Goal: Task Accomplishment & Management: Manage account settings

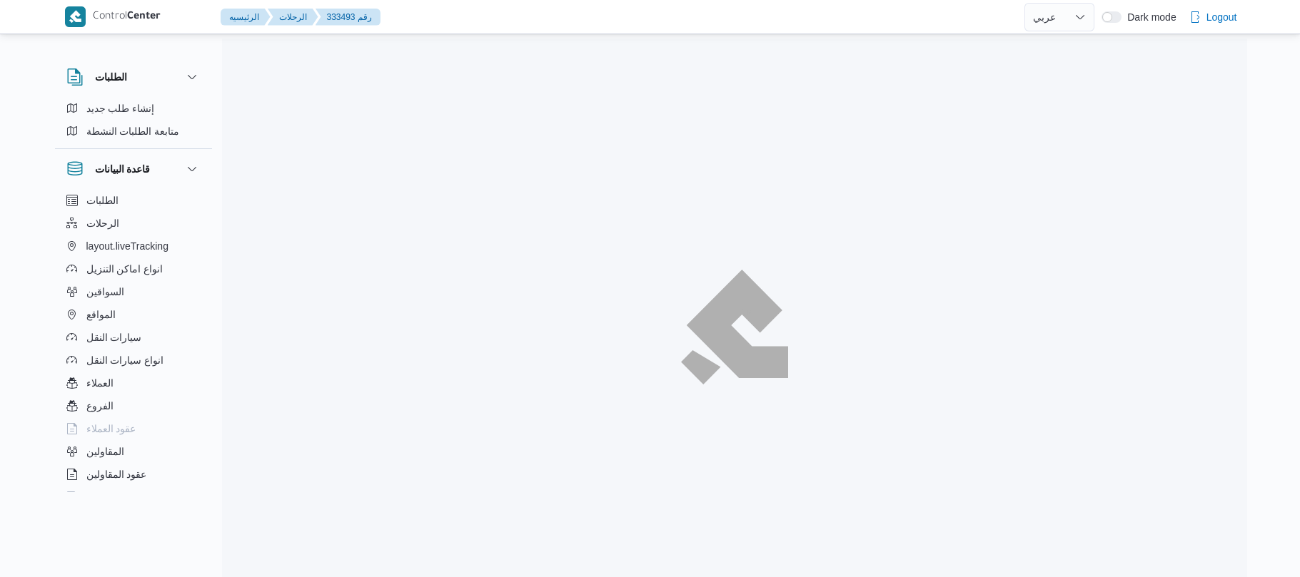
select select "ar"
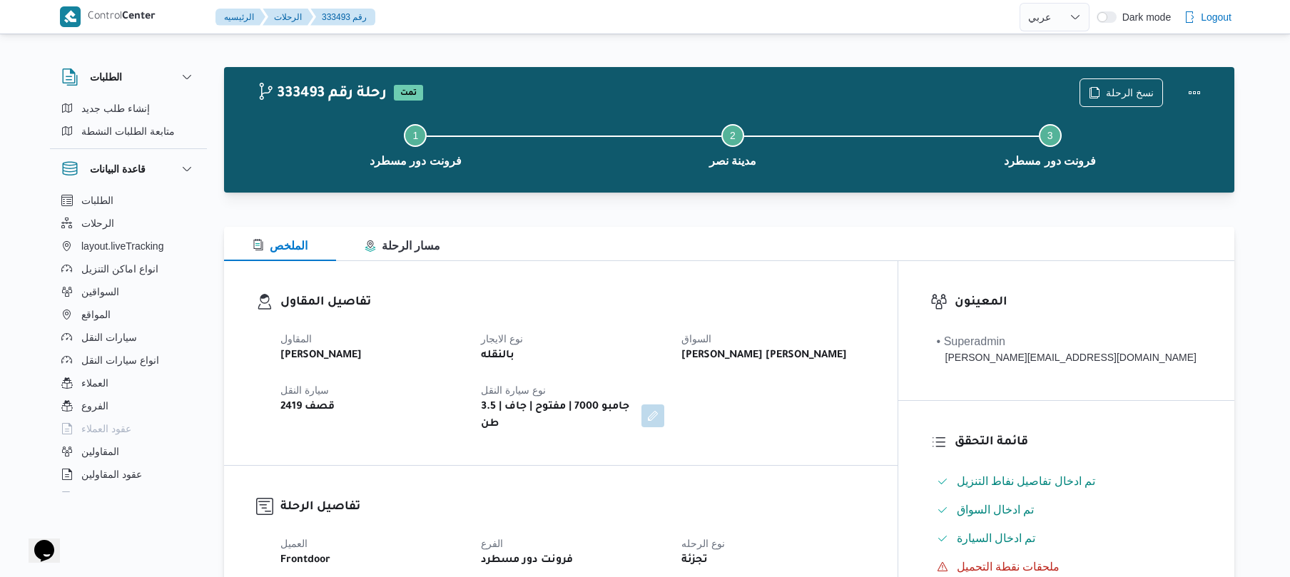
click at [814, 266] on div "تفاصيل المقاول المقاول عبدالقادر عادل عبدالقادر الحسيني نوع الايجار بالنقله الس…" at bounding box center [561, 363] width 674 height 204
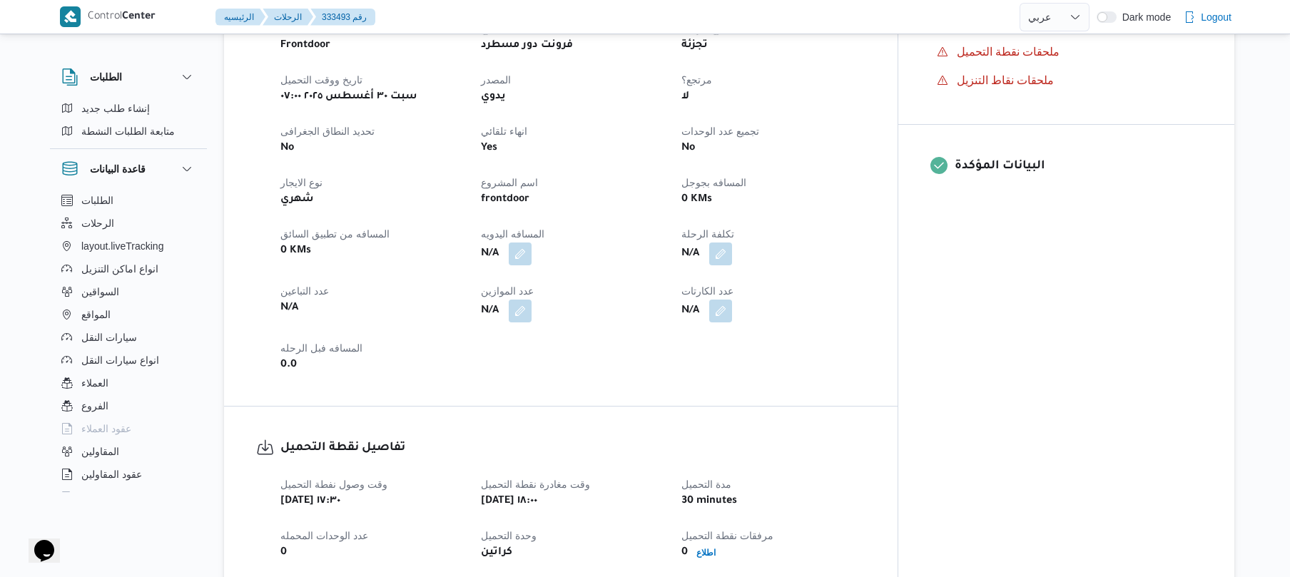
scroll to position [532, 0]
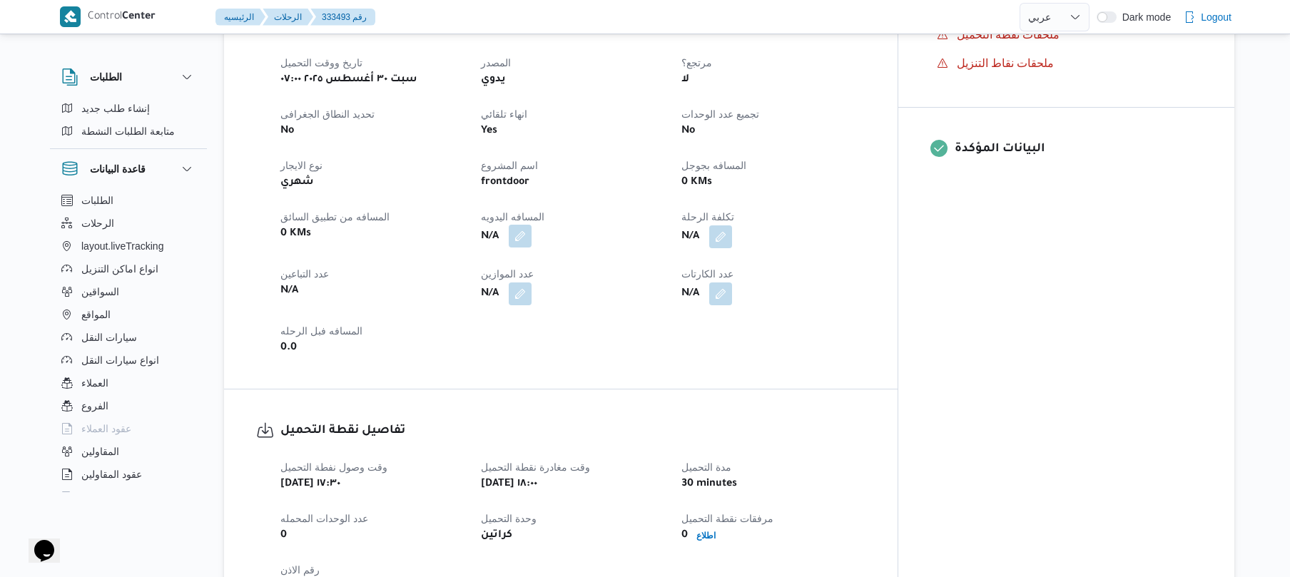
click at [532, 230] on button "button" at bounding box center [520, 236] width 23 height 23
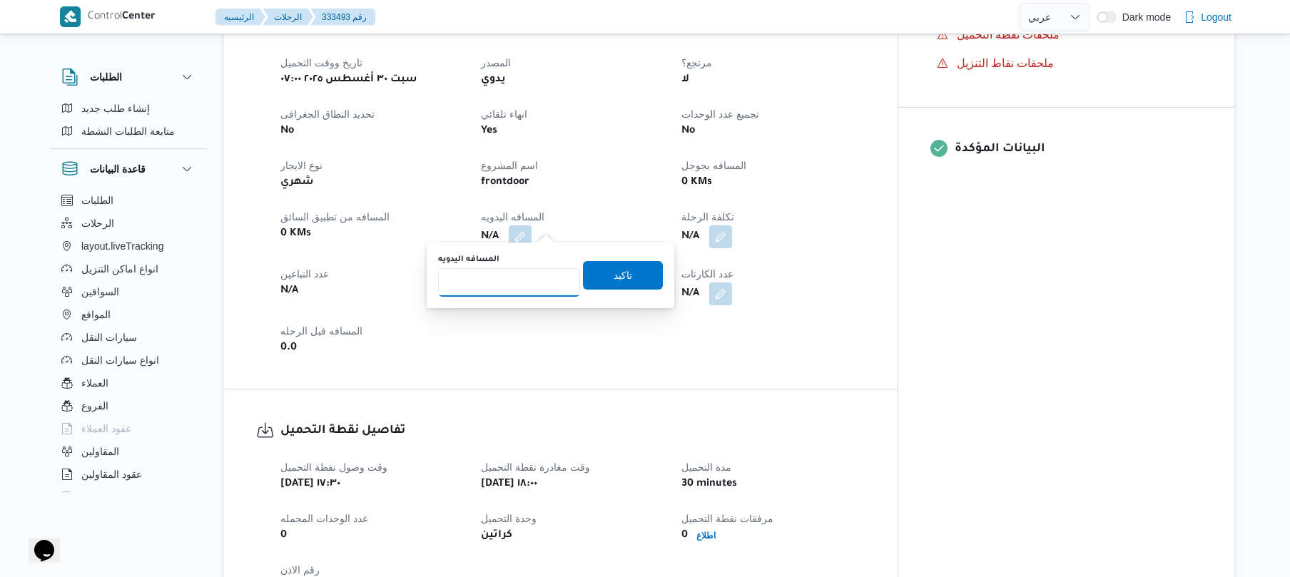
click at [517, 290] on input "المسافه اليدويه" at bounding box center [509, 282] width 142 height 29
type input "90"
click at [592, 267] on span "تاكيد" at bounding box center [623, 275] width 80 height 29
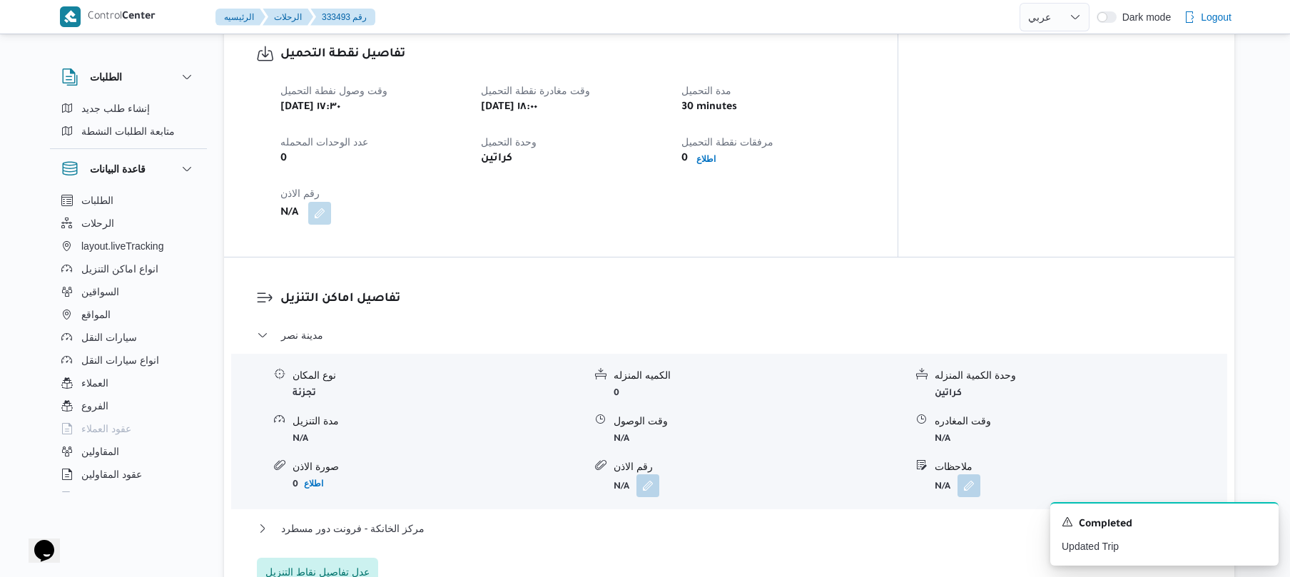
scroll to position [914, 0]
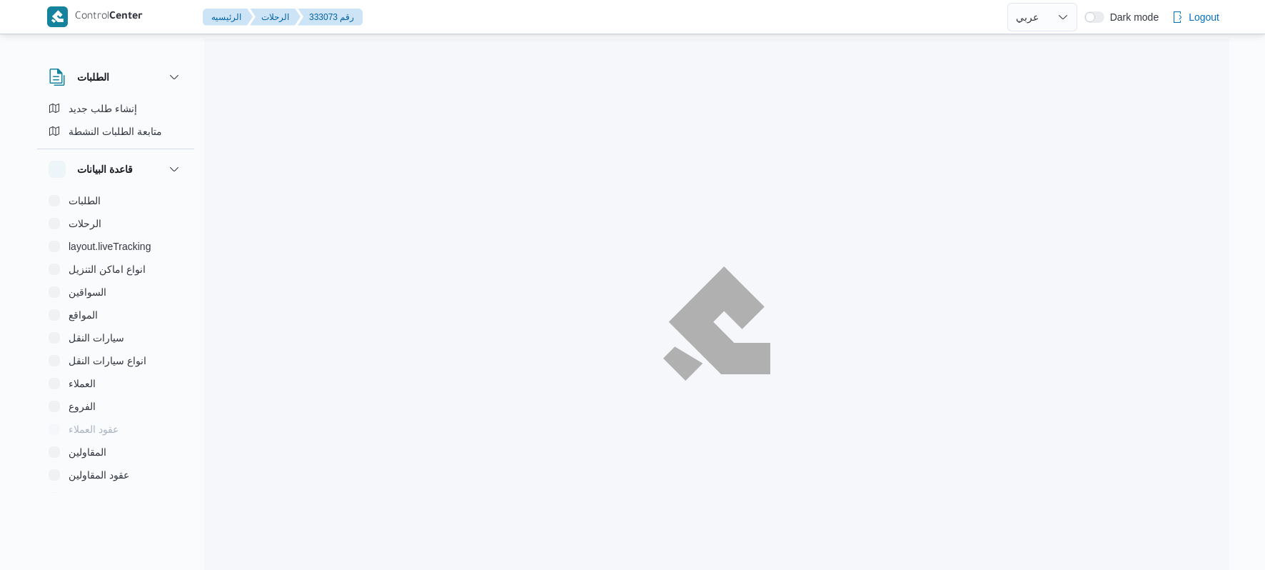
select select "ar"
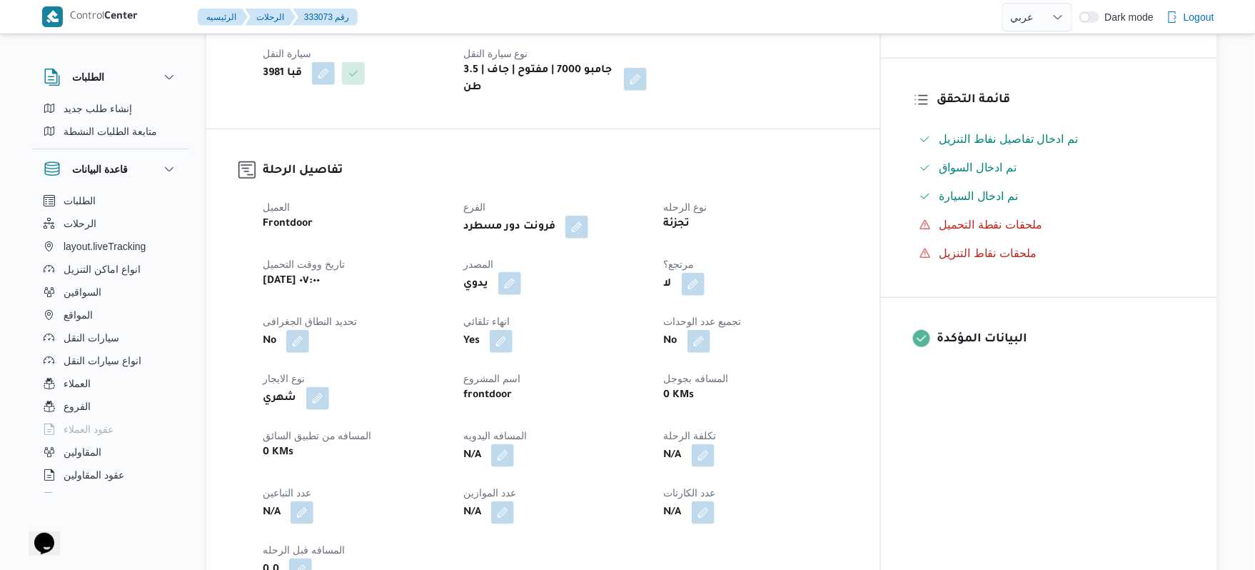
click at [521, 273] on button "button" at bounding box center [509, 283] width 23 height 23
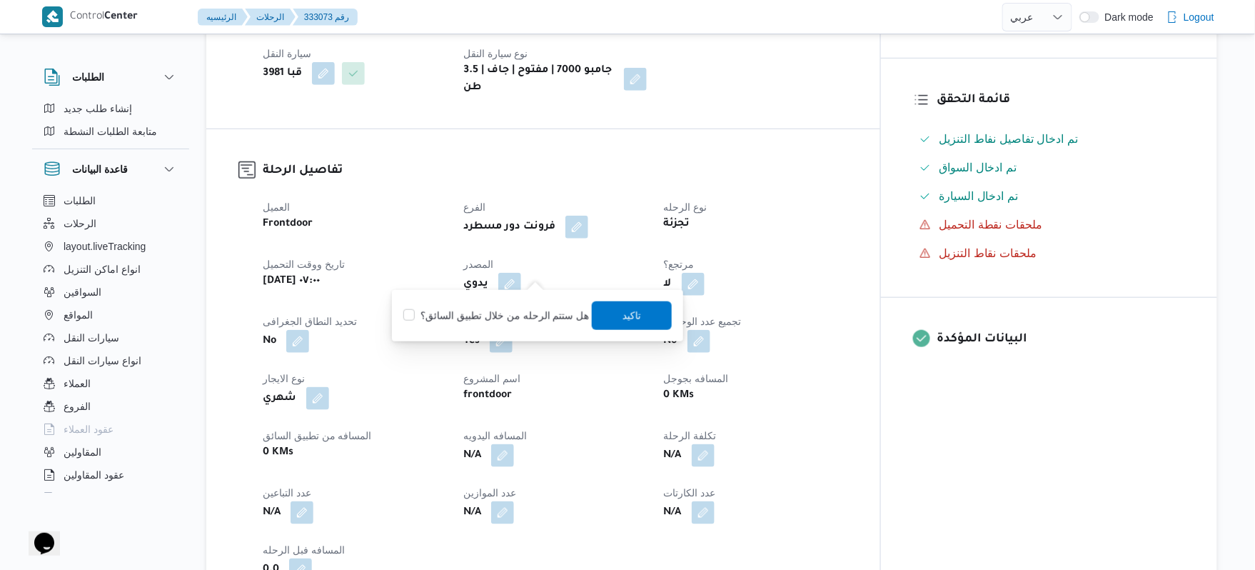
click at [532, 315] on label "هل ستتم الرحله من خلال تطبيق السائق؟" at bounding box center [496, 315] width 186 height 17
checkbox input "true"
click at [637, 325] on span "تاكيد" at bounding box center [632, 314] width 80 height 29
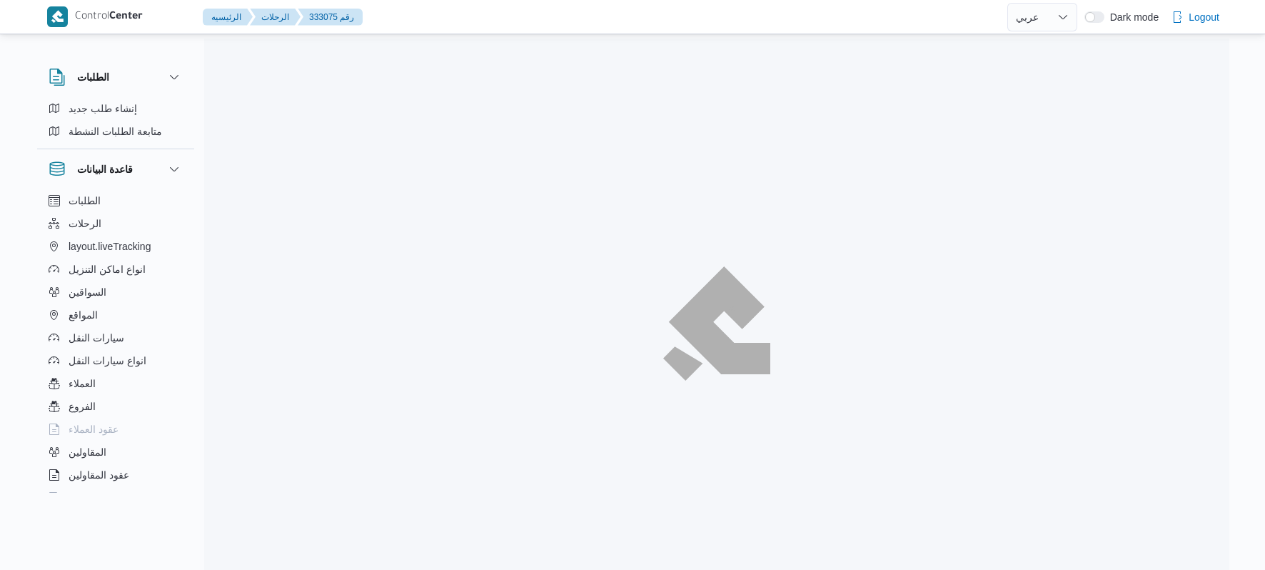
select select "ar"
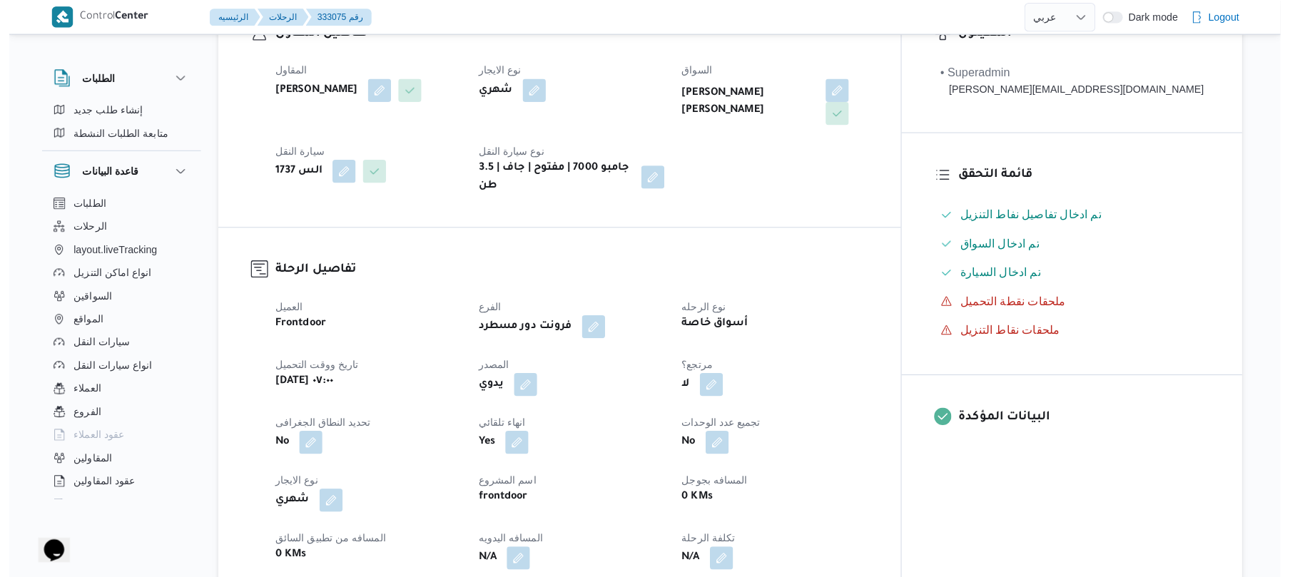
scroll to position [343, 0]
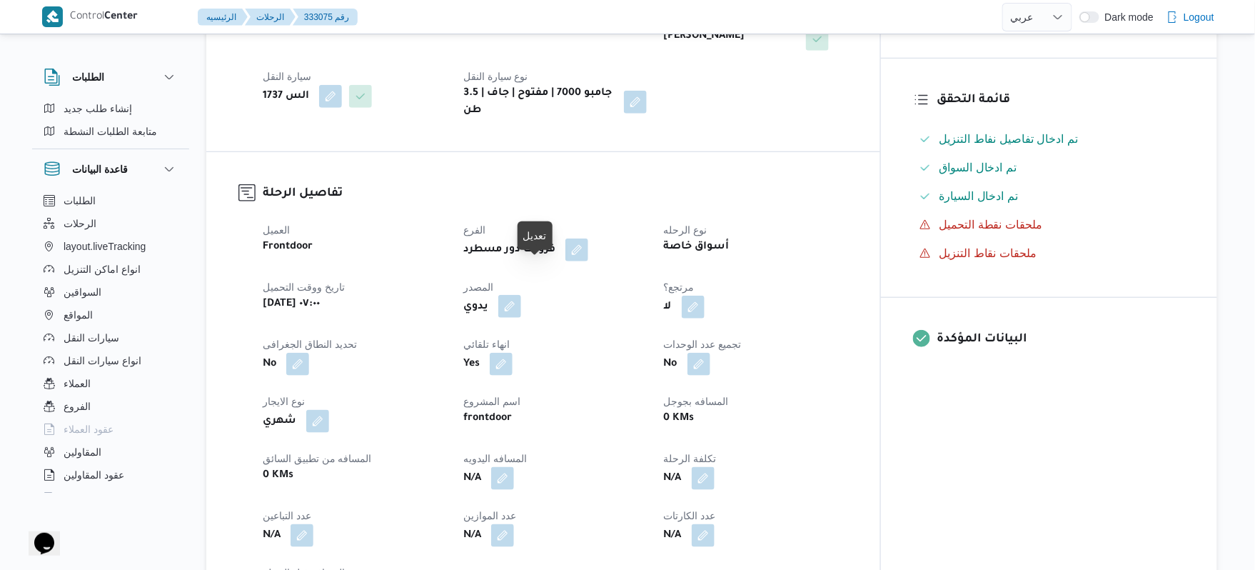
click at [521, 295] on button "button" at bounding box center [509, 306] width 23 height 23
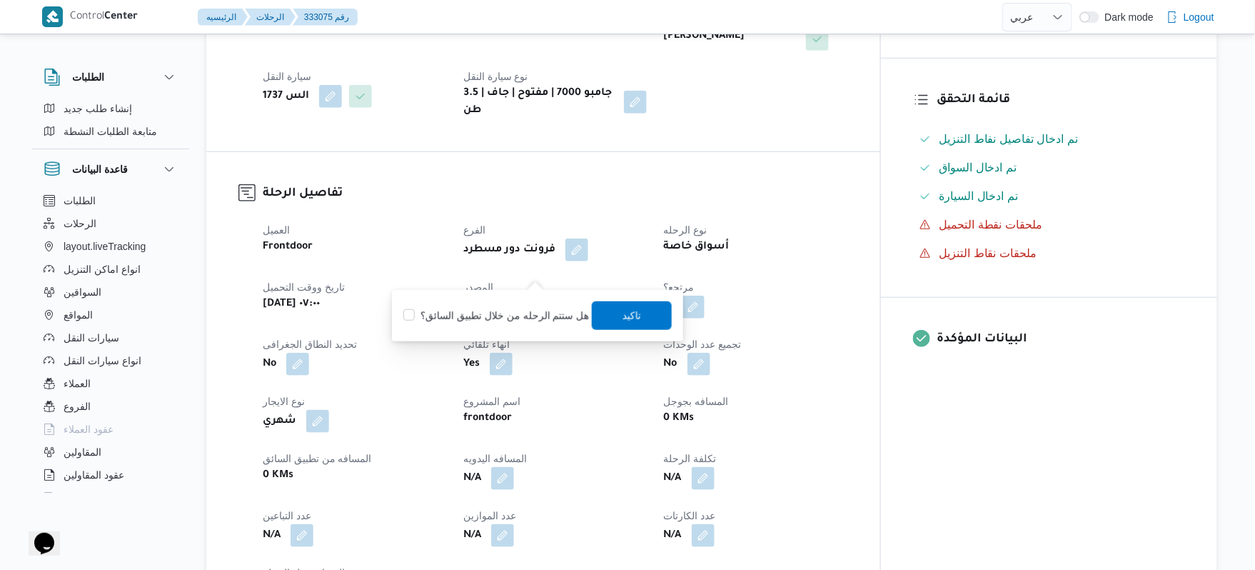
click at [514, 317] on label "هل ستتم الرحله من خلال تطبيق السائق؟" at bounding box center [496, 315] width 186 height 17
checkbox input "true"
click at [612, 313] on span "تاكيد" at bounding box center [632, 314] width 80 height 29
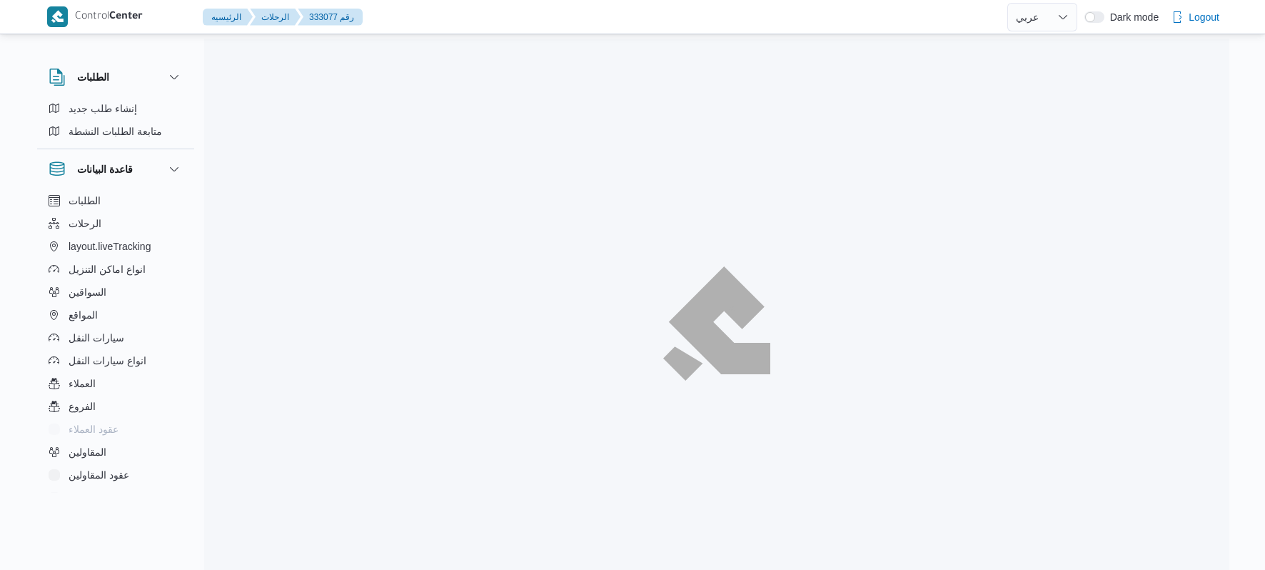
select select "ar"
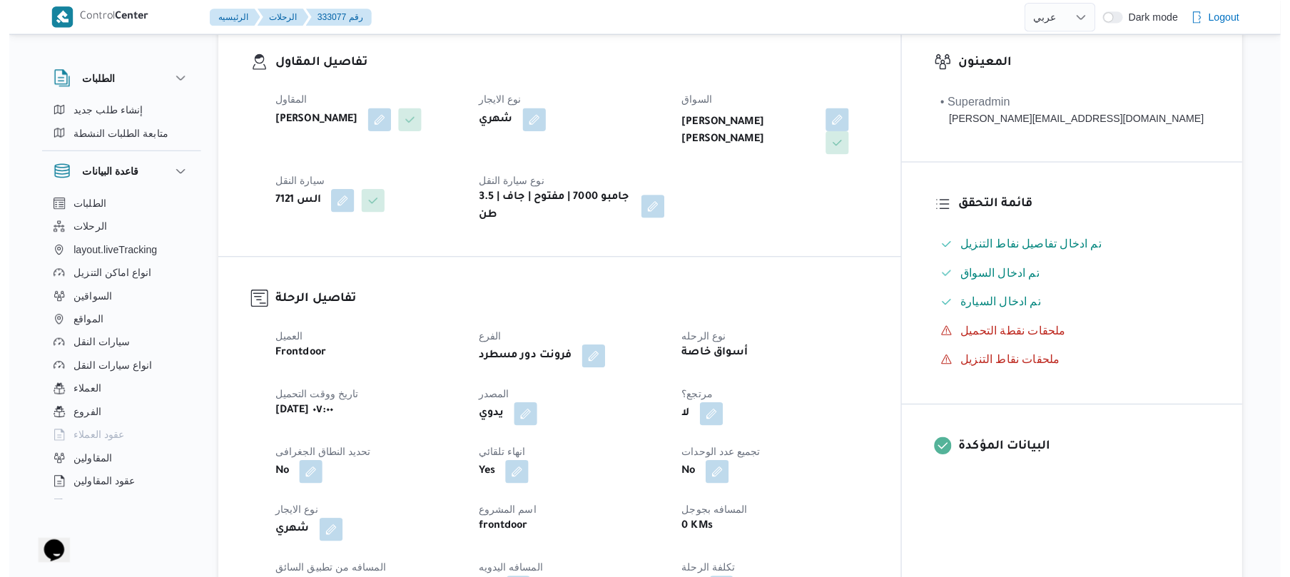
scroll to position [266, 0]
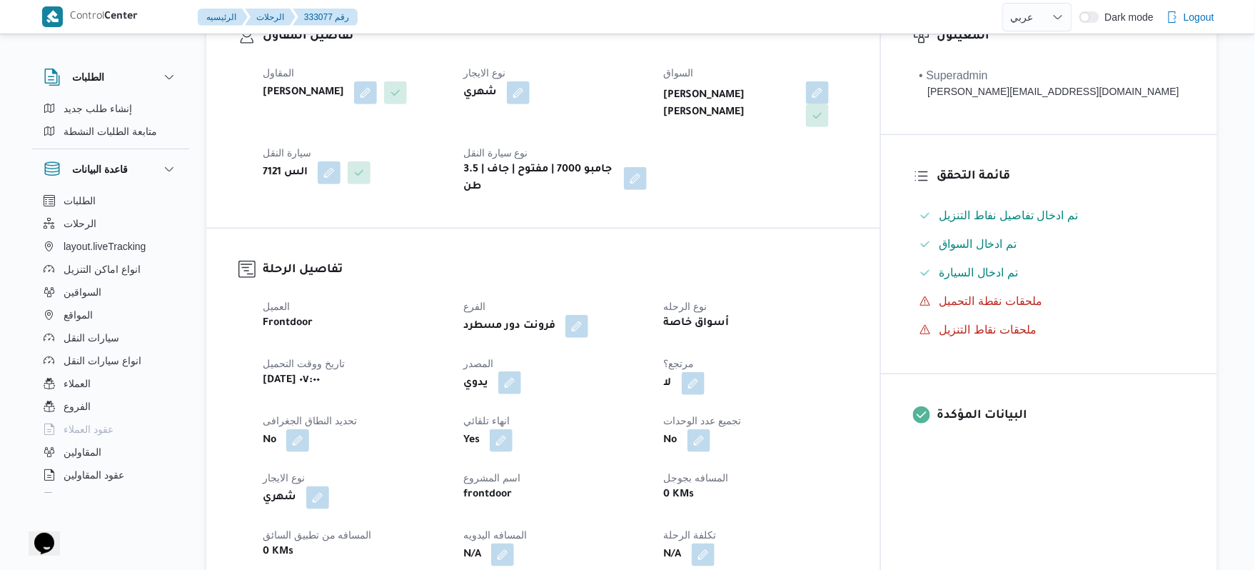
click at [521, 375] on button "button" at bounding box center [509, 382] width 23 height 23
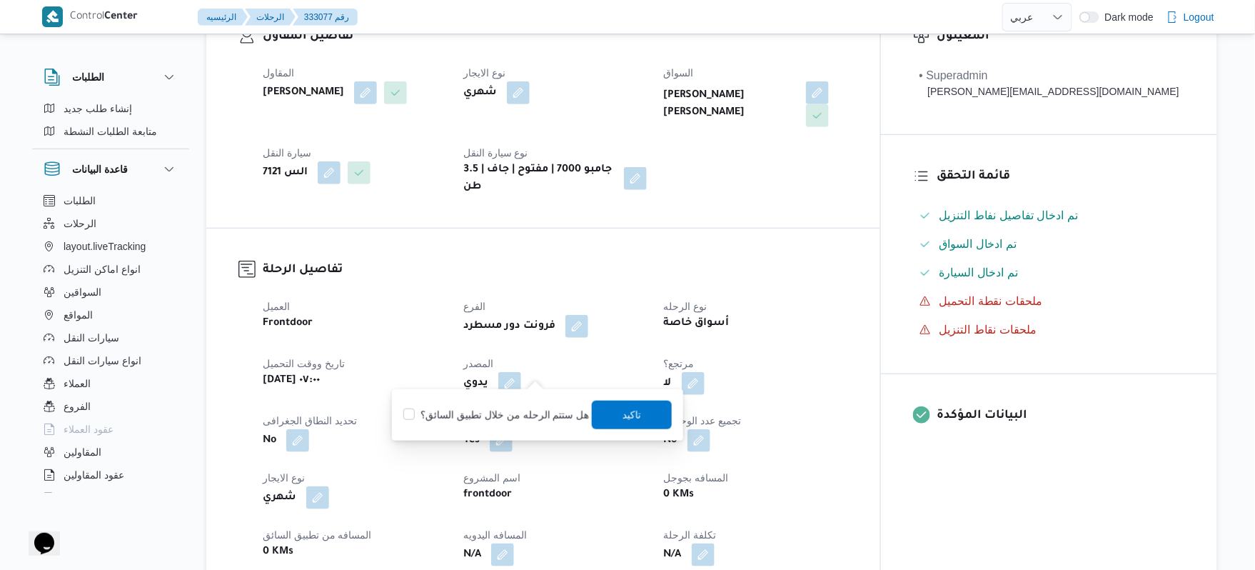
click at [537, 415] on label "هل ستتم الرحله من خلال تطبيق السائق؟" at bounding box center [496, 414] width 186 height 17
checkbox input "true"
click at [632, 407] on span "تاكيد" at bounding box center [631, 413] width 19 height 17
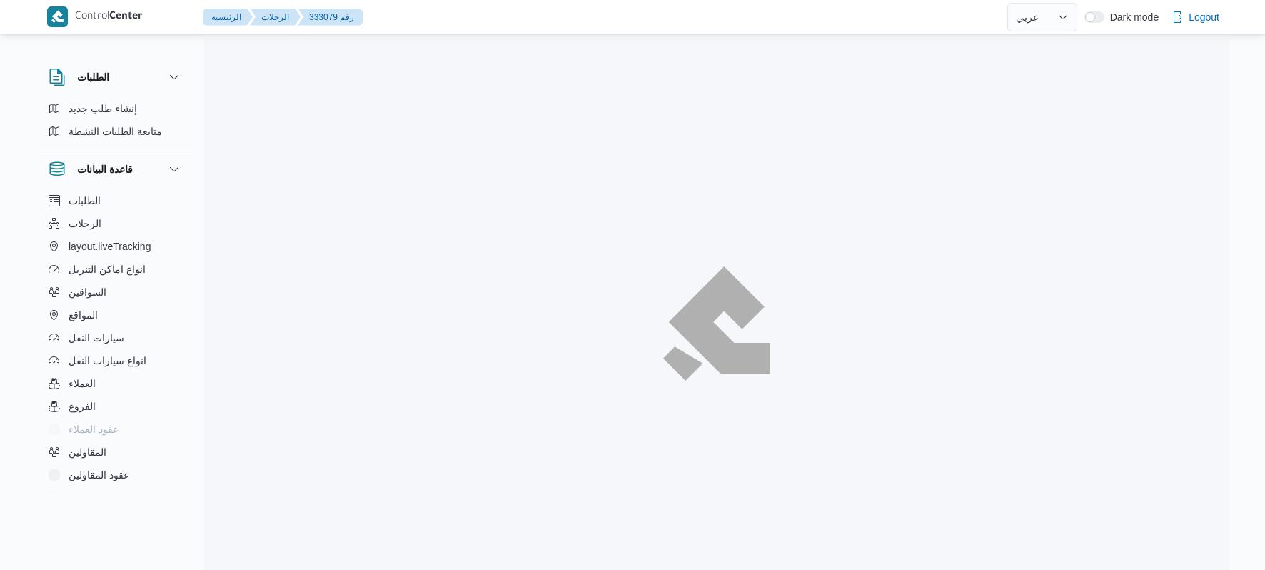
select select "ar"
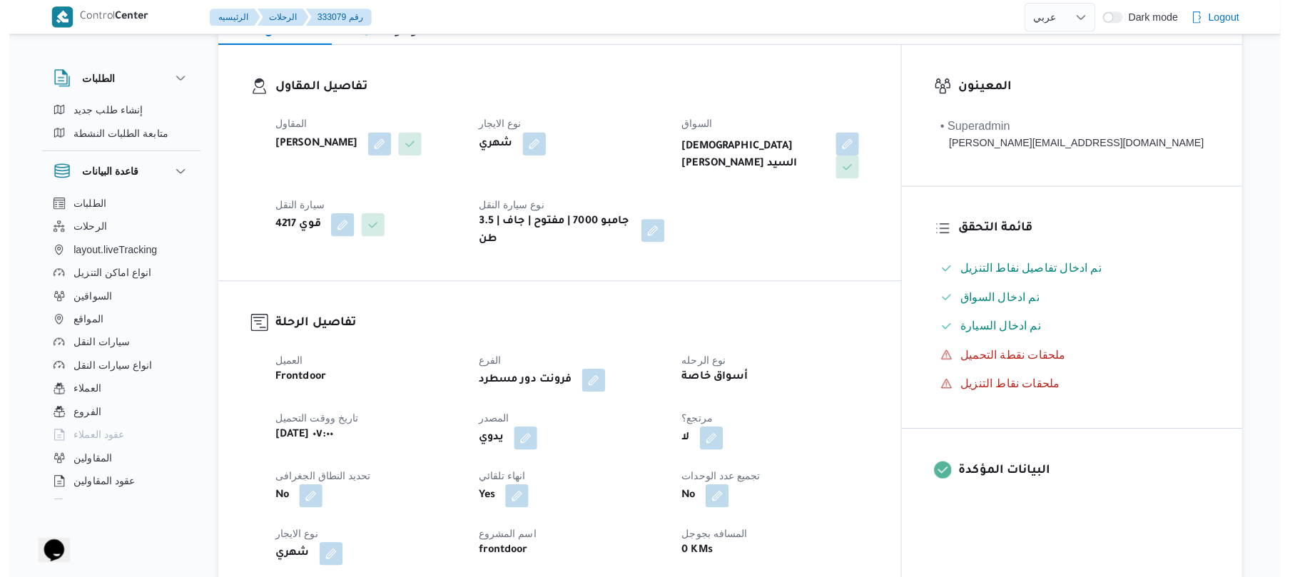
scroll to position [230, 0]
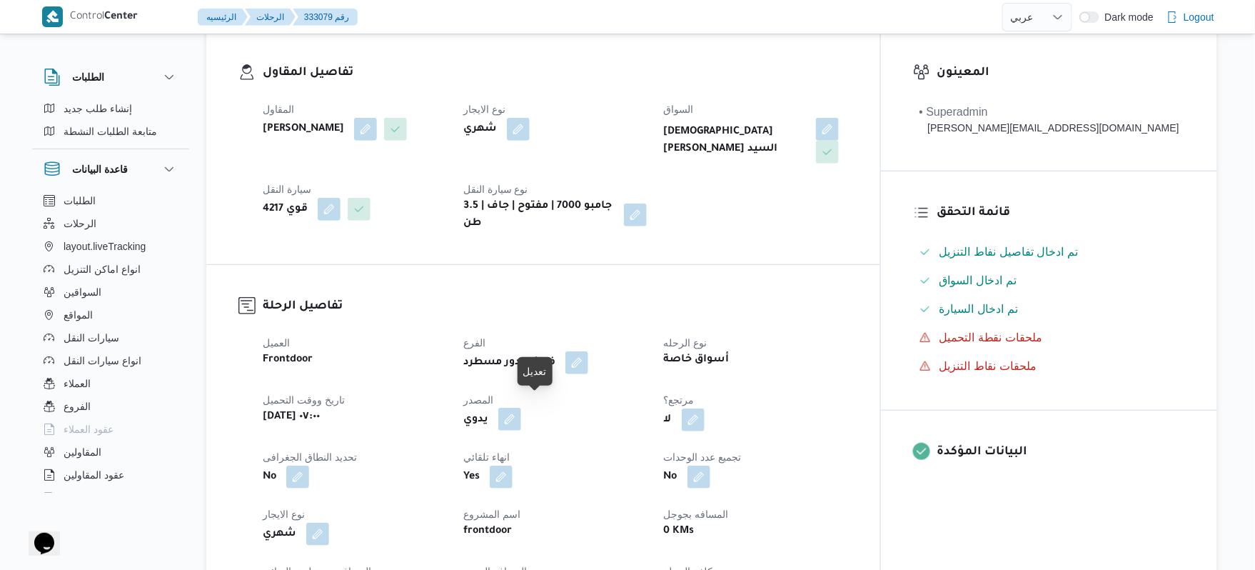
click at [521, 408] on button "button" at bounding box center [509, 419] width 23 height 23
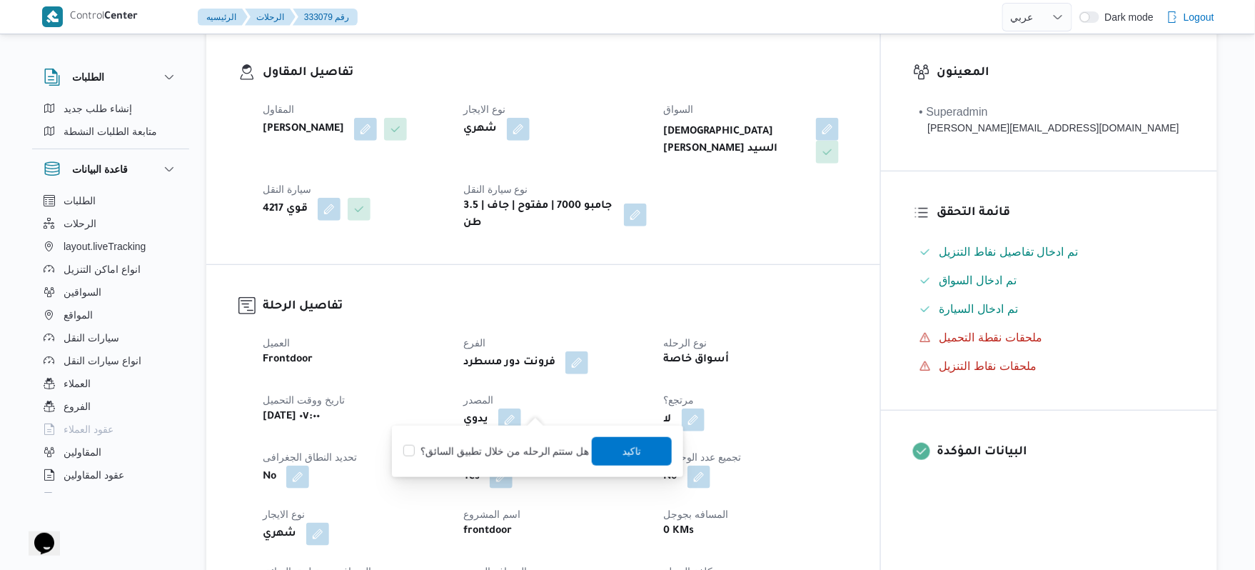
click at [517, 449] on label "هل ستتم الرحله من خلال تطبيق السائق؟" at bounding box center [496, 451] width 186 height 17
checkbox input "true"
click at [611, 454] on span "تاكيد" at bounding box center [632, 450] width 80 height 29
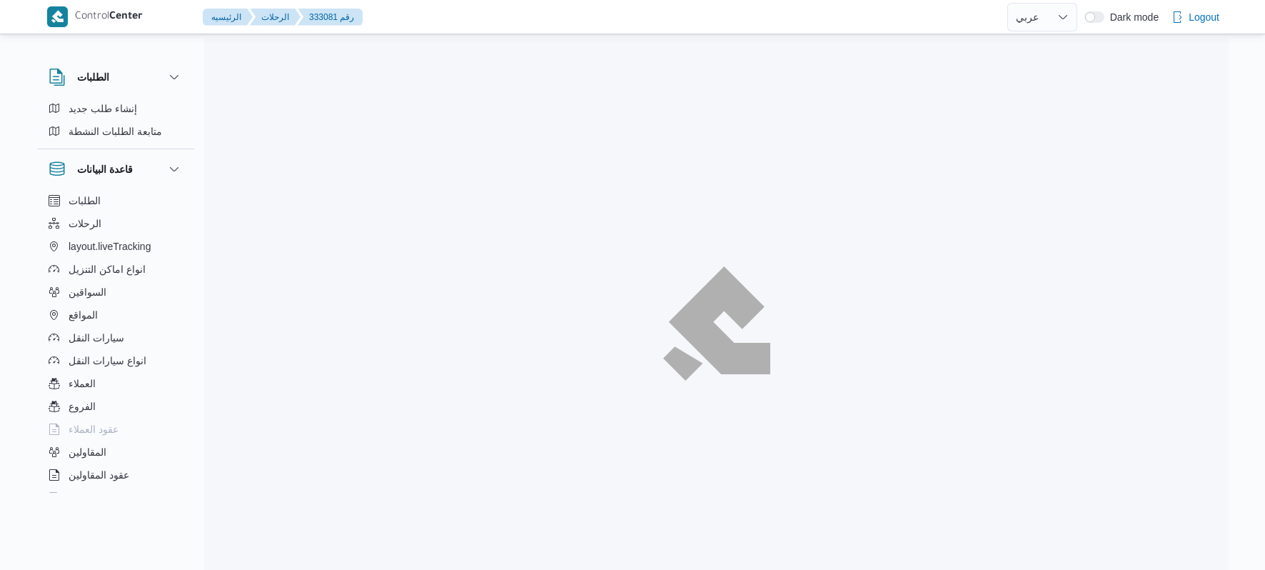
select select "ar"
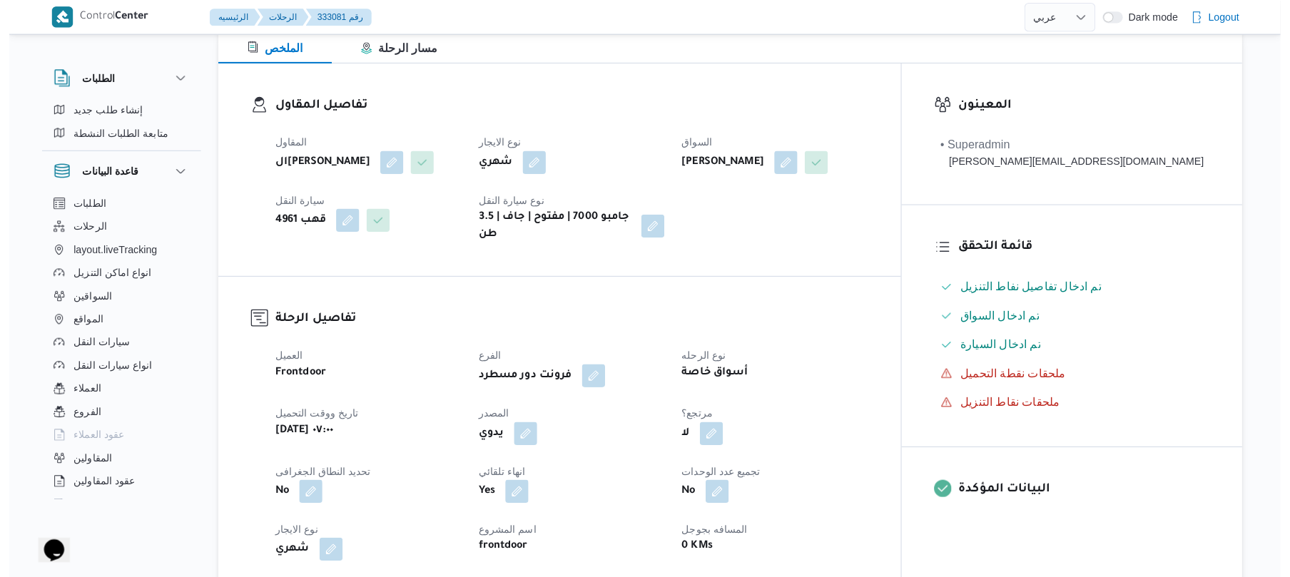
scroll to position [266, 0]
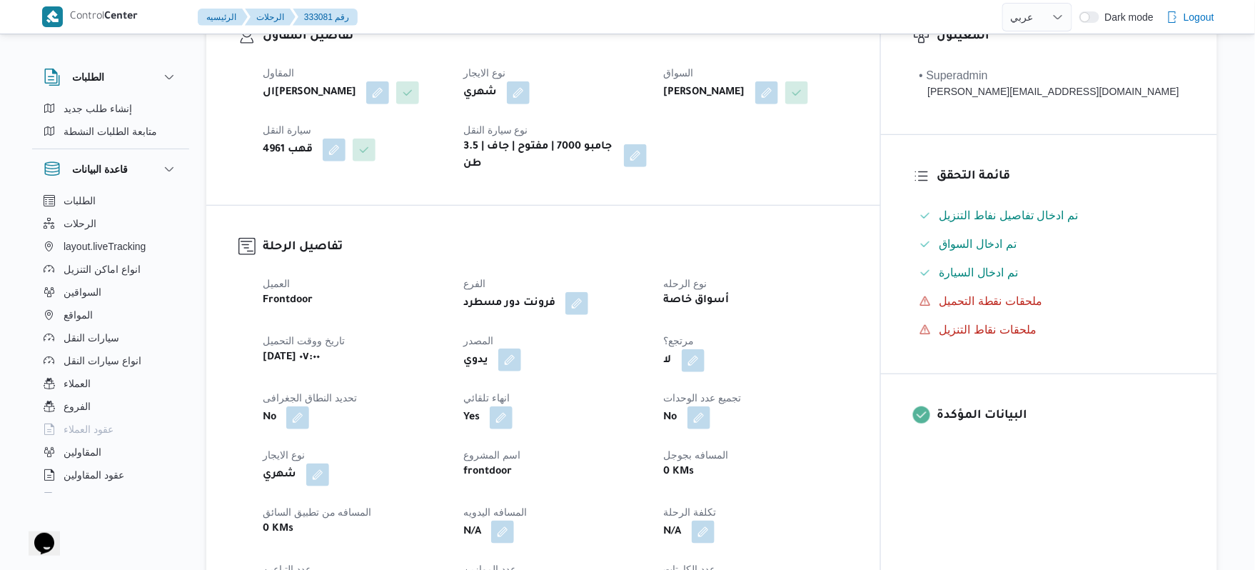
click at [521, 370] on button "button" at bounding box center [509, 359] width 23 height 23
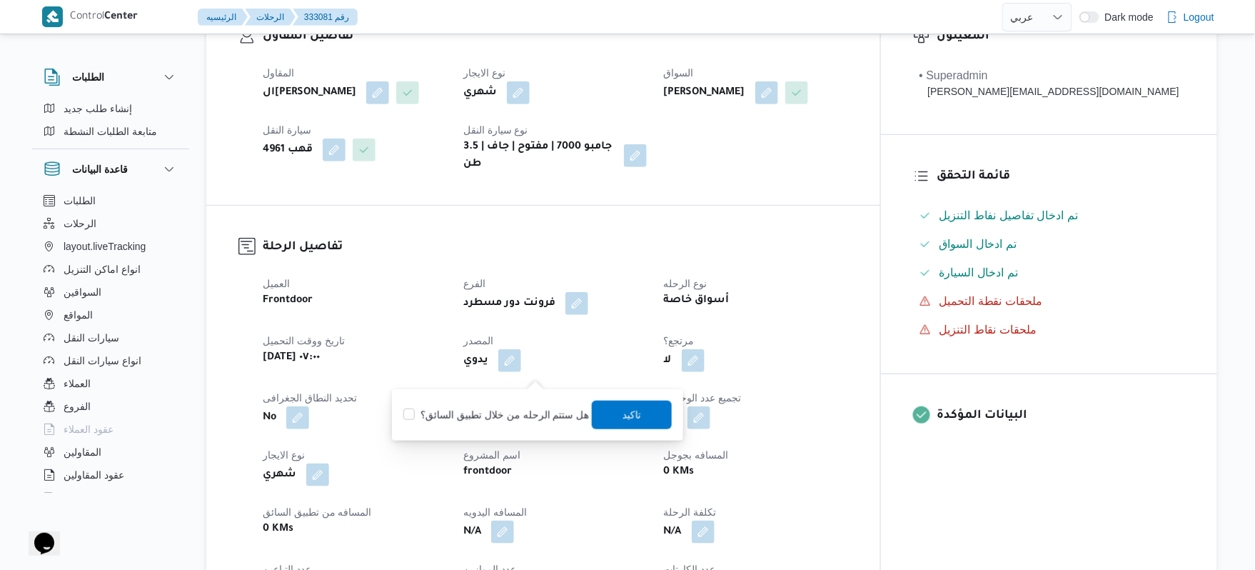
click at [523, 415] on label "هل ستتم الرحله من خلال تطبيق السائق؟" at bounding box center [496, 414] width 186 height 17
click at [558, 420] on label "هل ستتم الرحله من خلال تطبيق السائق؟" at bounding box center [496, 414] width 186 height 17
checkbox input "true"
click at [601, 410] on span "تاكيد" at bounding box center [632, 414] width 80 height 29
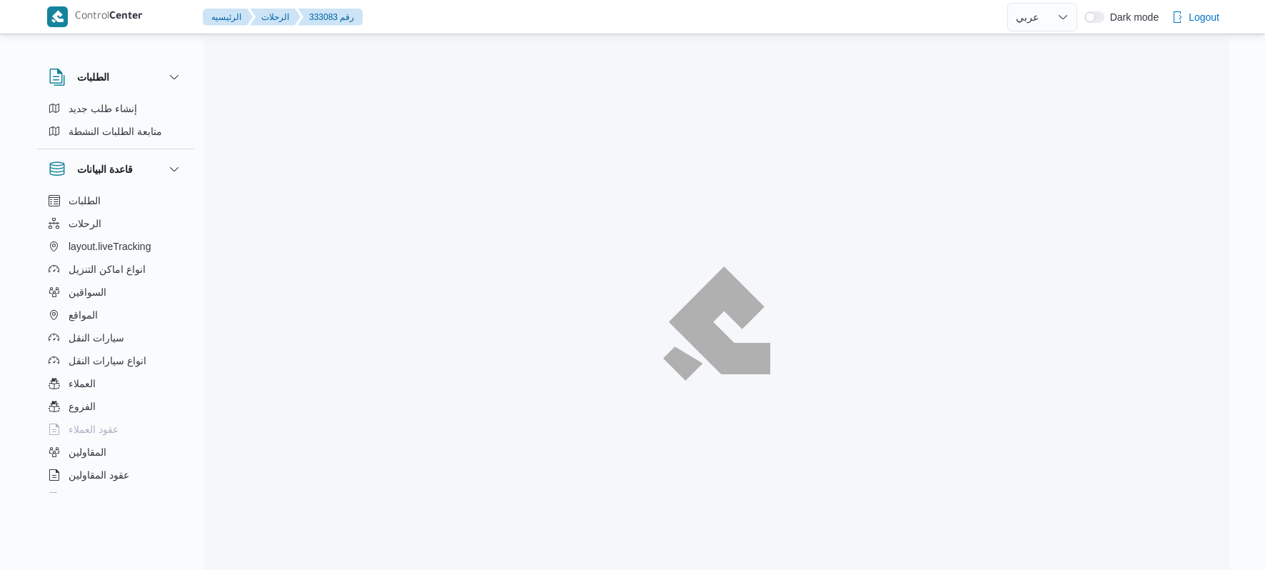
select select "ar"
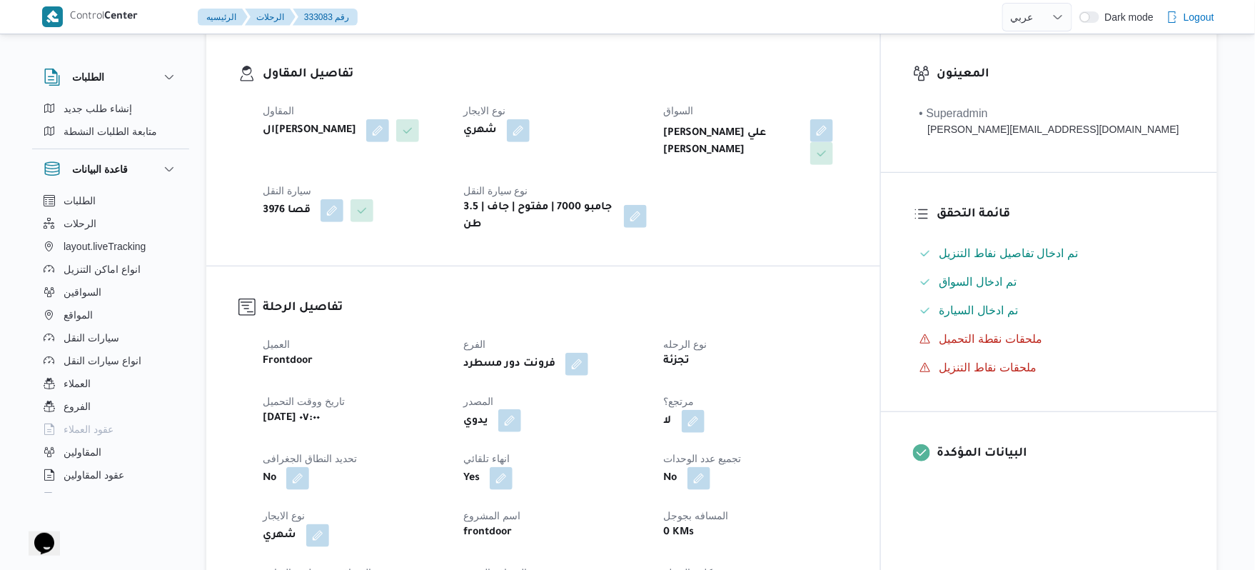
click at [521, 409] on button "button" at bounding box center [509, 420] width 23 height 23
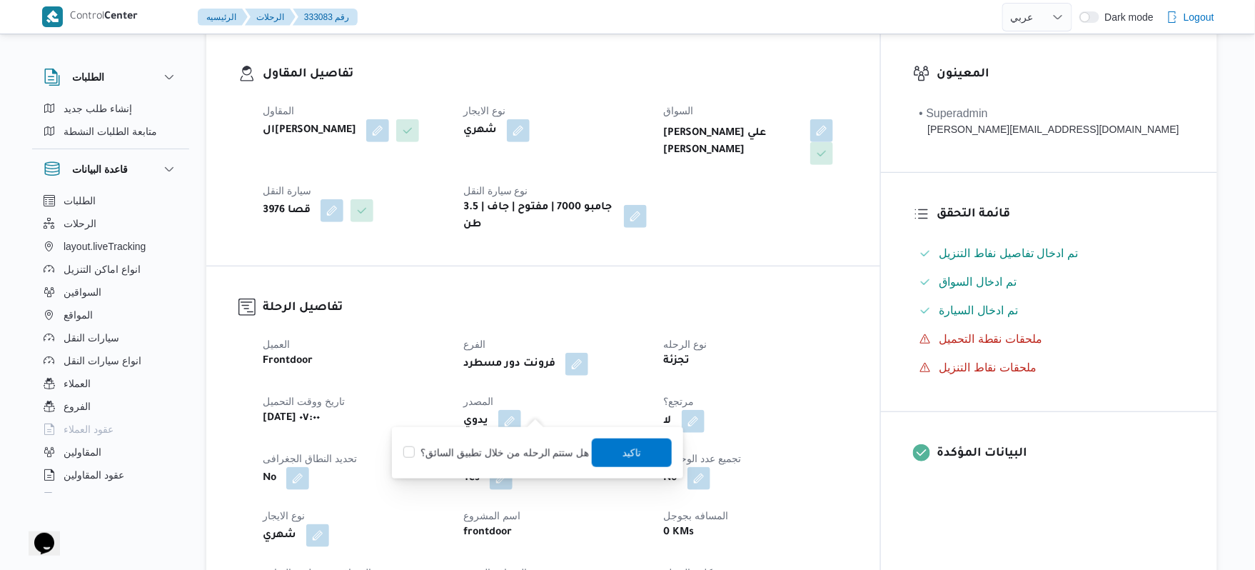
click at [532, 448] on label "هل ستتم الرحله من خلال تطبيق السائق؟" at bounding box center [496, 452] width 186 height 17
checkbox input "true"
click at [624, 461] on span "تاكيد" at bounding box center [632, 452] width 80 height 29
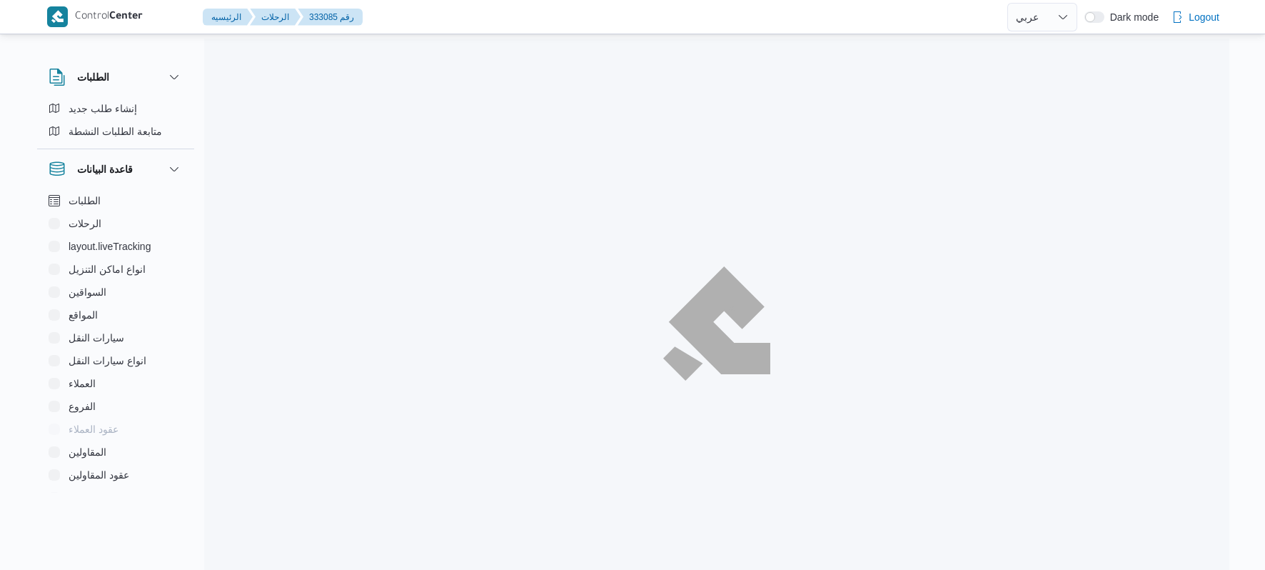
select select "ar"
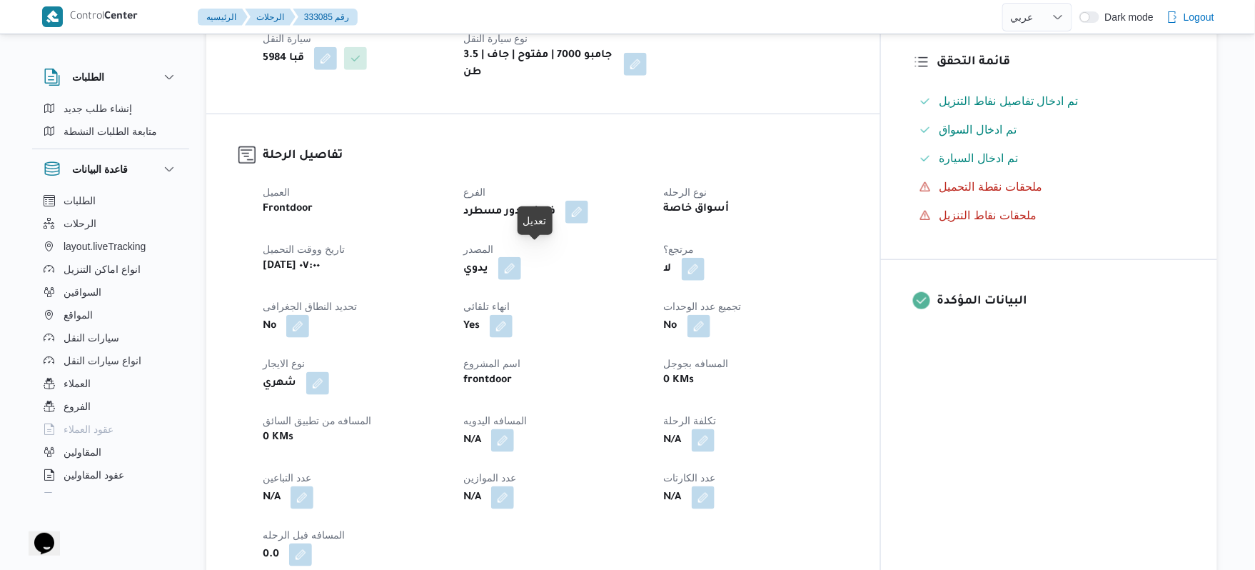
click at [521, 257] on button "button" at bounding box center [509, 268] width 23 height 23
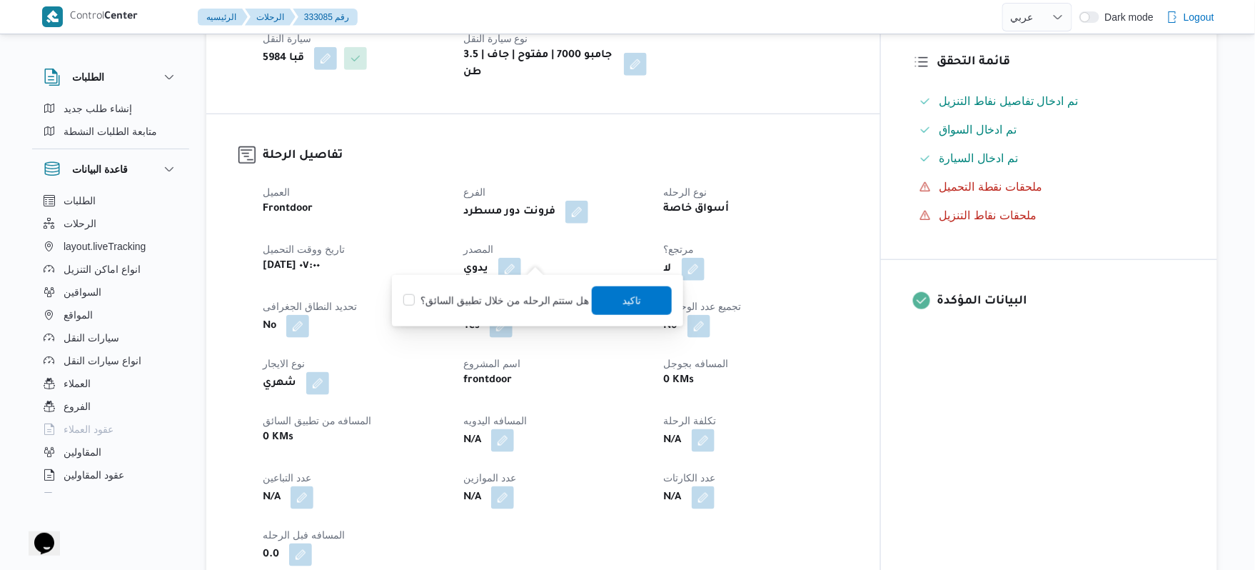
click at [520, 306] on label "هل ستتم الرحله من خلال تطبيق السائق؟" at bounding box center [496, 300] width 186 height 17
checkbox input "true"
click at [622, 307] on span "تاكيد" at bounding box center [631, 299] width 19 height 17
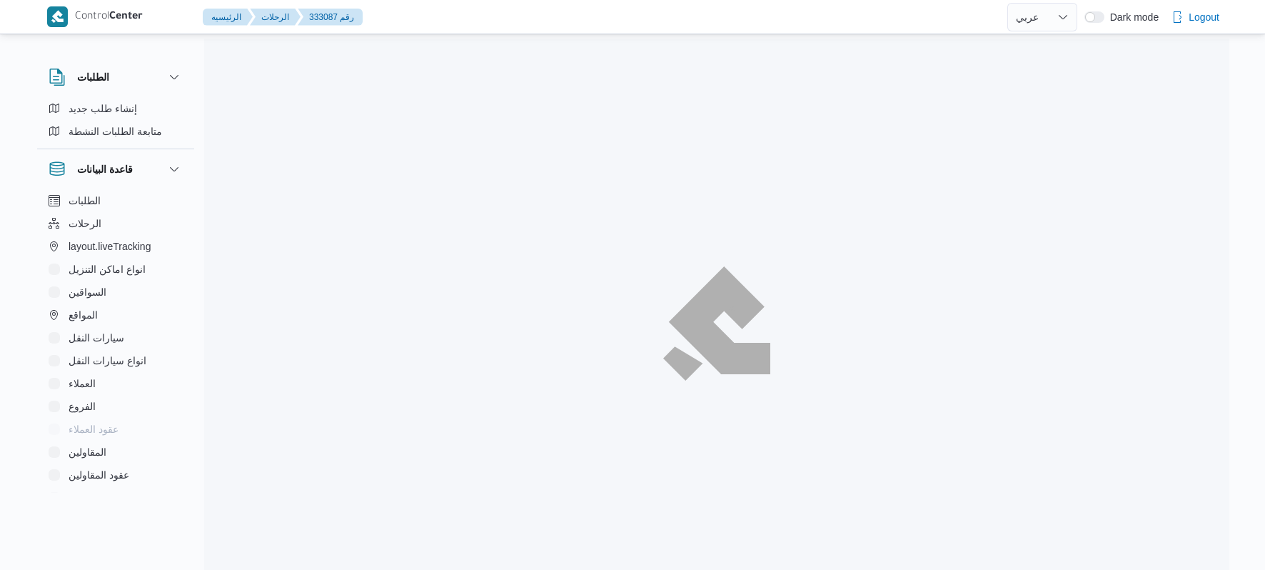
select select "ar"
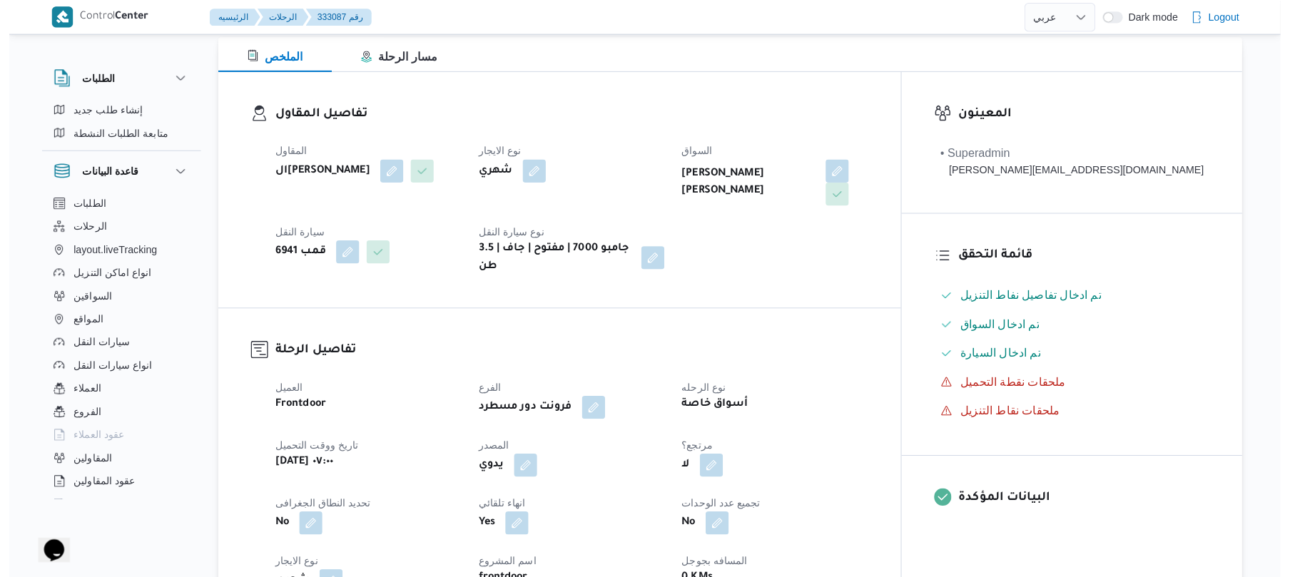
scroll to position [304, 0]
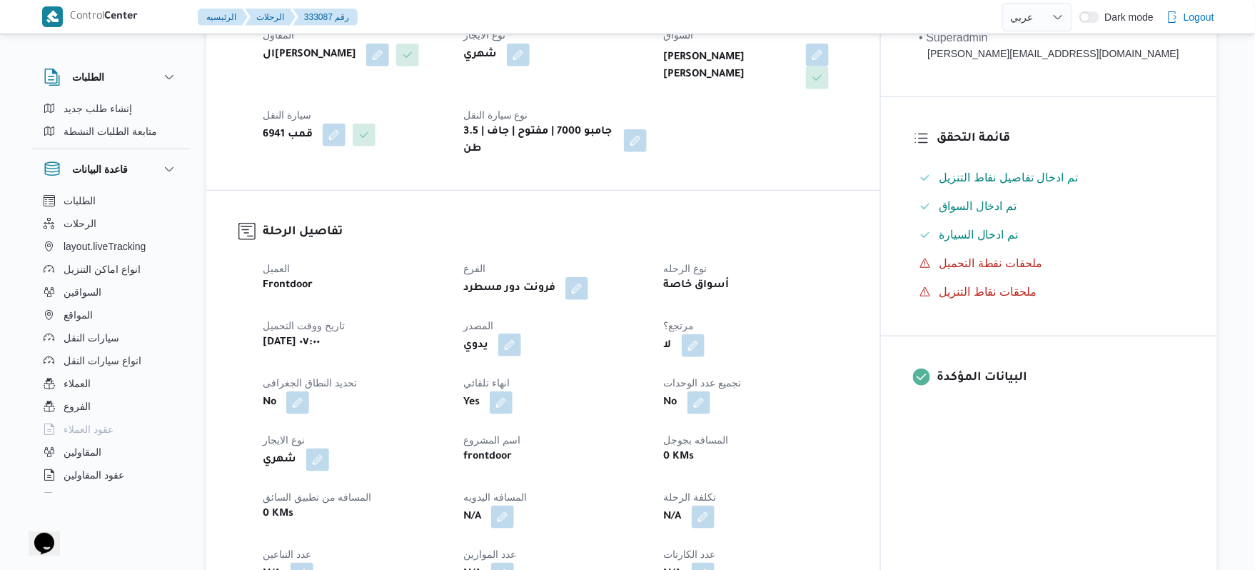
click at [521, 333] on button "button" at bounding box center [509, 344] width 23 height 23
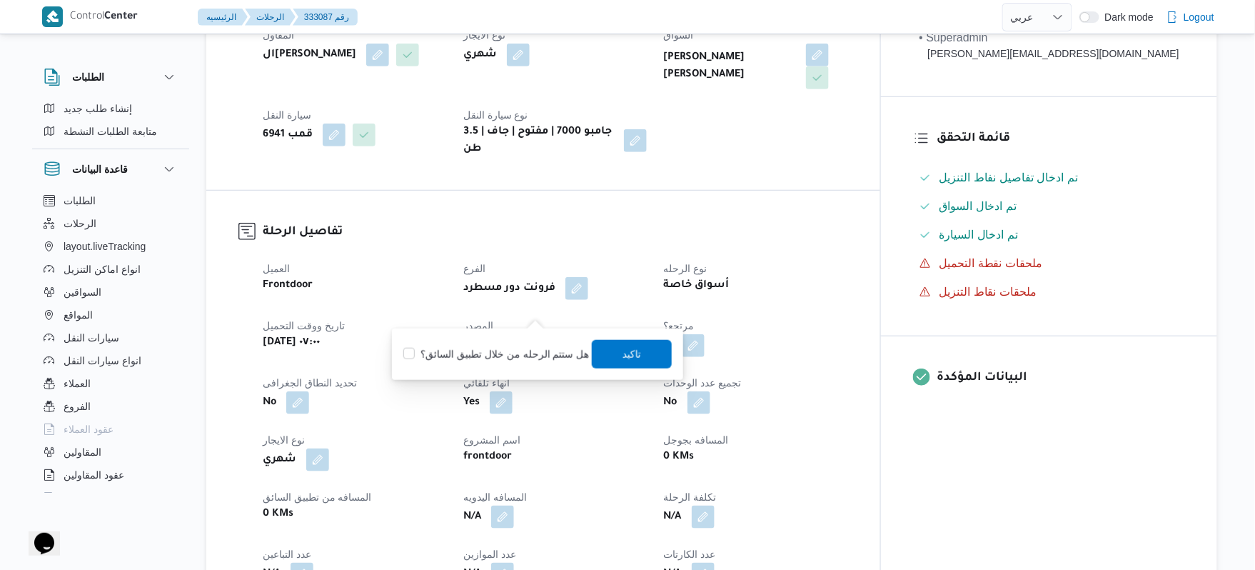
click at [524, 360] on label "هل ستتم الرحله من خلال تطبيق السائق؟" at bounding box center [496, 353] width 186 height 17
checkbox input "true"
click at [618, 344] on span "تاكيد" at bounding box center [632, 353] width 80 height 29
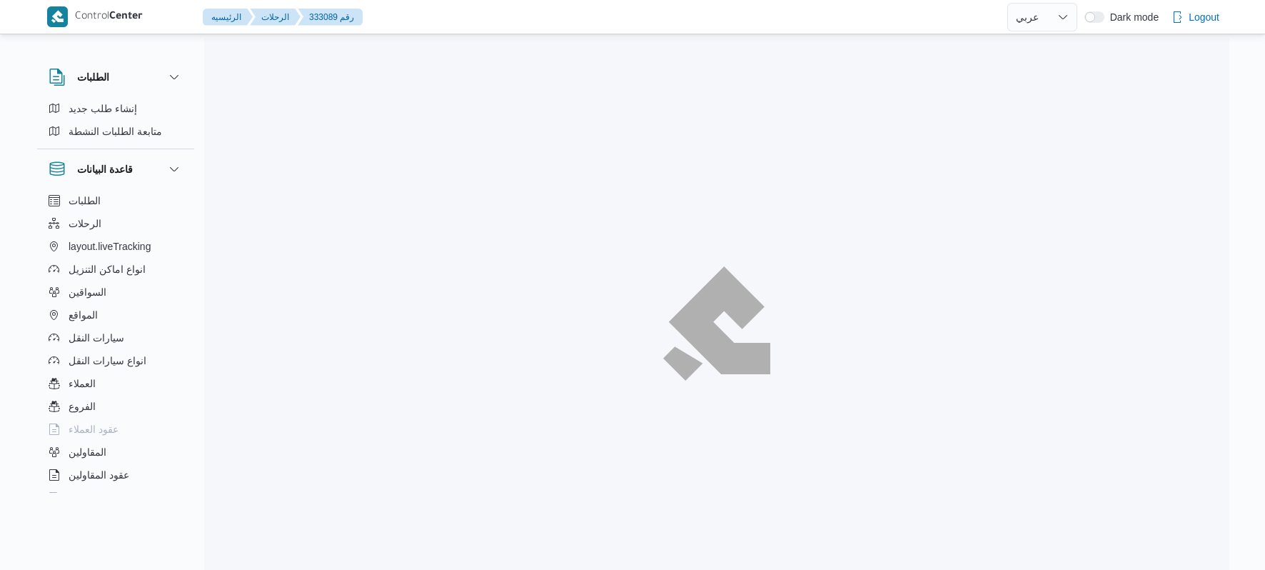
select select "ar"
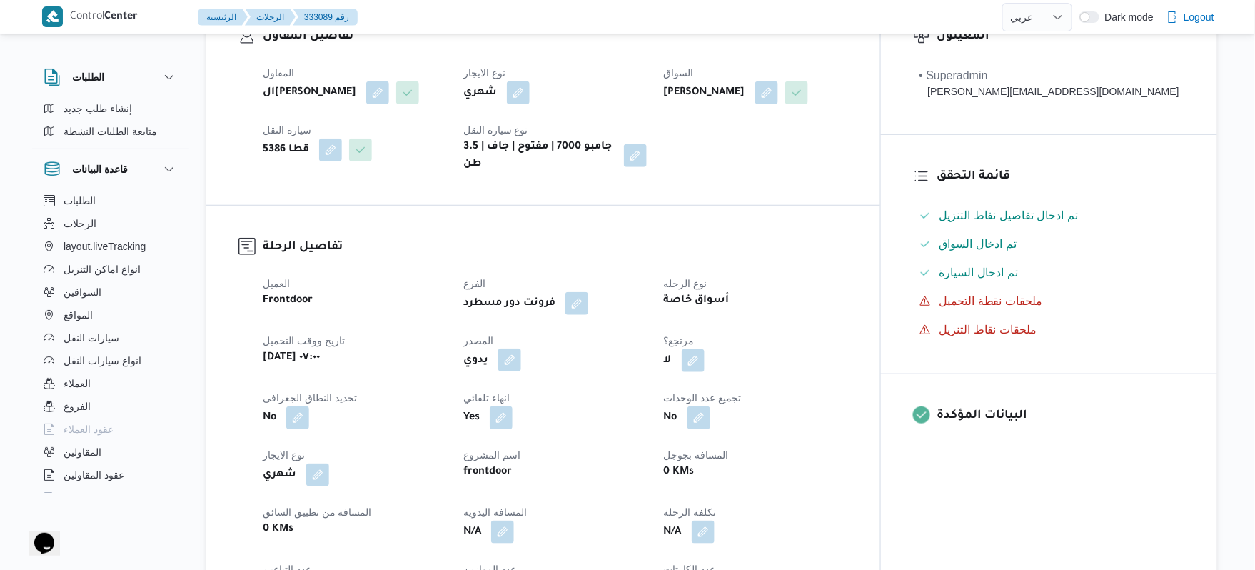
click at [521, 349] on button "button" at bounding box center [509, 359] width 23 height 23
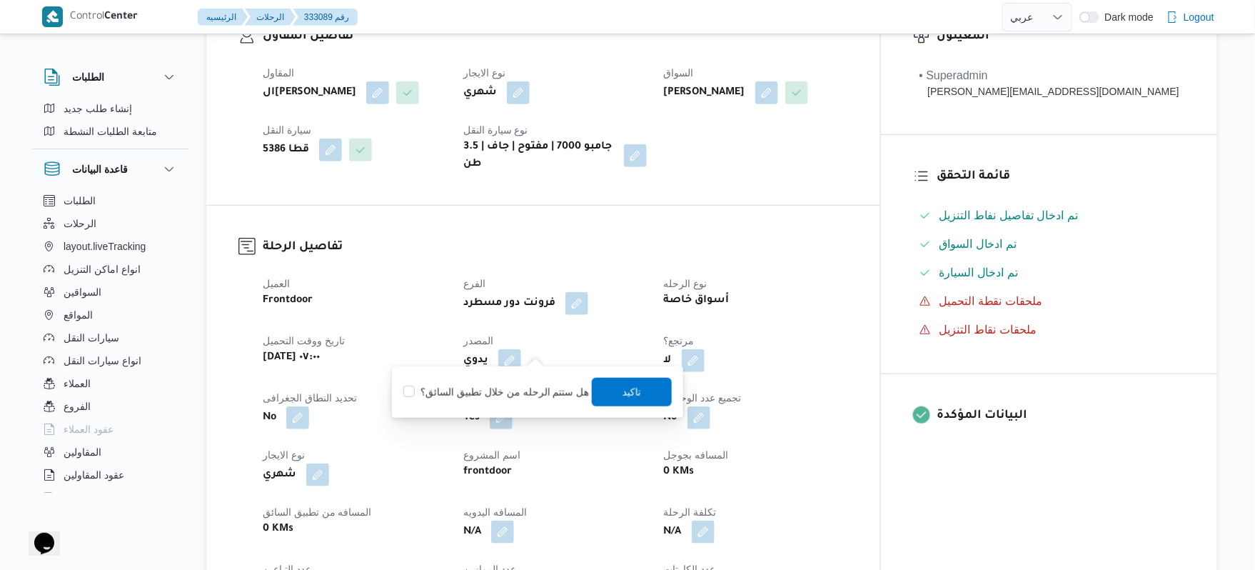
click at [528, 385] on label "هل ستتم الرحله من خلال تطبيق السائق؟" at bounding box center [496, 391] width 186 height 17
checkbox input "true"
click at [606, 388] on span "تاكيد" at bounding box center [632, 391] width 80 height 29
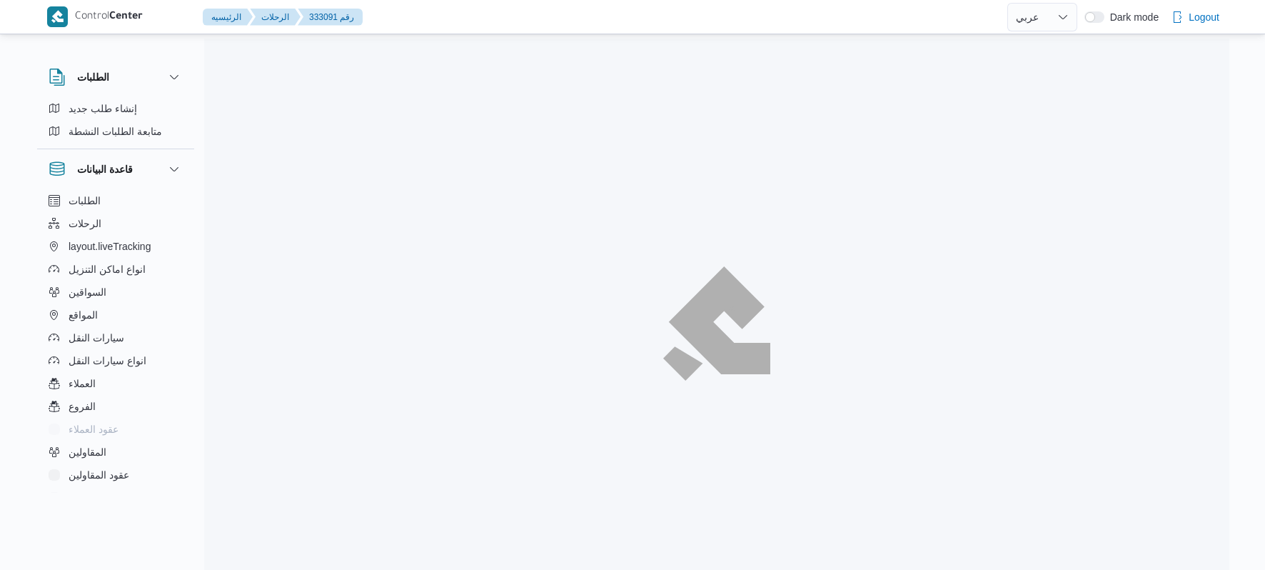
select select "ar"
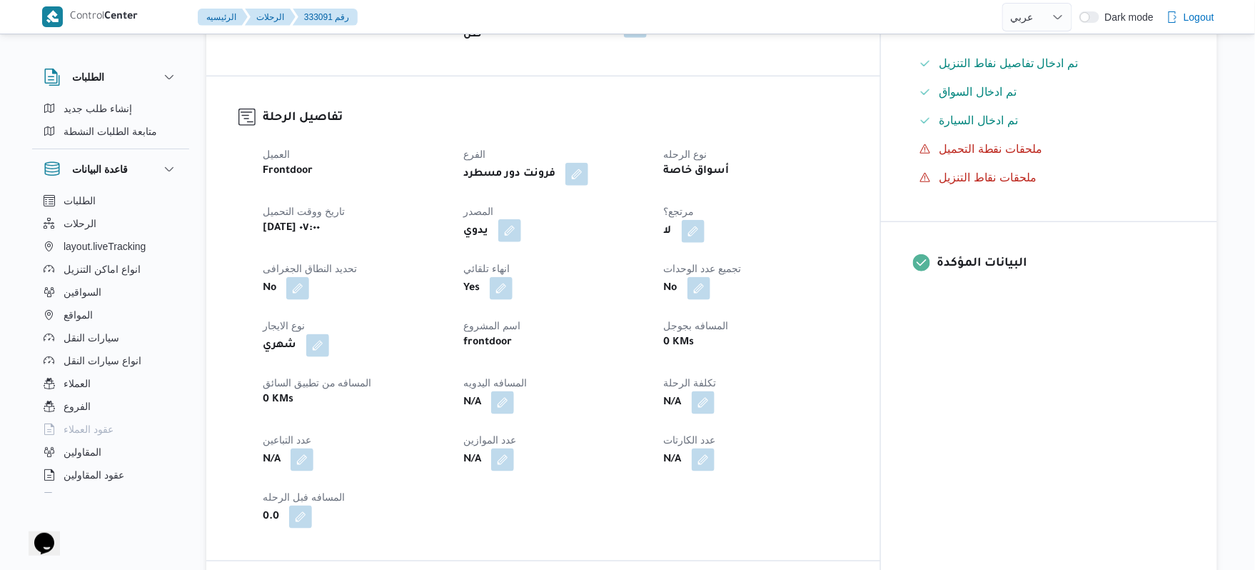
click at [521, 219] on button "button" at bounding box center [509, 230] width 23 height 23
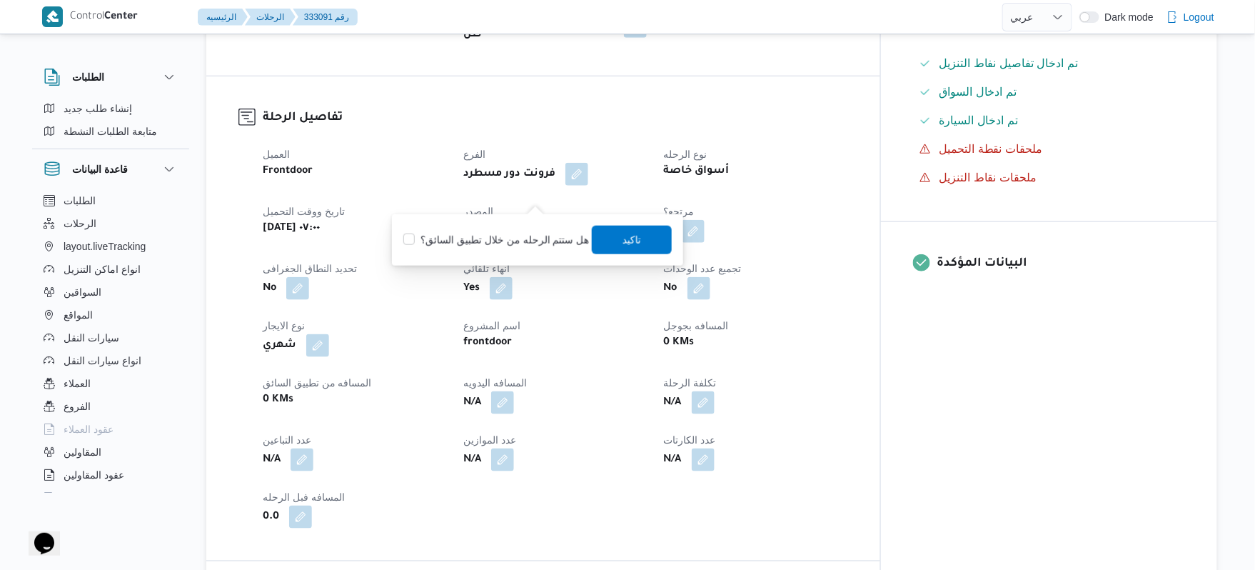
click at [525, 241] on label "هل ستتم الرحله من خلال تطبيق السائق؟" at bounding box center [496, 239] width 186 height 17
checkbox input "true"
click at [604, 241] on span "تاكيد" at bounding box center [632, 239] width 80 height 29
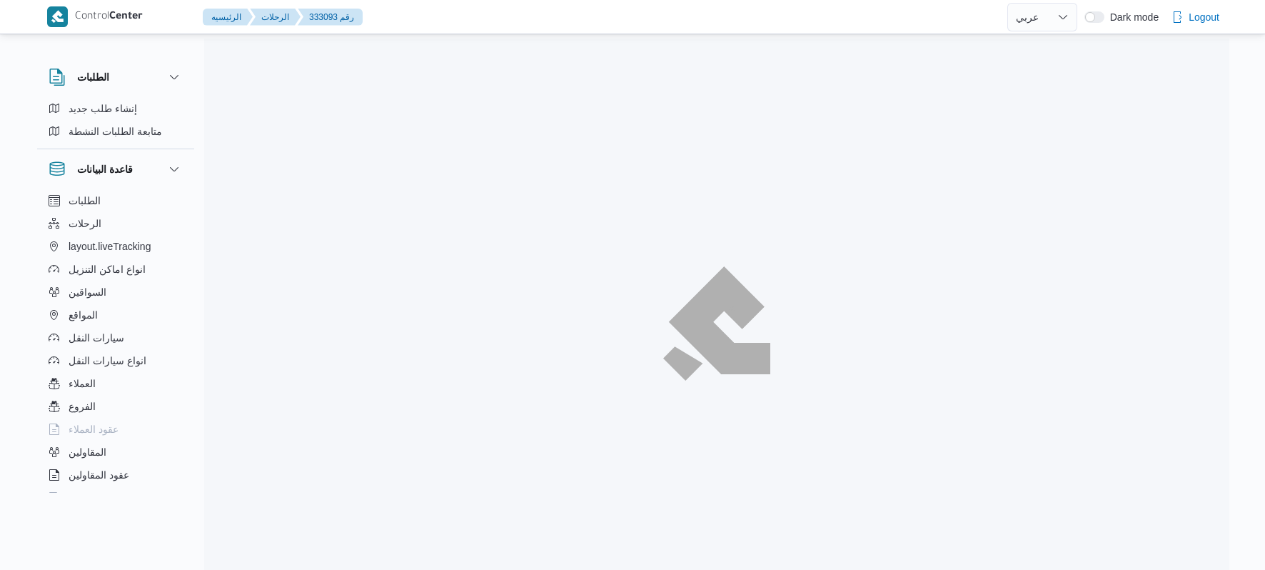
select select "ar"
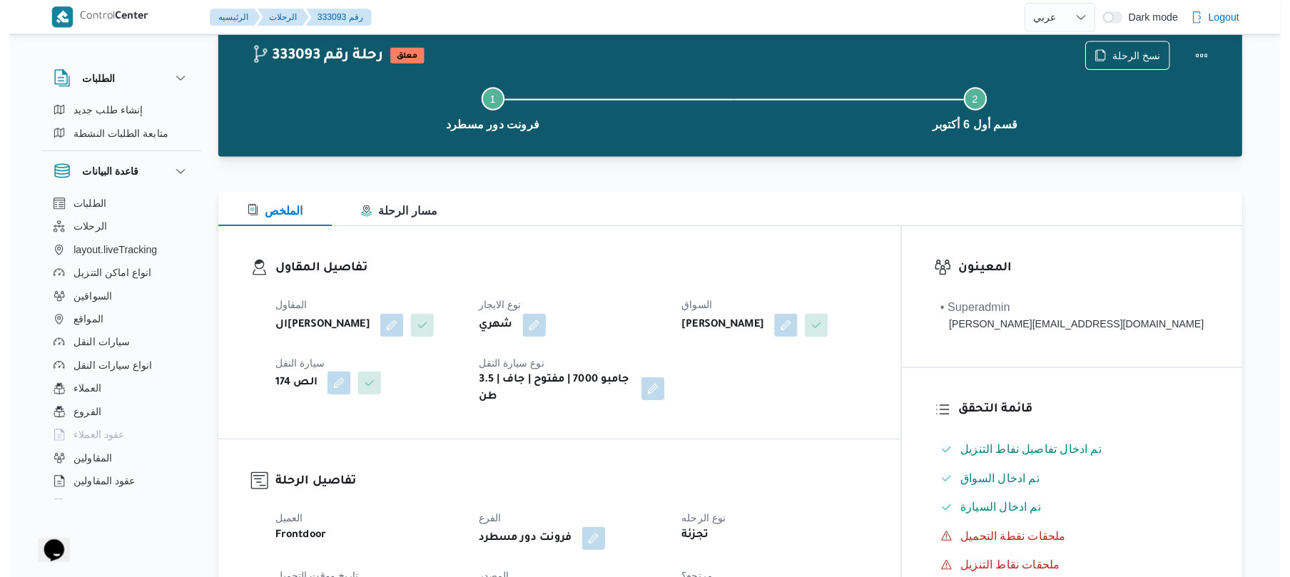
scroll to position [228, 0]
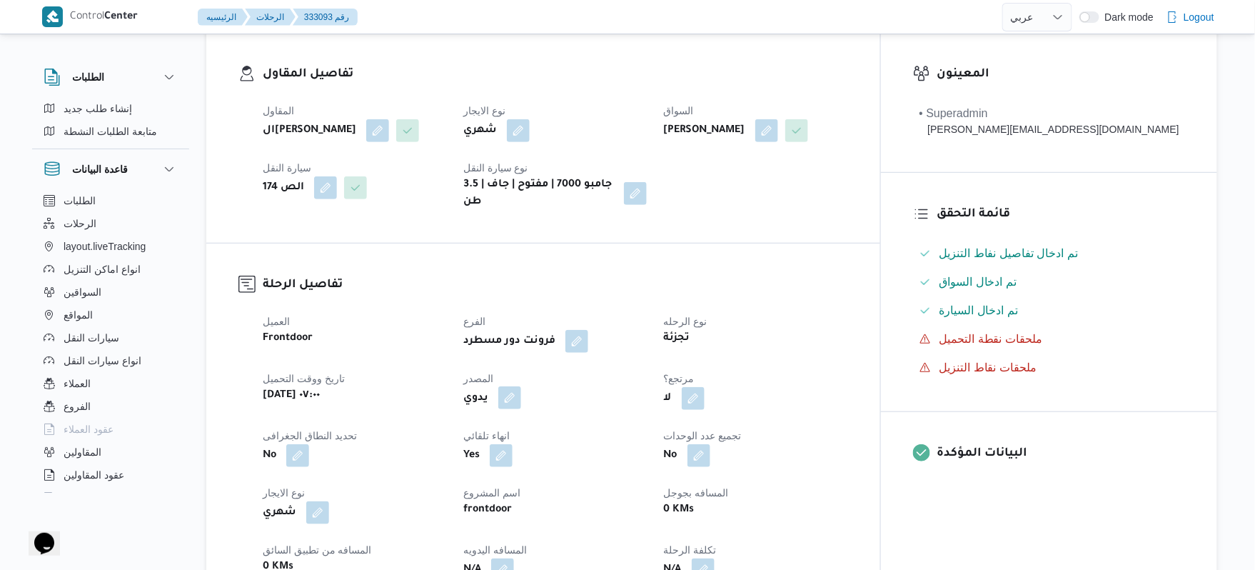
click at [521, 393] on button "button" at bounding box center [509, 397] width 23 height 23
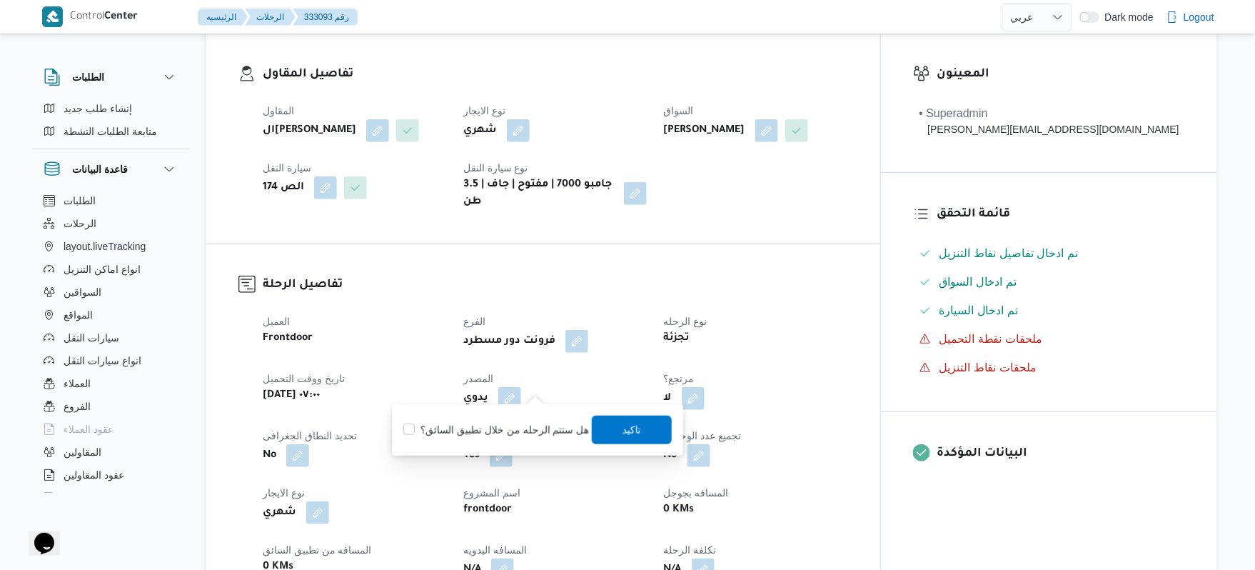
click at [527, 432] on label "هل ستتم الرحله من خلال تطبيق السائق؟" at bounding box center [496, 429] width 186 height 17
checkbox input "true"
click at [615, 433] on span "تاكيد" at bounding box center [632, 429] width 80 height 29
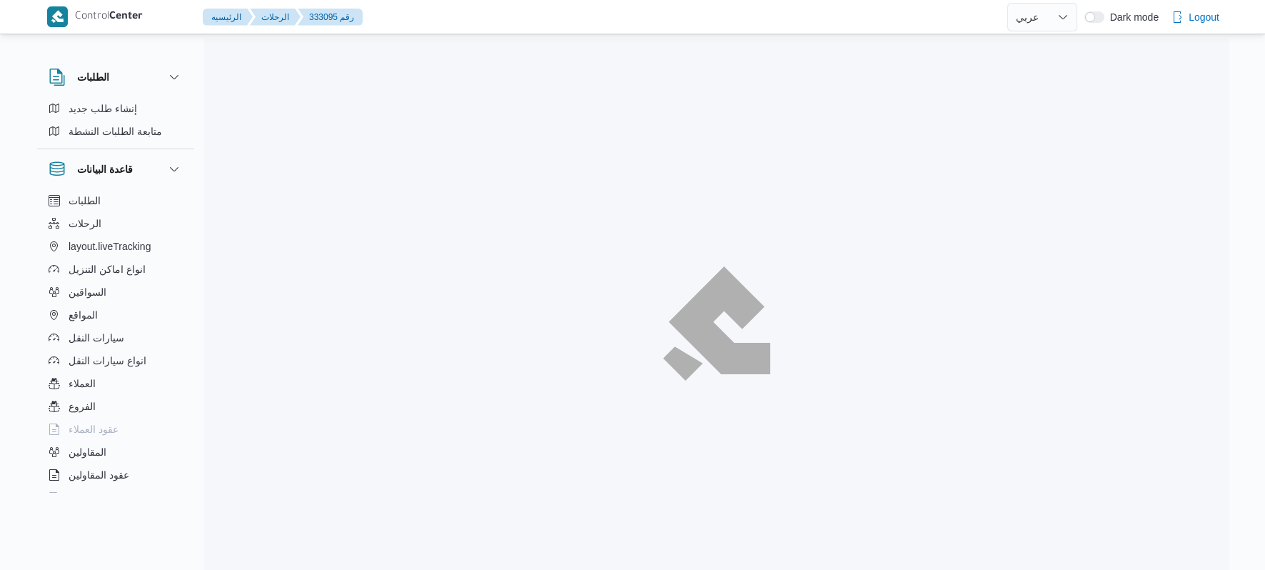
select select "ar"
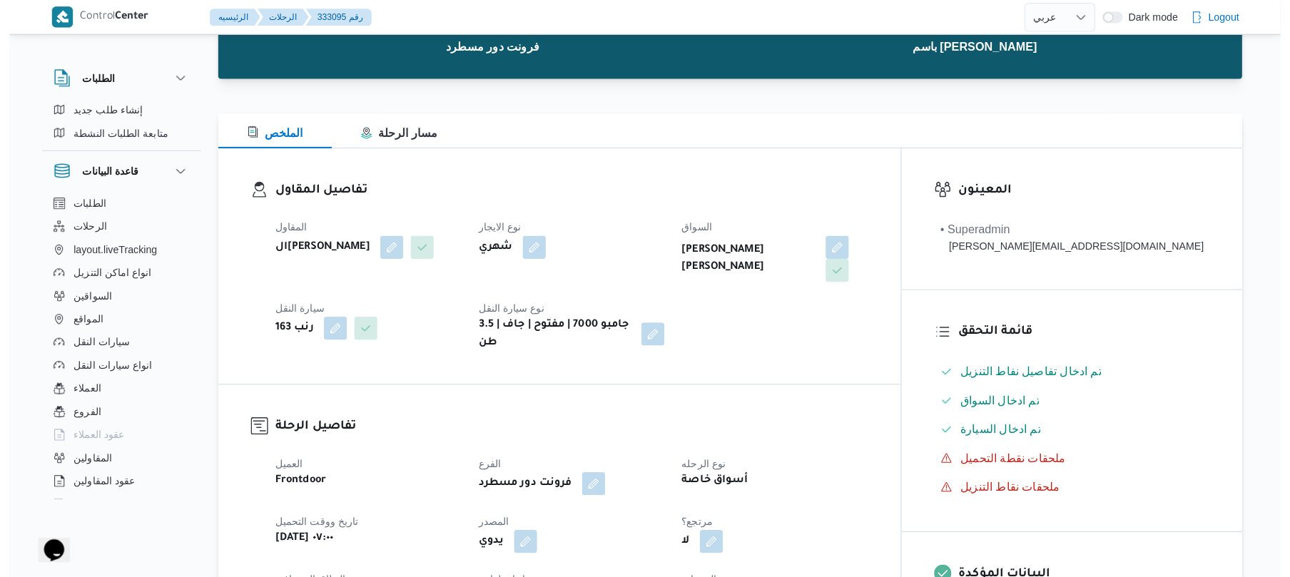
scroll to position [327, 0]
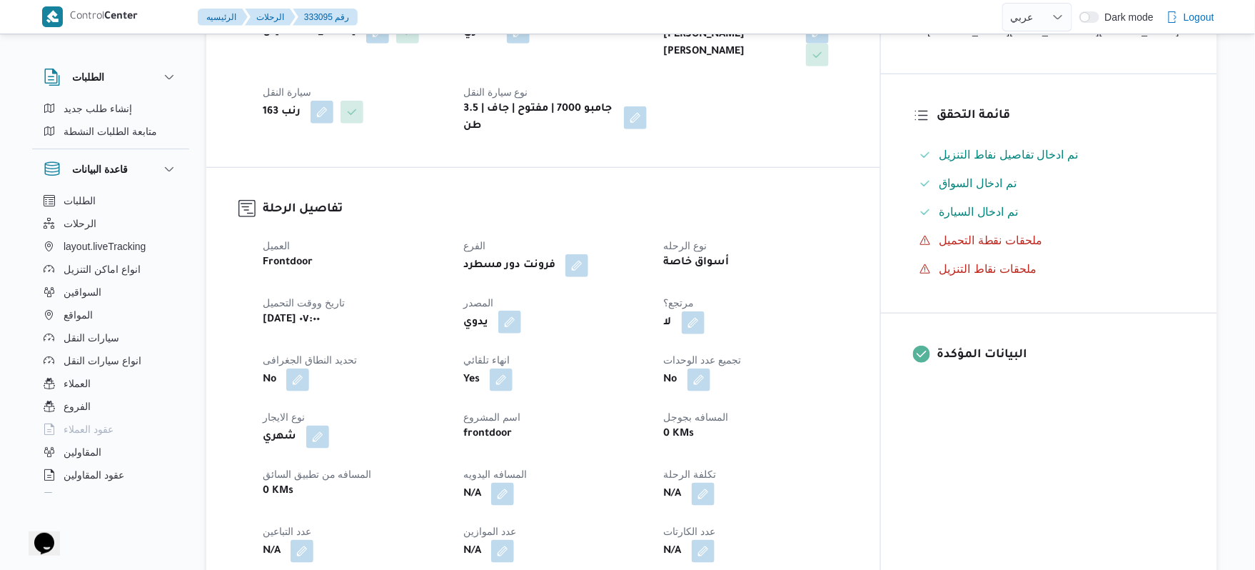
click at [521, 315] on button "button" at bounding box center [509, 321] width 23 height 23
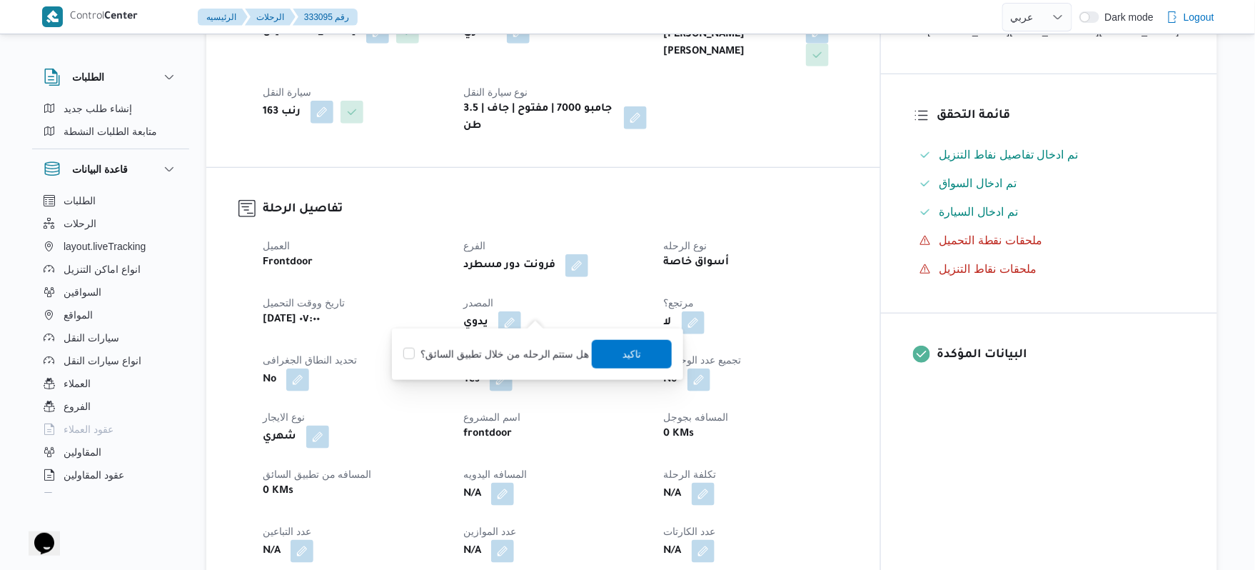
click at [540, 355] on label "هل ستتم الرحله من خلال تطبيق السائق؟" at bounding box center [496, 353] width 186 height 17
checkbox input "true"
click at [614, 358] on span "تاكيد" at bounding box center [632, 353] width 80 height 29
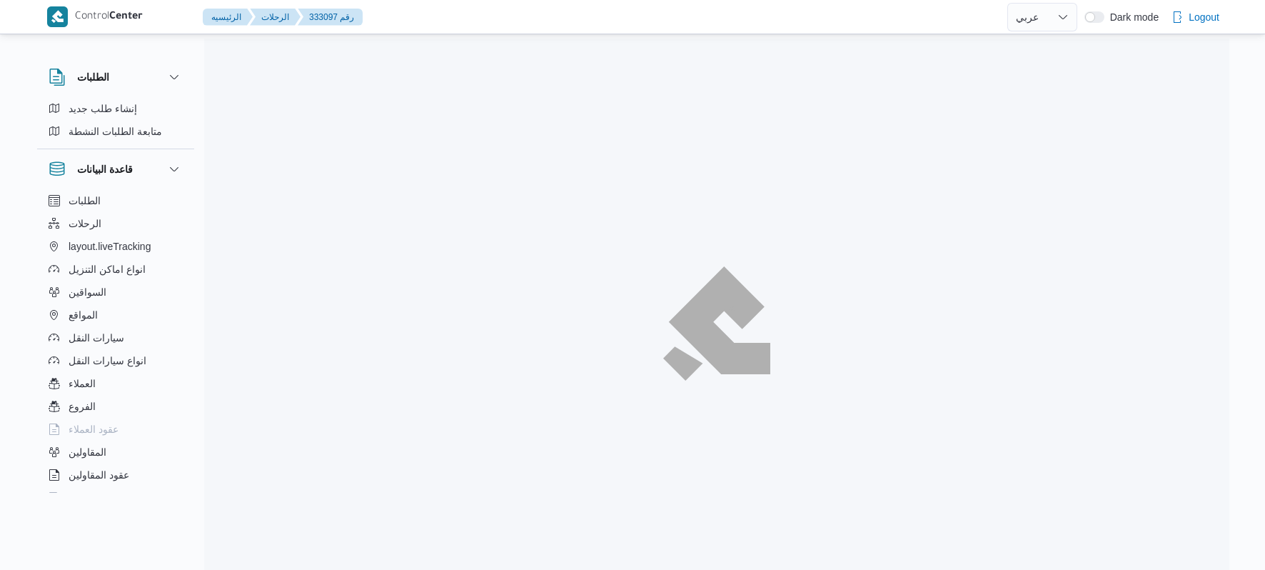
select select "ar"
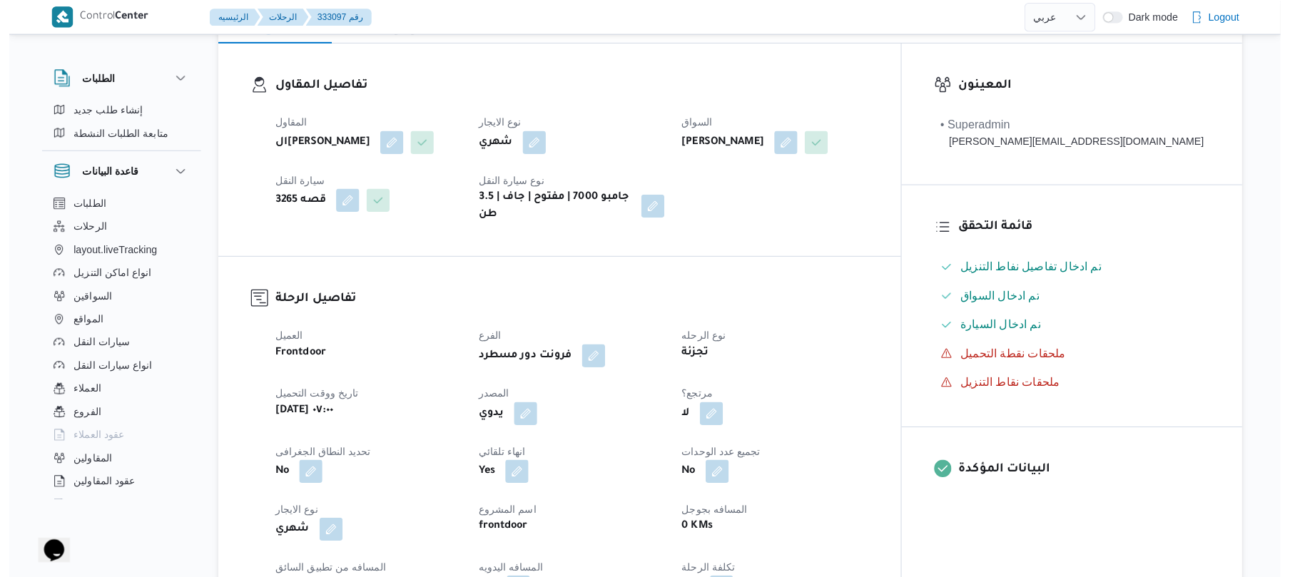
scroll to position [418, 0]
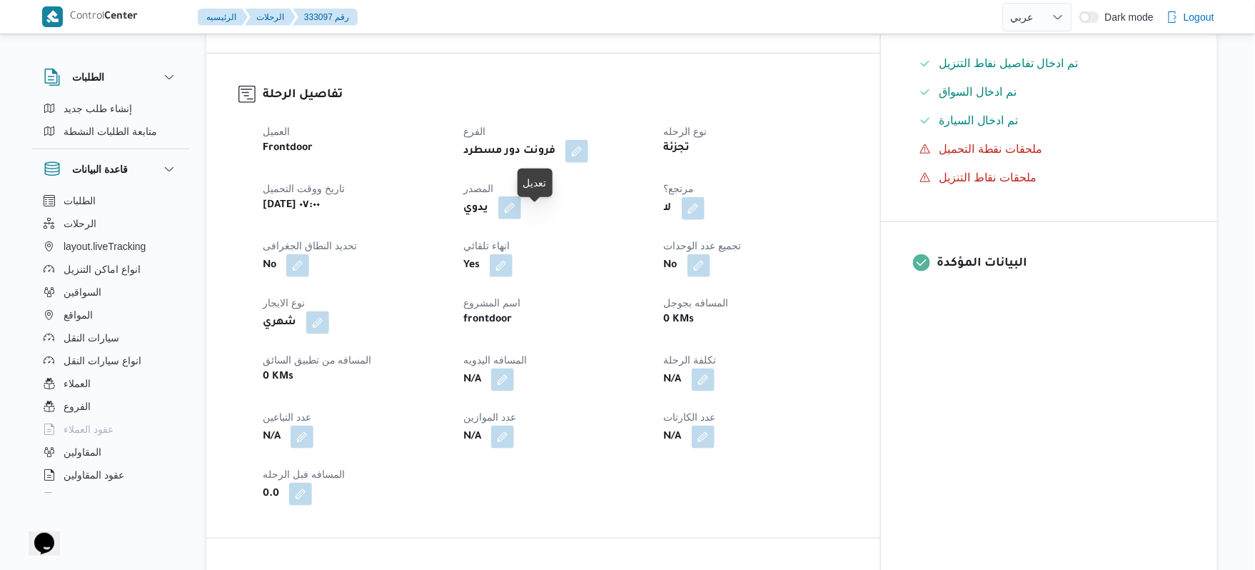
drag, startPoint x: 537, startPoint y: 223, endPoint x: 545, endPoint y: 216, distance: 11.6
click at [521, 216] on button "button" at bounding box center [509, 207] width 23 height 23
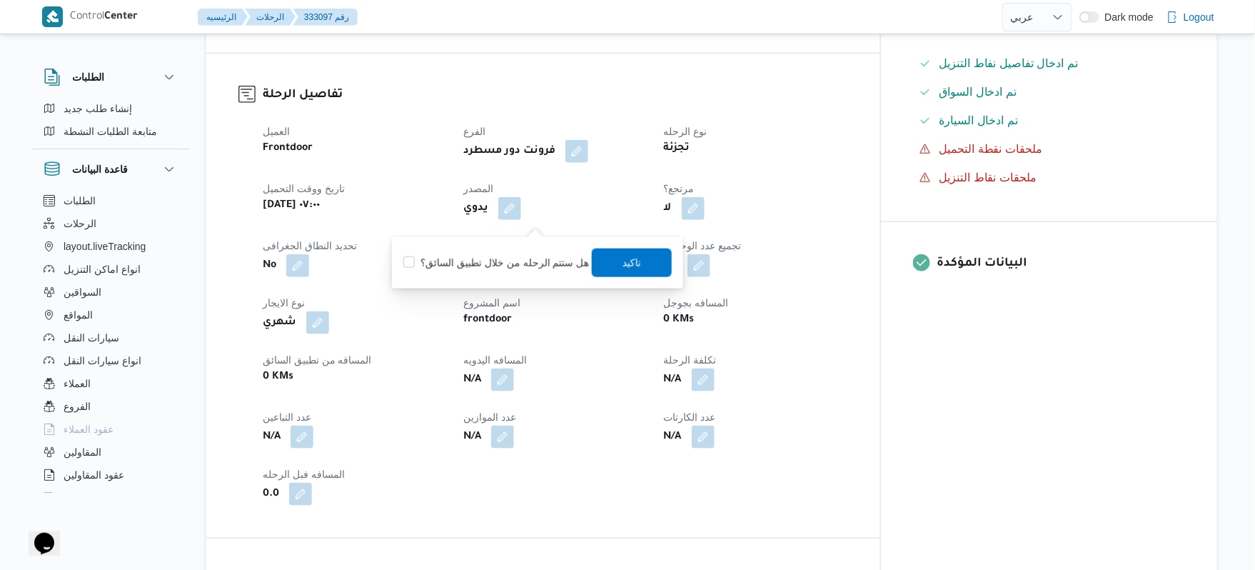
click at [525, 264] on label "هل ستتم الرحله من خلال تطبيق السائق؟" at bounding box center [496, 262] width 186 height 17
checkbox input "true"
click at [600, 258] on span "تاكيد" at bounding box center [632, 262] width 80 height 29
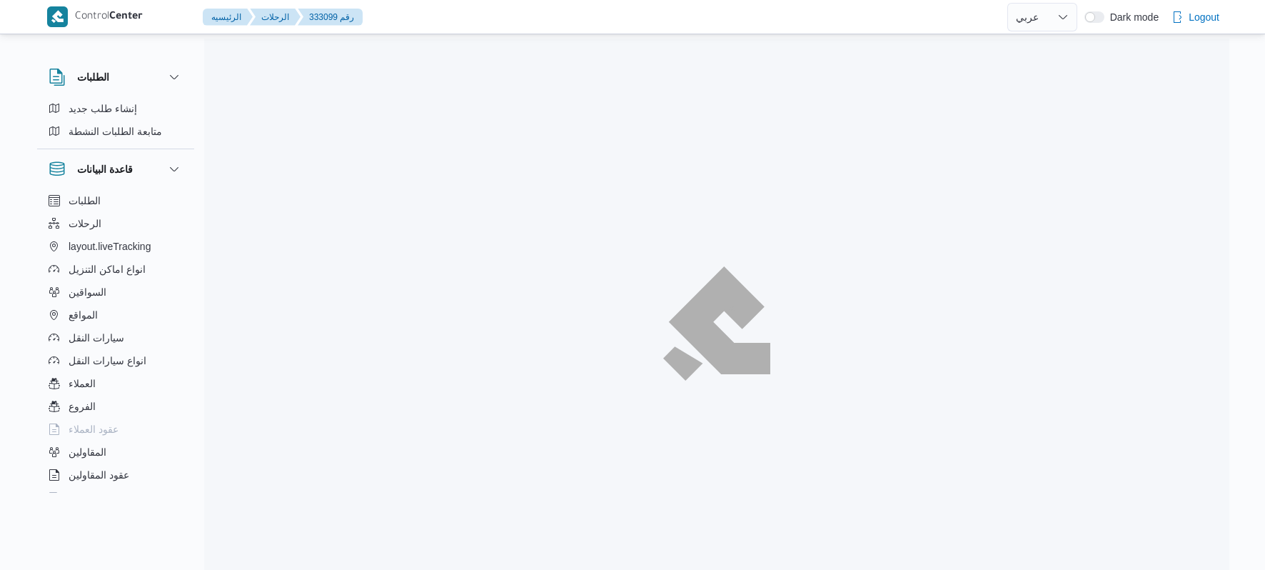
select select "ar"
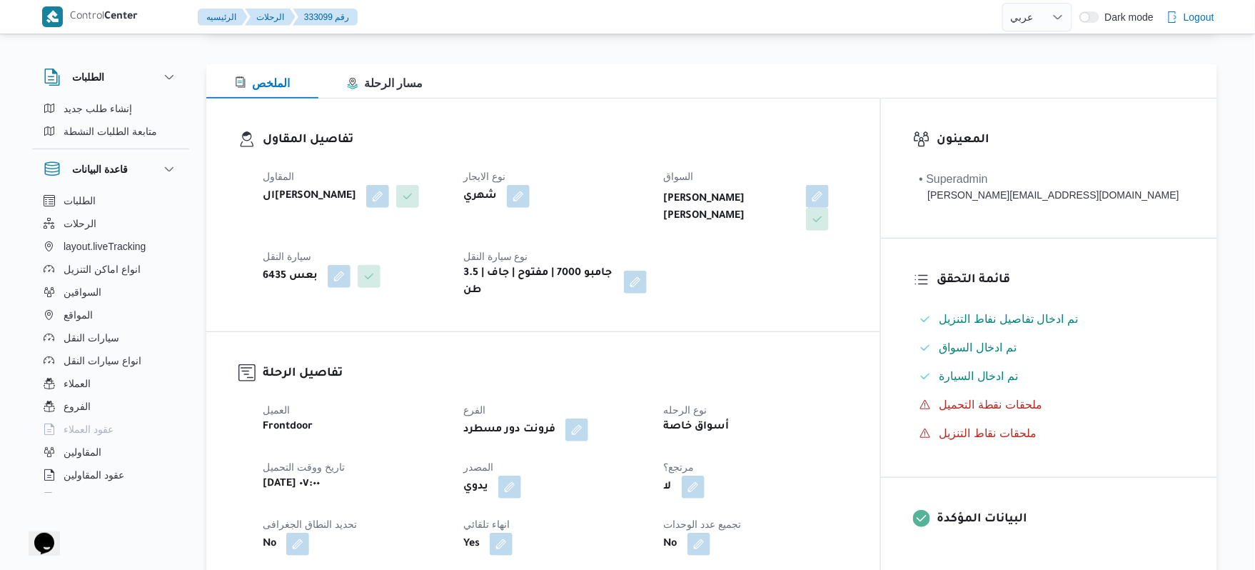
scroll to position [190, 0]
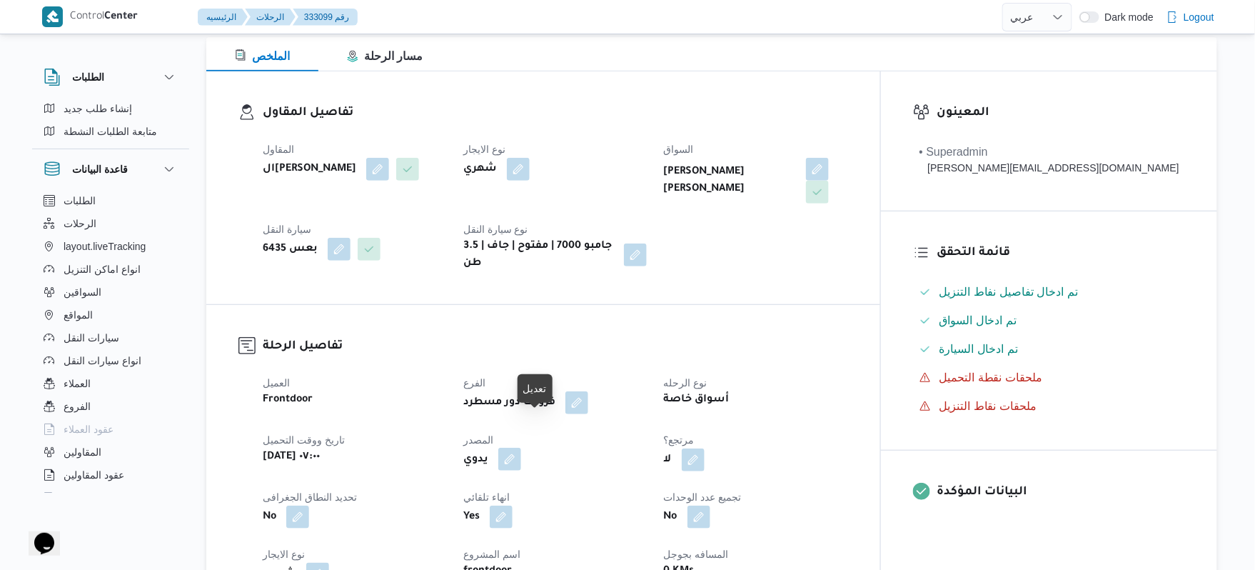
click at [521, 448] on button "button" at bounding box center [509, 459] width 23 height 23
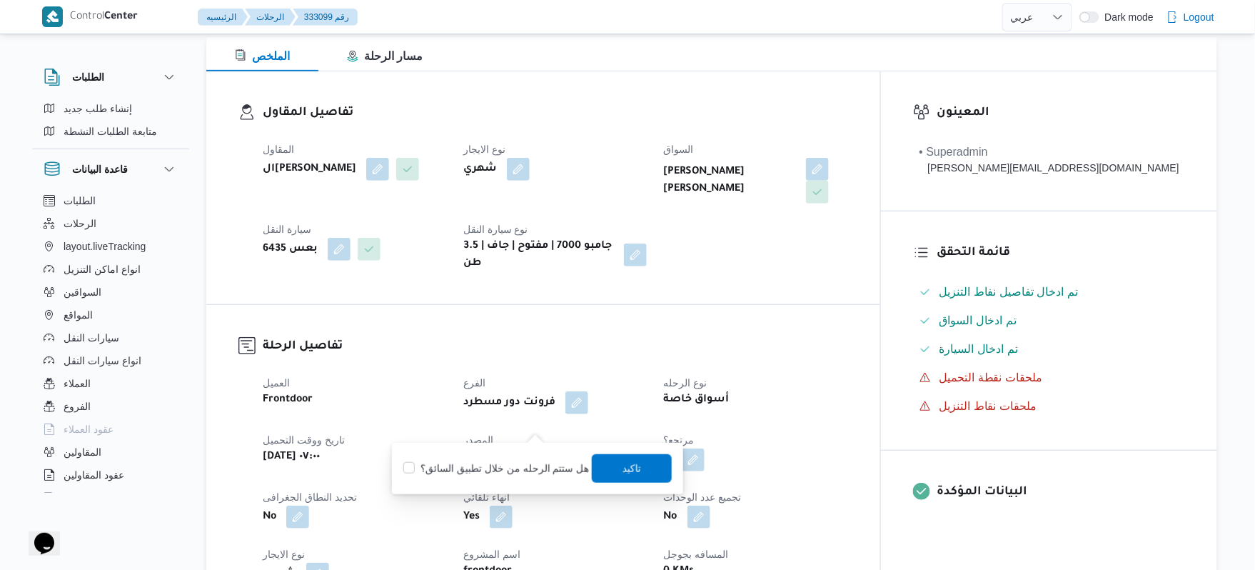
click at [527, 466] on label "هل ستتم الرحله من خلال تطبيق السائق؟" at bounding box center [496, 468] width 186 height 17
checkbox input "true"
click at [614, 467] on span "تاكيد" at bounding box center [632, 467] width 80 height 29
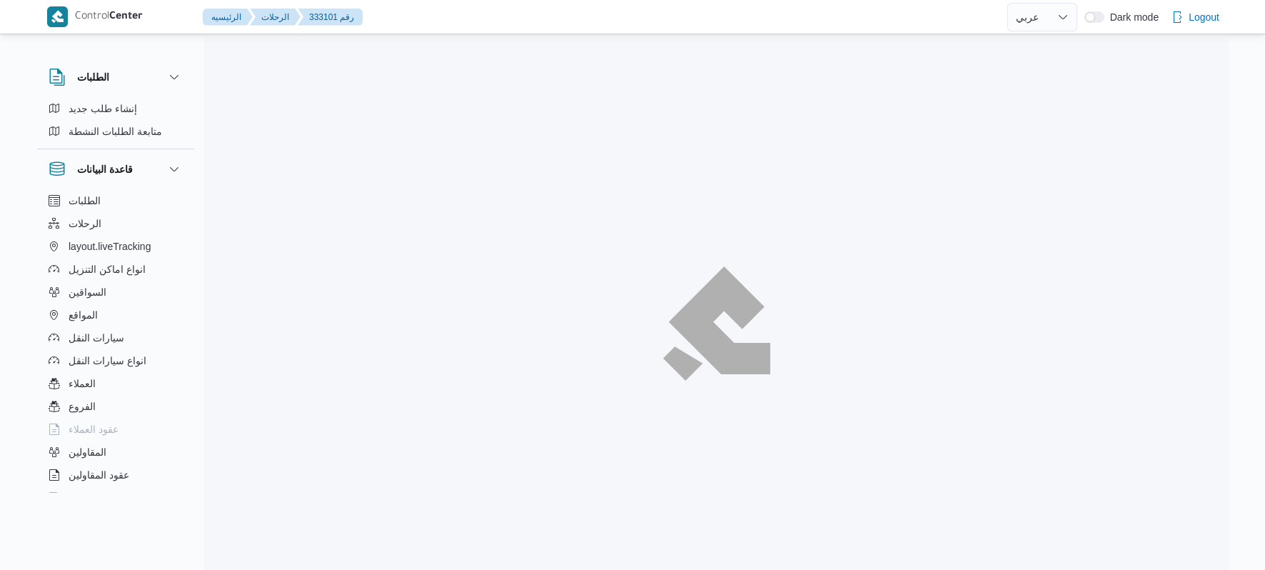
select select "ar"
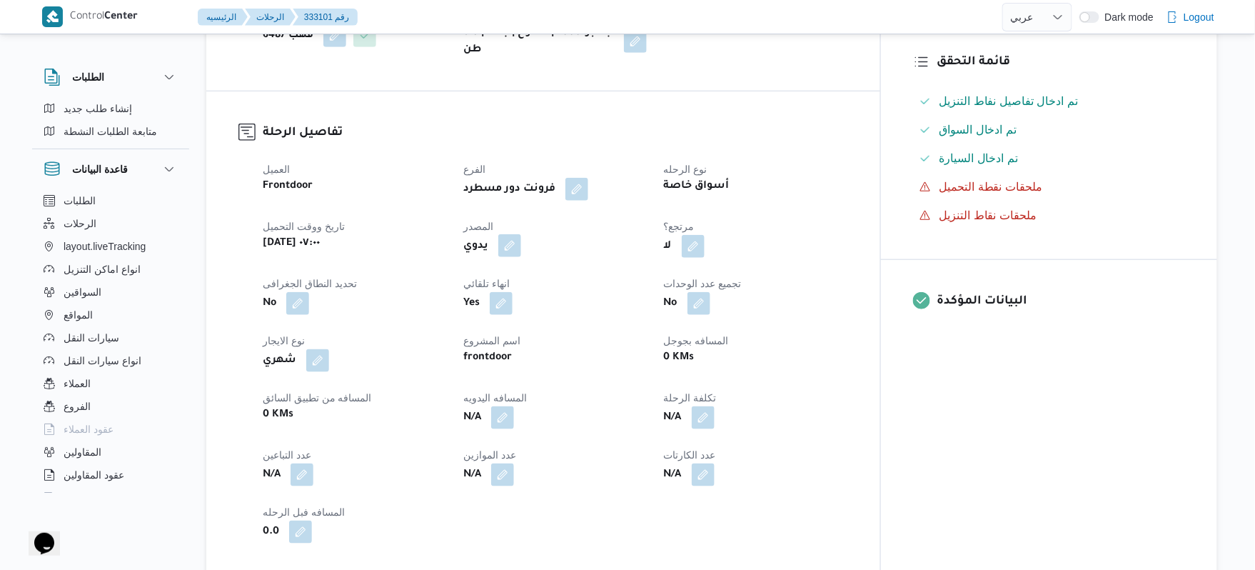
click at [521, 238] on button "button" at bounding box center [509, 245] width 23 height 23
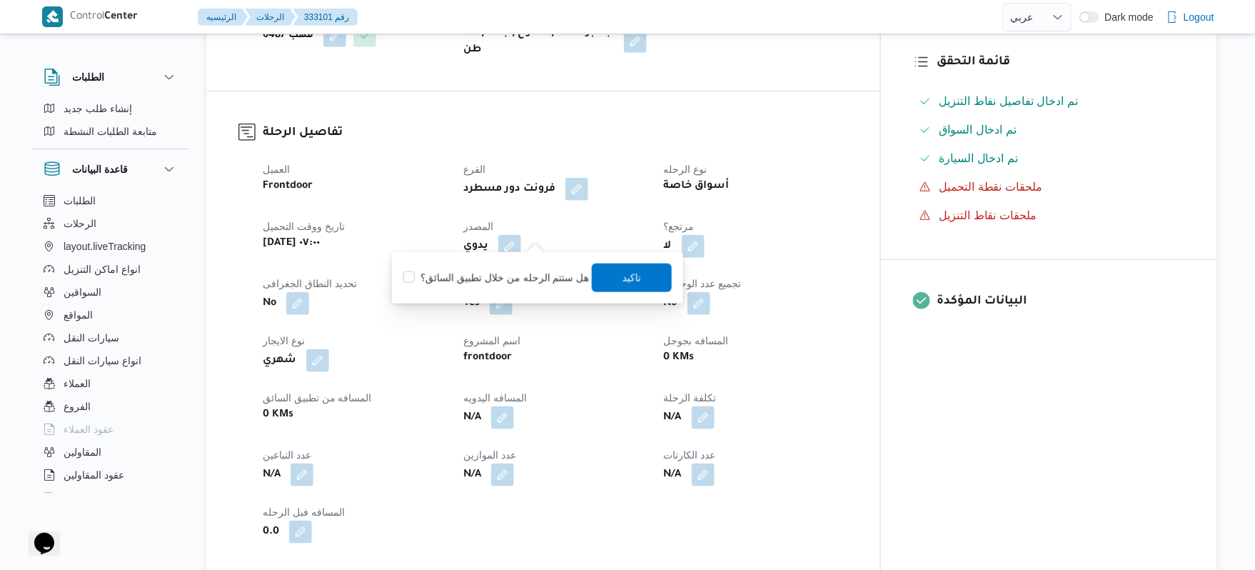
click at [540, 269] on label "هل ستتم الرحله من خلال تطبيق السائق؟" at bounding box center [496, 277] width 186 height 17
checkbox input "true"
click at [626, 276] on span "تاكيد" at bounding box center [631, 276] width 19 height 17
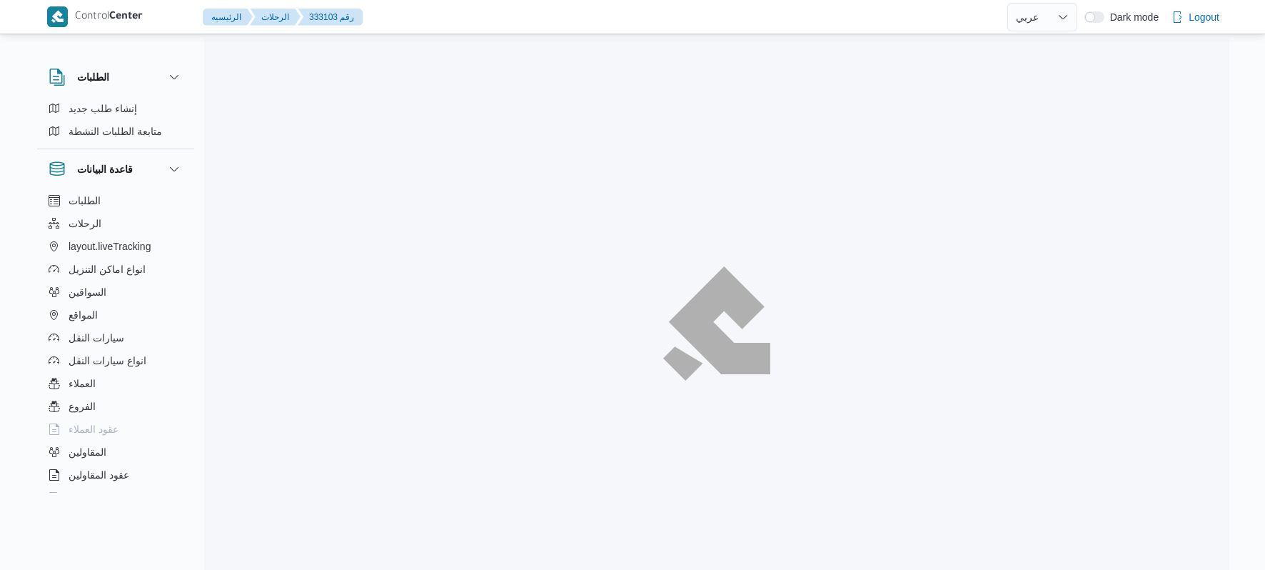
select select "ar"
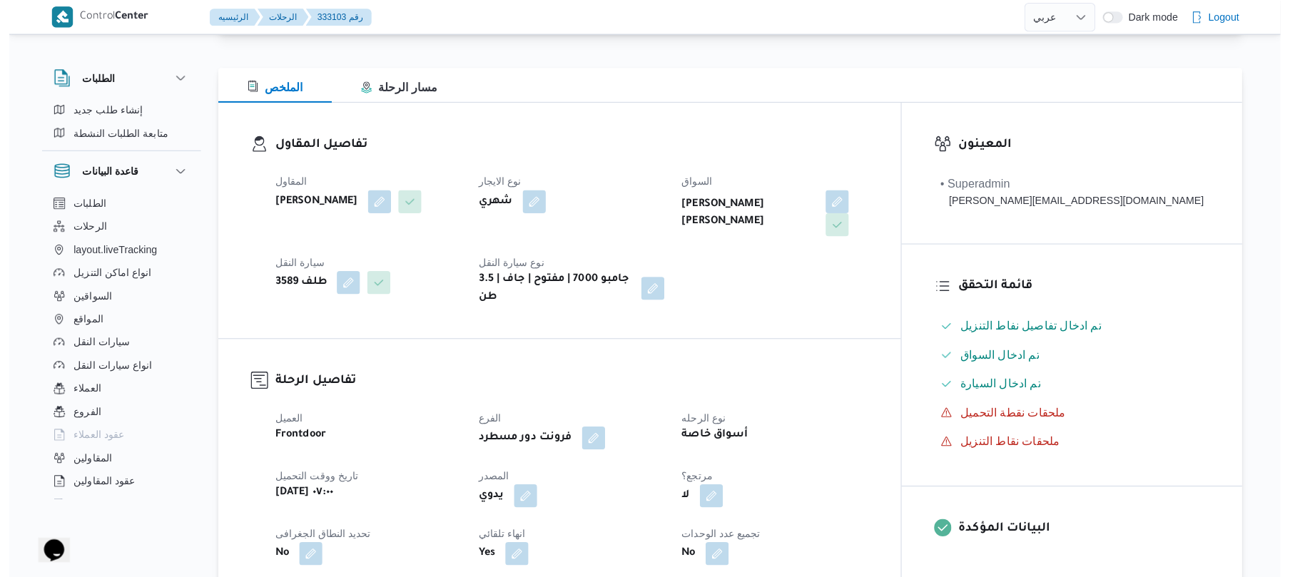
scroll to position [418, 0]
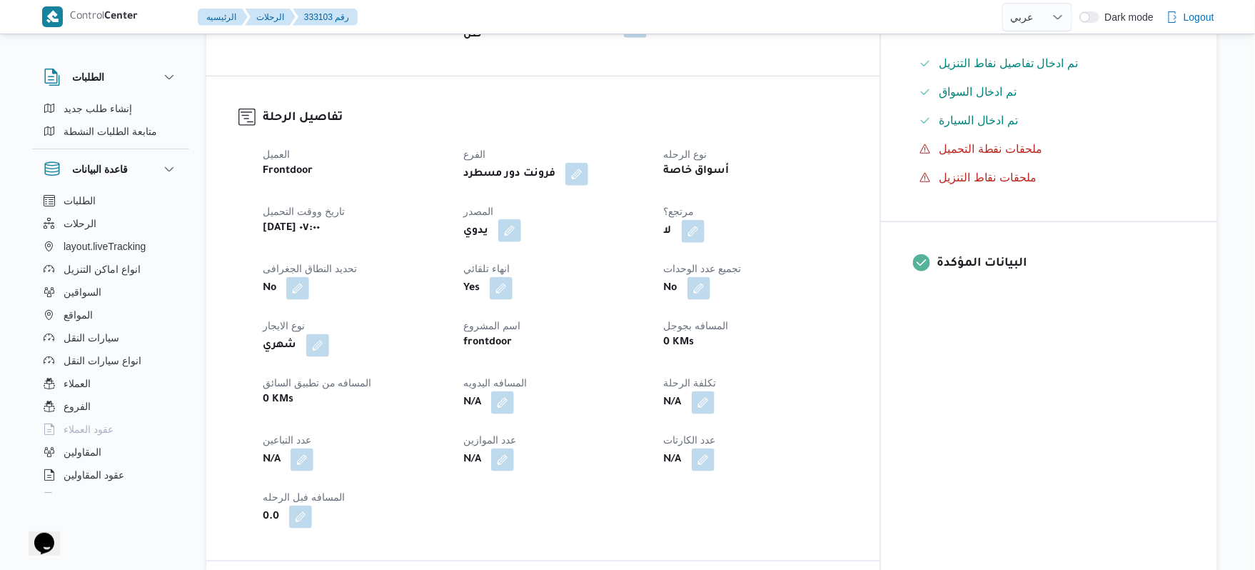
click at [521, 226] on button "button" at bounding box center [509, 230] width 23 height 23
click at [537, 255] on label "هل ستتم الرحله من خلال تطبيق السائق؟" at bounding box center [496, 262] width 186 height 17
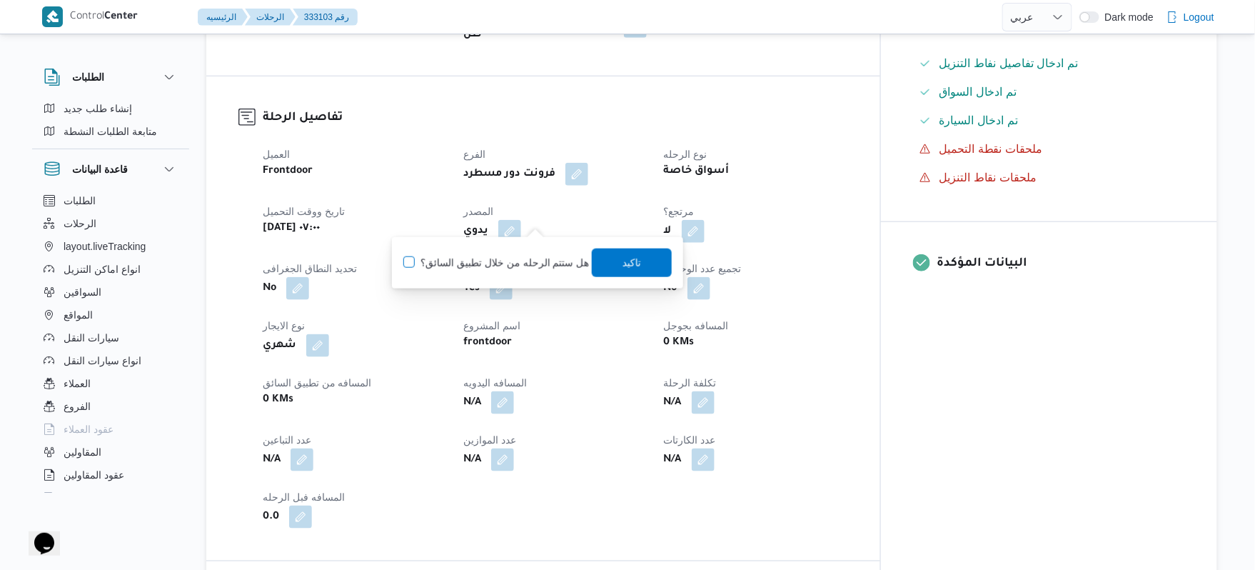
checkbox input "true"
click at [612, 263] on span "تاكيد" at bounding box center [632, 262] width 80 height 29
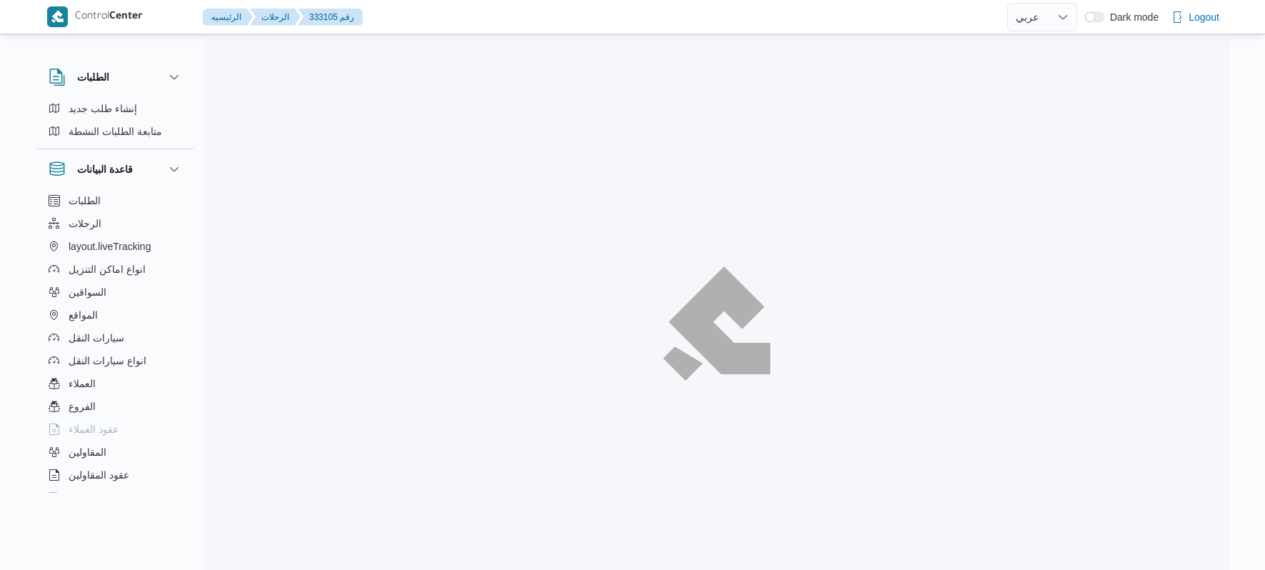
select select "ar"
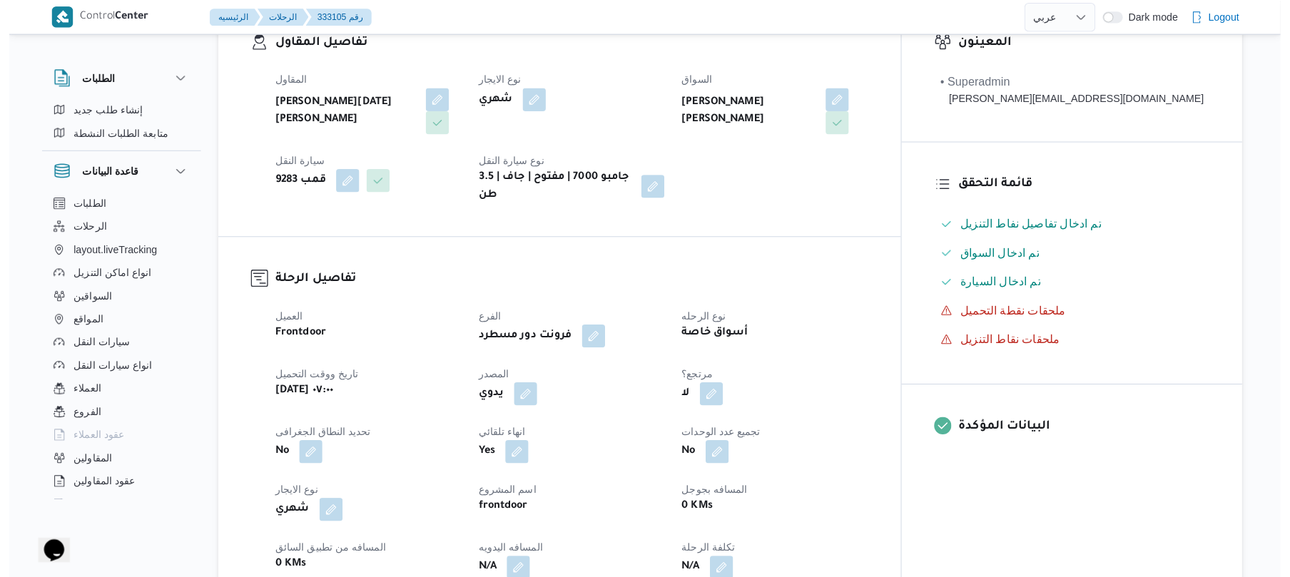
scroll to position [380, 0]
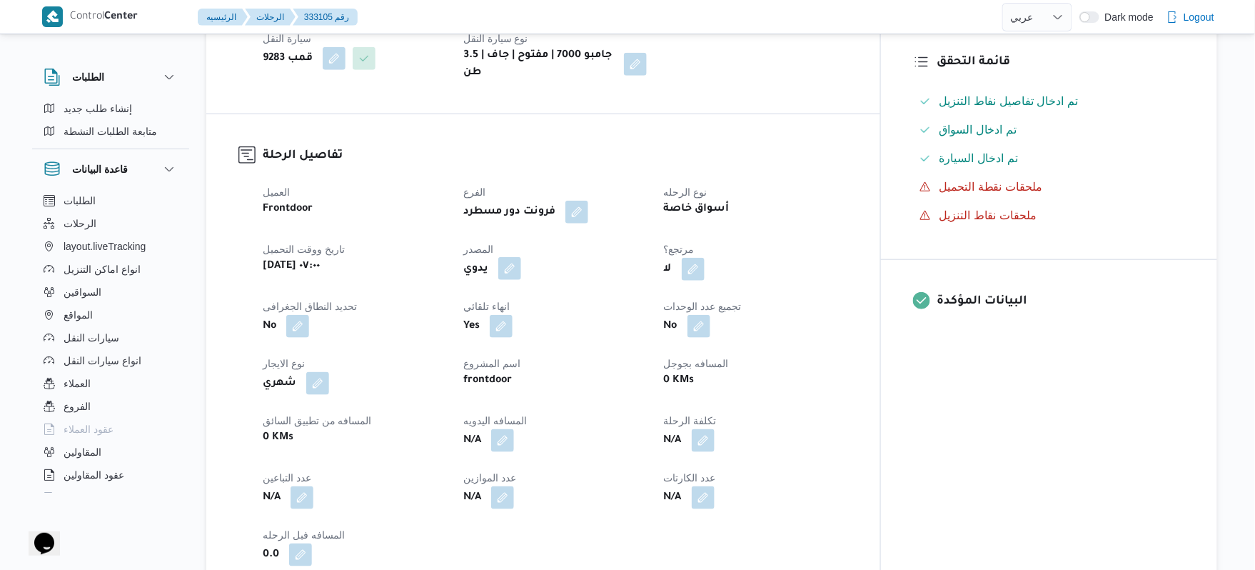
click at [521, 258] on button "button" at bounding box center [509, 268] width 23 height 23
click at [531, 301] on label "هل ستتم الرحله من خلال تطبيق السائق؟" at bounding box center [496, 300] width 186 height 17
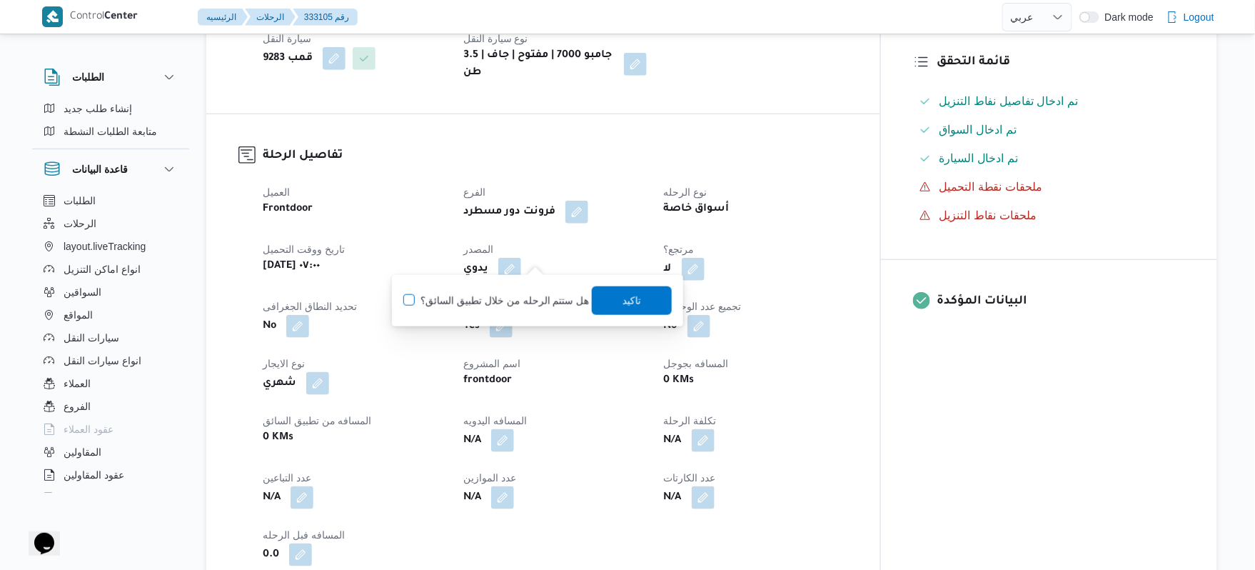
checkbox input "true"
click at [635, 300] on span "تاكيد" at bounding box center [631, 299] width 19 height 17
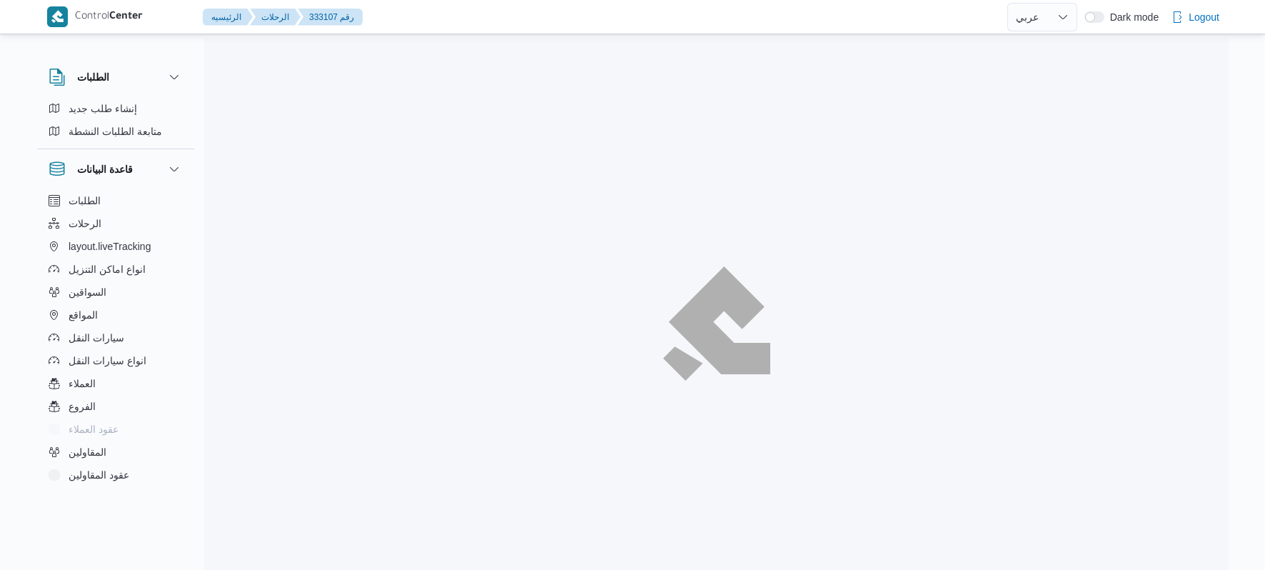
select select "ar"
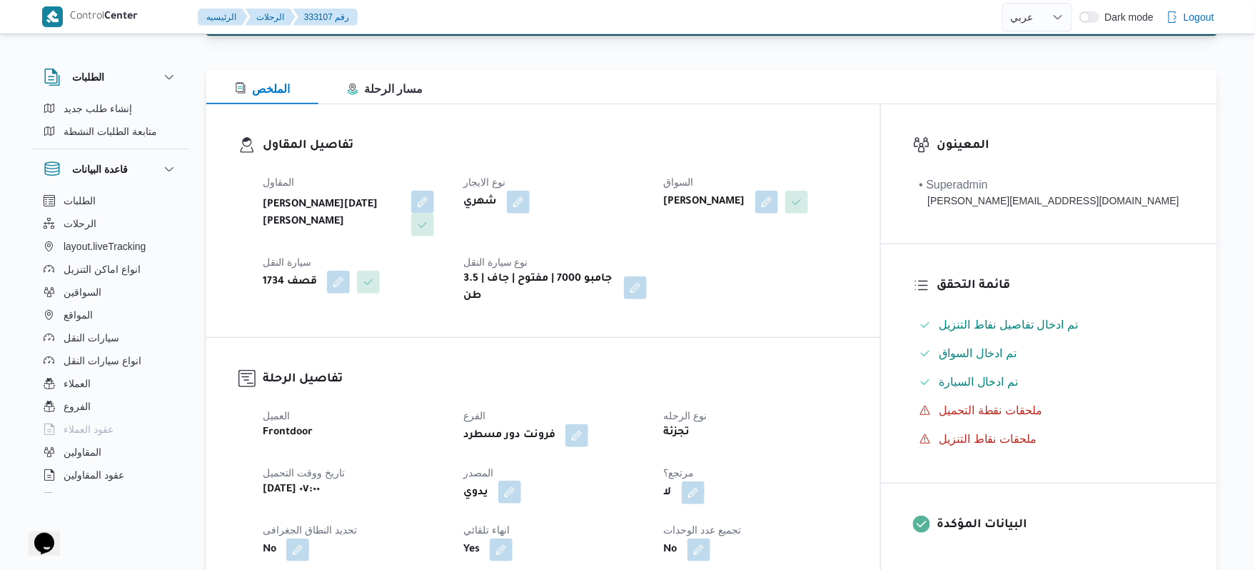
click at [521, 484] on button "button" at bounding box center [509, 491] width 23 height 23
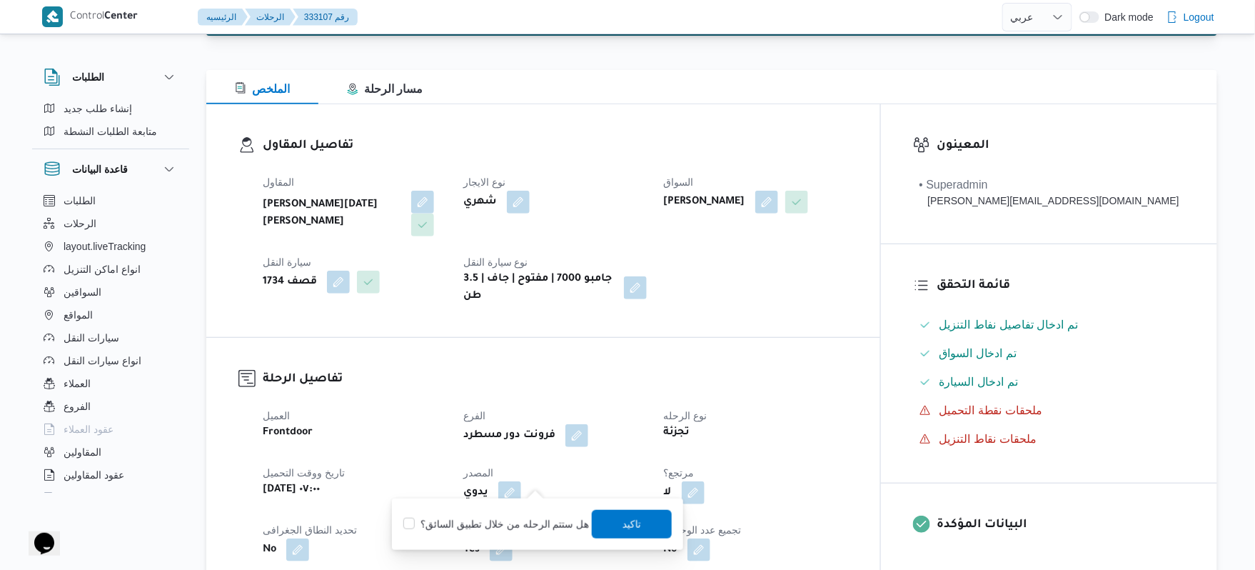
click at [511, 522] on label "هل ستتم الرحله من خلال تطبيق السائق؟" at bounding box center [496, 523] width 186 height 17
checkbox input "true"
click at [622, 520] on span "تاكيد" at bounding box center [631, 523] width 19 height 17
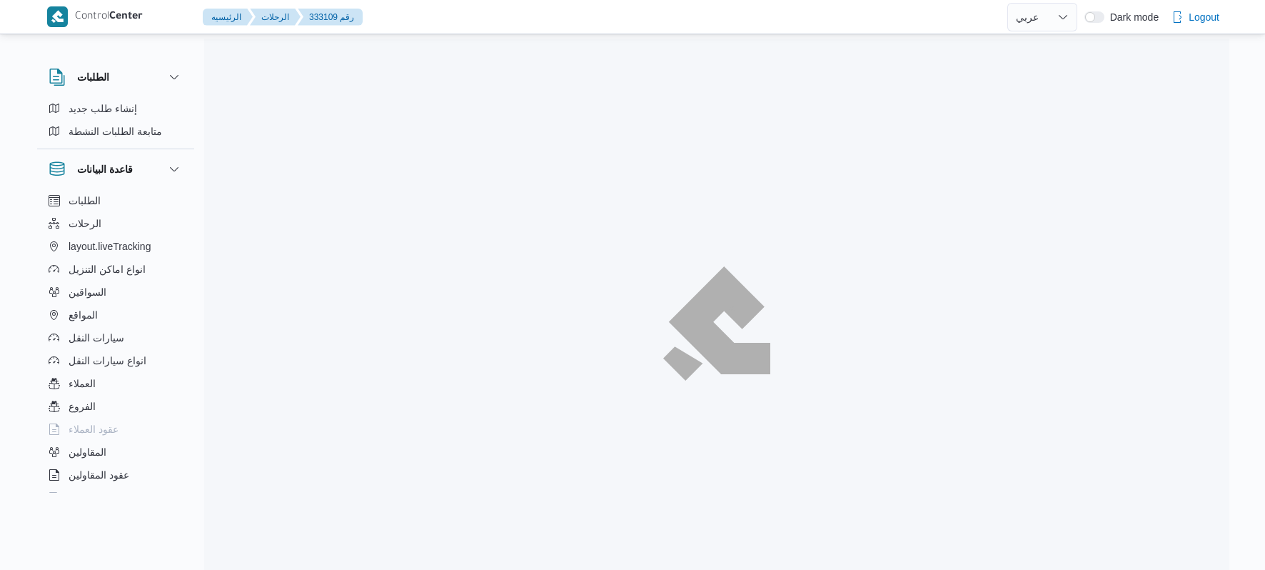
select select "ar"
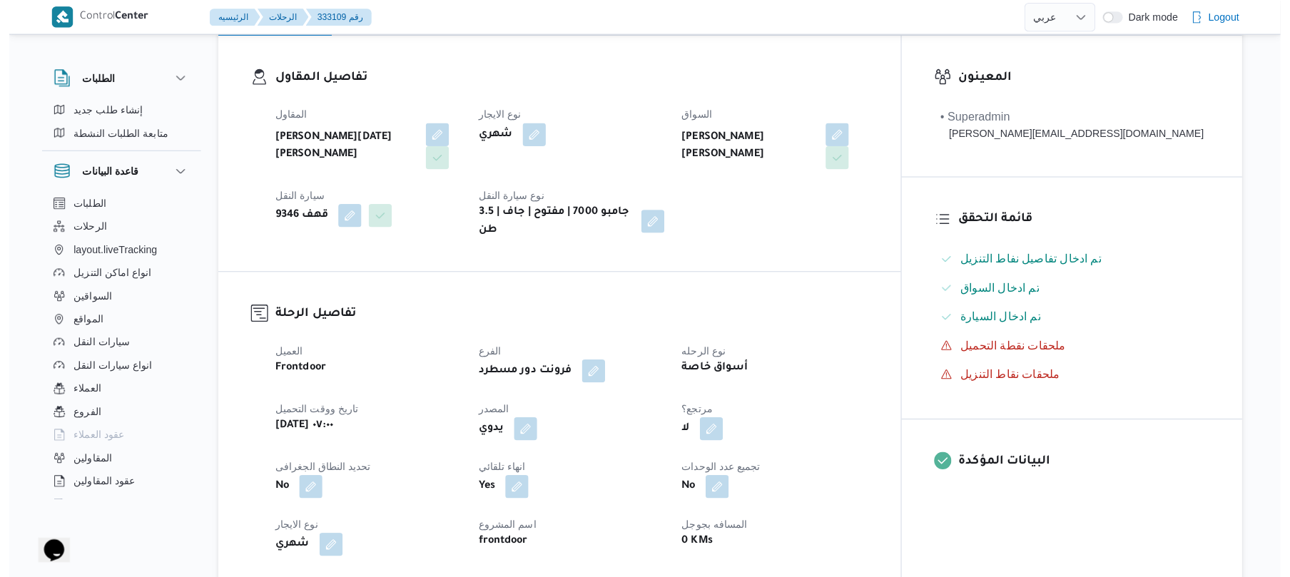
scroll to position [266, 0]
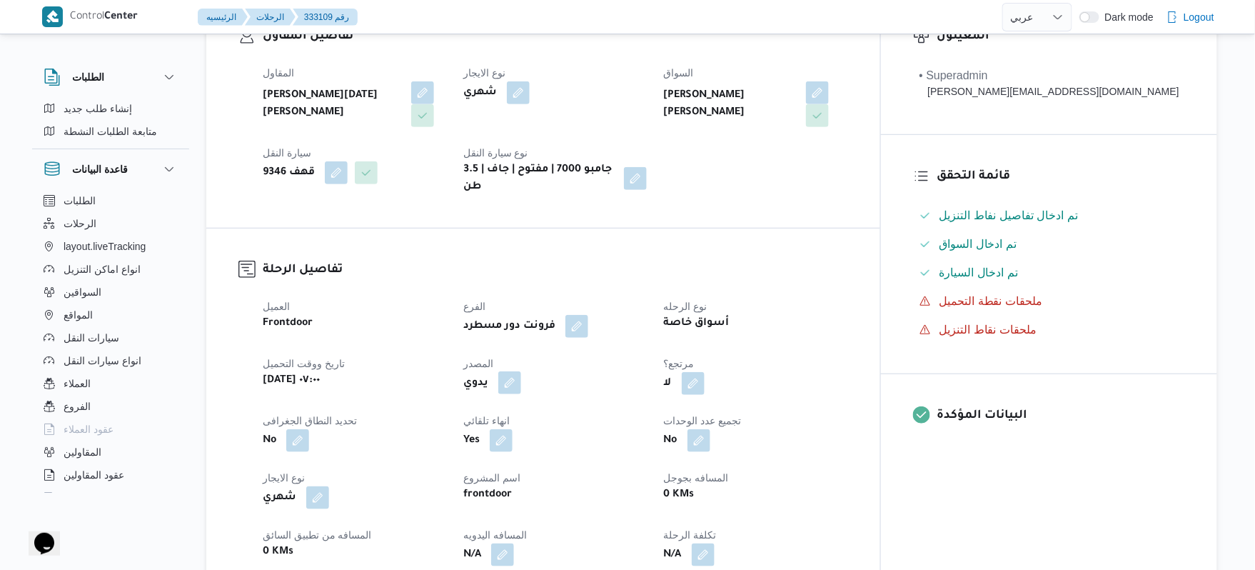
click at [521, 373] on button "button" at bounding box center [509, 382] width 23 height 23
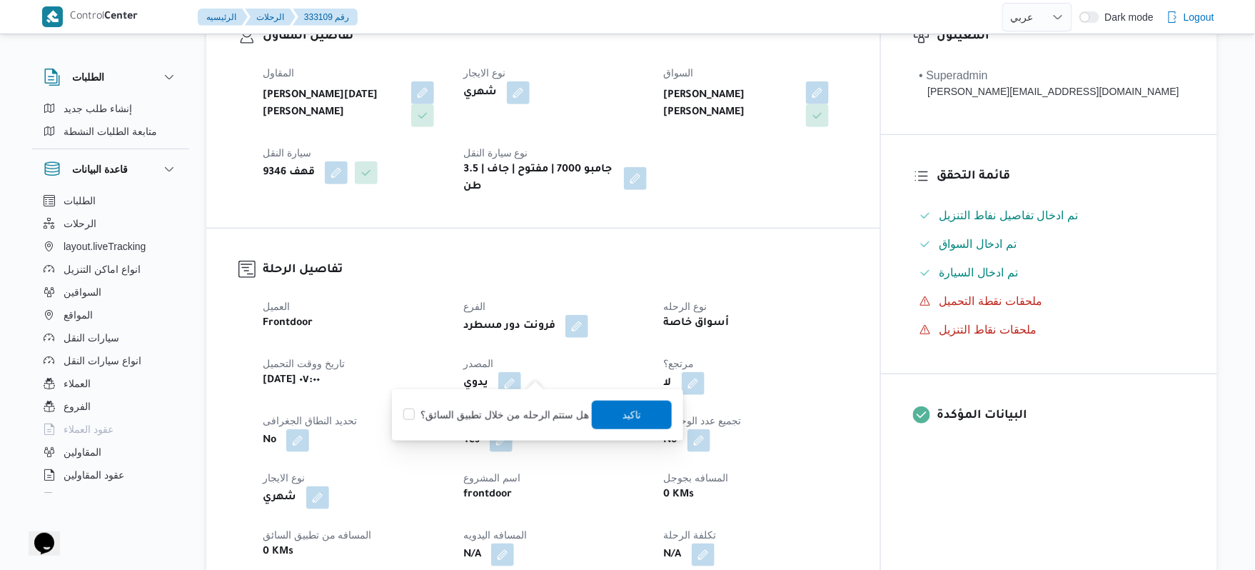
click at [532, 423] on label "هل ستتم الرحله من خلال تطبيق السائق؟" at bounding box center [496, 414] width 186 height 17
checkbox input "true"
click at [614, 421] on span "تاكيد" at bounding box center [632, 414] width 80 height 29
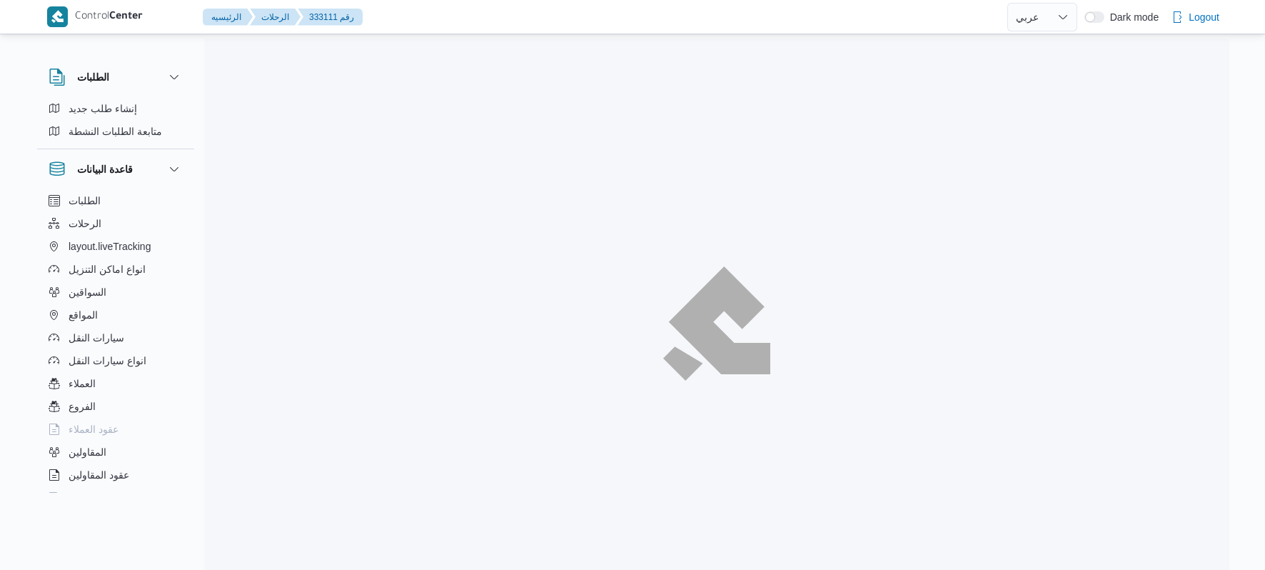
select select "ar"
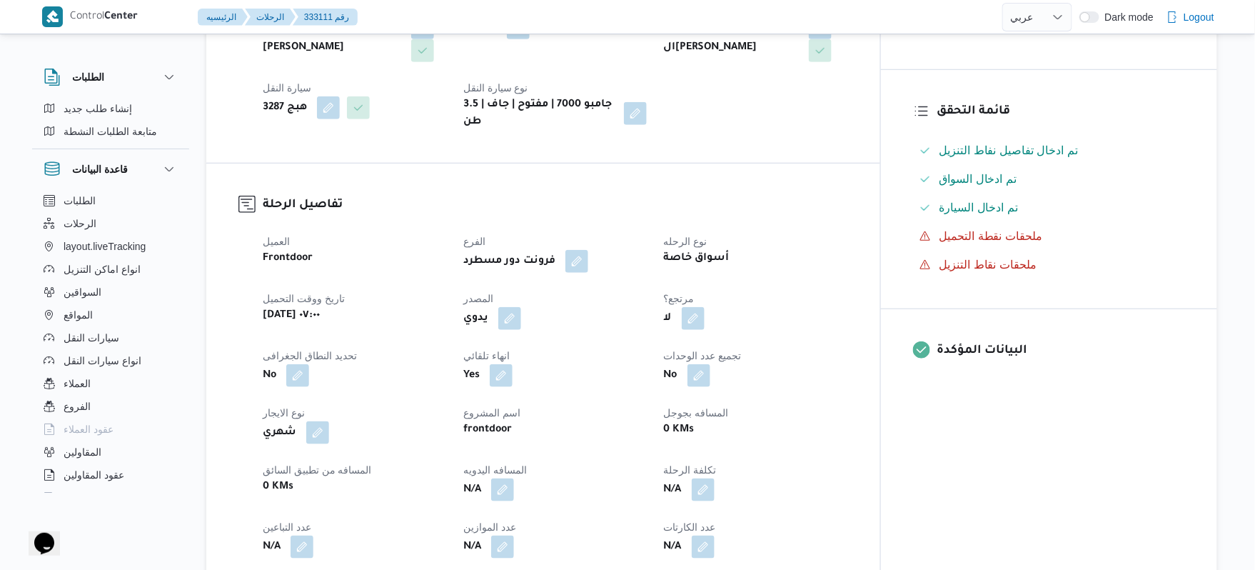
scroll to position [380, 0]
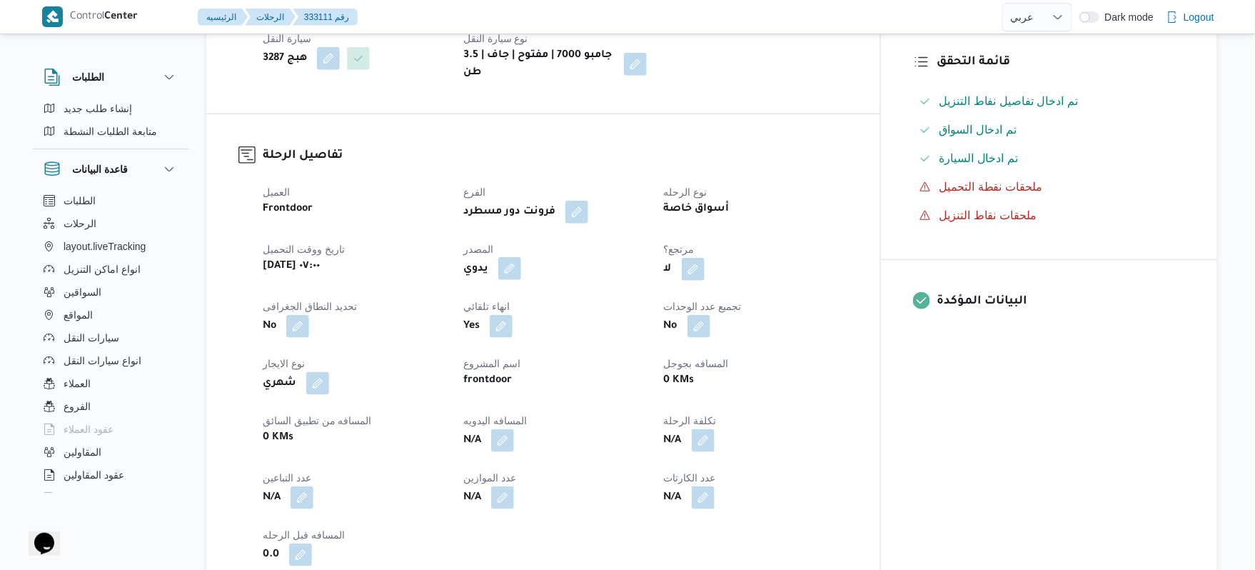
click at [521, 257] on button "button" at bounding box center [509, 268] width 23 height 23
click at [549, 303] on label "هل ستتم الرحله من خلال تطبيق السائق؟" at bounding box center [496, 300] width 186 height 17
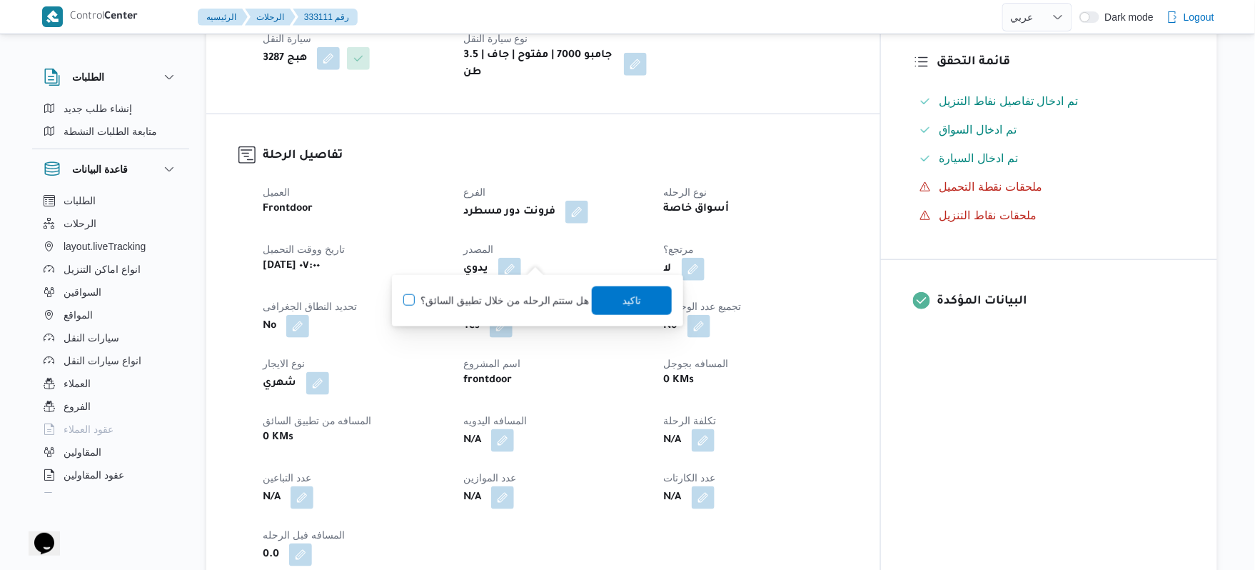
checkbox input "true"
click at [634, 295] on span "تاكيد" at bounding box center [631, 299] width 19 height 17
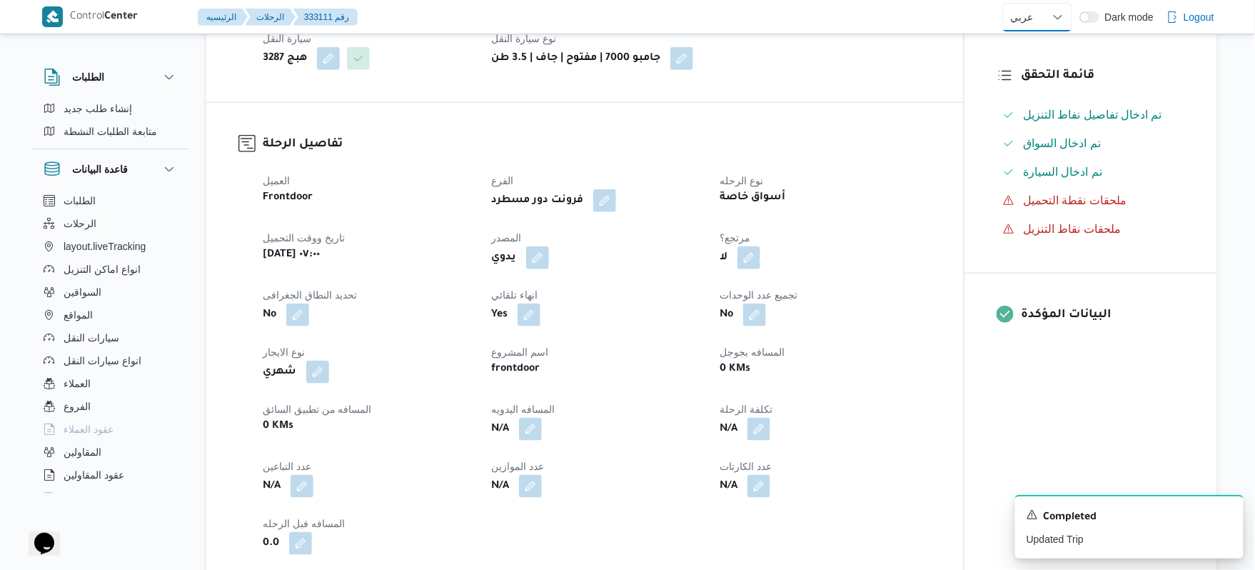
click at [1054, 6] on select "English عربي" at bounding box center [1037, 17] width 70 height 29
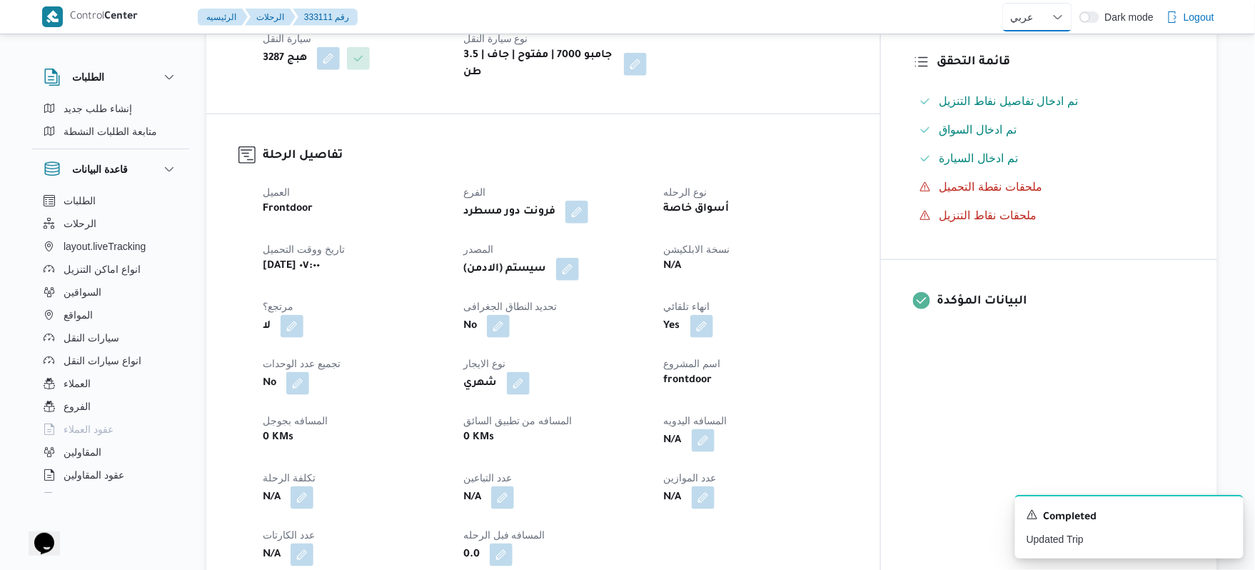
select select "en"
click at [1002, 3] on select "English عربي" at bounding box center [1037, 17] width 70 height 29
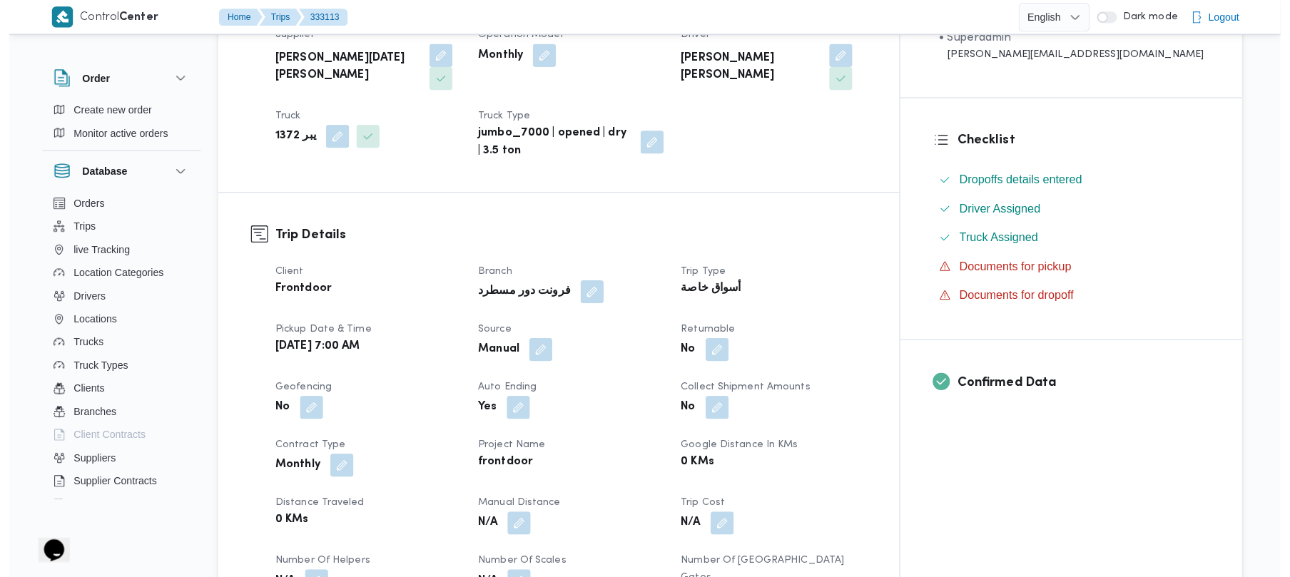
scroll to position [343, 0]
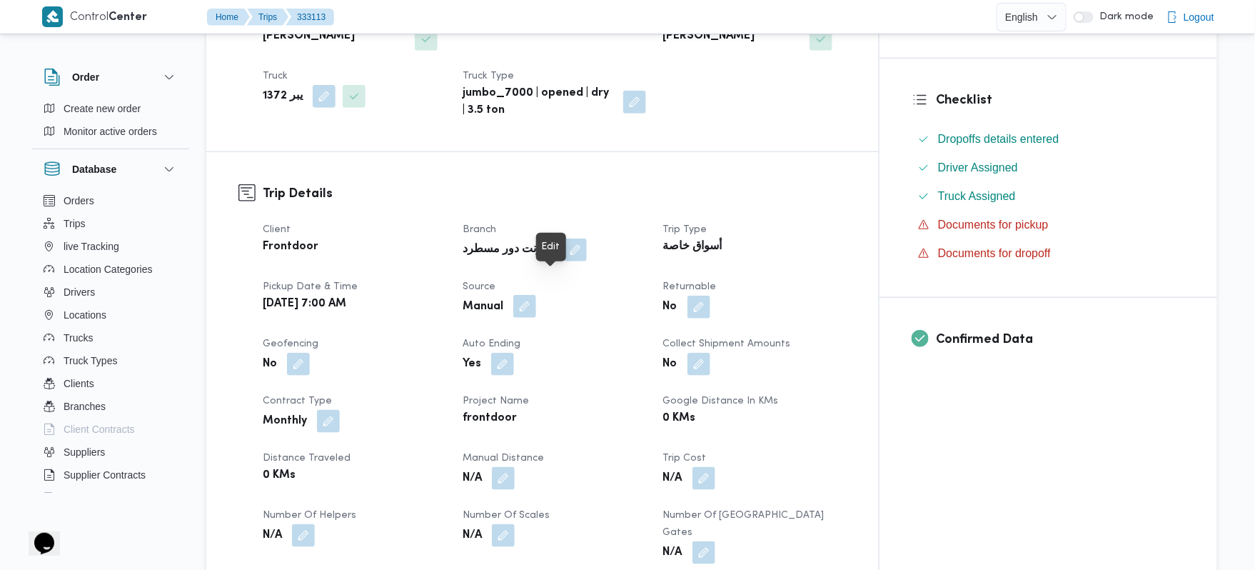
click at [536, 295] on button "button" at bounding box center [524, 306] width 23 height 23
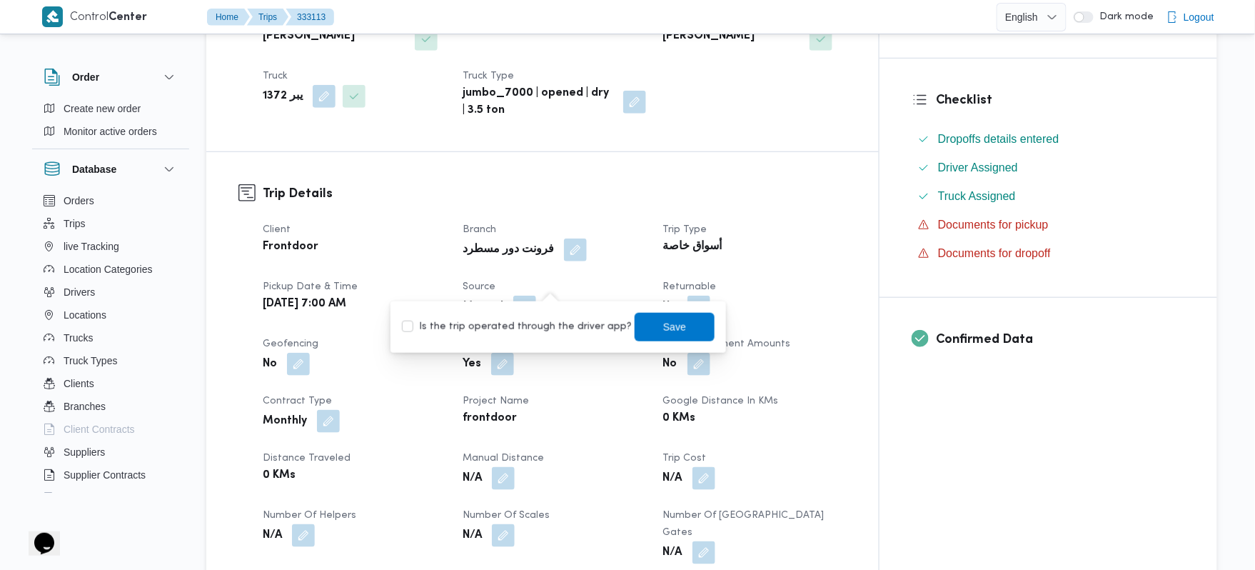
click at [544, 326] on label "Is the trip operated through the driver app?" at bounding box center [517, 326] width 230 height 17
checkbox input "true"
click at [635, 318] on span "Save" at bounding box center [675, 326] width 80 height 29
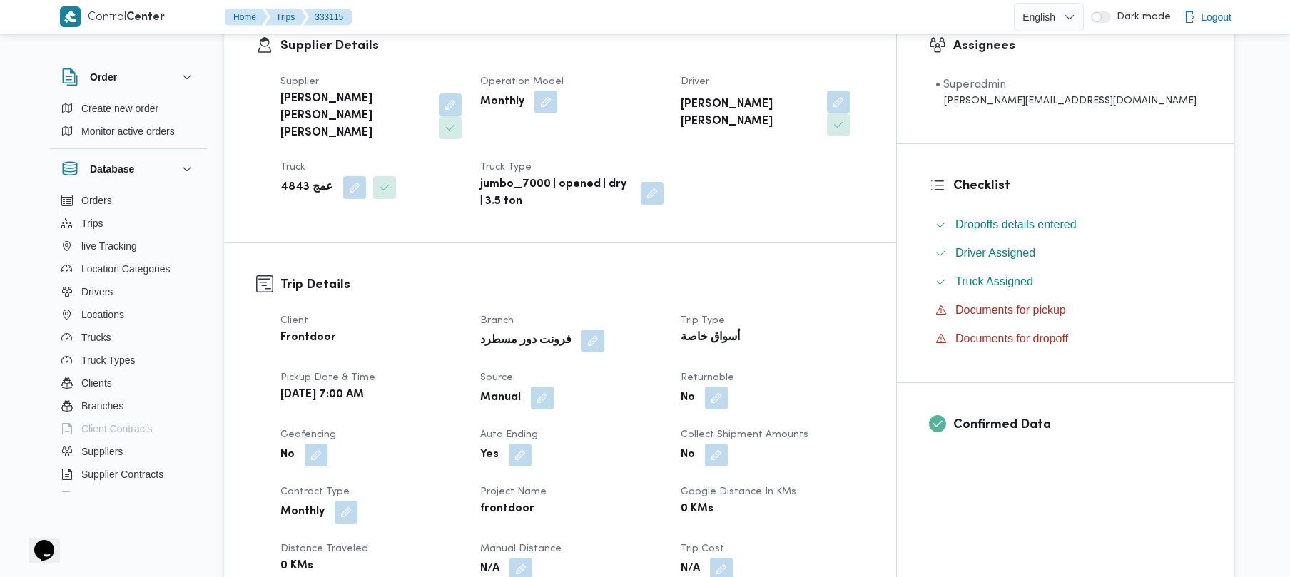
scroll to position [343, 0]
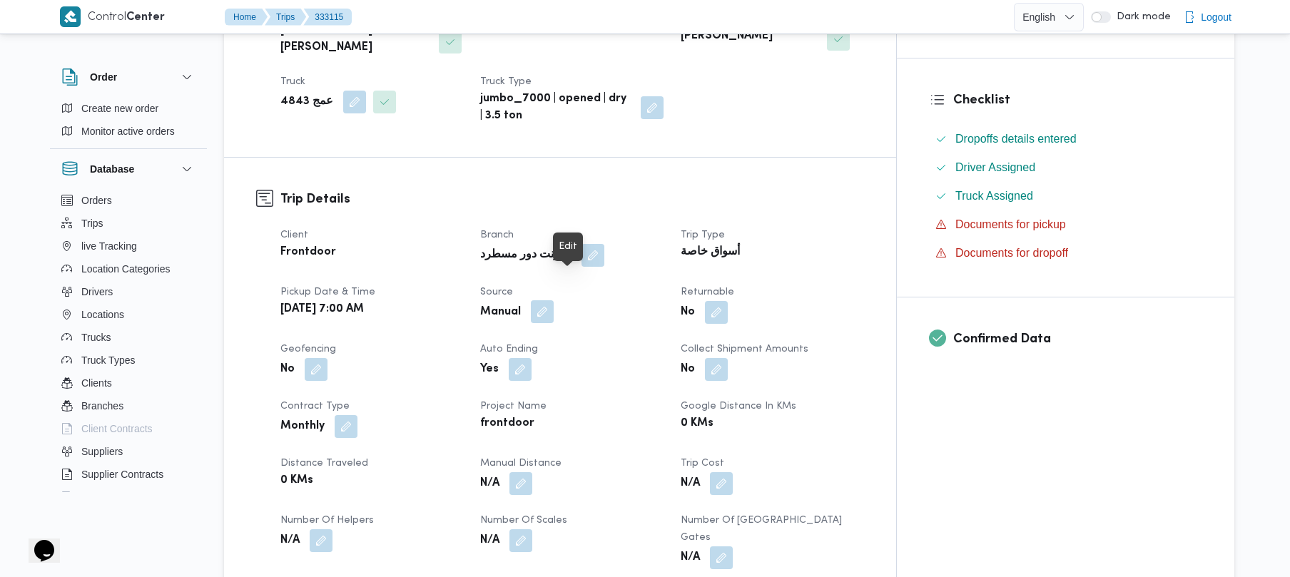
click at [554, 300] on button "button" at bounding box center [542, 311] width 23 height 23
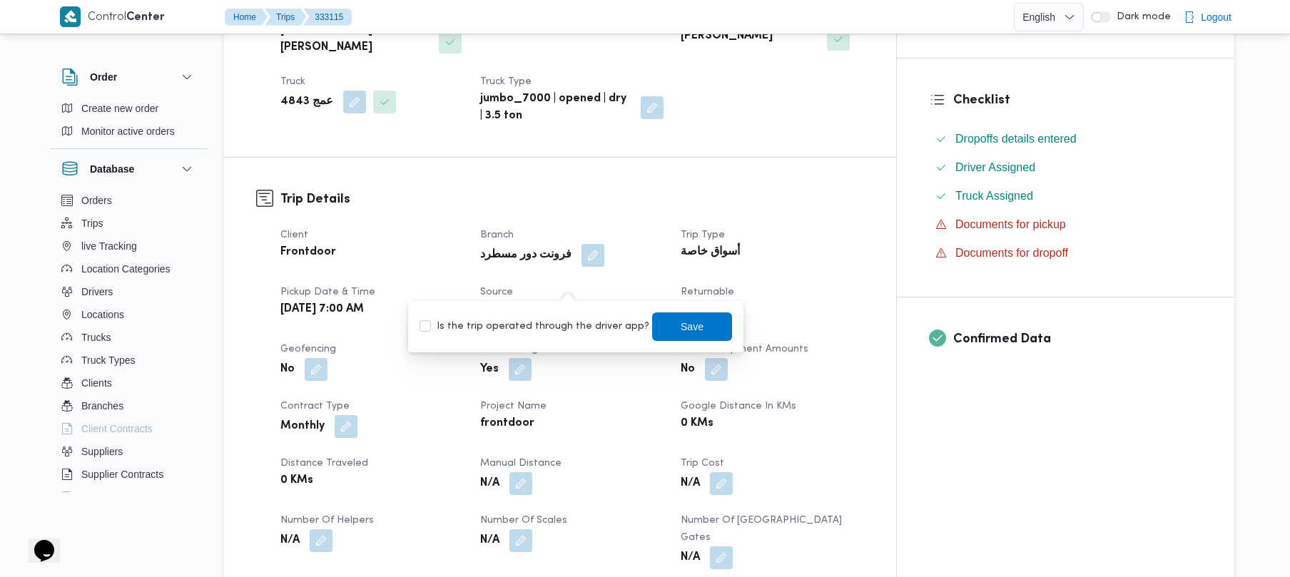
click at [561, 320] on label "Is the trip operated through the driver app?" at bounding box center [535, 326] width 230 height 17
checkbox input "true"
click at [681, 323] on span "Save" at bounding box center [692, 326] width 23 height 17
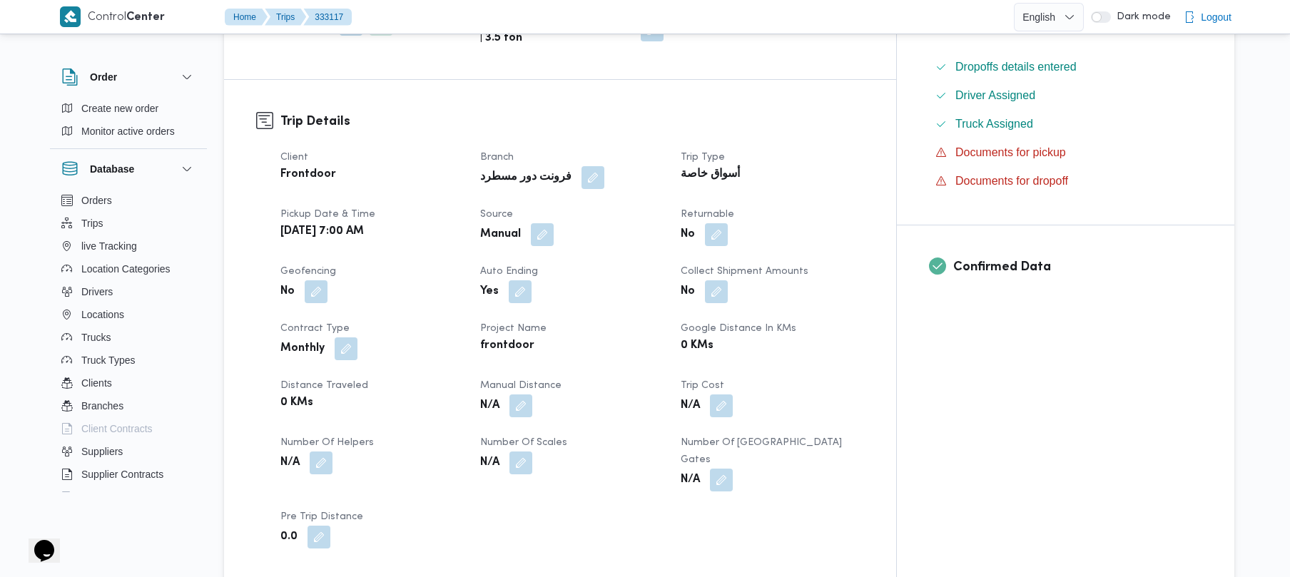
scroll to position [418, 0]
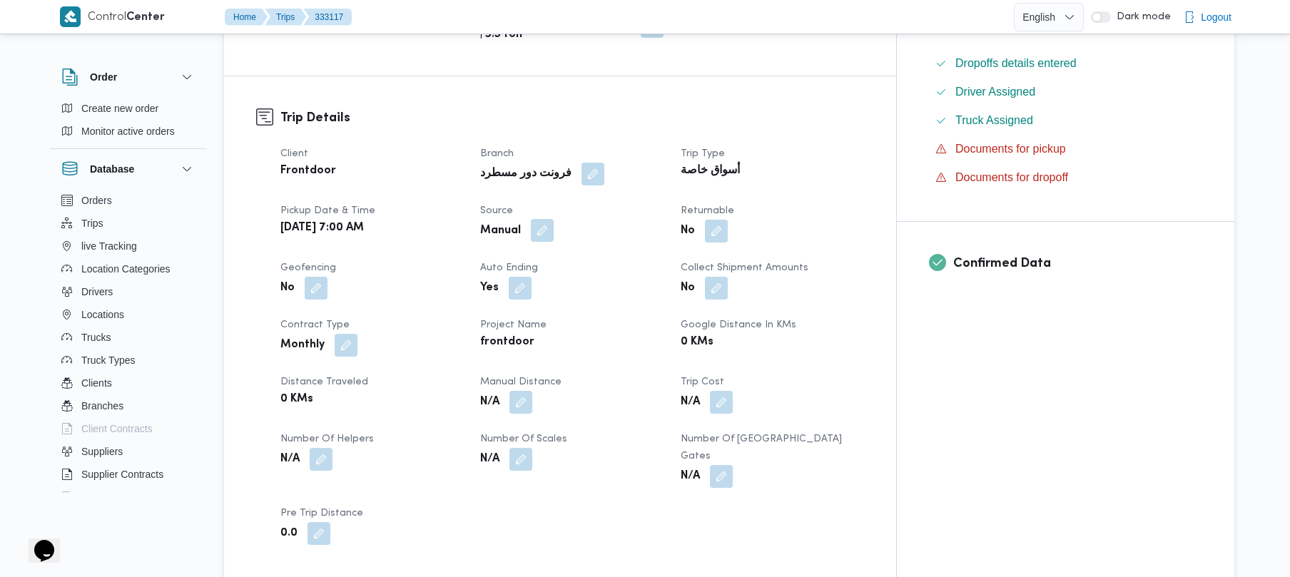
click at [554, 219] on button "button" at bounding box center [542, 230] width 23 height 23
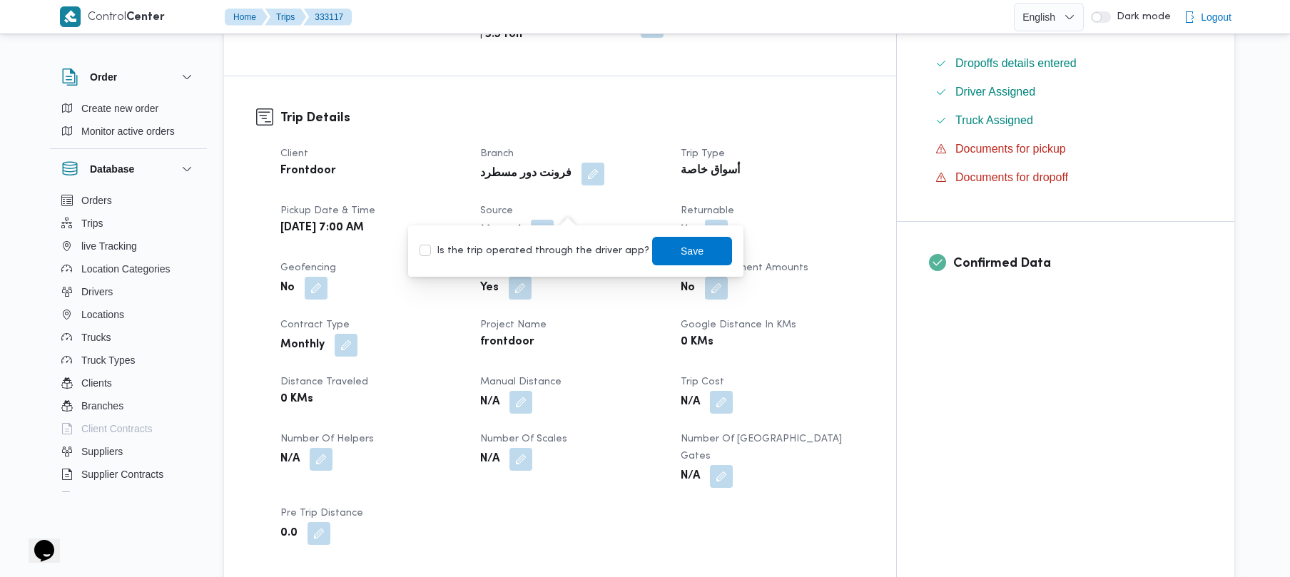
click at [551, 258] on label "Is the trip operated through the driver app?" at bounding box center [535, 251] width 230 height 17
checkbox input "true"
click at [659, 243] on span "Save" at bounding box center [692, 250] width 80 height 29
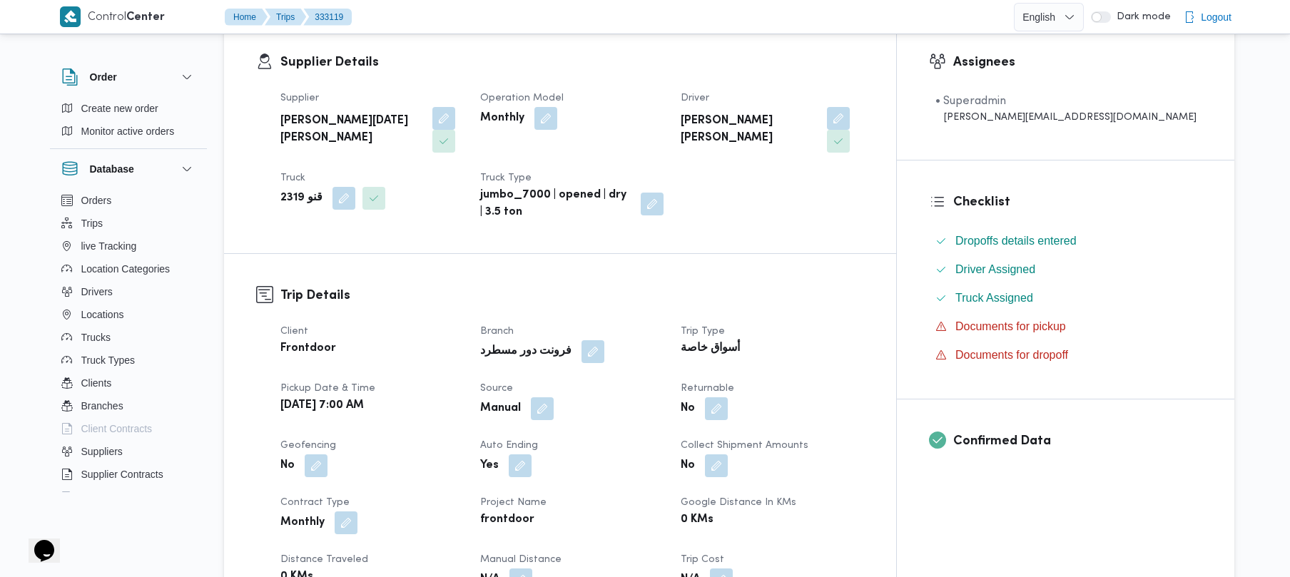
scroll to position [266, 0]
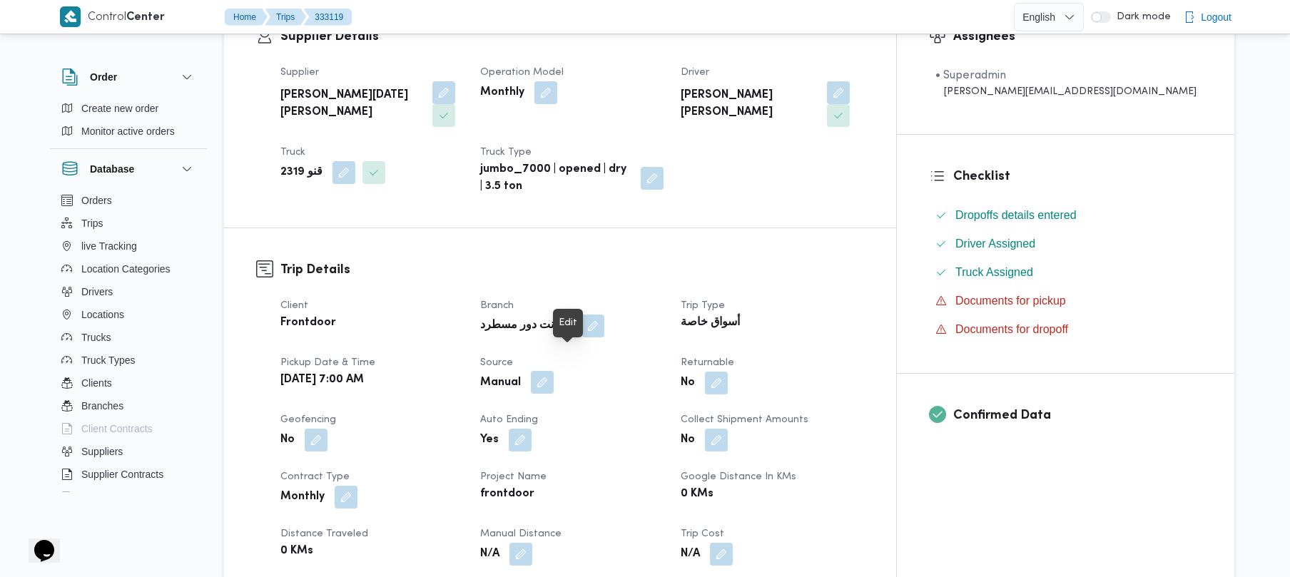
click at [554, 371] on button "button" at bounding box center [542, 382] width 23 height 23
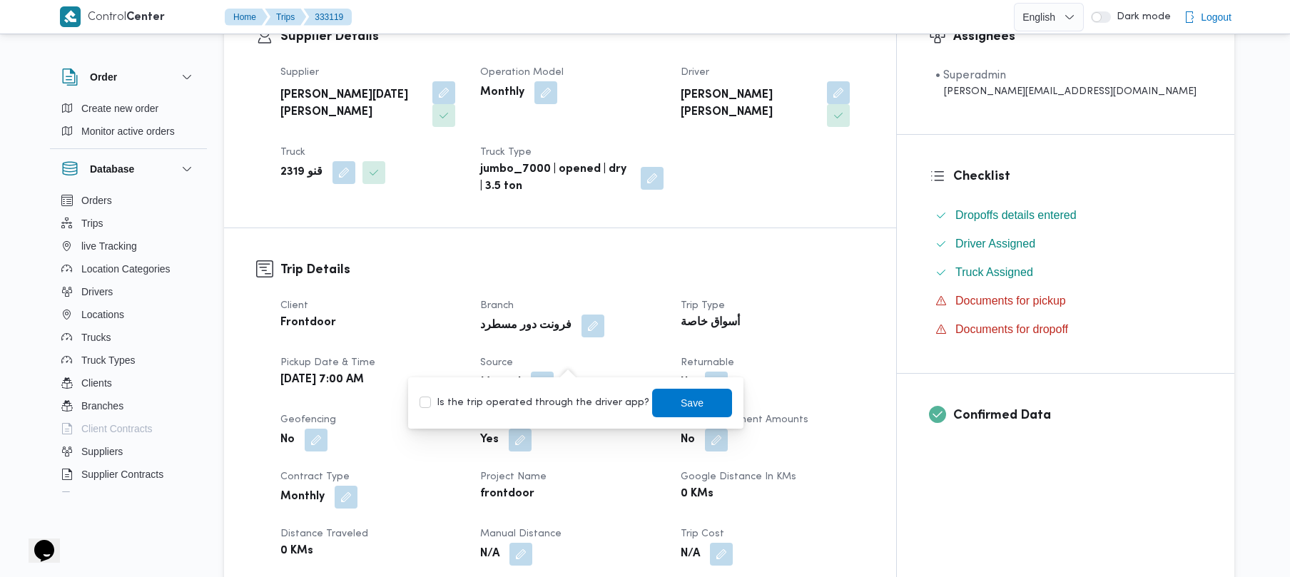
click at [546, 403] on label "Is the trip operated through the driver app?" at bounding box center [535, 403] width 230 height 17
checkbox input "true"
click at [686, 408] on span "Save" at bounding box center [692, 402] width 23 height 17
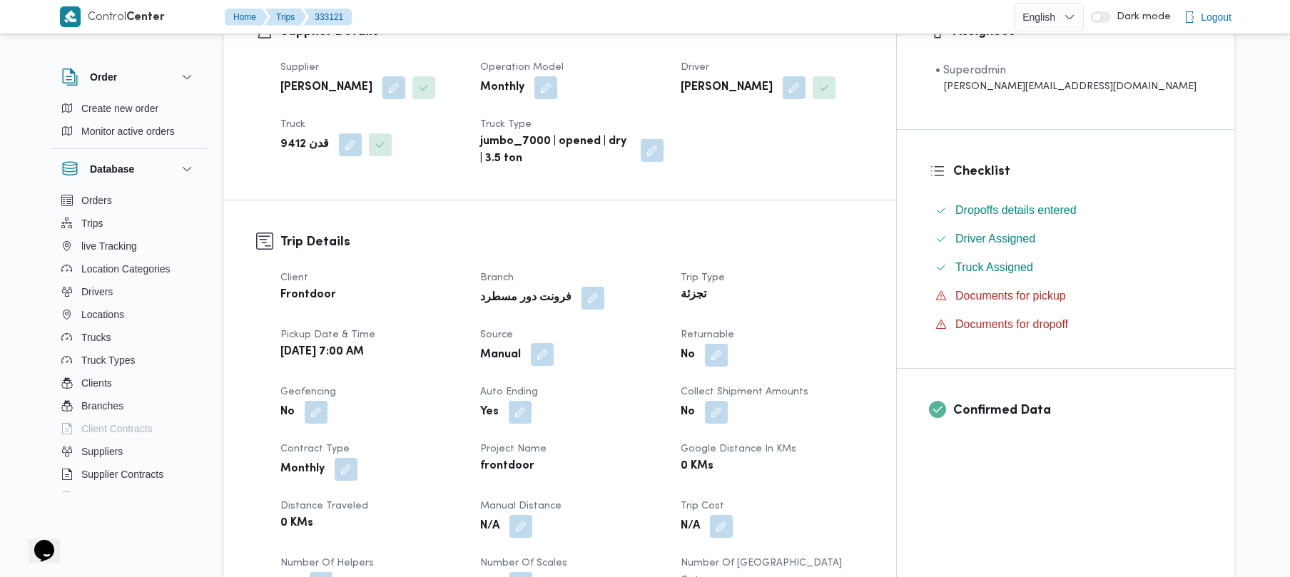
click at [554, 355] on button "button" at bounding box center [542, 354] width 23 height 23
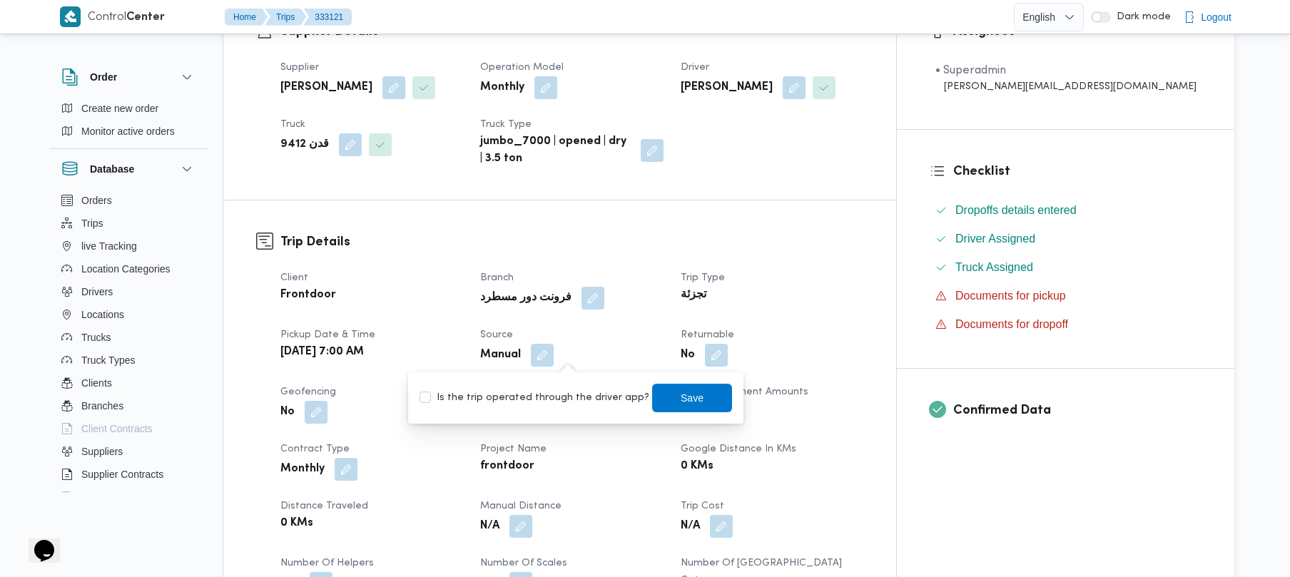
click at [557, 405] on label "Is the trip operated through the driver app?" at bounding box center [535, 398] width 230 height 17
checkbox input "true"
click at [689, 397] on span "Save" at bounding box center [692, 397] width 80 height 29
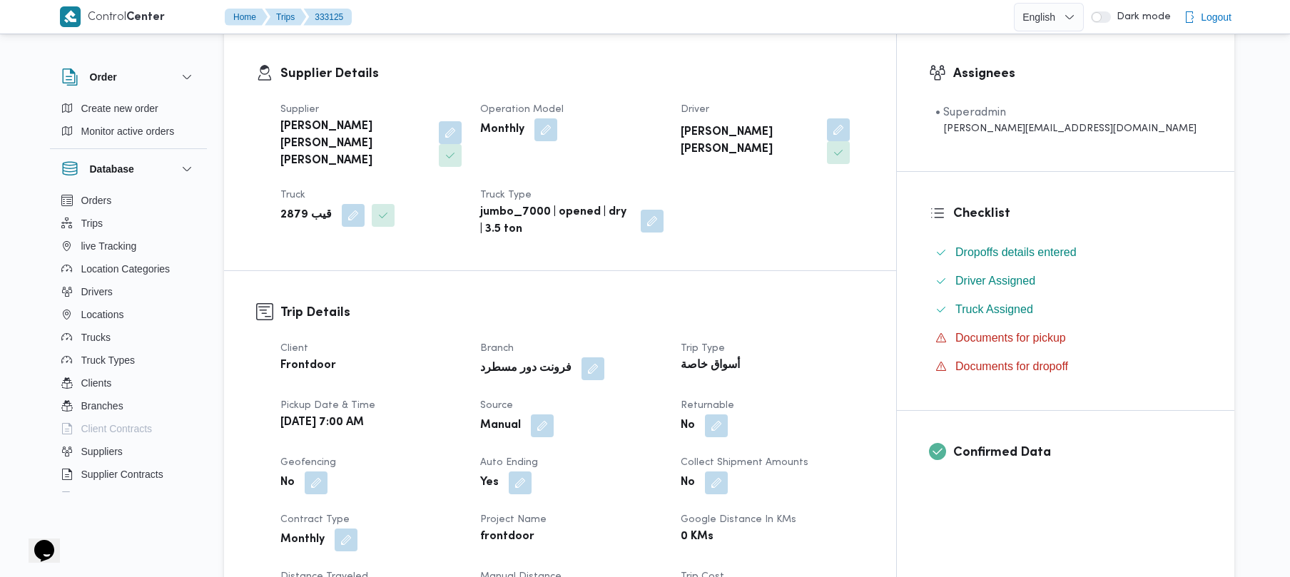
scroll to position [343, 0]
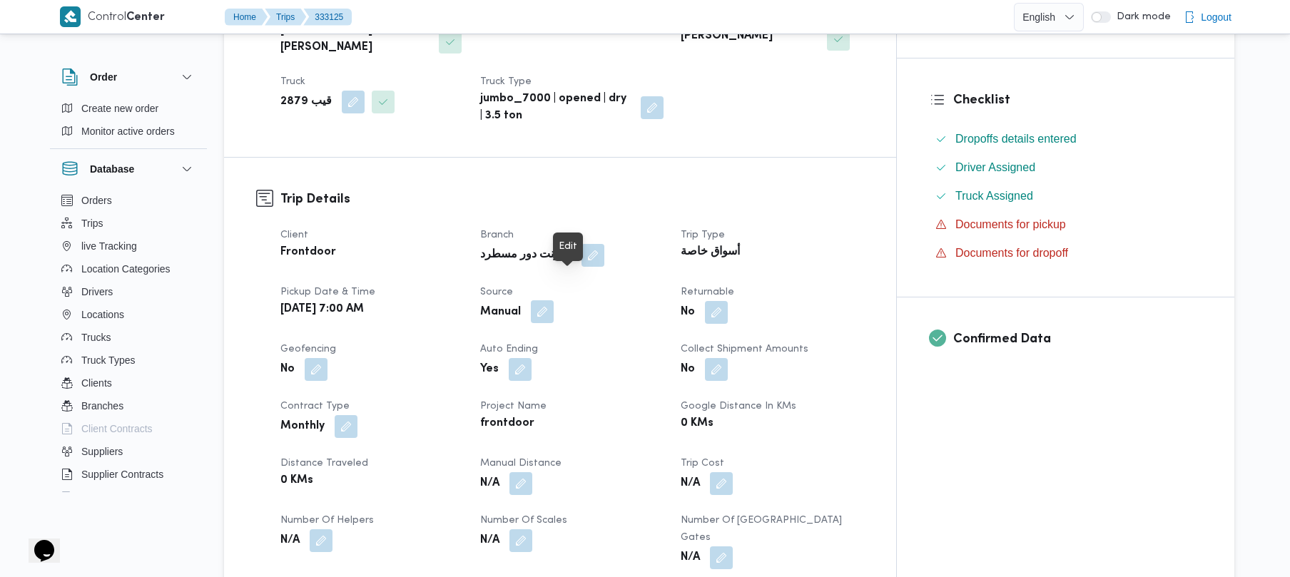
click at [554, 300] on button "button" at bounding box center [542, 311] width 23 height 23
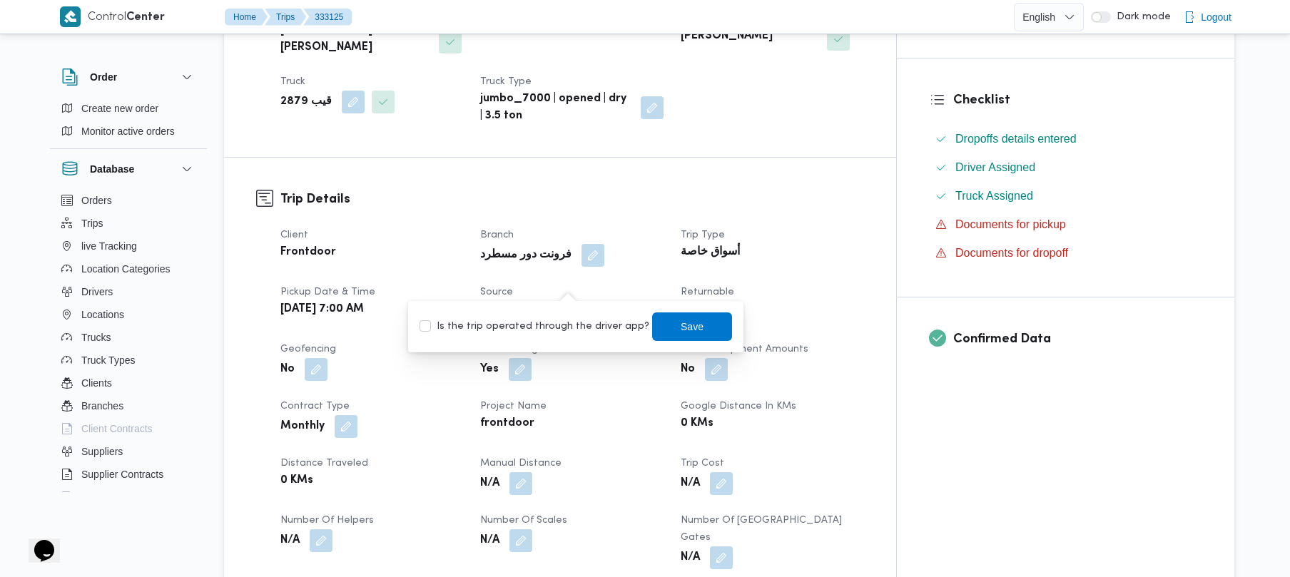
click at [545, 321] on label "Is the trip operated through the driver app?" at bounding box center [535, 326] width 230 height 17
checkbox input "true"
click at [657, 323] on span "Save" at bounding box center [692, 326] width 80 height 29
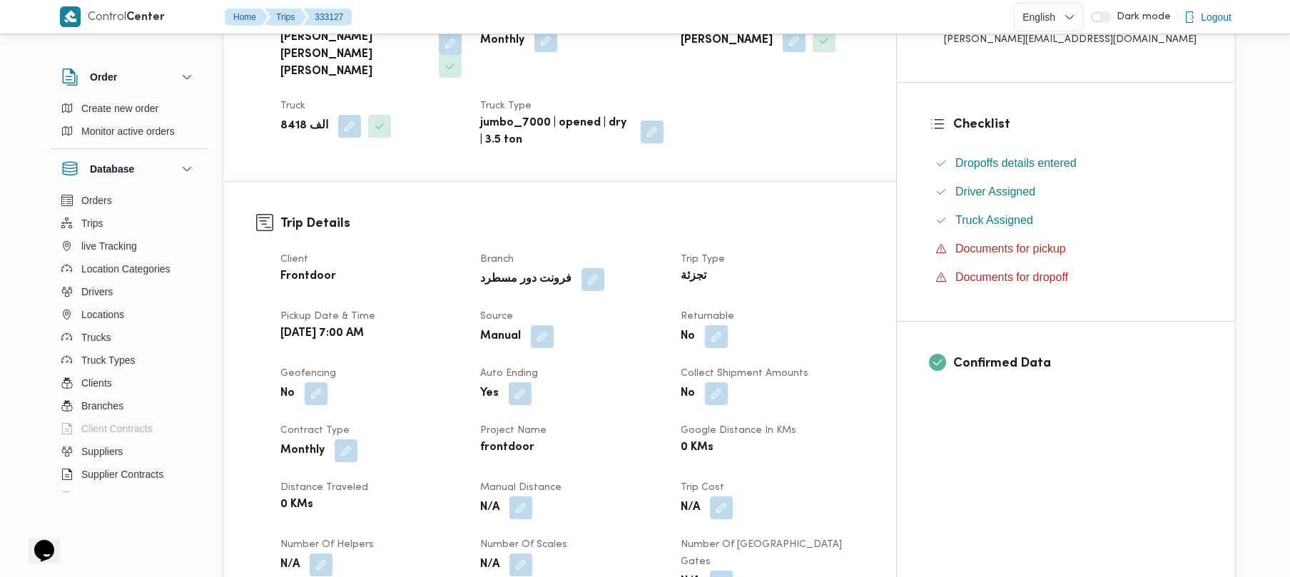
scroll to position [343, 0]
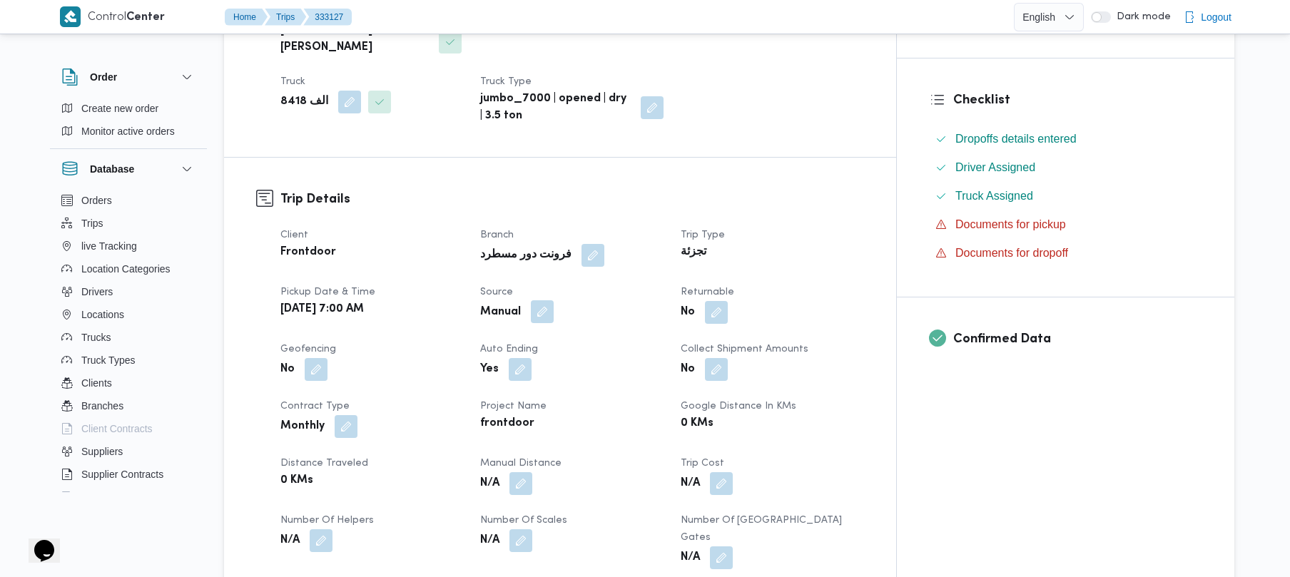
click at [554, 300] on button "button" at bounding box center [542, 311] width 23 height 23
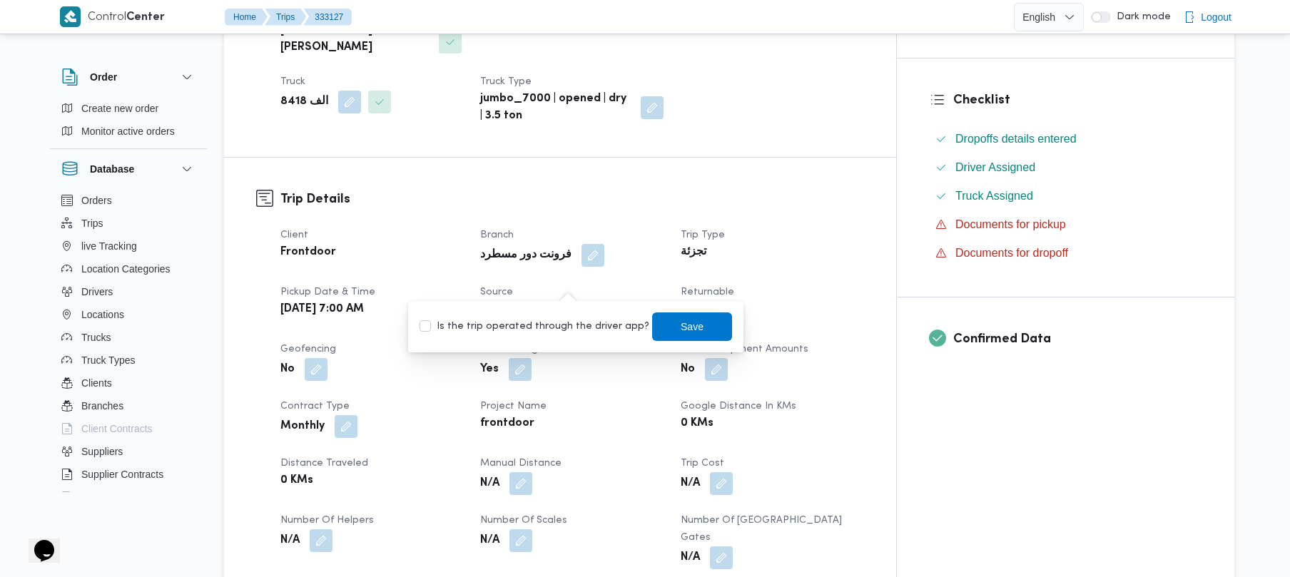
click at [554, 321] on label "Is the trip operated through the driver app?" at bounding box center [535, 326] width 230 height 17
checkbox input "true"
click at [657, 325] on span "Save" at bounding box center [692, 326] width 80 height 29
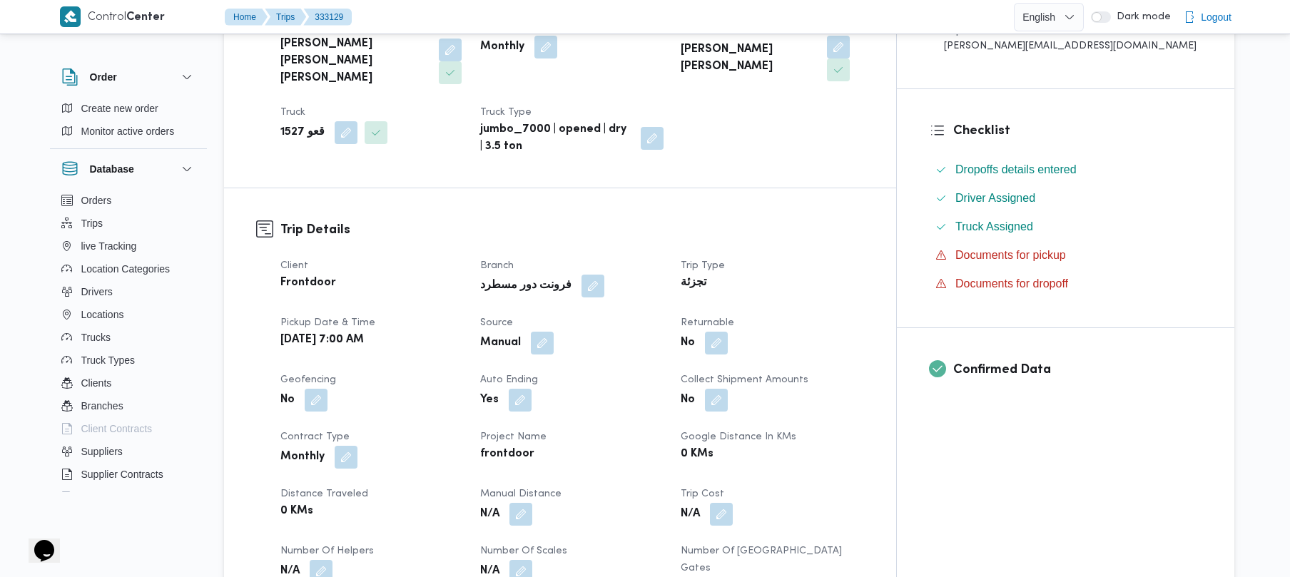
scroll to position [380, 0]
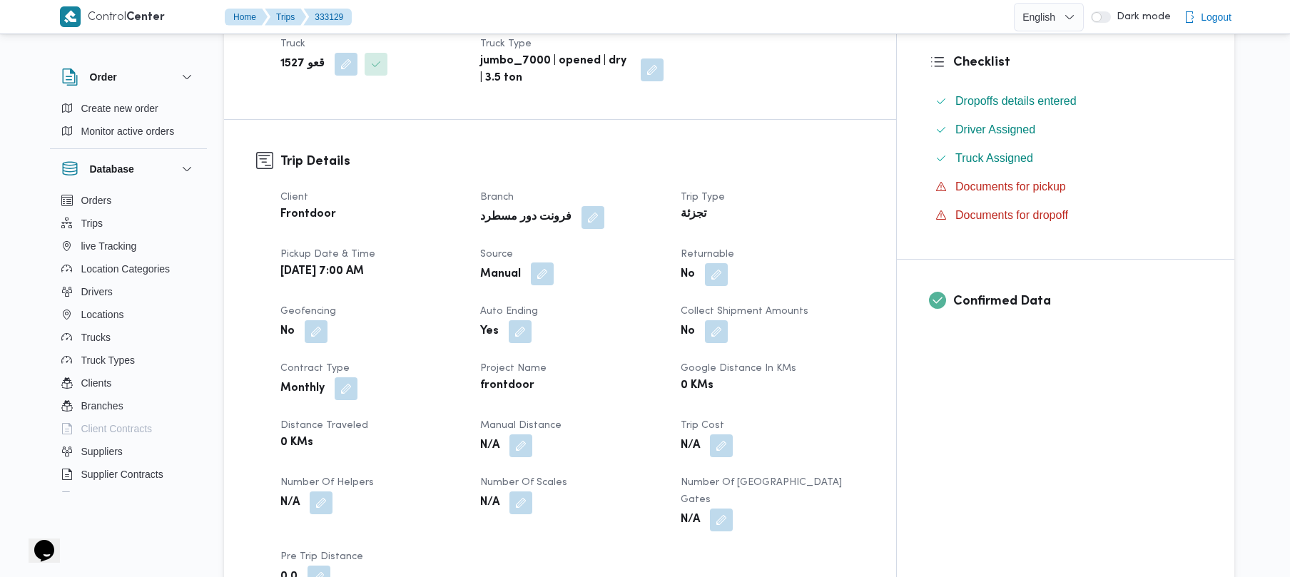
click at [554, 263] on button "button" at bounding box center [542, 274] width 23 height 23
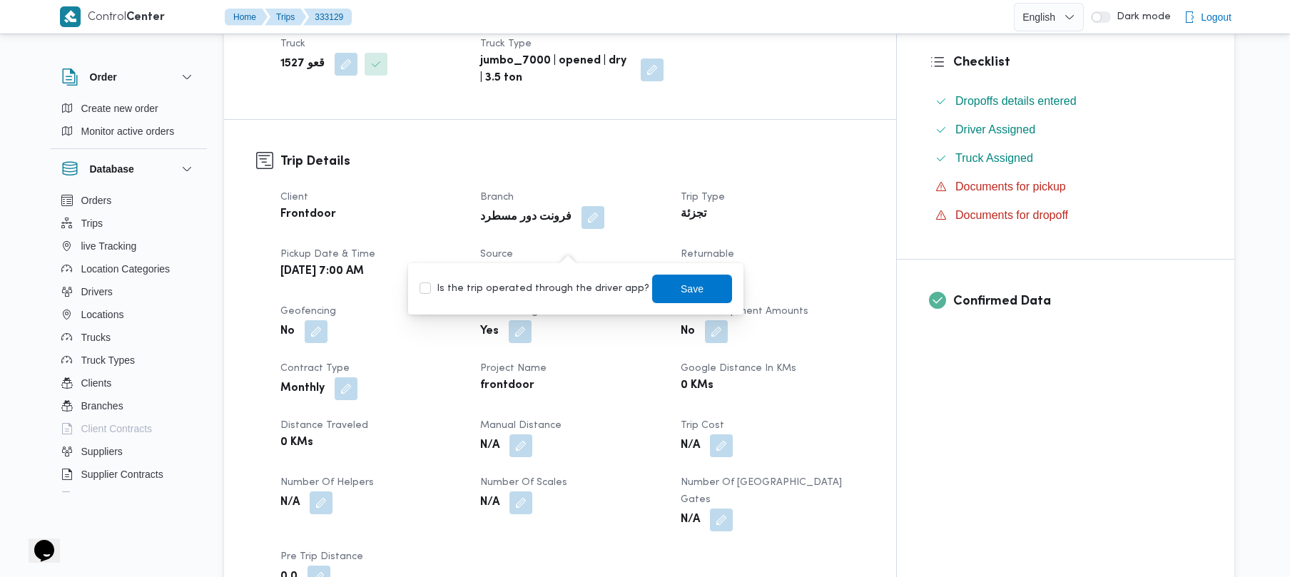
click at [557, 289] on label "Is the trip operated through the driver app?" at bounding box center [535, 288] width 230 height 17
checkbox input "true"
click at [657, 286] on span "Save" at bounding box center [692, 288] width 80 height 29
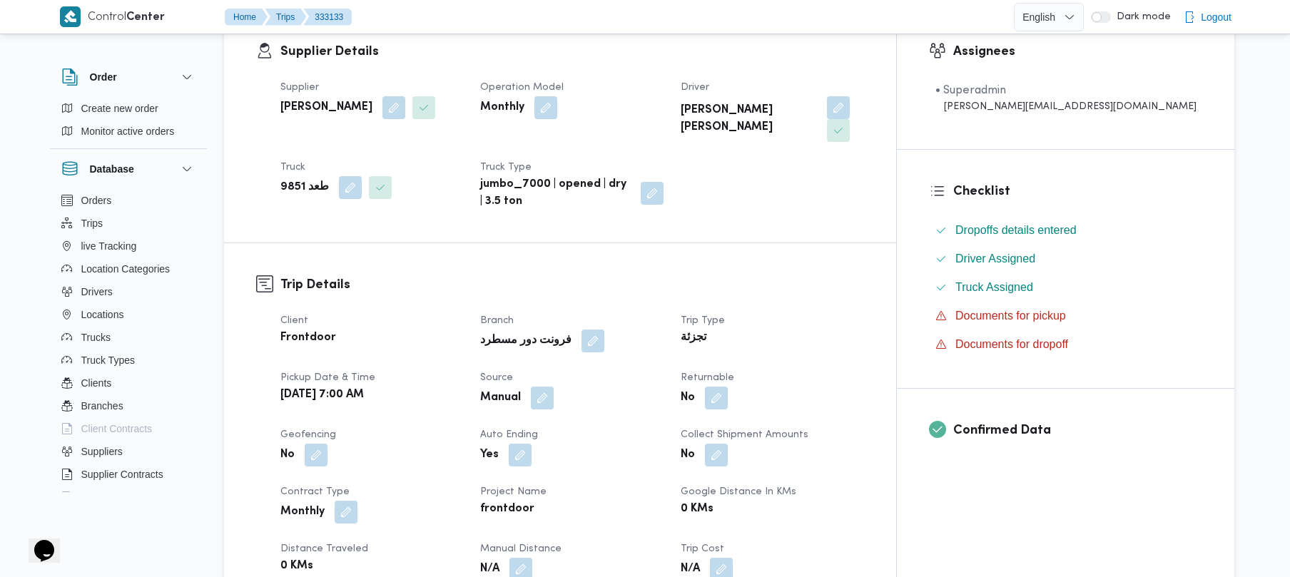
scroll to position [304, 0]
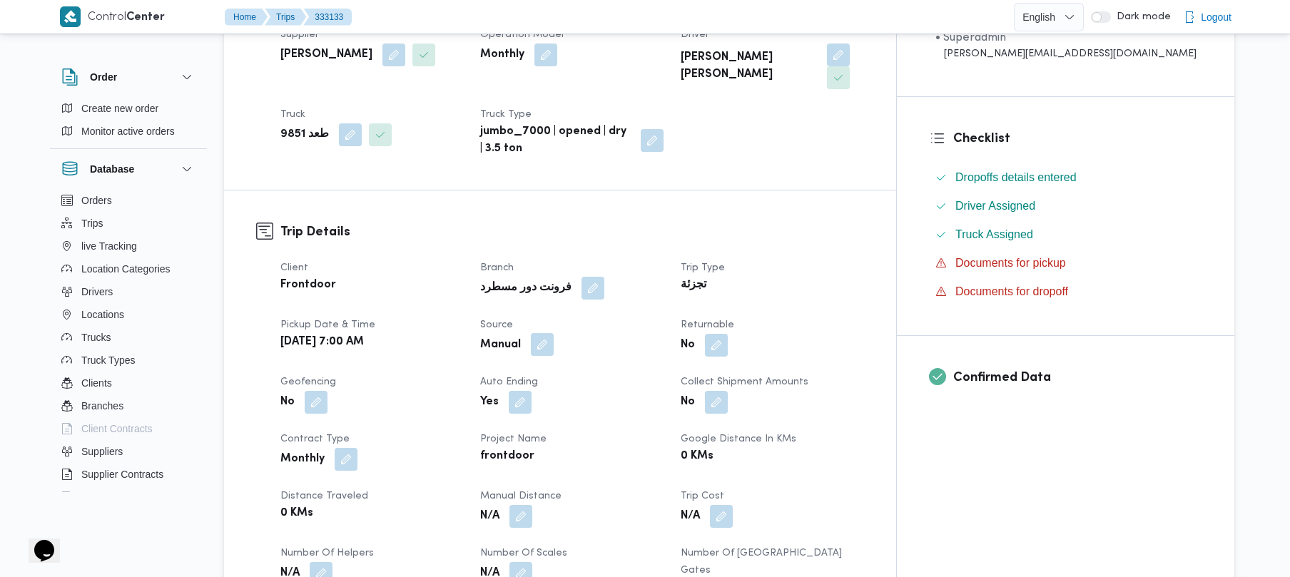
click at [554, 333] on button "button" at bounding box center [542, 344] width 23 height 23
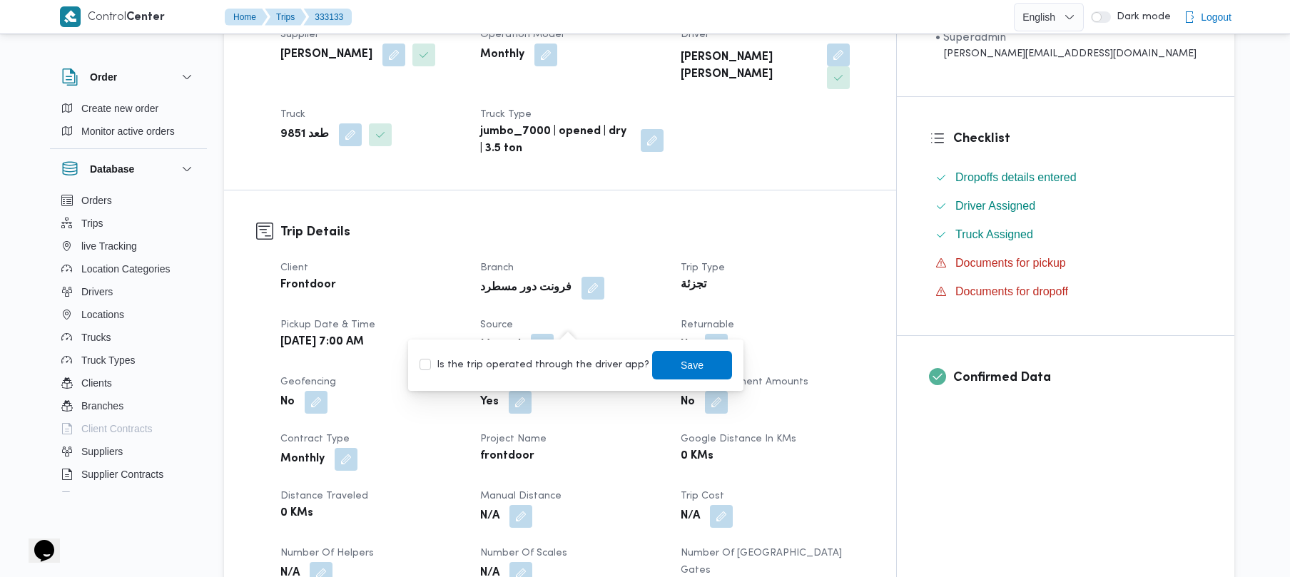
click at [541, 357] on label "Is the trip operated through the driver app?" at bounding box center [535, 365] width 230 height 17
checkbox input "true"
click at [683, 363] on span "Save" at bounding box center [692, 364] width 23 height 17
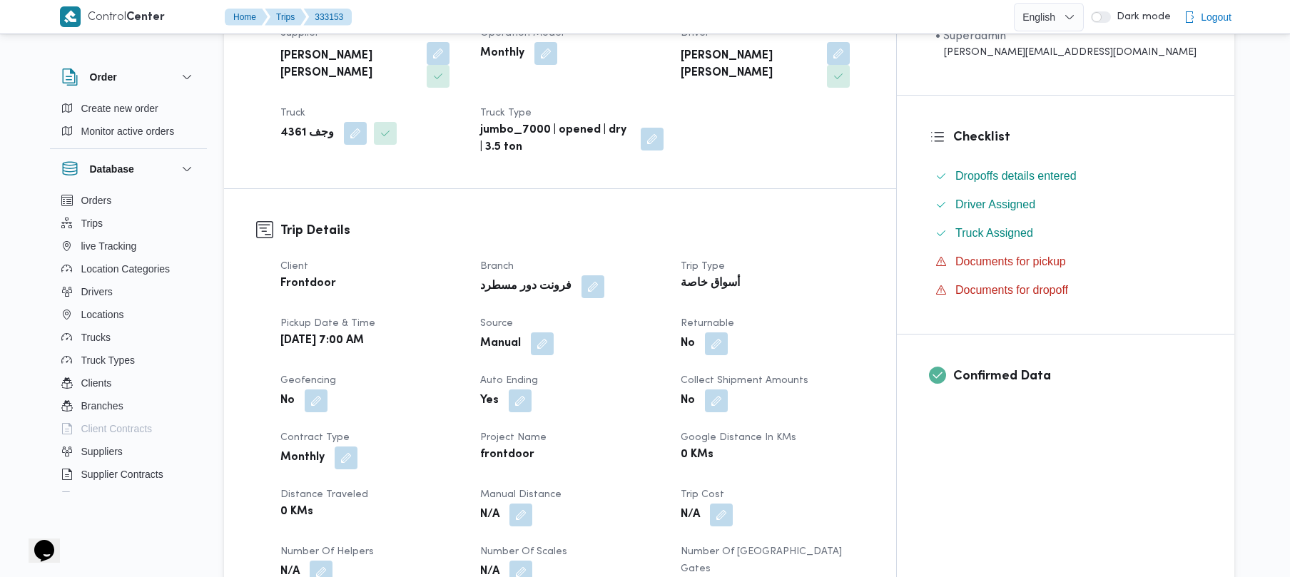
scroll to position [343, 0]
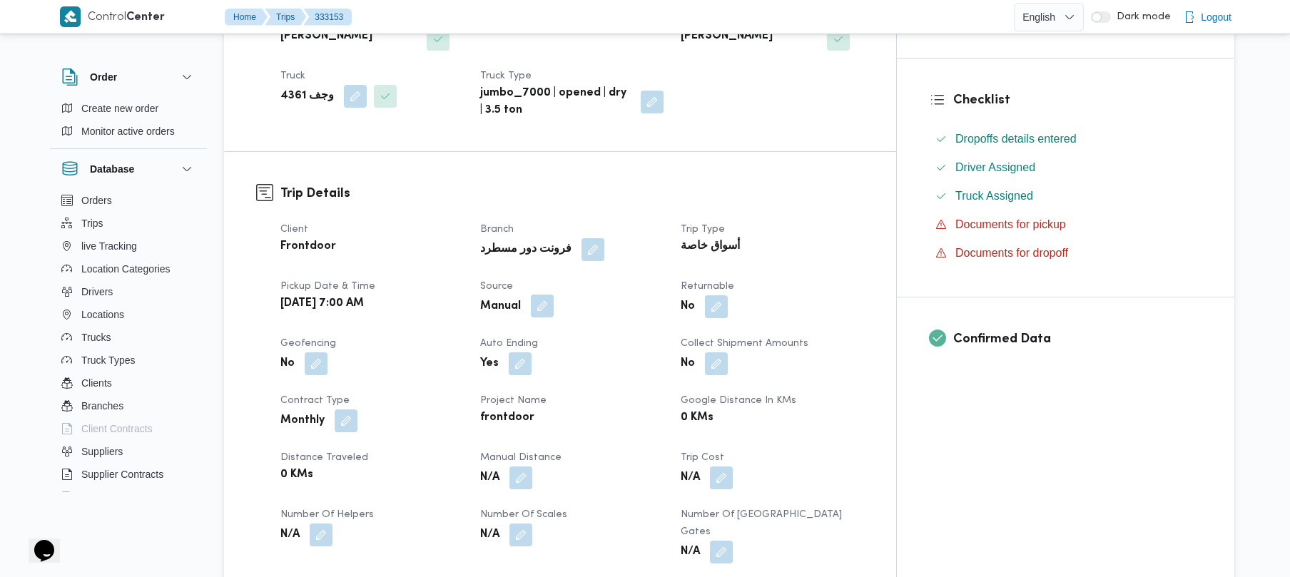
click at [554, 295] on button "button" at bounding box center [542, 306] width 23 height 23
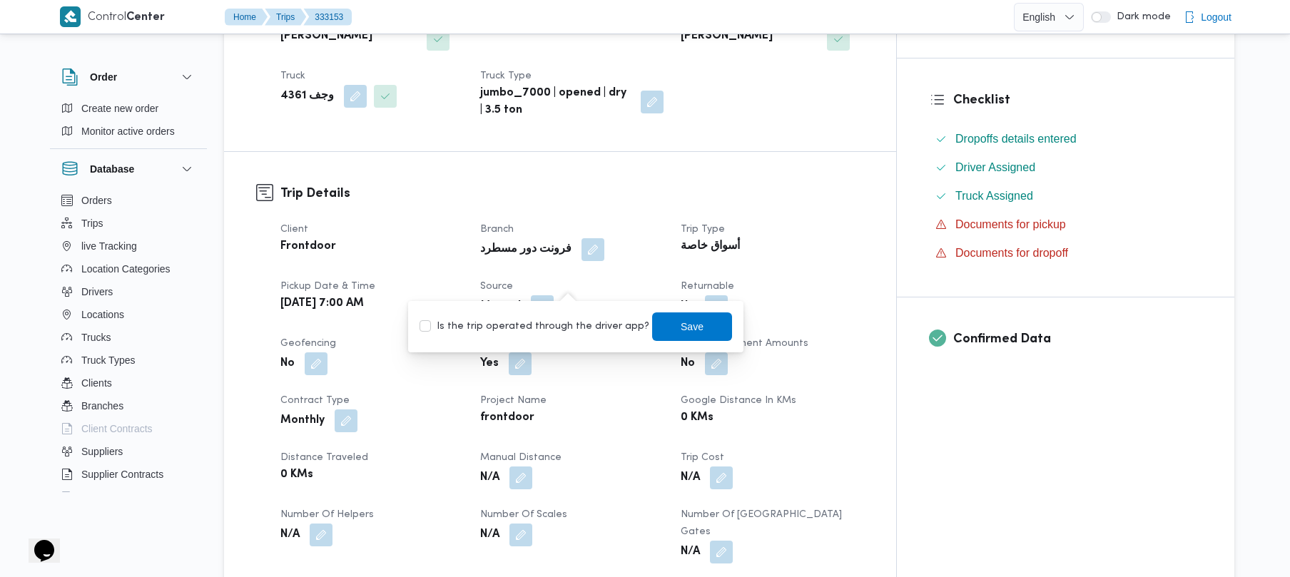
click at [541, 323] on label "Is the trip operated through the driver app?" at bounding box center [535, 326] width 230 height 17
checkbox input "true"
click at [689, 323] on span "Save" at bounding box center [692, 326] width 80 height 29
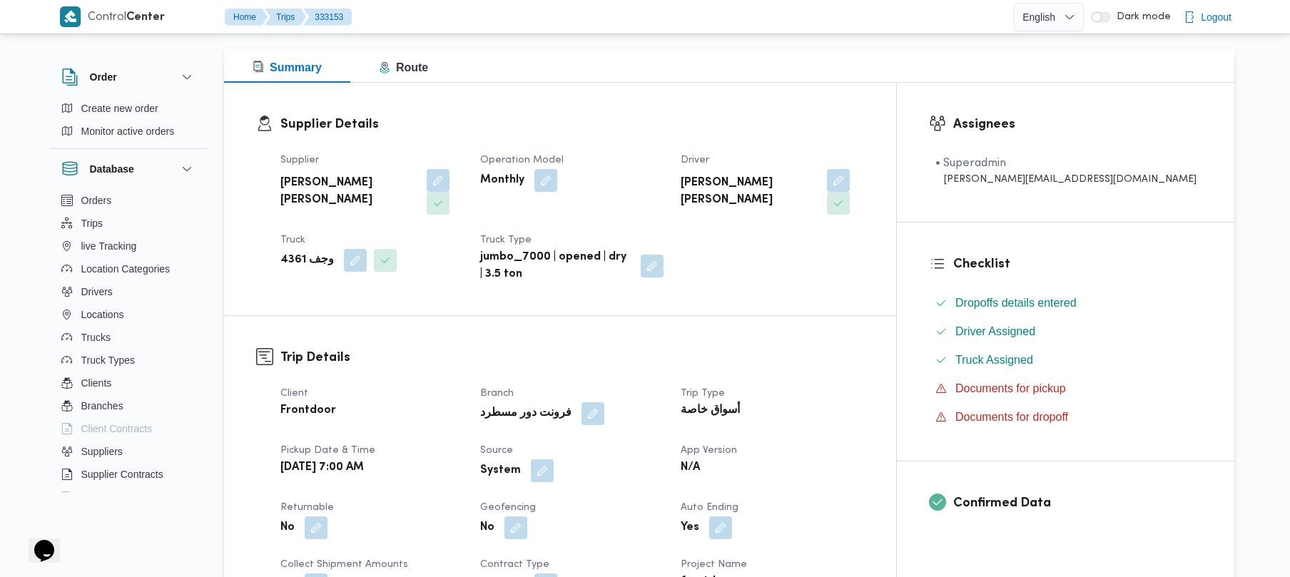
scroll to position [304, 0]
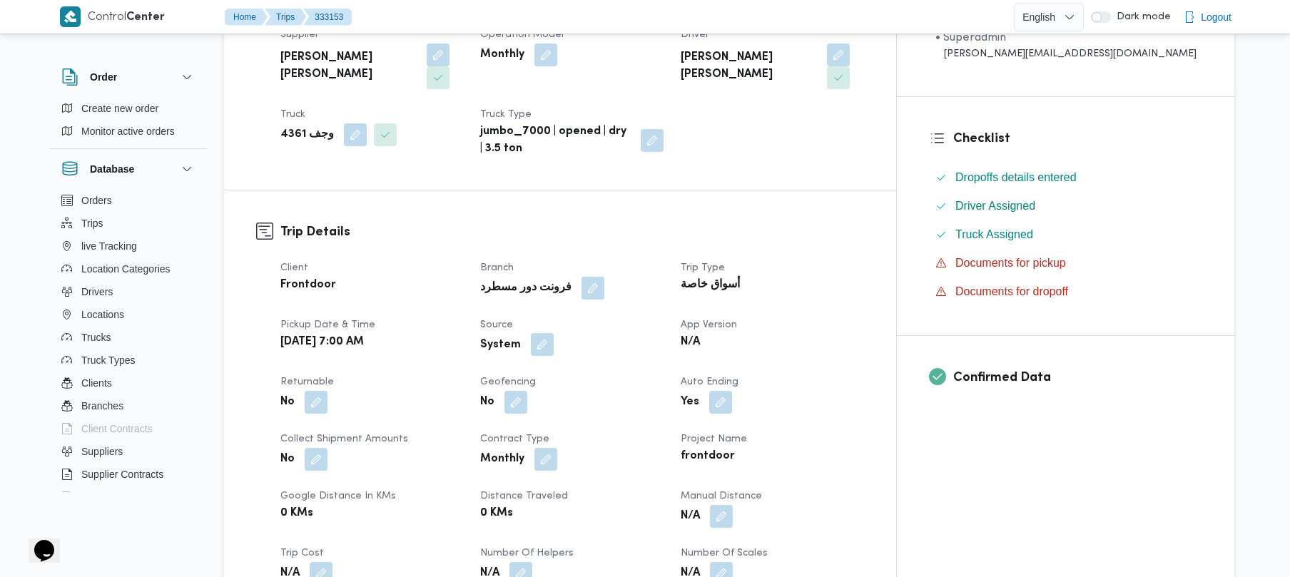
click at [554, 333] on button "button" at bounding box center [542, 344] width 23 height 23
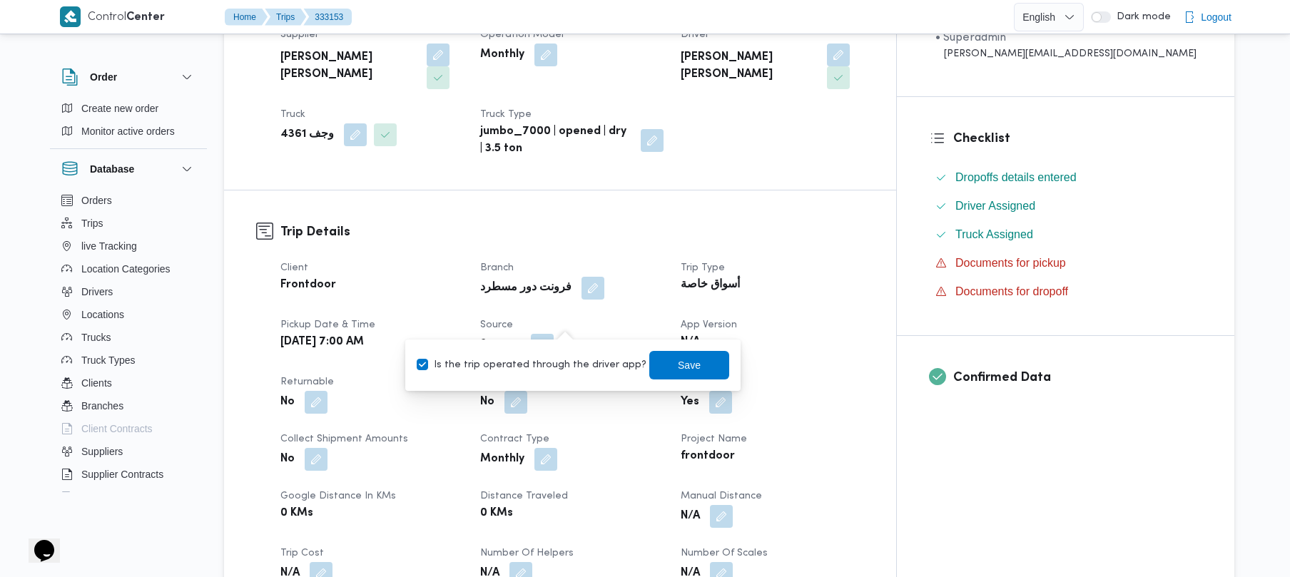
click at [551, 365] on label "Is the trip operated through the driver app?" at bounding box center [532, 365] width 230 height 17
checkbox input "true"
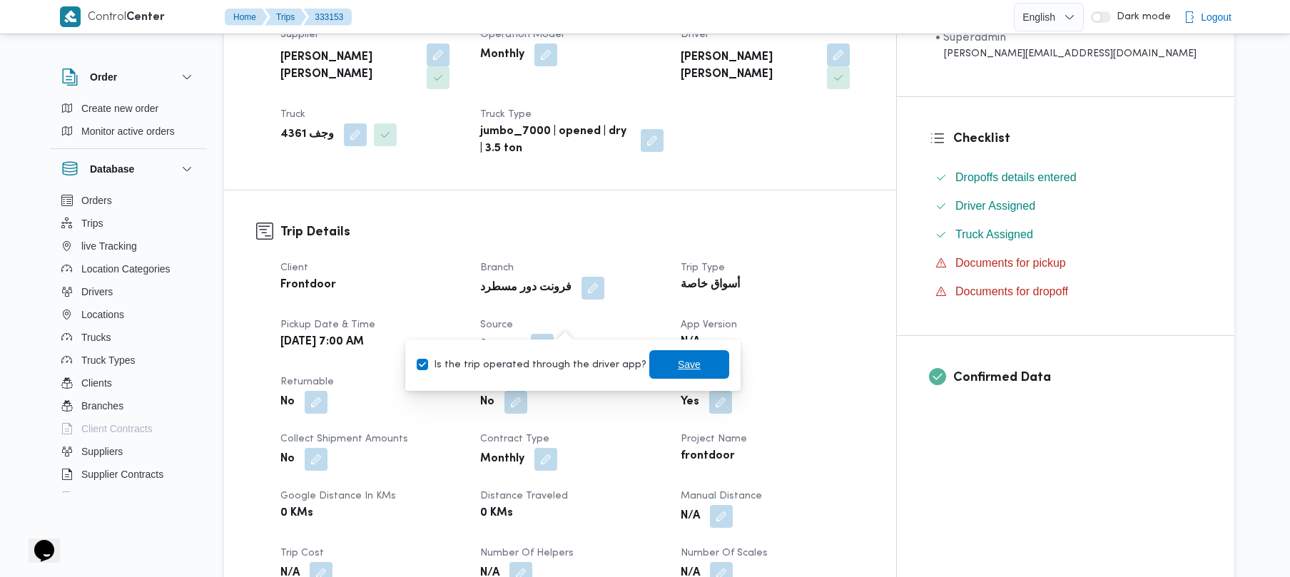
click at [678, 364] on span "Save" at bounding box center [689, 364] width 23 height 17
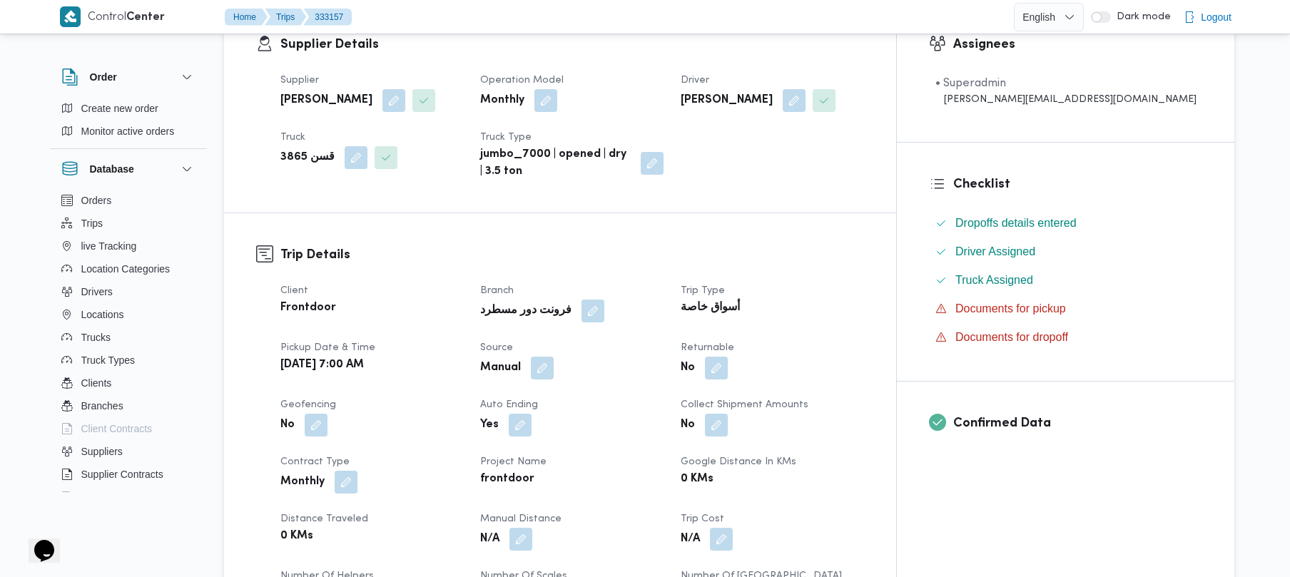
scroll to position [304, 0]
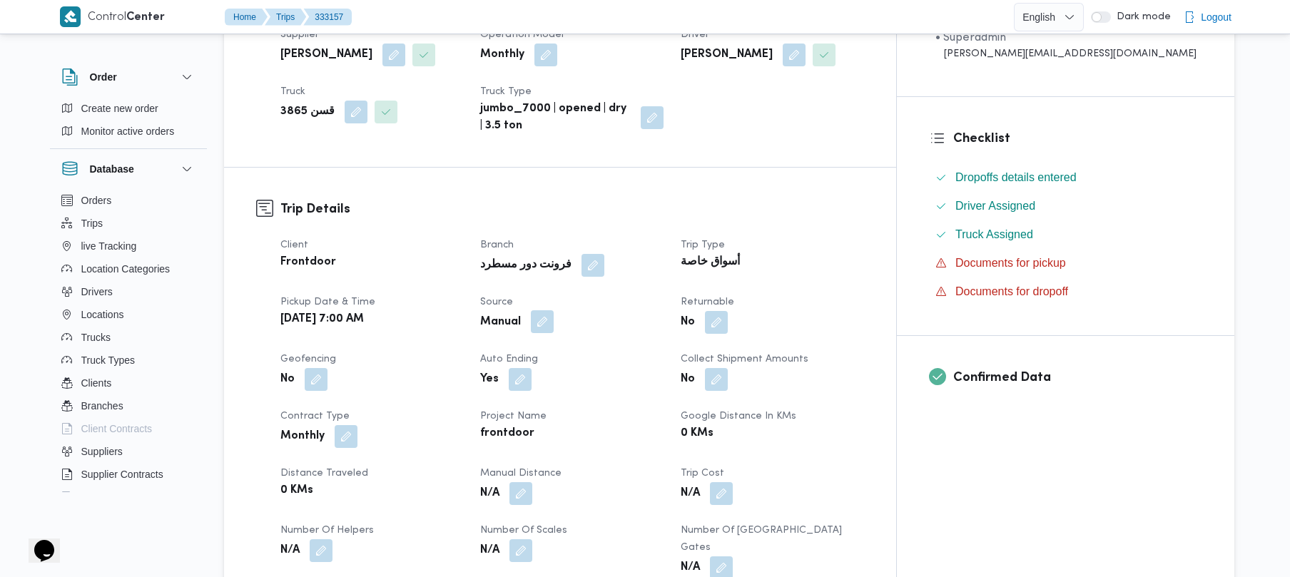
click at [554, 315] on button "button" at bounding box center [542, 321] width 23 height 23
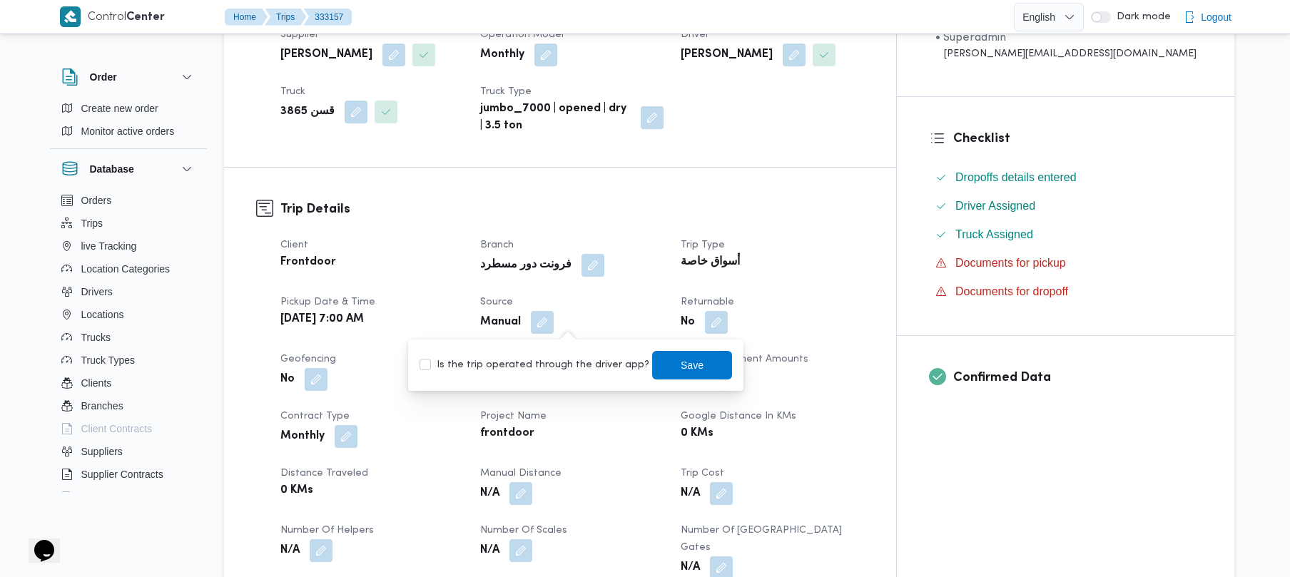
click at [554, 358] on label "Is the trip operated through the driver app?" at bounding box center [535, 365] width 230 height 17
checkbox input "true"
click at [687, 367] on span "Save" at bounding box center [692, 364] width 80 height 29
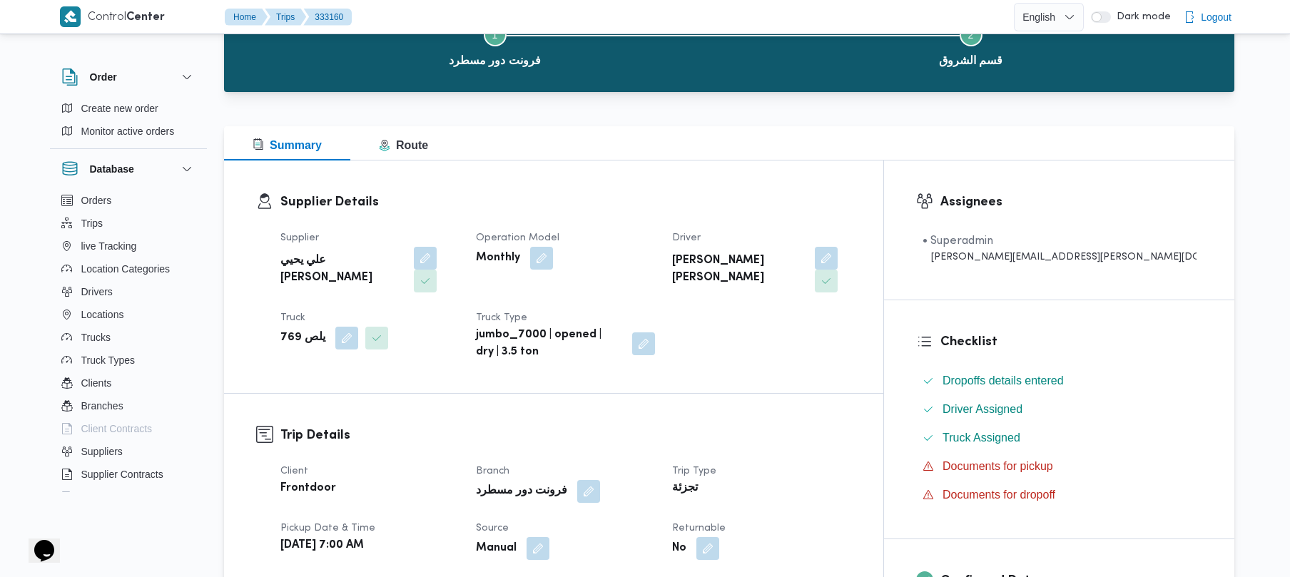
scroll to position [266, 0]
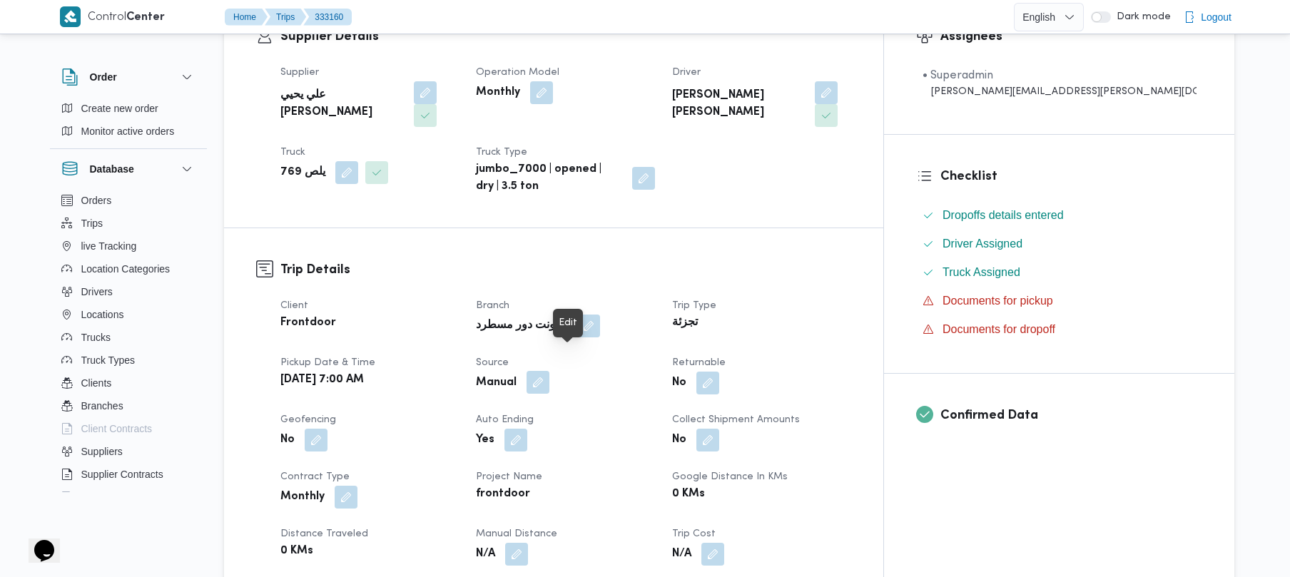
click at [550, 371] on button "button" at bounding box center [538, 382] width 23 height 23
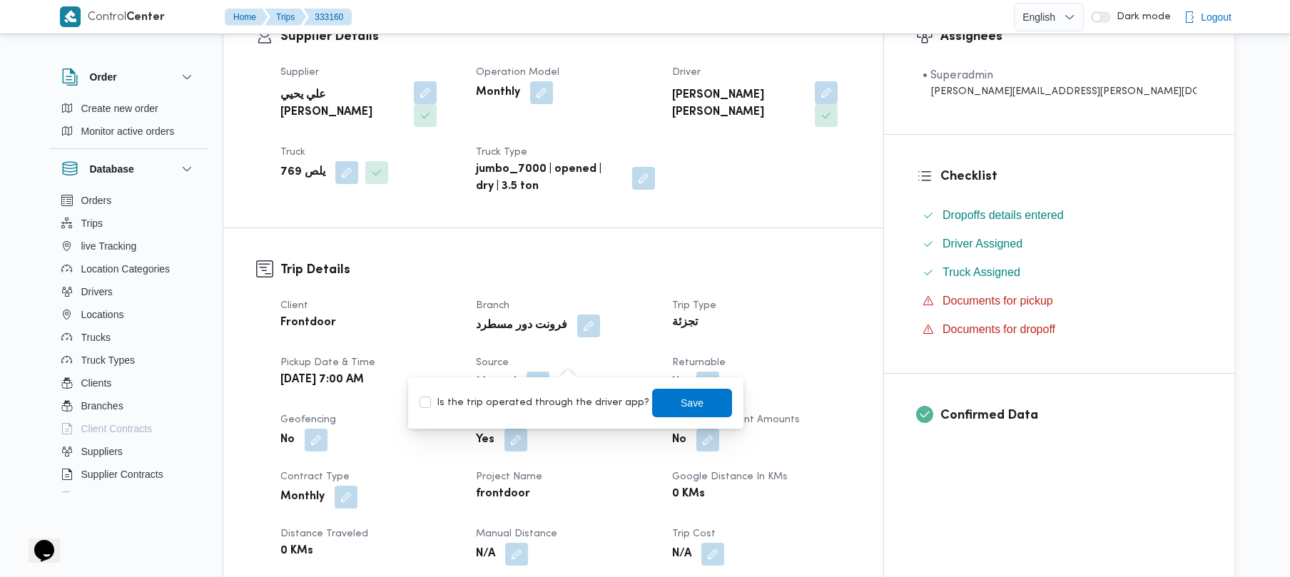
click at [554, 404] on label "Is the trip operated through the driver app?" at bounding box center [535, 403] width 230 height 17
checkbox input "true"
click at [681, 408] on span "Save" at bounding box center [692, 402] width 23 height 17
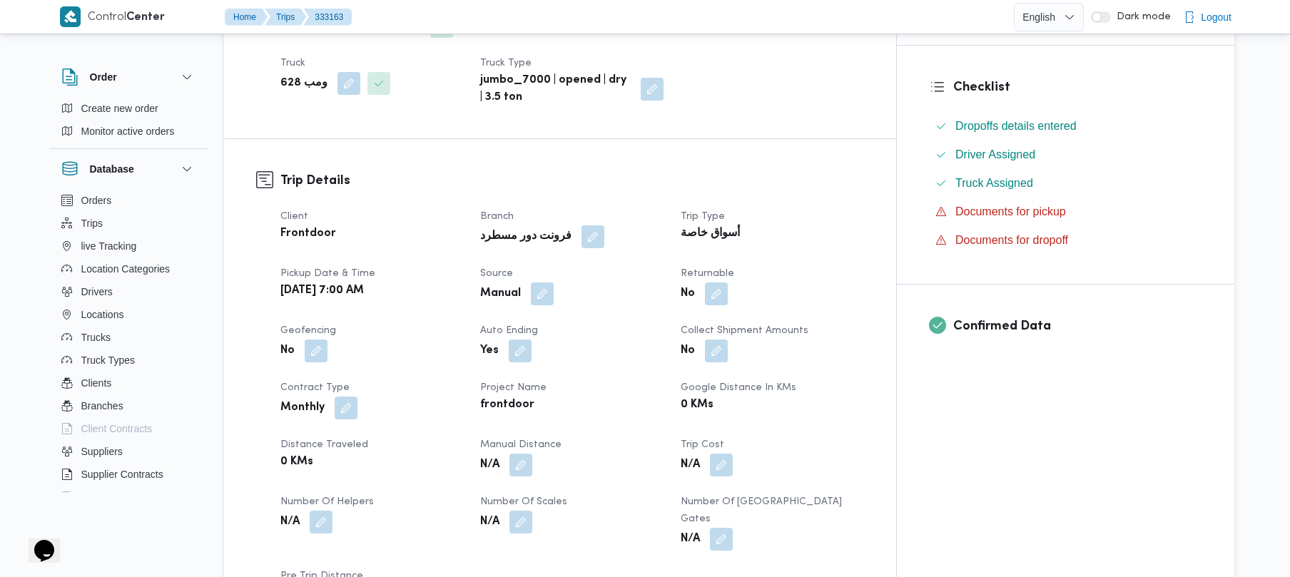
scroll to position [418, 0]
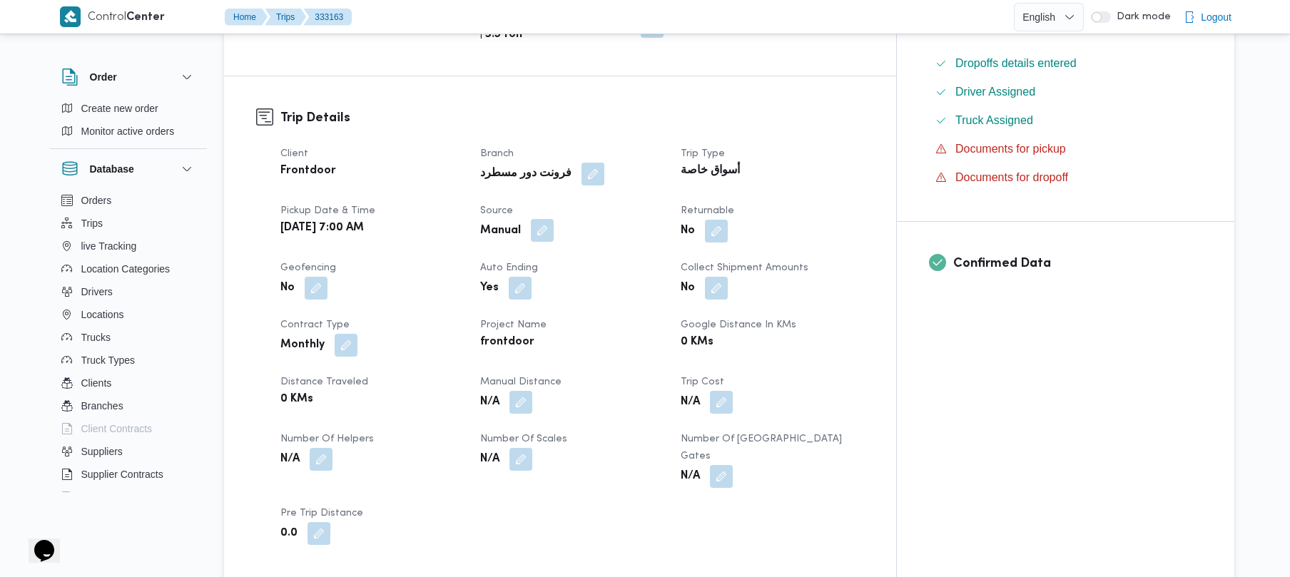
click at [554, 219] on button "button" at bounding box center [542, 230] width 23 height 23
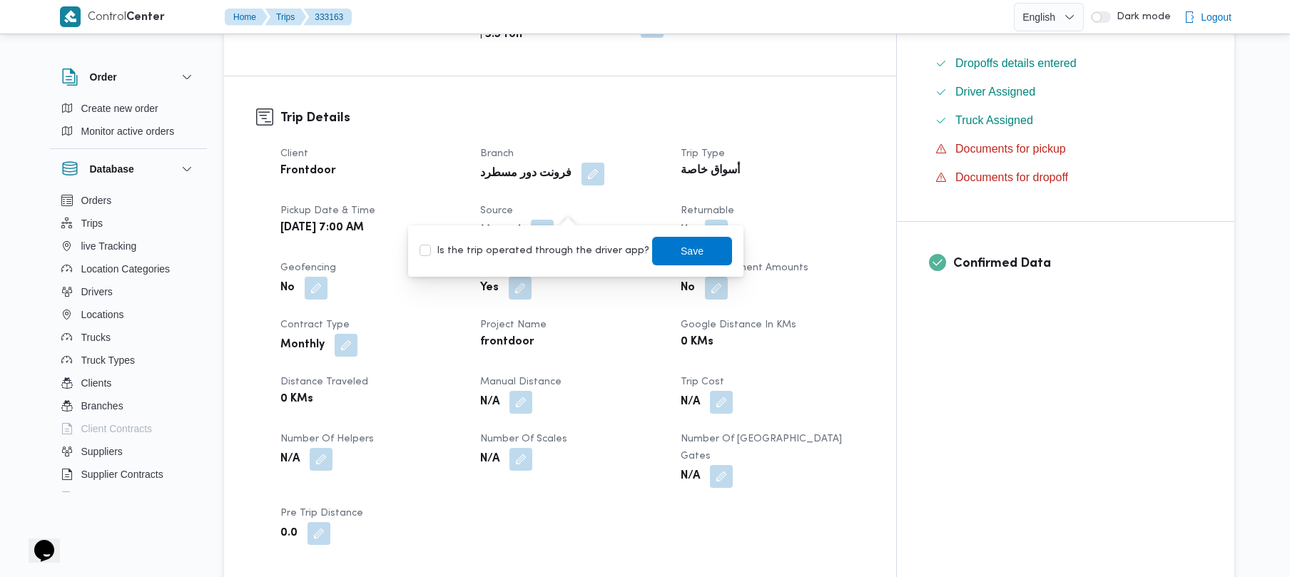
click at [563, 251] on label "Is the trip operated through the driver app?" at bounding box center [535, 251] width 230 height 17
checkbox input "true"
click at [654, 251] on span "Save" at bounding box center [692, 250] width 80 height 29
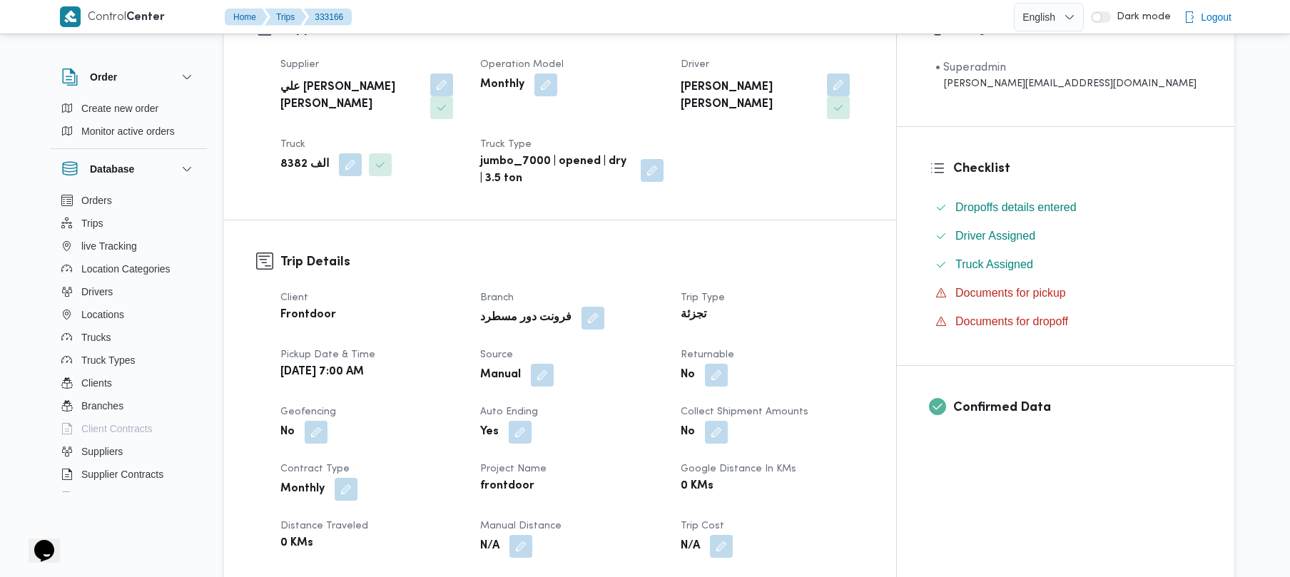
scroll to position [304, 0]
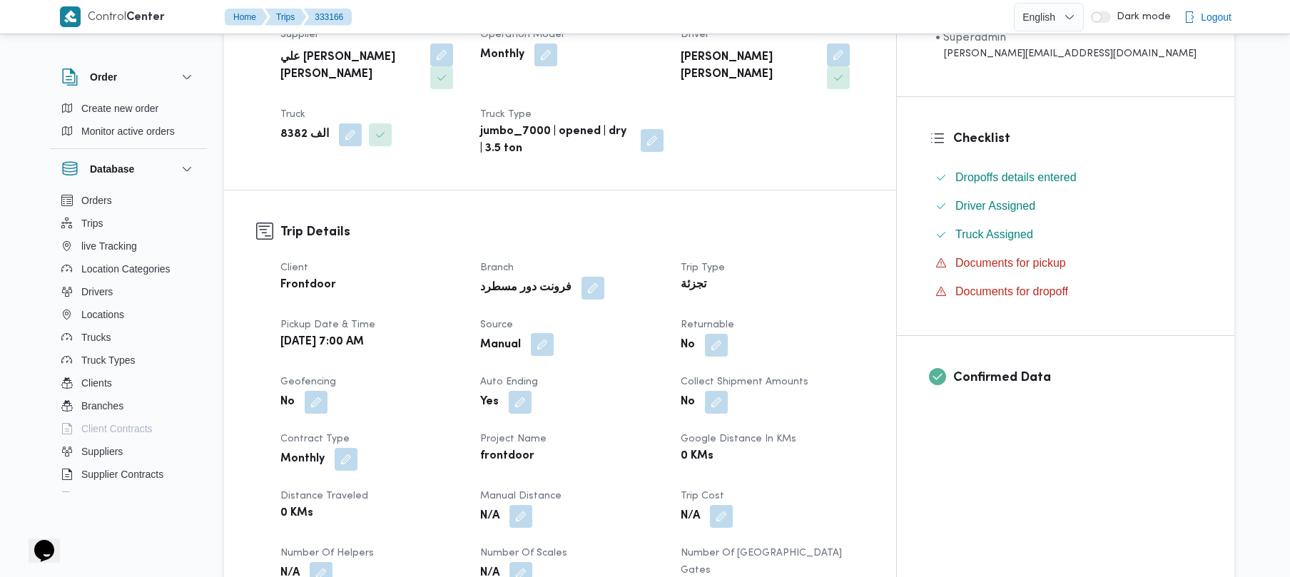
click at [554, 333] on button "button" at bounding box center [542, 344] width 23 height 23
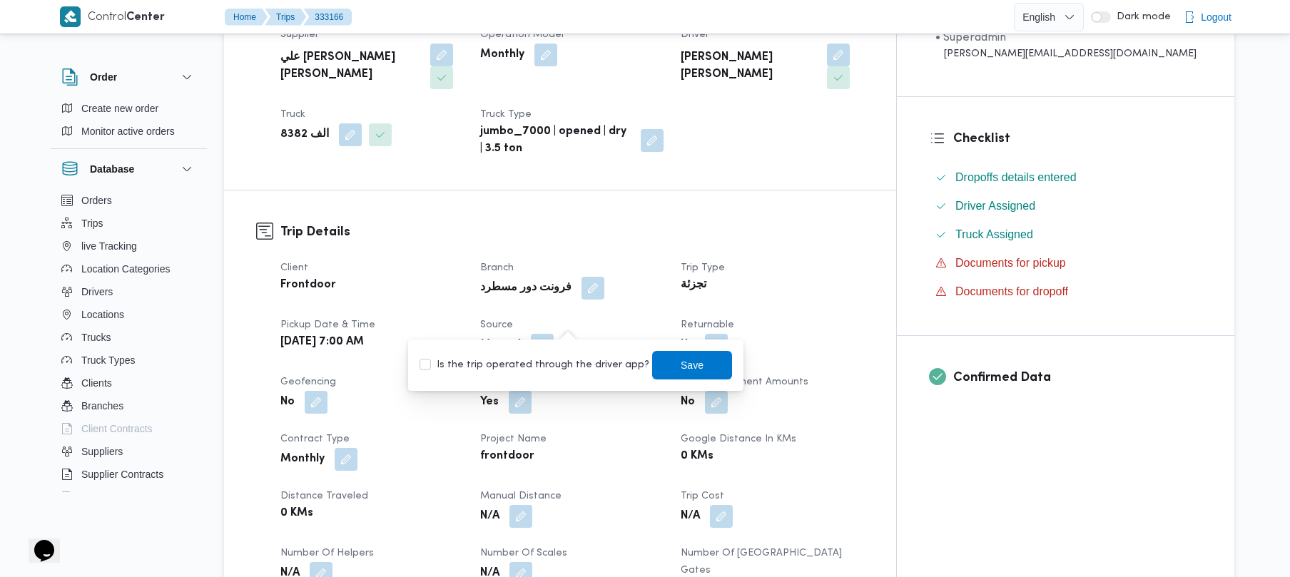
click at [557, 350] on div "Is the trip operated through the driver app? Save" at bounding box center [575, 365] width 315 height 31
click at [552, 366] on label "Is the trip operated through the driver app?" at bounding box center [535, 365] width 230 height 17
checkbox input "true"
click at [652, 361] on span "Save" at bounding box center [692, 364] width 80 height 29
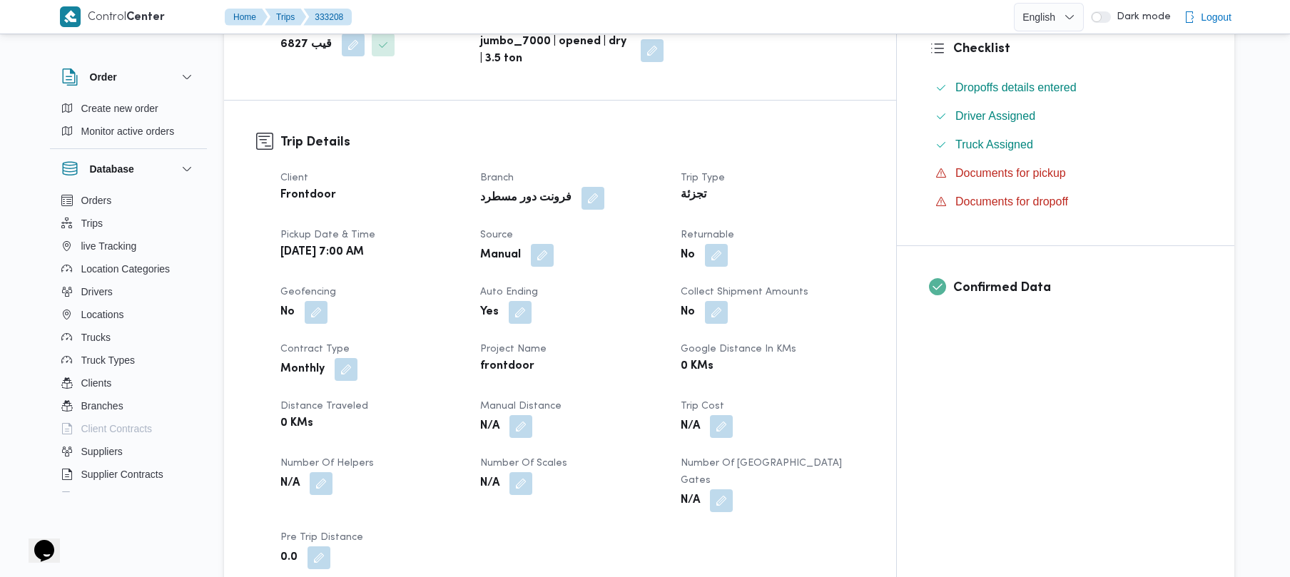
scroll to position [418, 0]
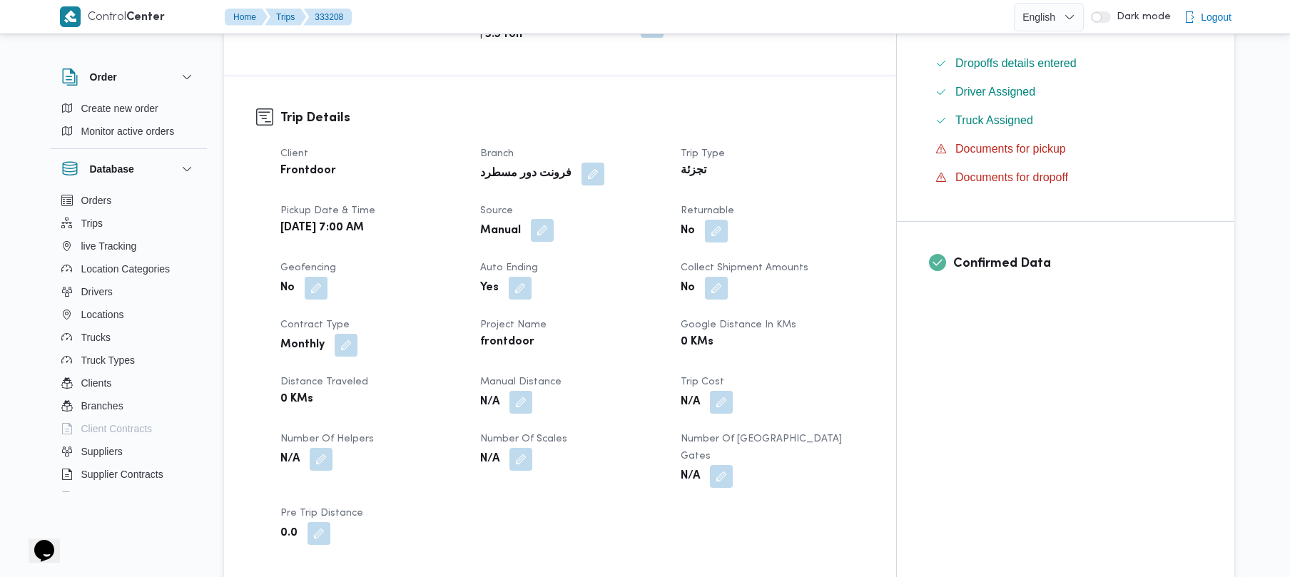
click at [554, 219] on button "button" at bounding box center [542, 230] width 23 height 23
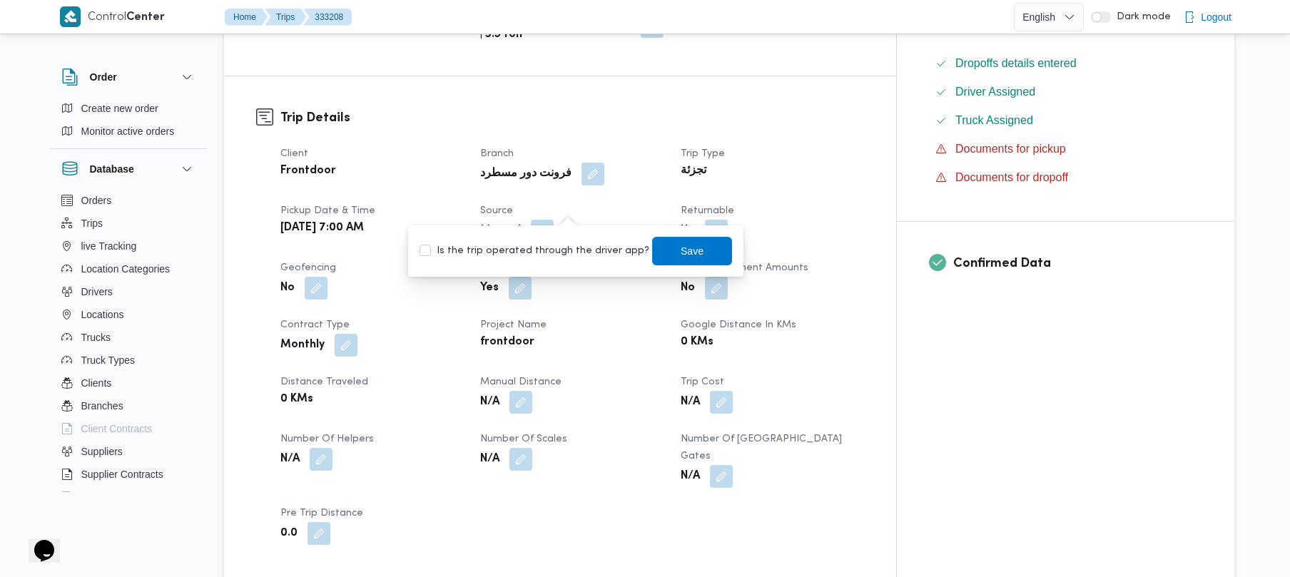
click at [549, 249] on label "Is the trip operated through the driver app?" at bounding box center [535, 251] width 230 height 17
checkbox input "true"
click at [681, 250] on span "Save" at bounding box center [692, 251] width 23 height 17
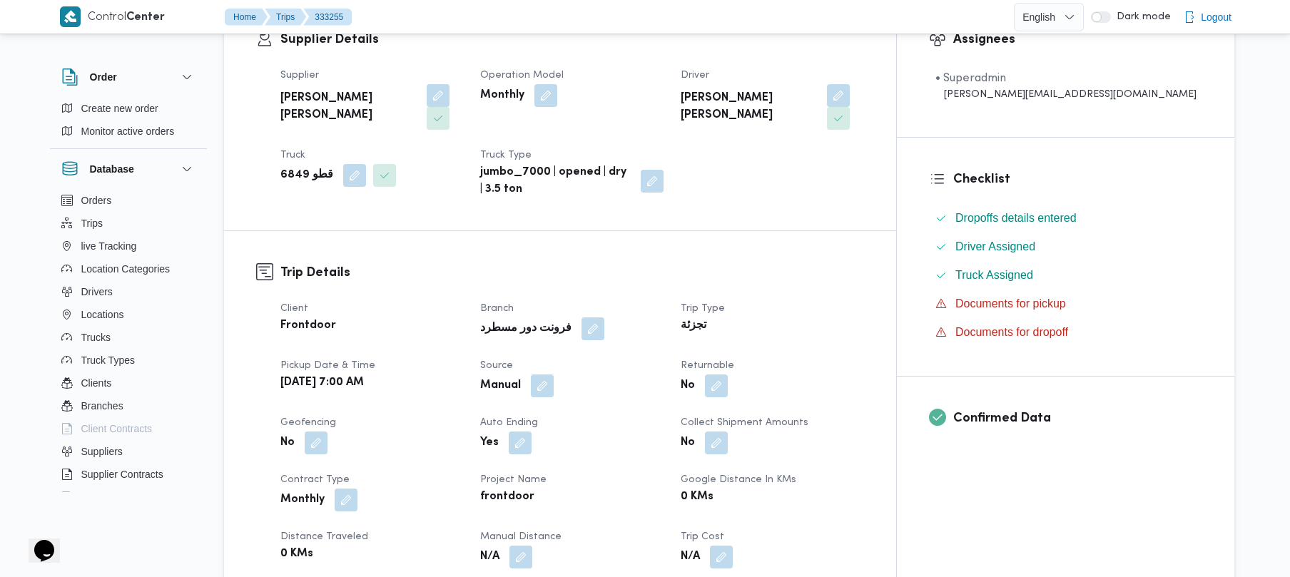
scroll to position [343, 0]
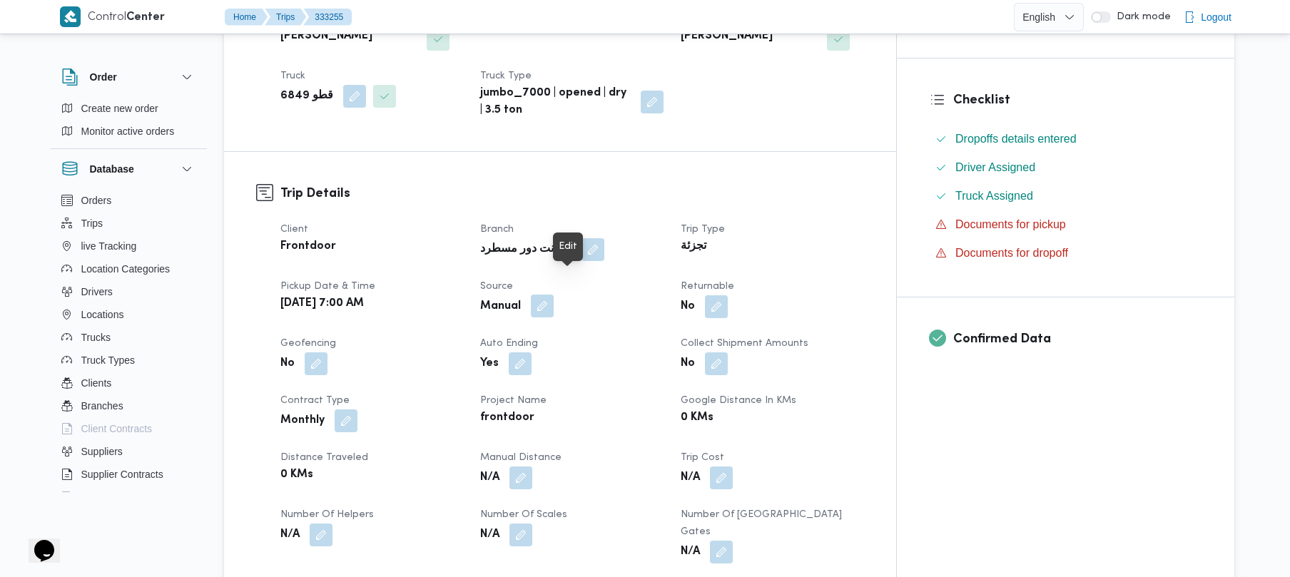
click at [554, 295] on button "button" at bounding box center [542, 306] width 23 height 23
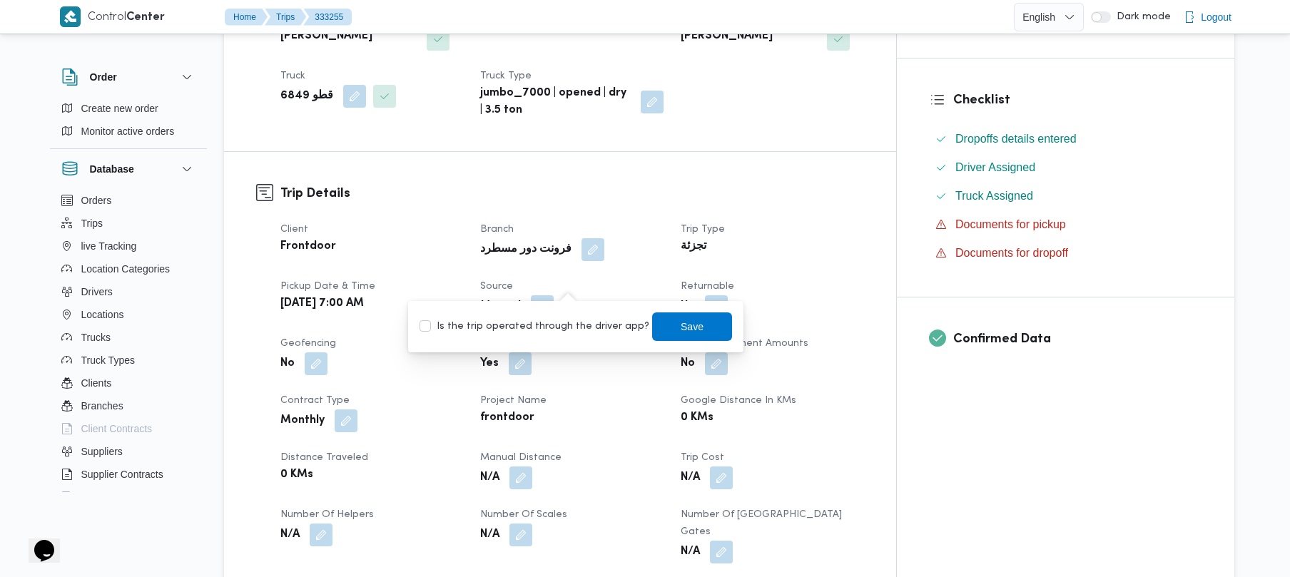
click at [540, 328] on label "Is the trip operated through the driver app?" at bounding box center [535, 326] width 230 height 17
checkbox input "true"
click at [662, 321] on span "Save" at bounding box center [692, 326] width 80 height 29
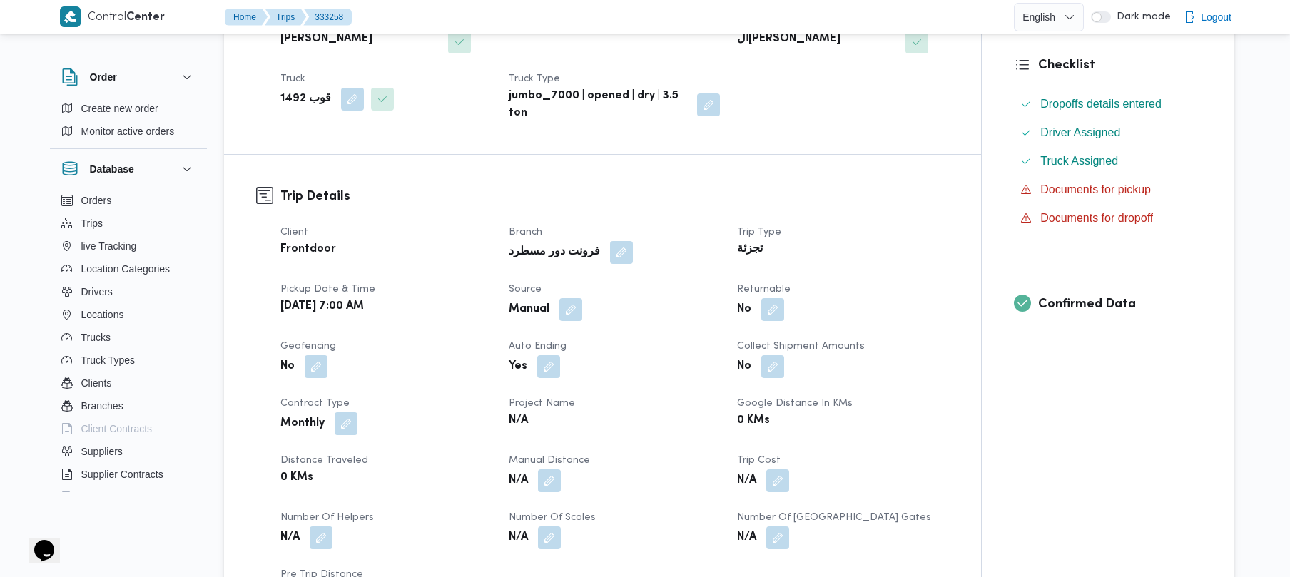
scroll to position [343, 0]
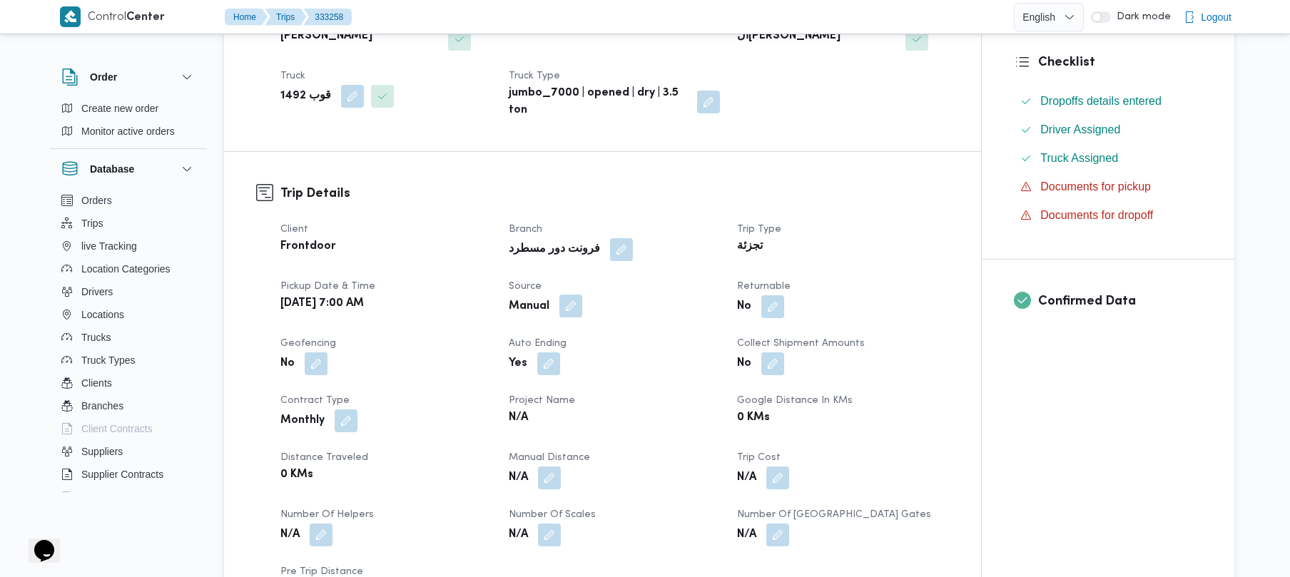
click at [567, 295] on button "button" at bounding box center [571, 306] width 23 height 23
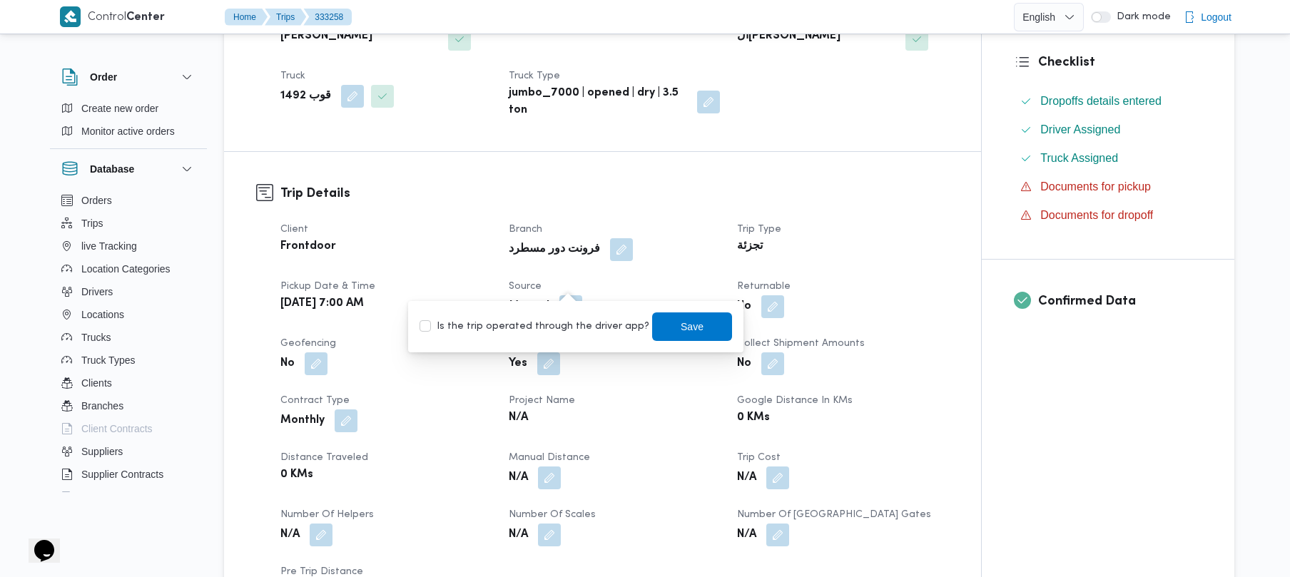
click at [545, 323] on label "Is the trip operated through the driver app?" at bounding box center [535, 326] width 230 height 17
checkbox input "true"
click at [695, 324] on span "Save" at bounding box center [692, 326] width 80 height 29
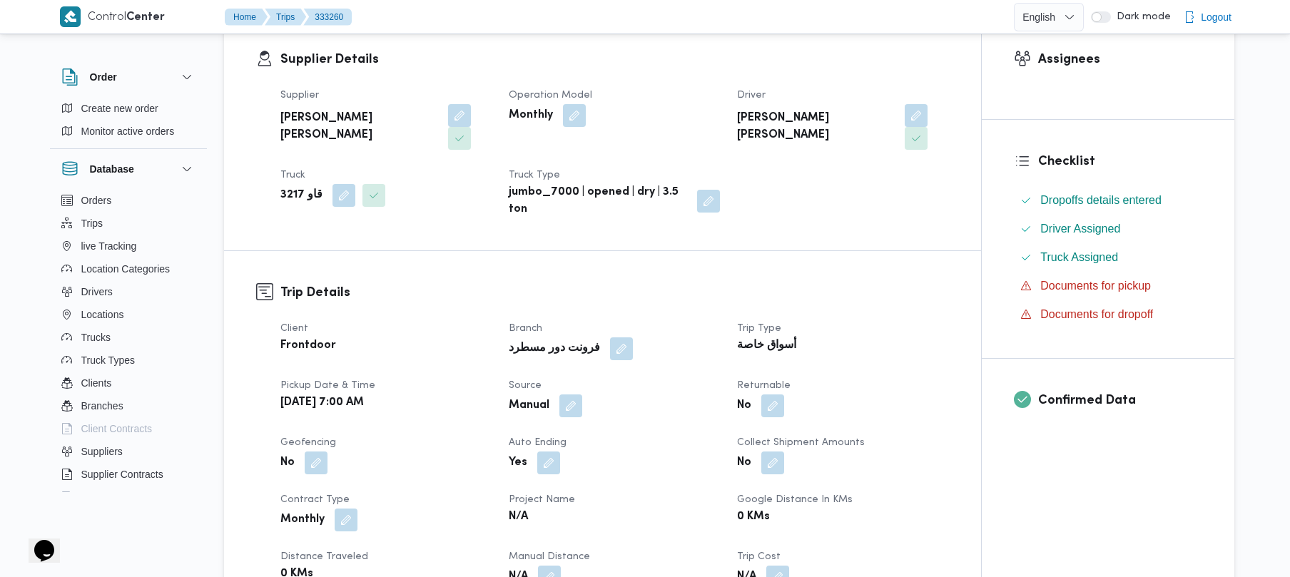
scroll to position [304, 0]
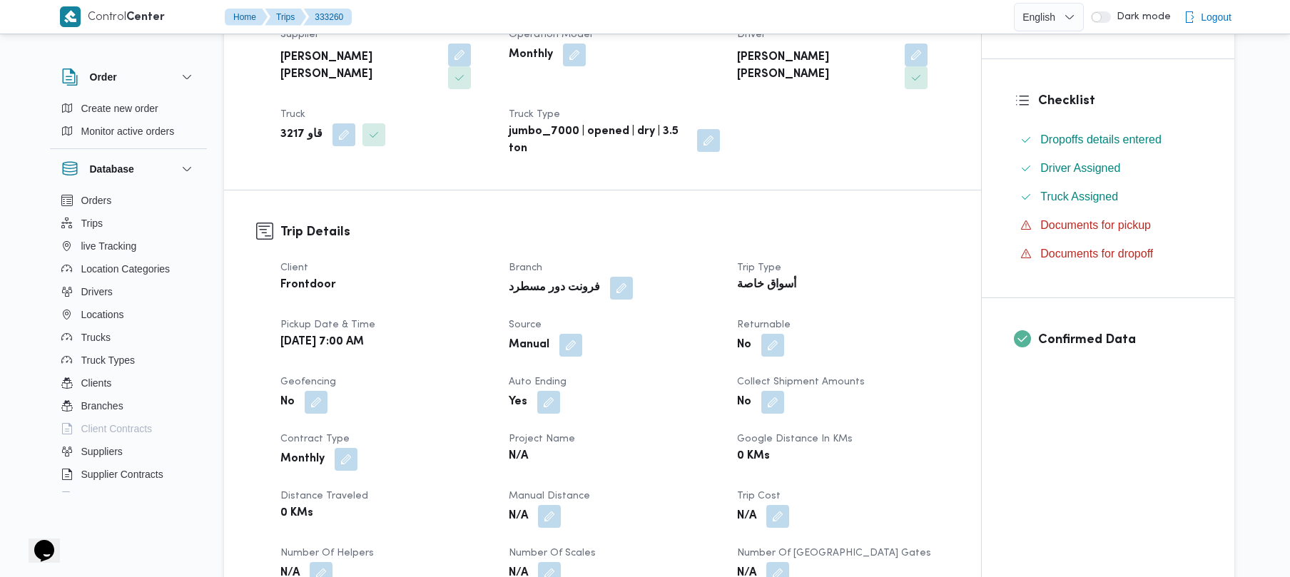
click at [571, 317] on dt "Source" at bounding box center [614, 325] width 211 height 17
click at [572, 333] on button "button" at bounding box center [571, 344] width 23 height 23
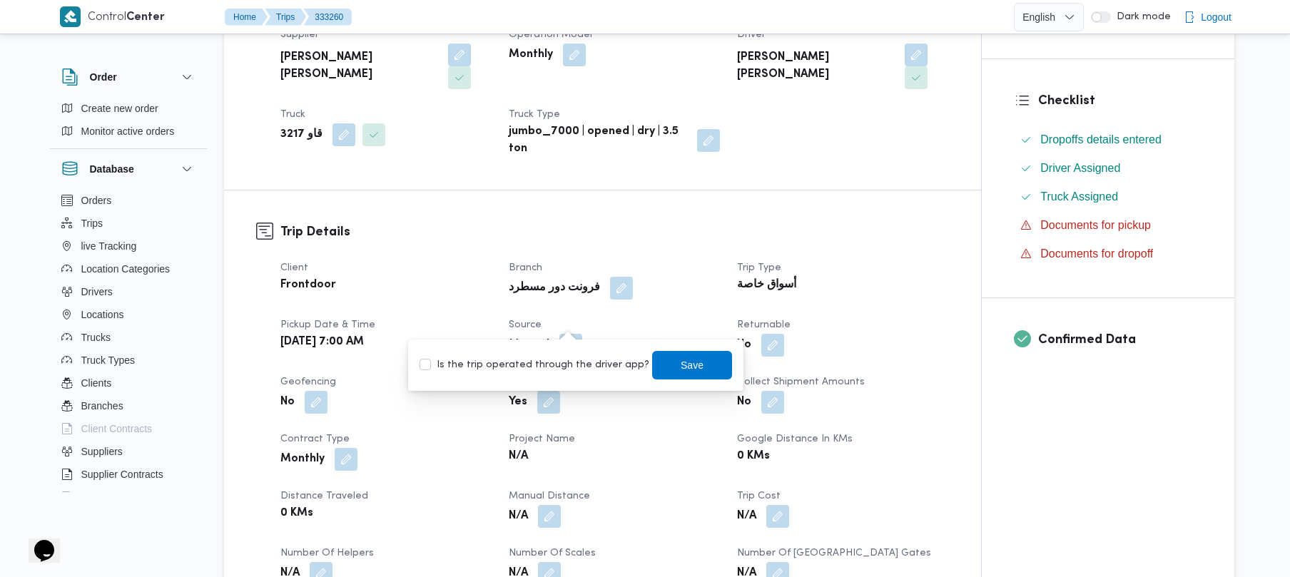
click at [532, 371] on label "Is the trip operated through the driver app?" at bounding box center [535, 365] width 230 height 17
checkbox input "true"
click at [686, 360] on span "Save" at bounding box center [692, 364] width 23 height 17
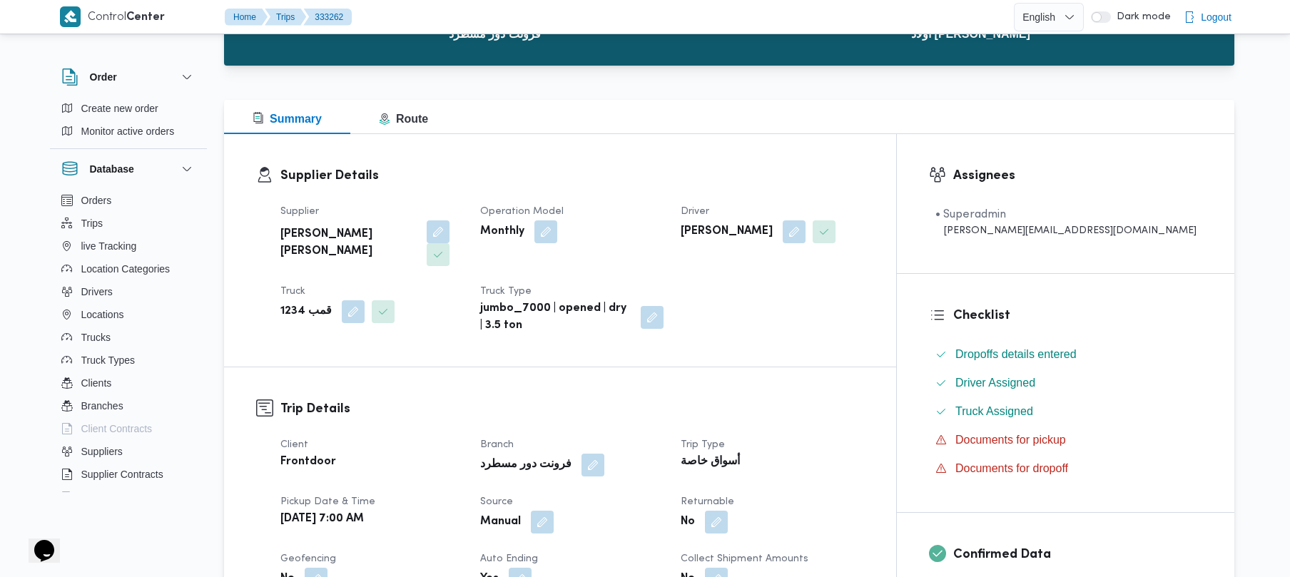
scroll to position [343, 0]
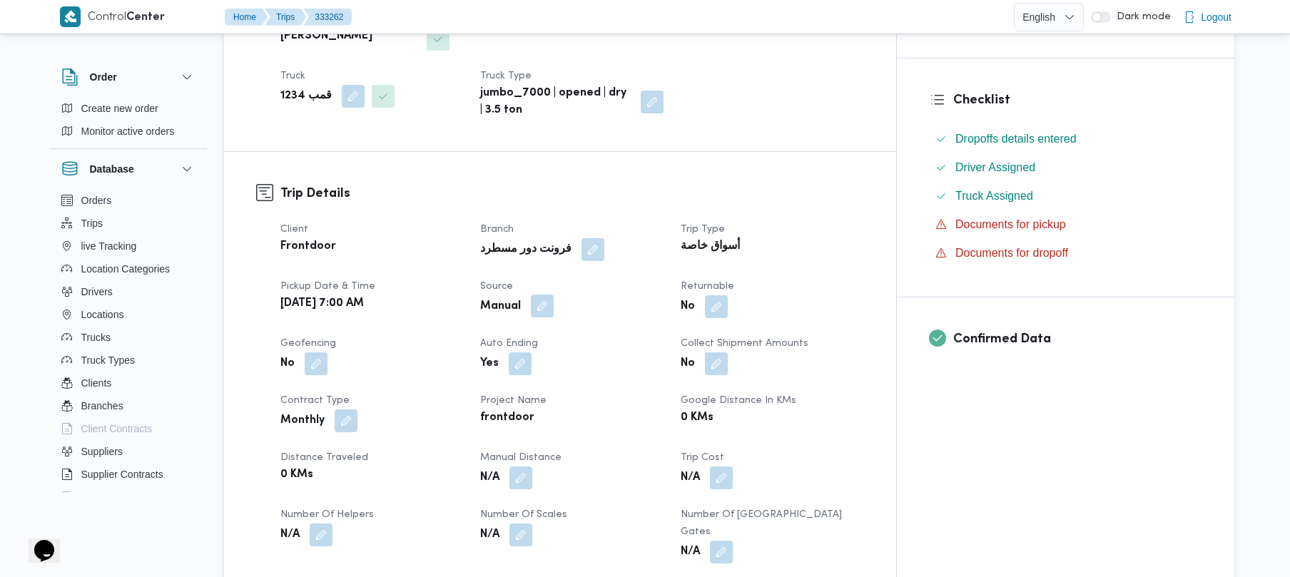
click at [554, 295] on button "button" at bounding box center [542, 306] width 23 height 23
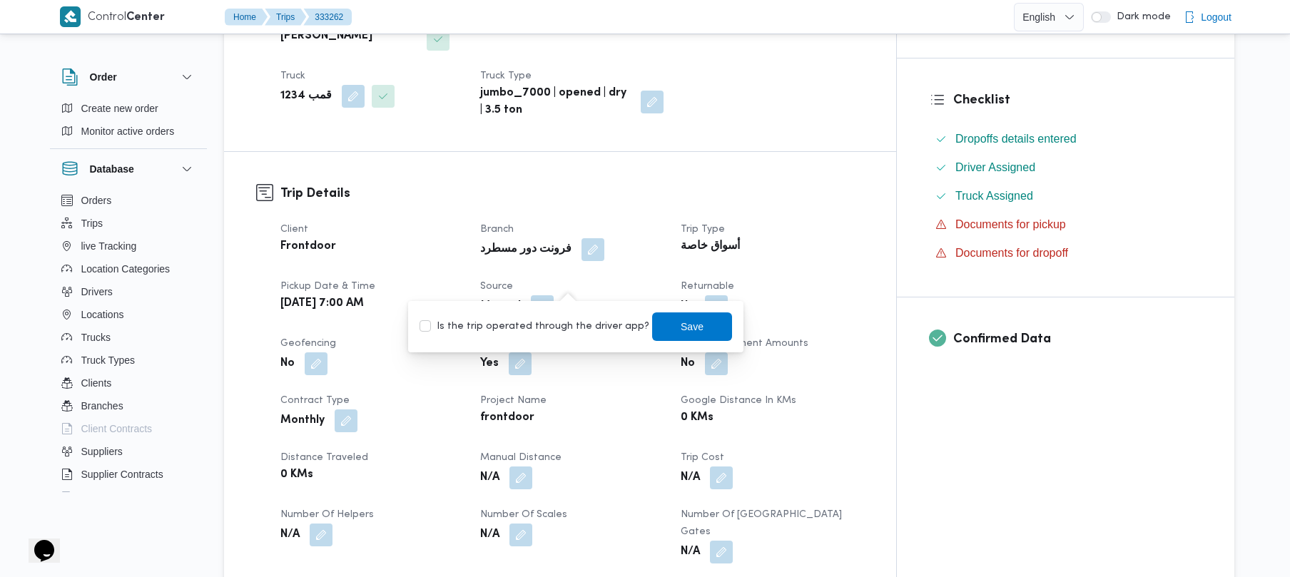
click at [555, 323] on label "Is the trip operated through the driver app?" at bounding box center [535, 326] width 230 height 17
checkbox input "true"
click at [681, 324] on span "Save" at bounding box center [692, 326] width 23 height 17
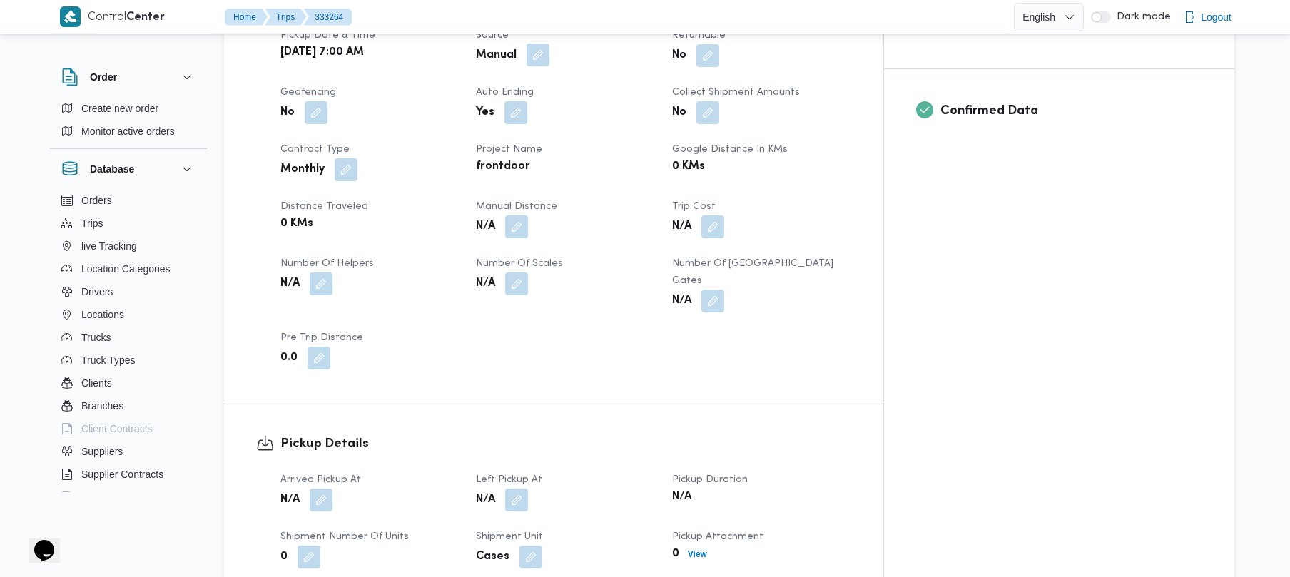
click at [550, 57] on button "button" at bounding box center [538, 55] width 23 height 23
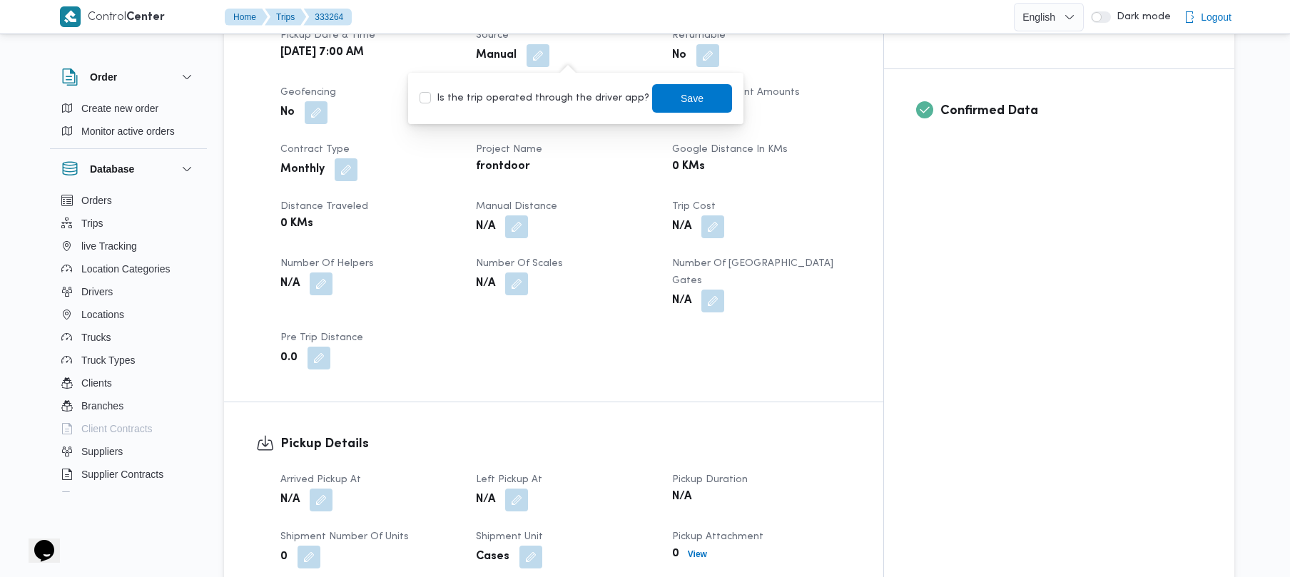
click at [552, 104] on label "Is the trip operated through the driver app?" at bounding box center [535, 98] width 230 height 17
checkbox input "true"
click at [660, 98] on span "Save" at bounding box center [692, 98] width 80 height 29
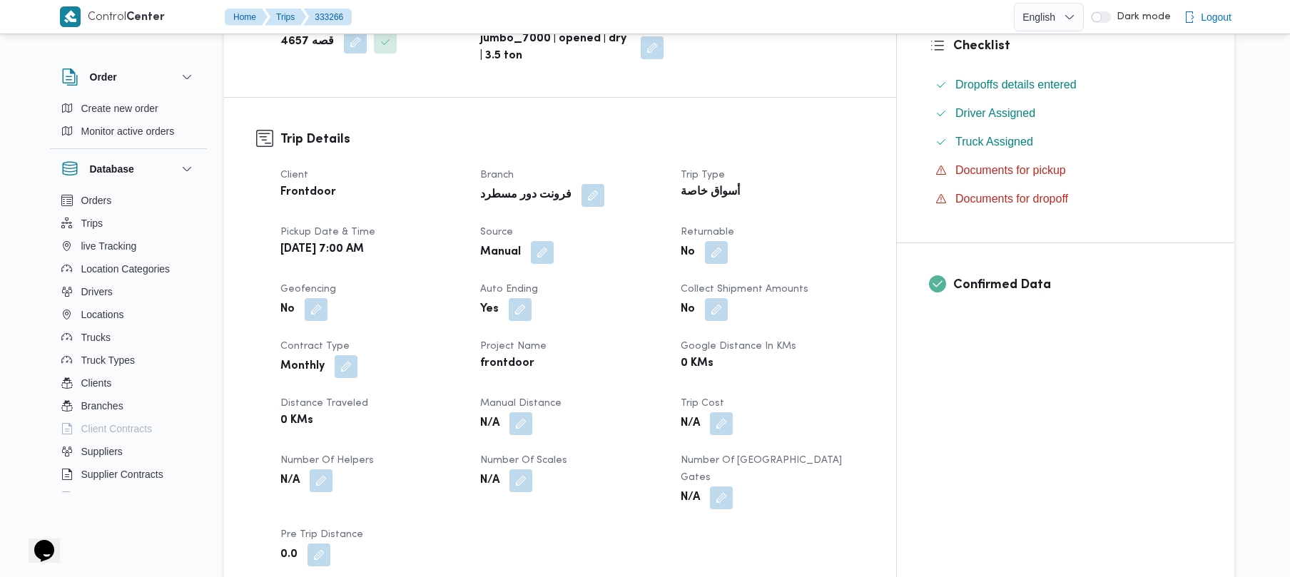
scroll to position [418, 0]
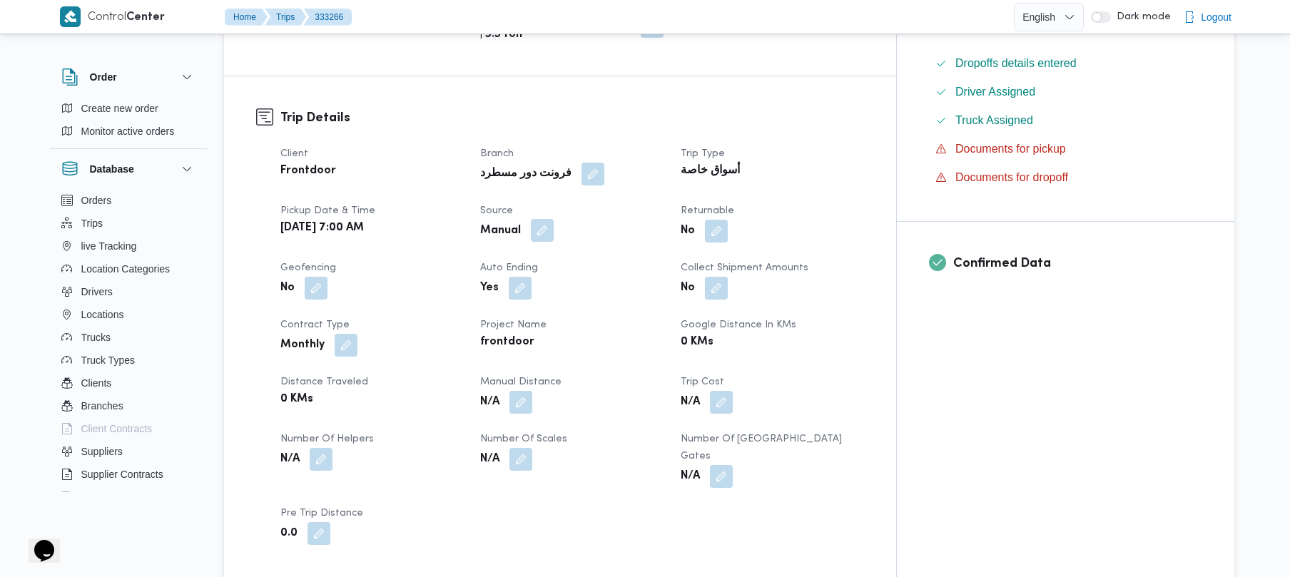
click at [554, 219] on button "button" at bounding box center [542, 230] width 23 height 23
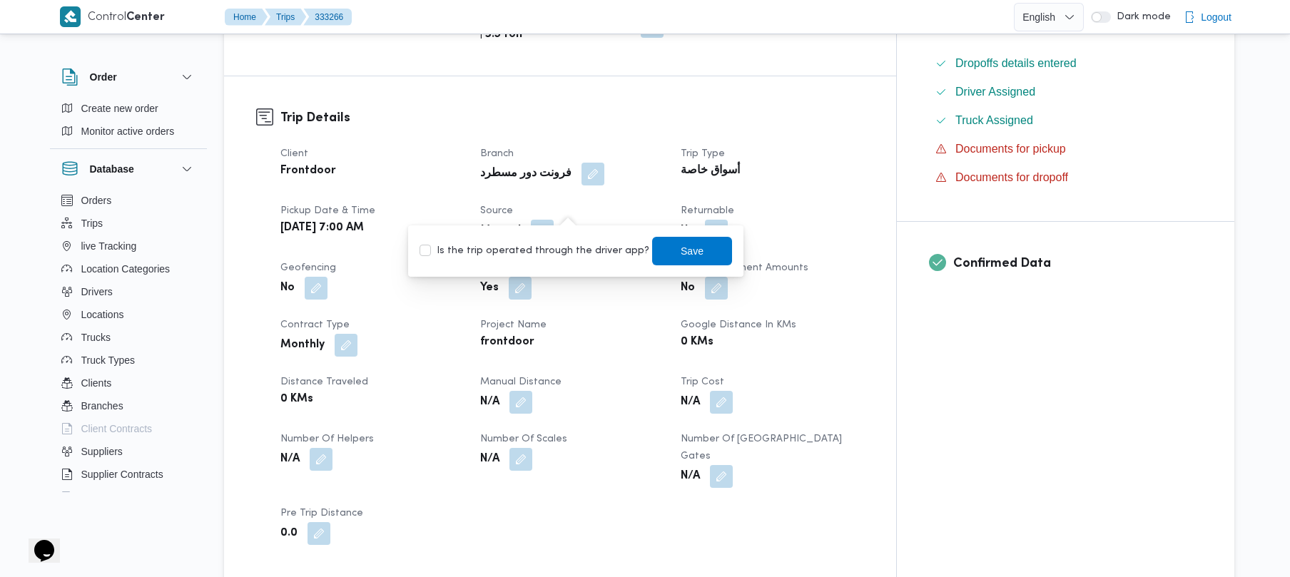
click at [566, 250] on label "Is the trip operated through the driver app?" at bounding box center [535, 251] width 230 height 17
checkbox input "true"
click at [662, 250] on span "Save" at bounding box center [692, 250] width 80 height 29
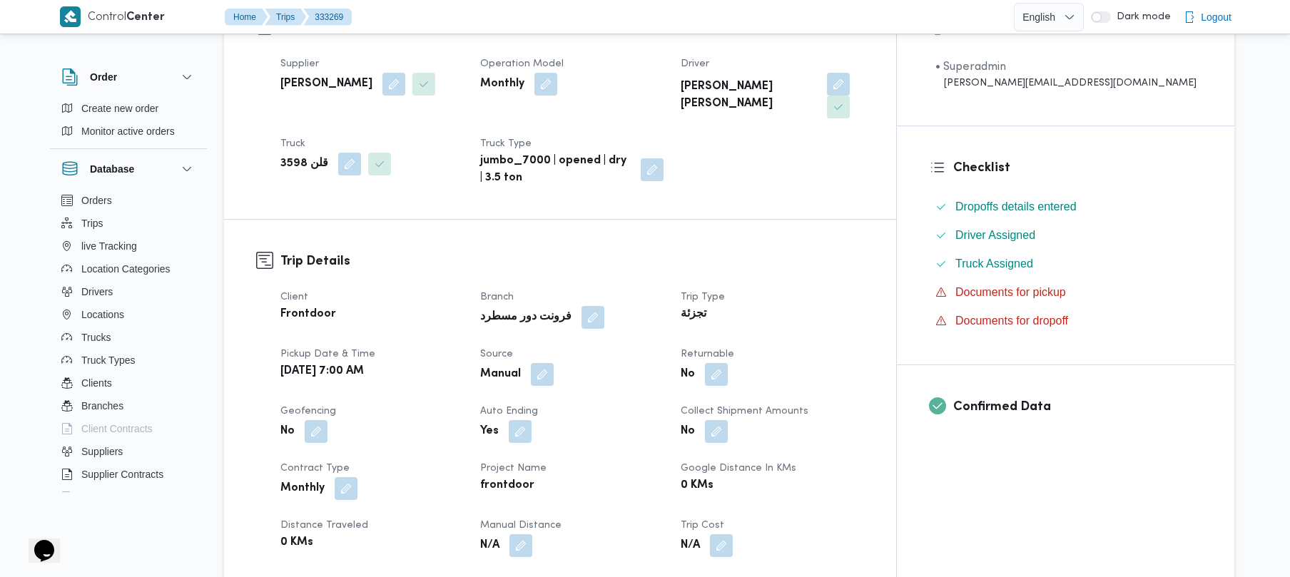
scroll to position [304, 0]
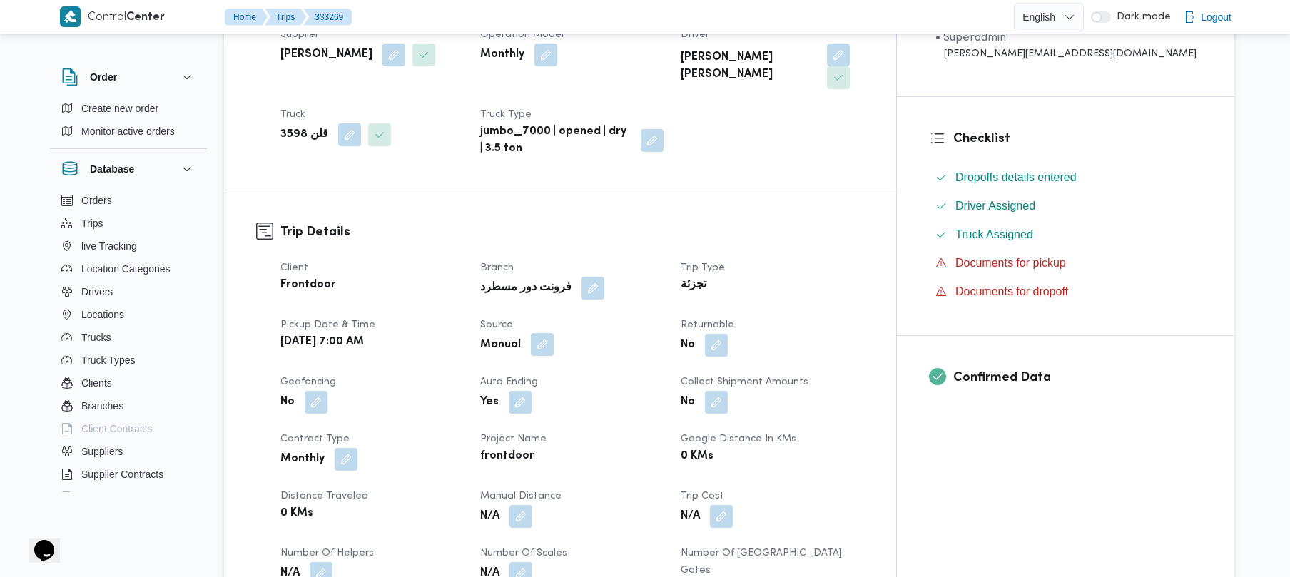
click at [554, 333] on button "button" at bounding box center [542, 344] width 23 height 23
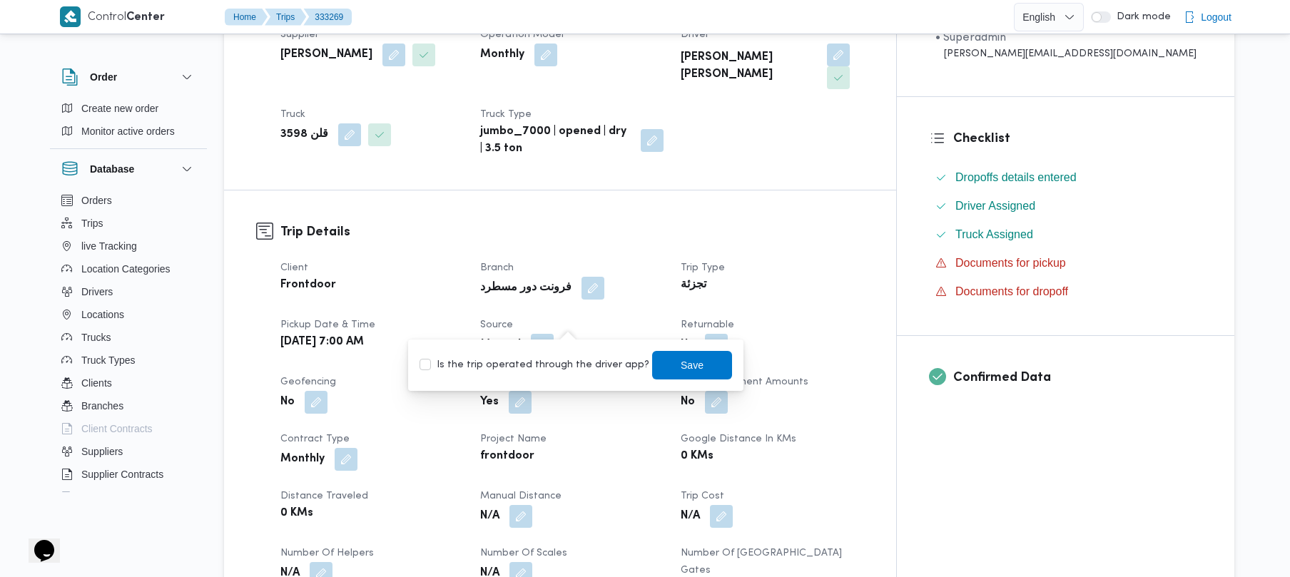
click at [554, 363] on label "Is the trip operated through the driver app?" at bounding box center [535, 365] width 230 height 17
checkbox input "true"
click at [689, 363] on span "Save" at bounding box center [692, 364] width 80 height 29
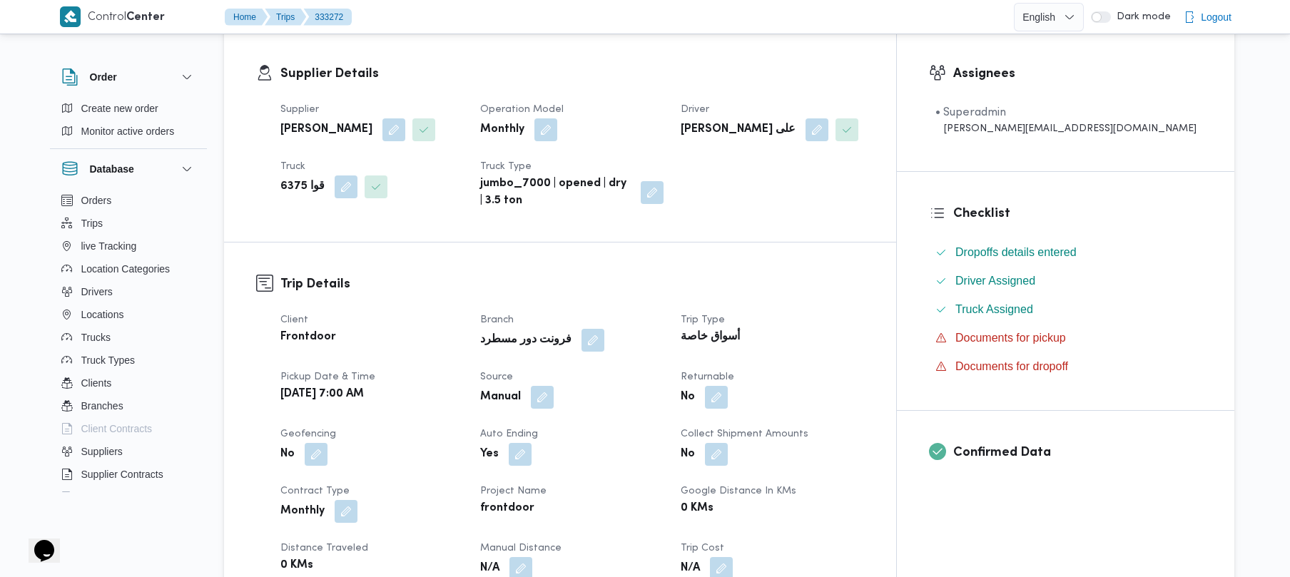
scroll to position [304, 0]
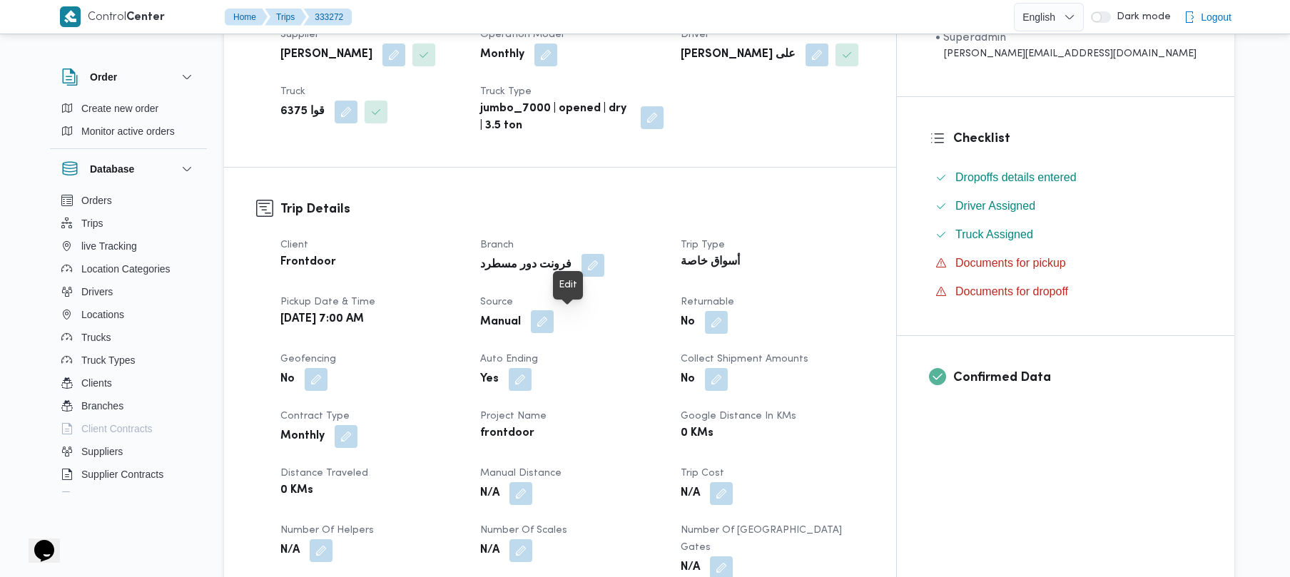
drag, startPoint x: 566, startPoint y: 320, endPoint x: 575, endPoint y: 330, distance: 13.1
click at [554, 328] on button "button" at bounding box center [542, 321] width 23 height 23
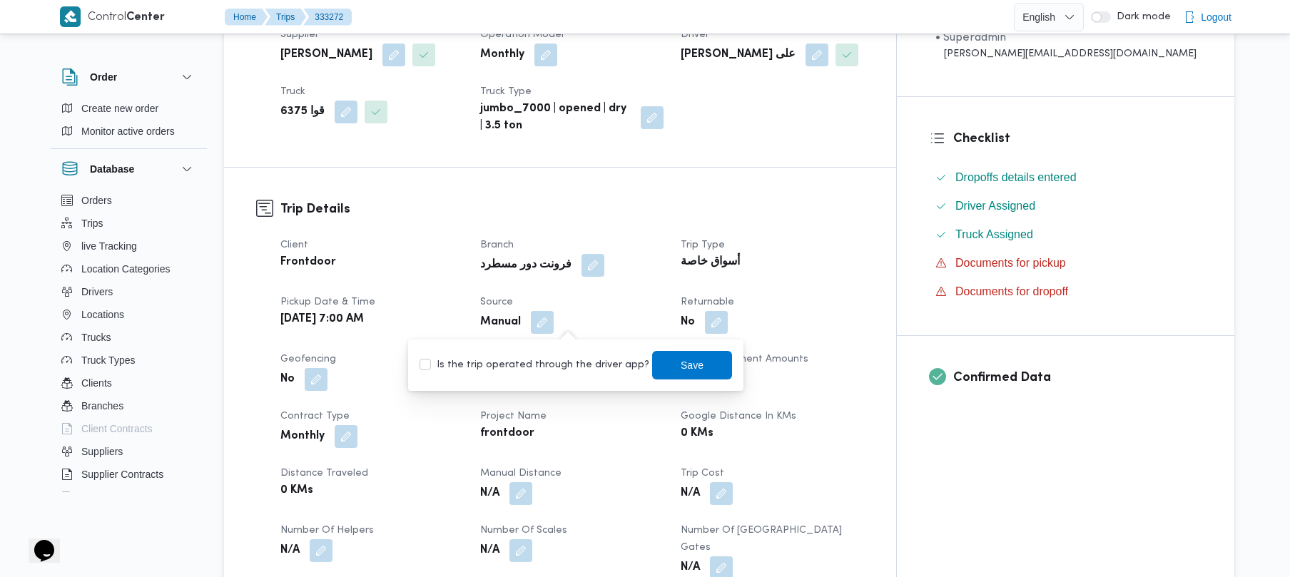
click at [538, 364] on label "Is the trip operated through the driver app?" at bounding box center [535, 365] width 230 height 17
checkbox input "true"
click at [660, 370] on span "Save" at bounding box center [692, 364] width 80 height 29
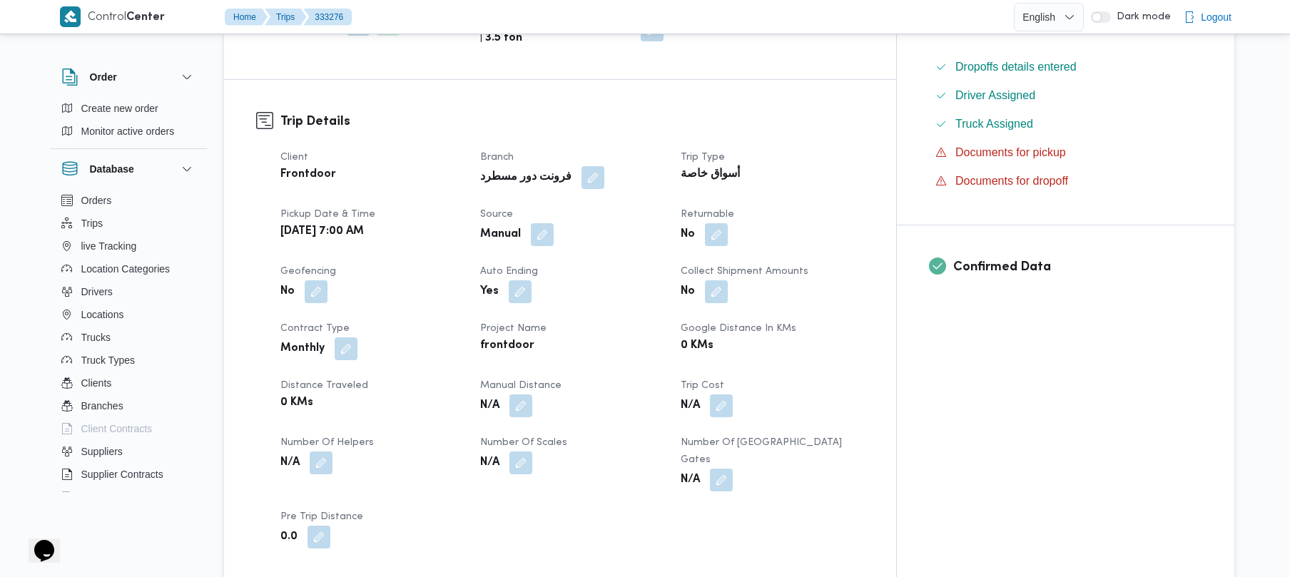
scroll to position [418, 0]
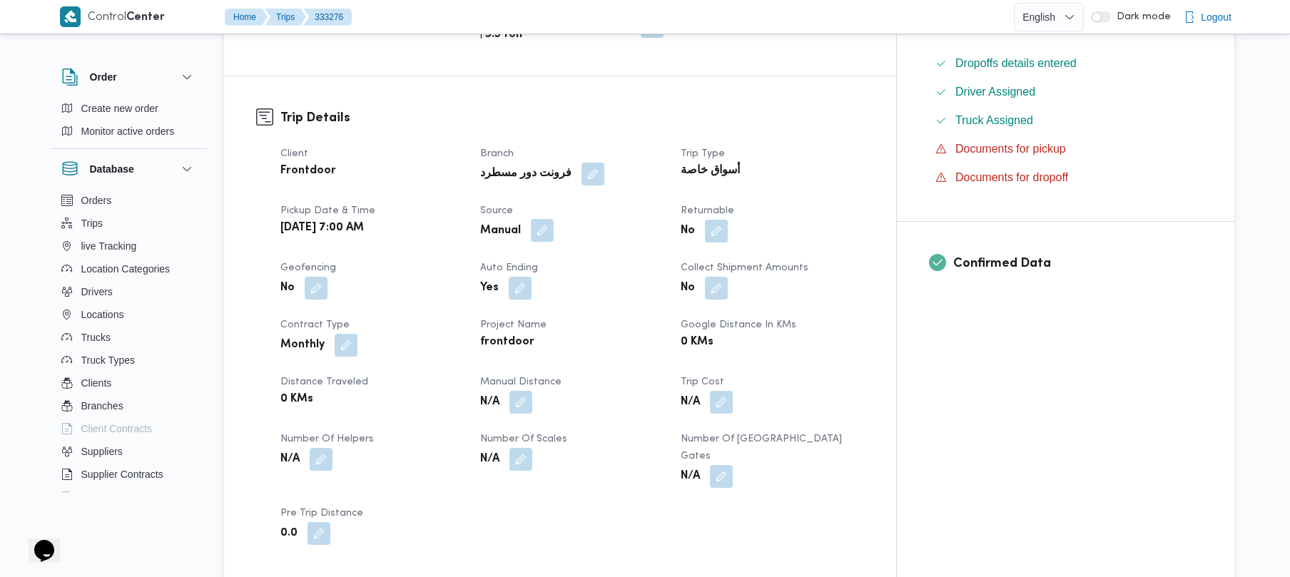
drag, startPoint x: 567, startPoint y: 207, endPoint x: 567, endPoint y: 216, distance: 8.6
click at [554, 219] on button "button" at bounding box center [542, 230] width 23 height 23
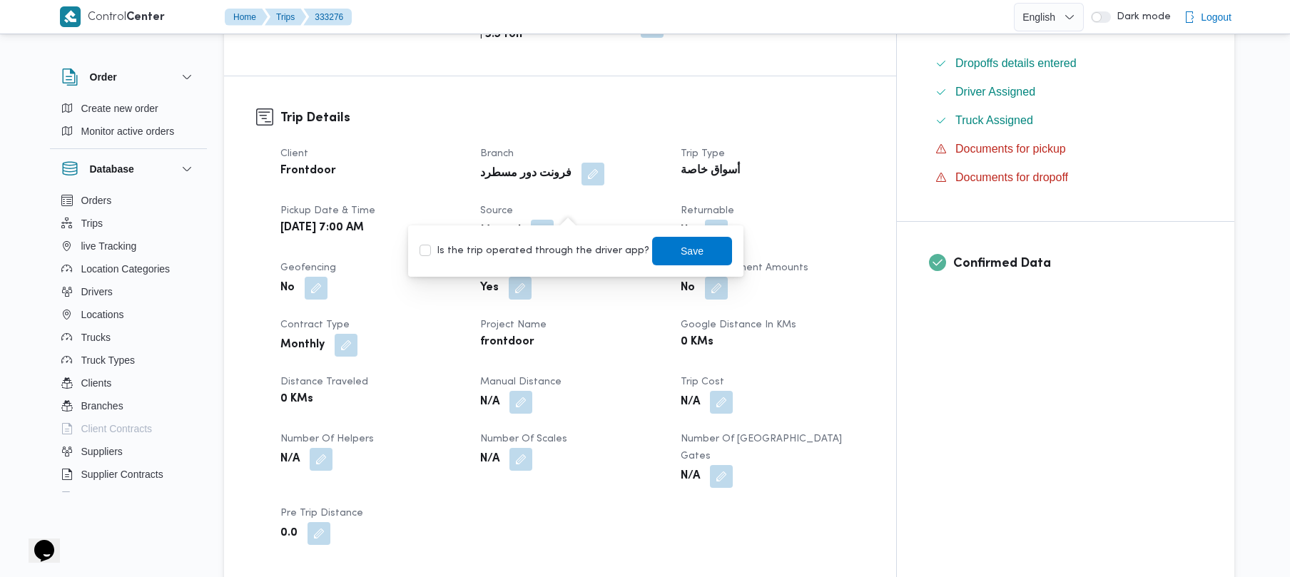
click at [560, 247] on label "Is the trip operated through the driver app?" at bounding box center [535, 251] width 230 height 17
checkbox input "true"
click at [681, 250] on span "Save" at bounding box center [692, 250] width 23 height 17
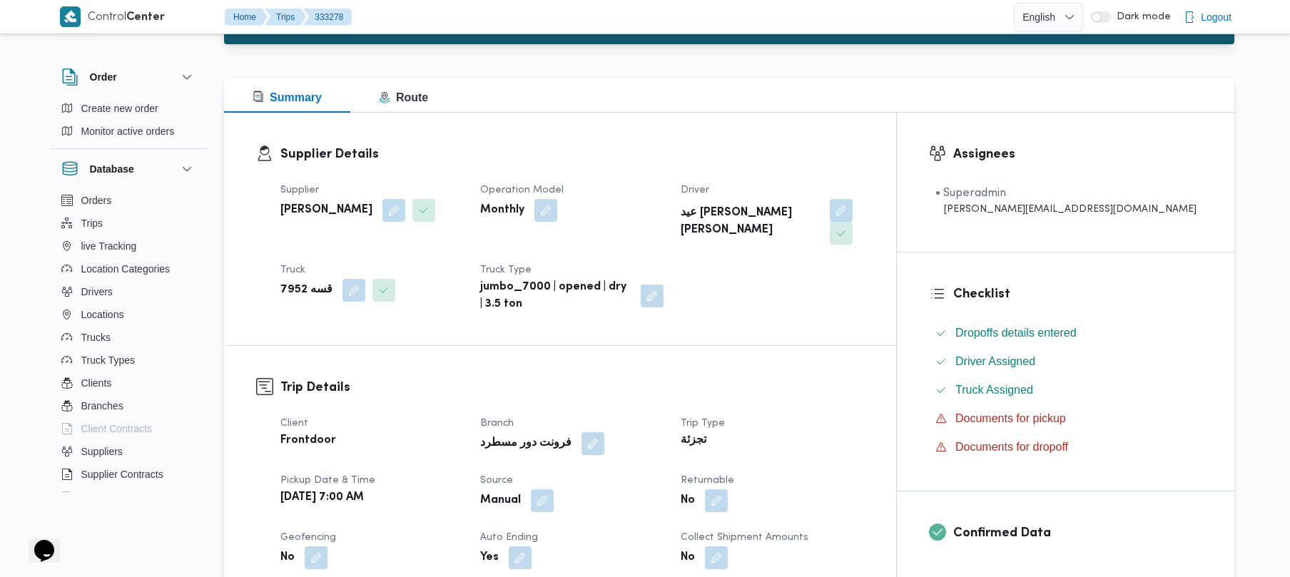
scroll to position [266, 0]
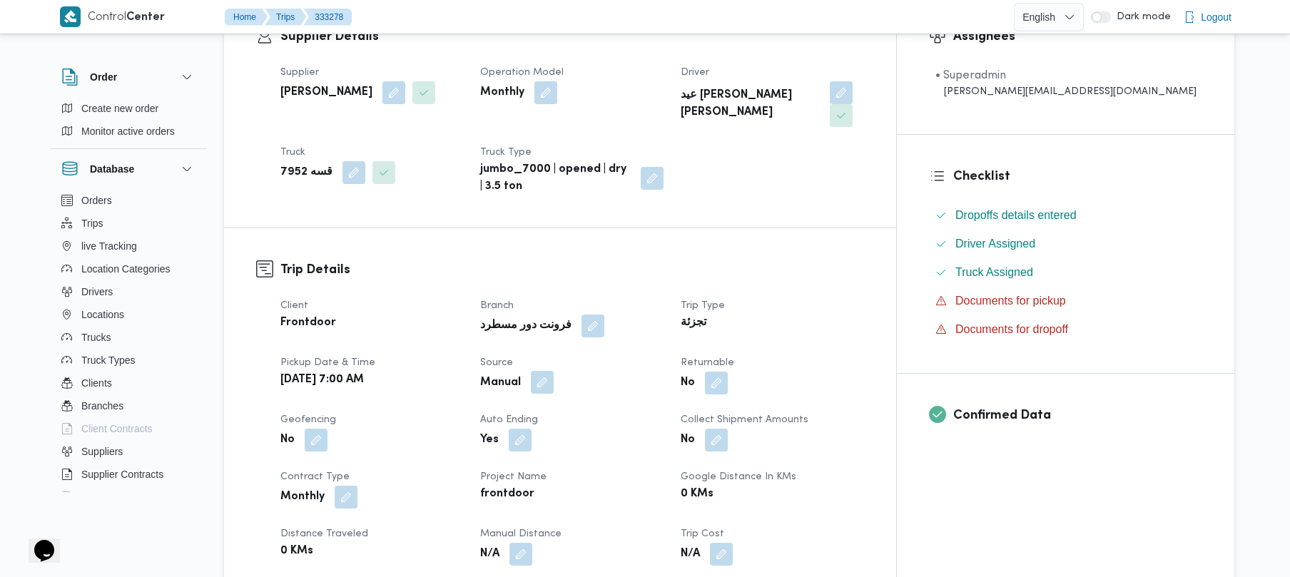
click at [554, 371] on button "button" at bounding box center [542, 382] width 23 height 23
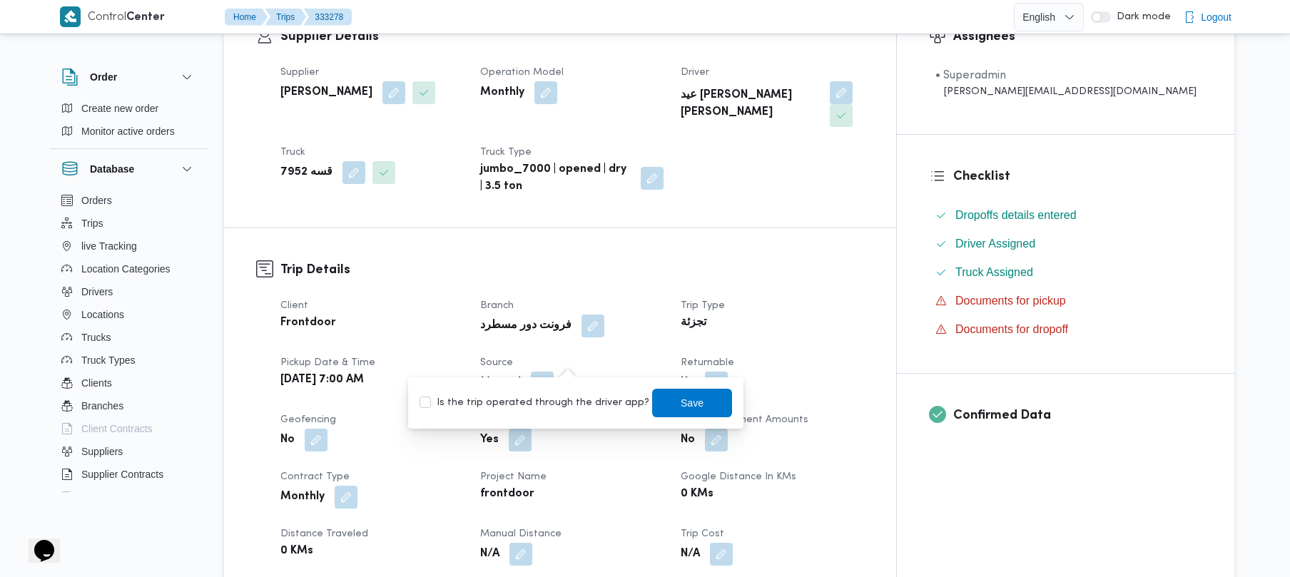
click at [555, 403] on label "Is the trip operated through the driver app?" at bounding box center [535, 403] width 230 height 17
checkbox input "true"
click at [681, 400] on span "Save" at bounding box center [692, 402] width 23 height 17
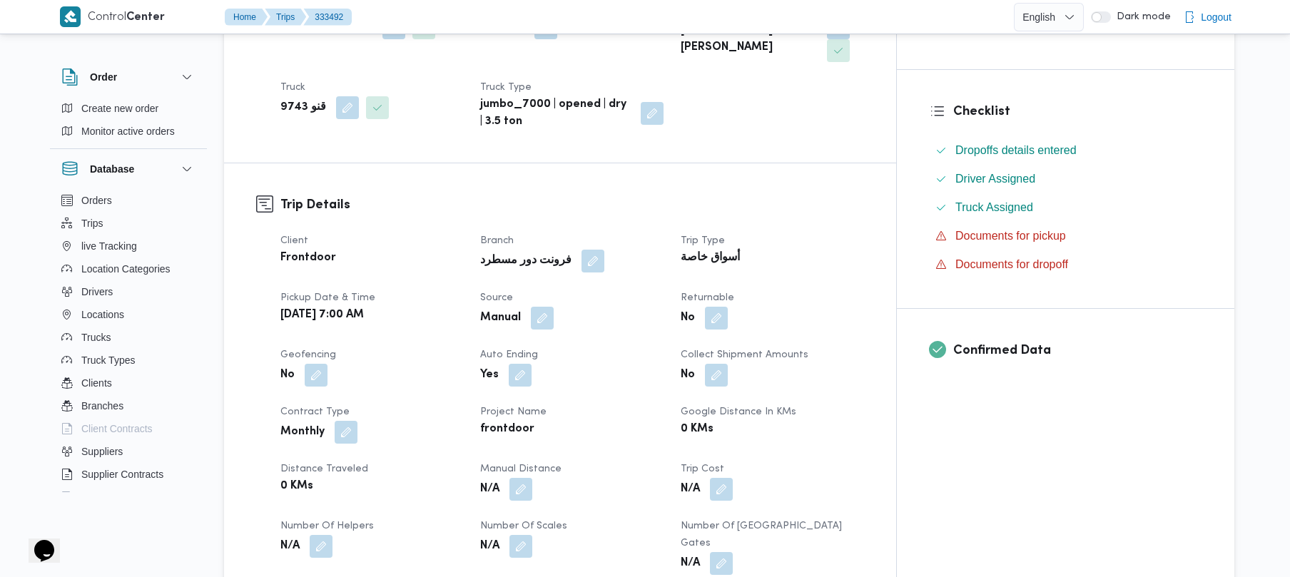
scroll to position [380, 0]
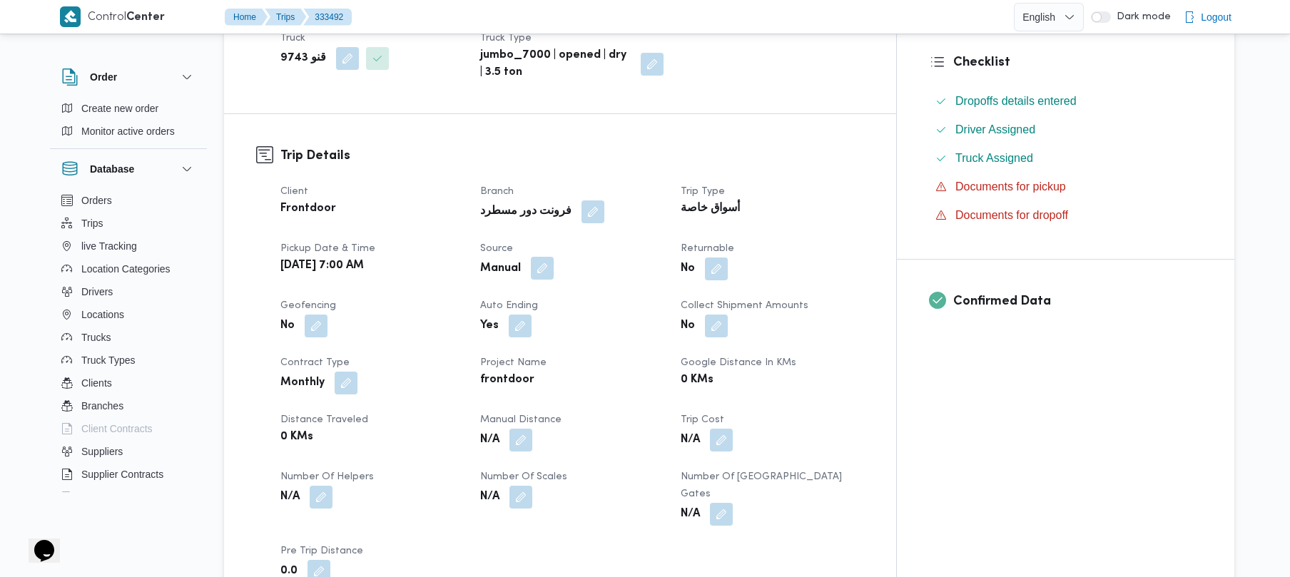
click at [554, 257] on button "button" at bounding box center [542, 268] width 23 height 23
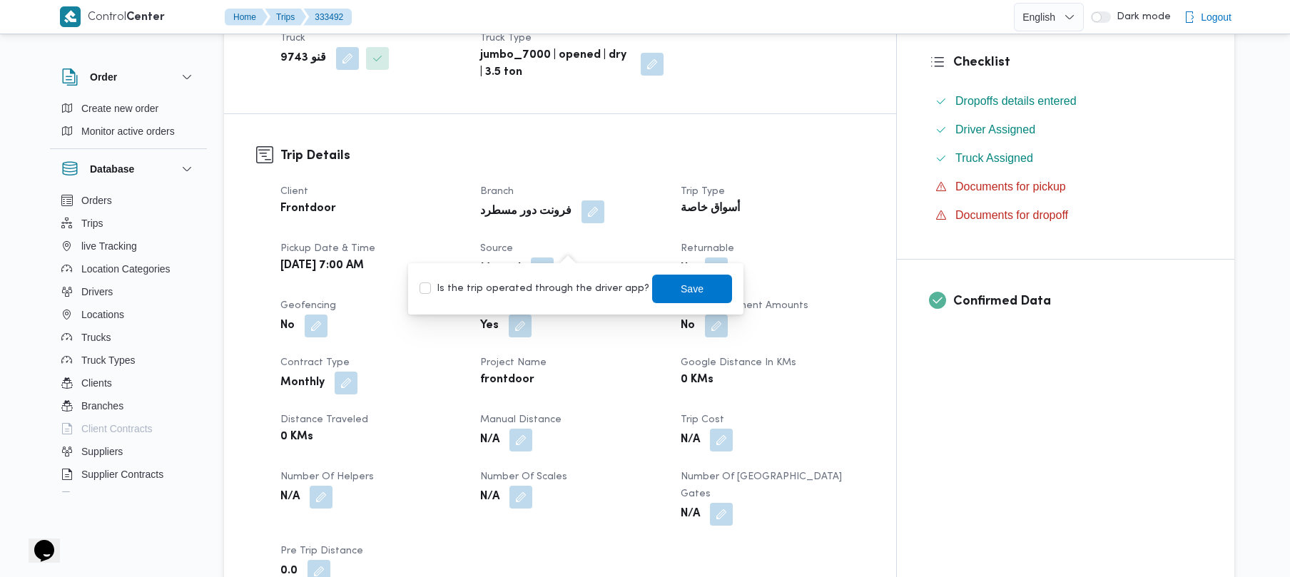
click at [563, 286] on label "Is the trip operated through the driver app?" at bounding box center [535, 288] width 230 height 17
checkbox input "true"
click at [684, 285] on span "Save" at bounding box center [692, 288] width 23 height 17
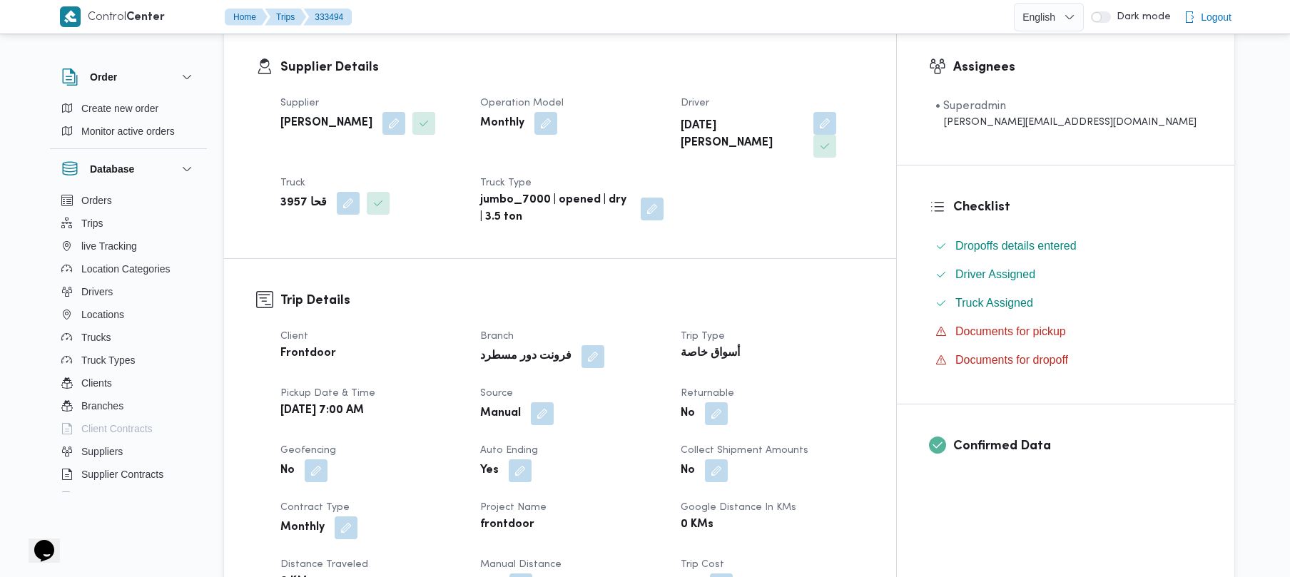
scroll to position [343, 0]
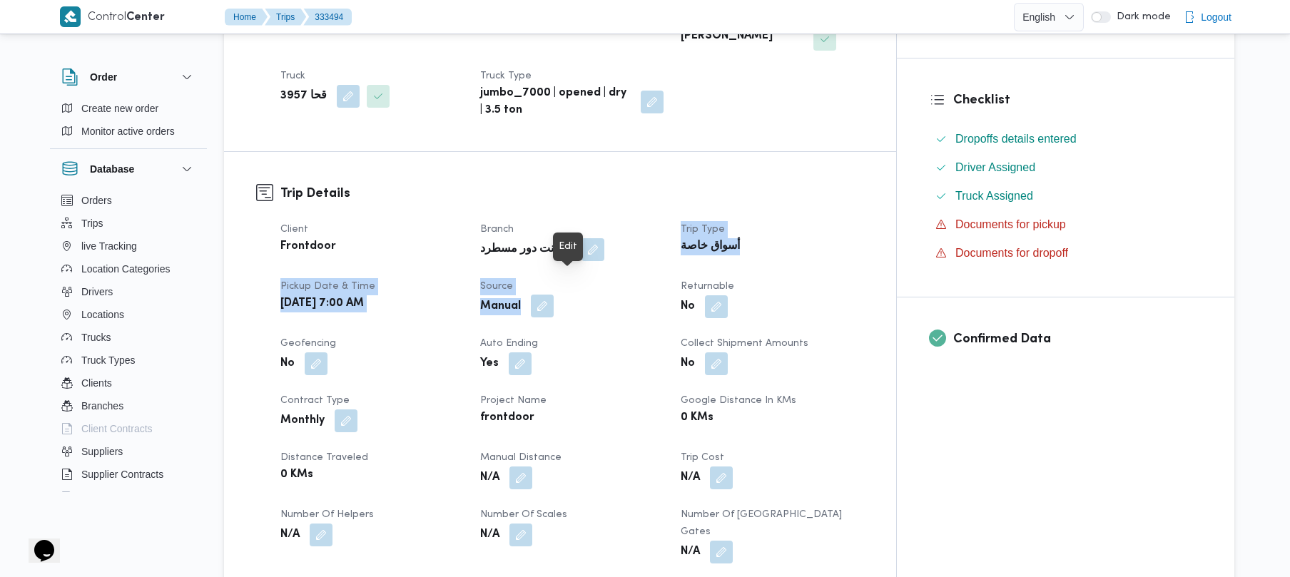
drag, startPoint x: 640, startPoint y: 215, endPoint x: 572, endPoint y: 289, distance: 100.5
click at [572, 289] on div "Client Frontdoor Branch فرونت دور مسطرد Trip Type أسواق خاصة Pickup date & time…" at bounding box center [572, 421] width 601 height 417
click at [554, 295] on button "button" at bounding box center [542, 306] width 23 height 23
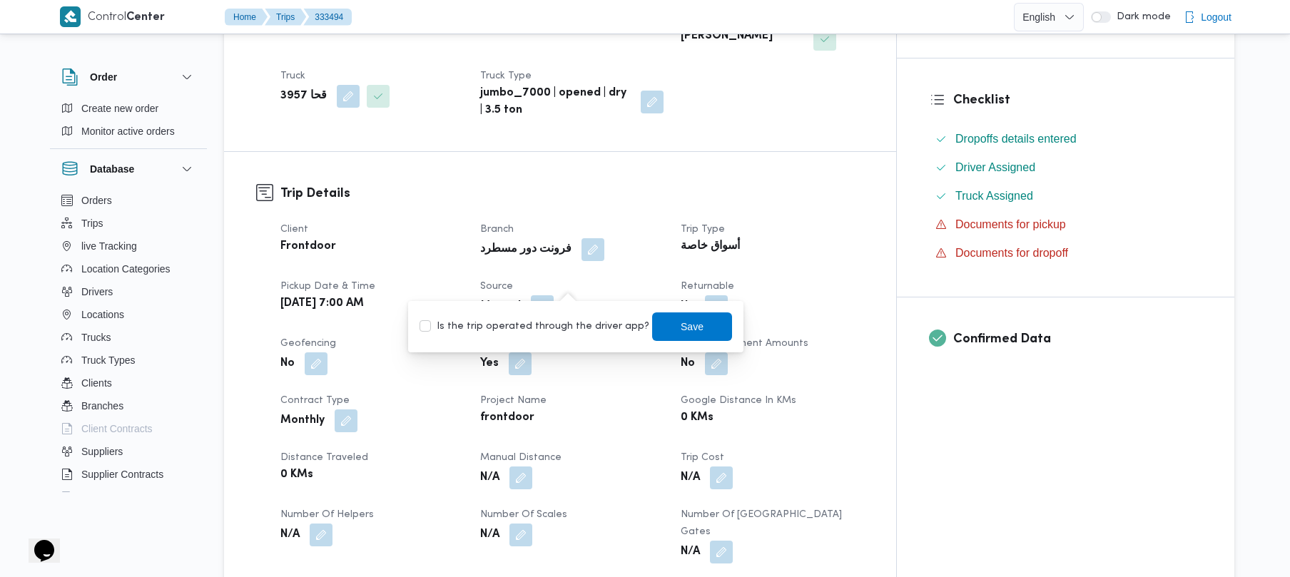
click at [537, 325] on label "Is the trip operated through the driver app?" at bounding box center [535, 326] width 230 height 17
checkbox input "true"
click at [658, 320] on span "Save" at bounding box center [692, 326] width 80 height 29
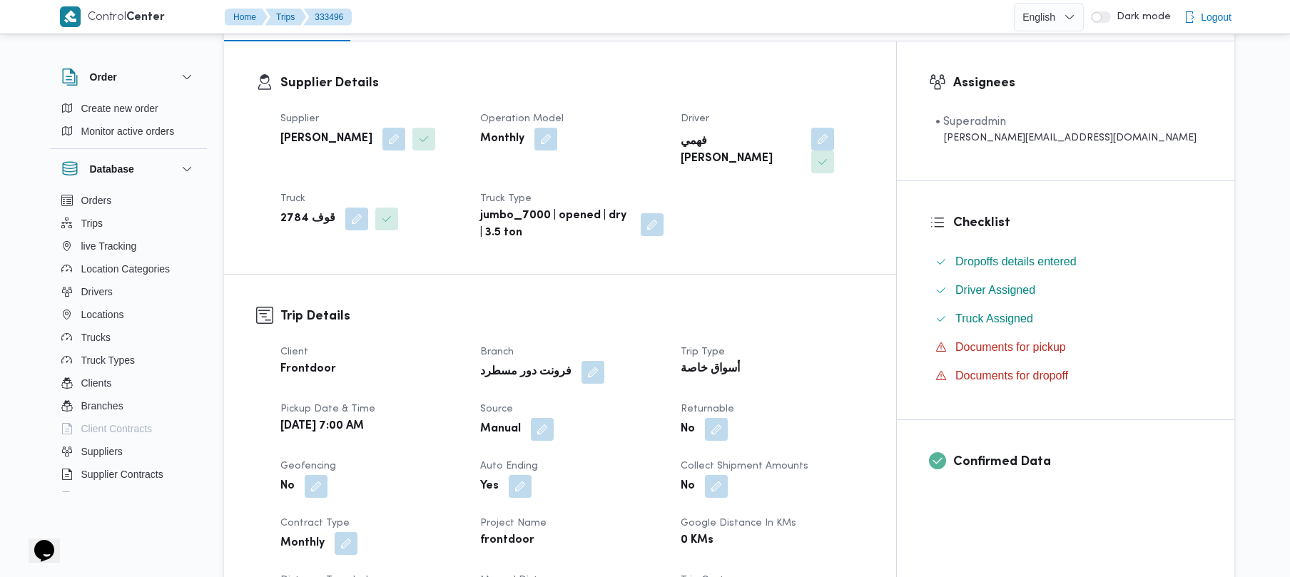
scroll to position [266, 0]
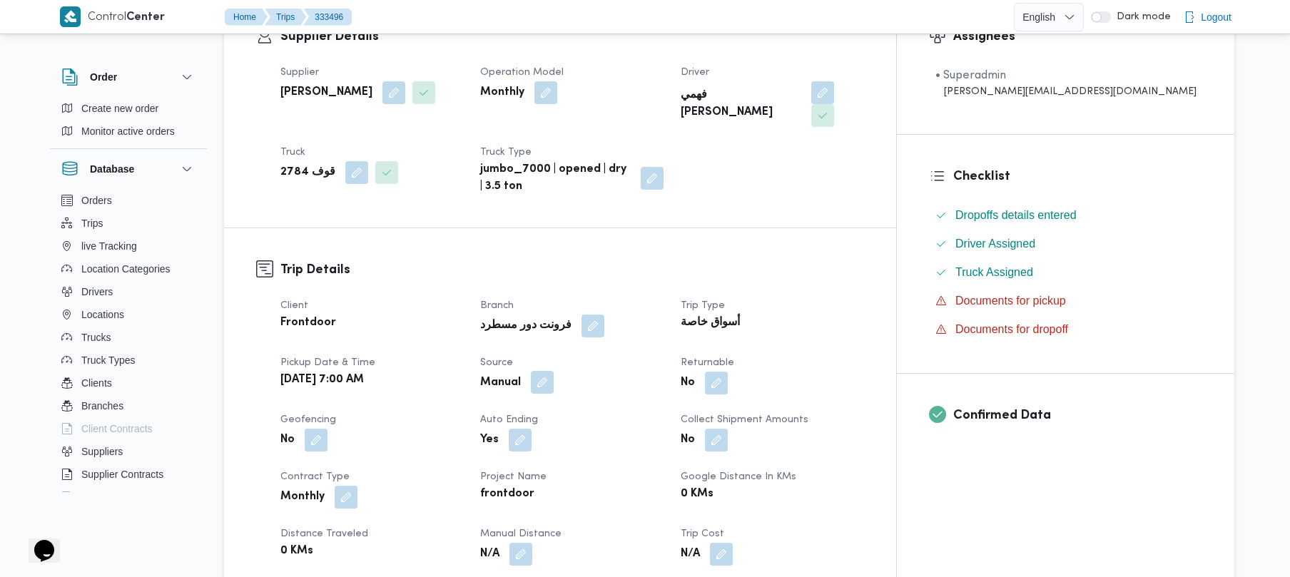
click at [554, 371] on button "button" at bounding box center [542, 382] width 23 height 23
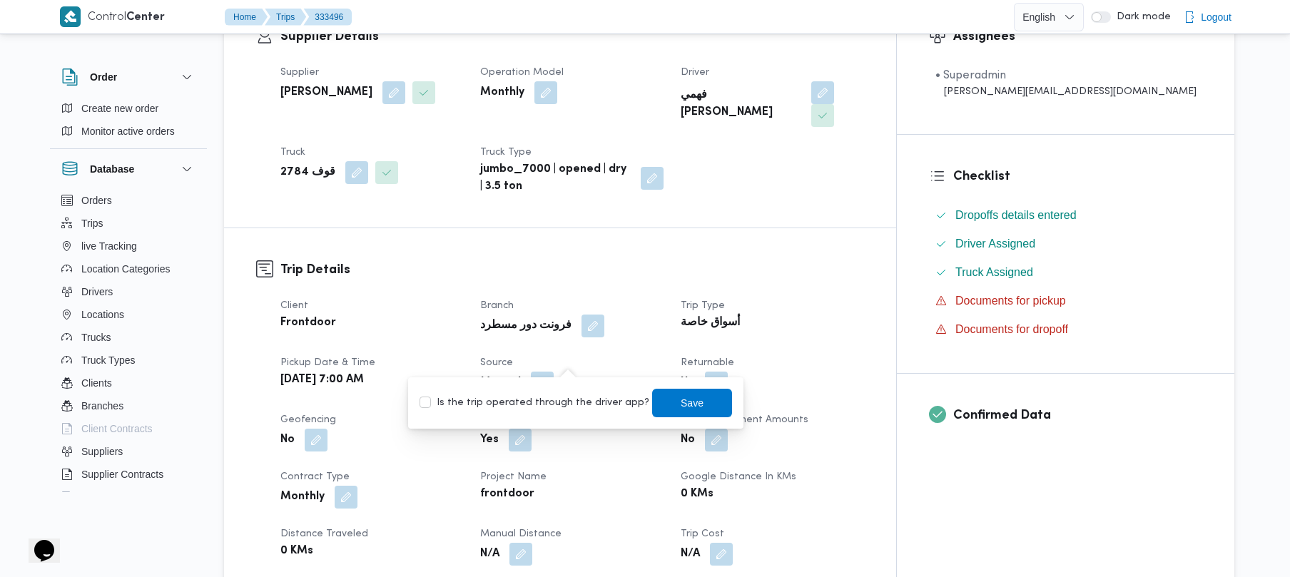
click at [552, 404] on label "Is the trip operated through the driver app?" at bounding box center [535, 403] width 230 height 17
checkbox input "true"
click at [659, 400] on span "Save" at bounding box center [692, 402] width 80 height 29
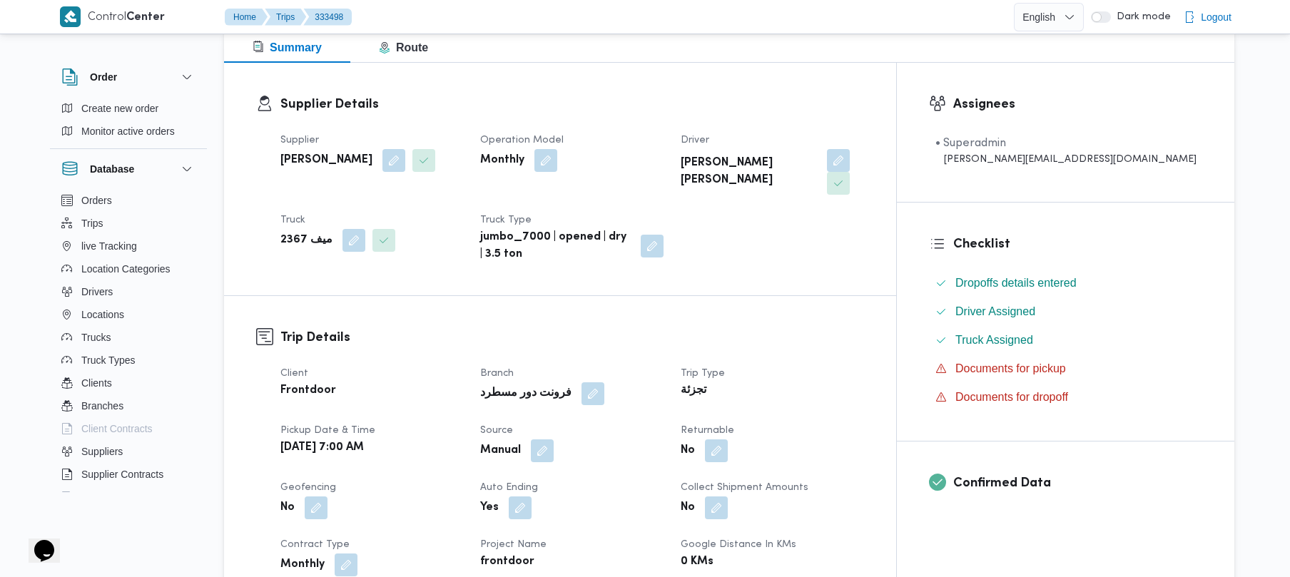
scroll to position [380, 0]
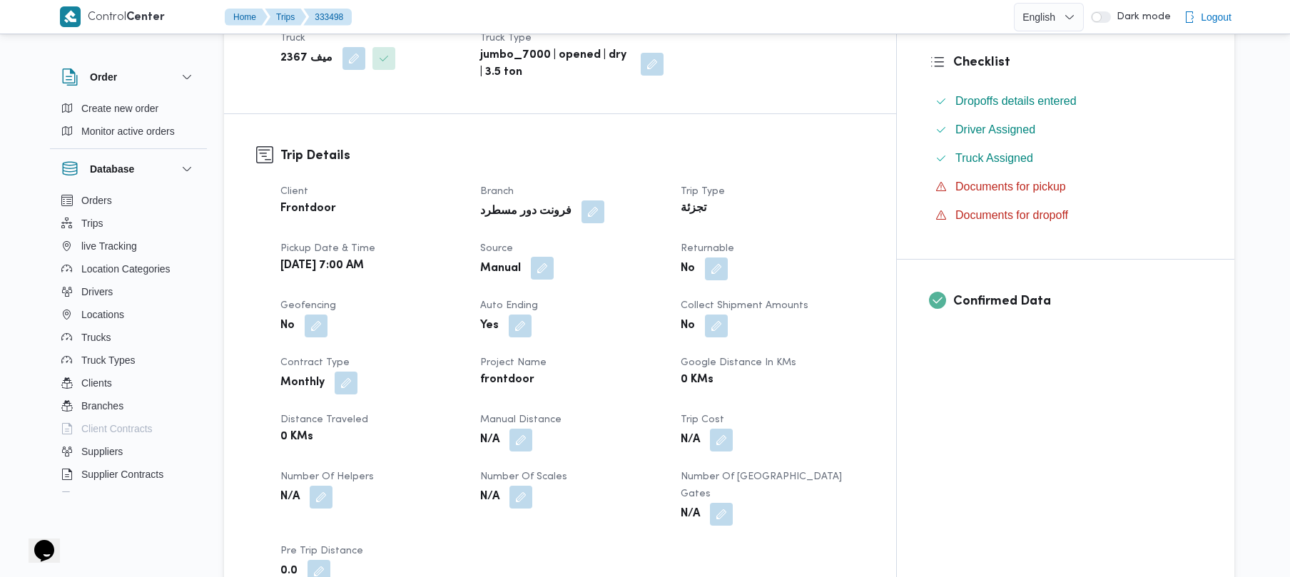
click at [554, 257] on button "button" at bounding box center [542, 268] width 23 height 23
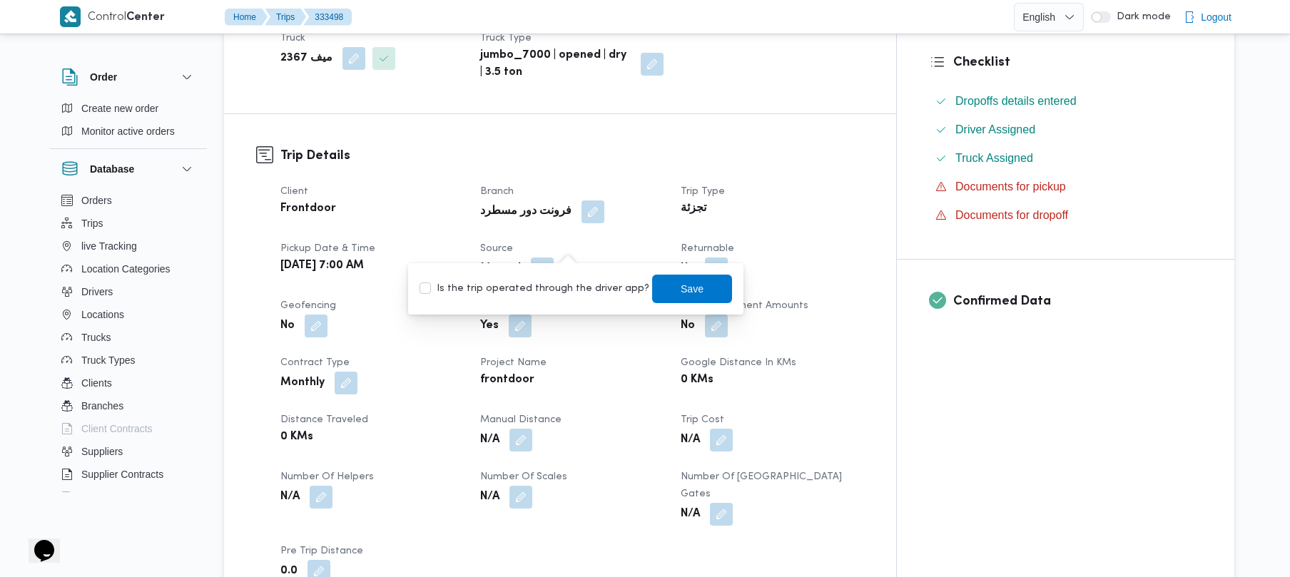
click at [552, 287] on label "Is the trip operated through the driver app?" at bounding box center [535, 288] width 230 height 17
checkbox input "true"
click at [681, 283] on span "Save" at bounding box center [692, 288] width 23 height 17
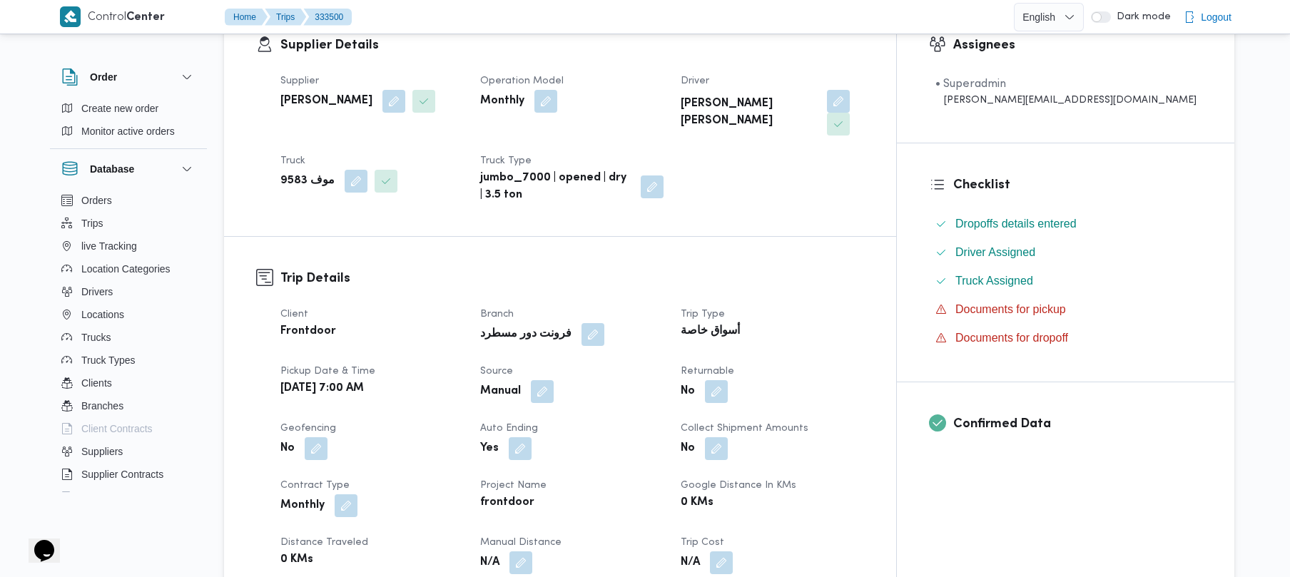
scroll to position [343, 0]
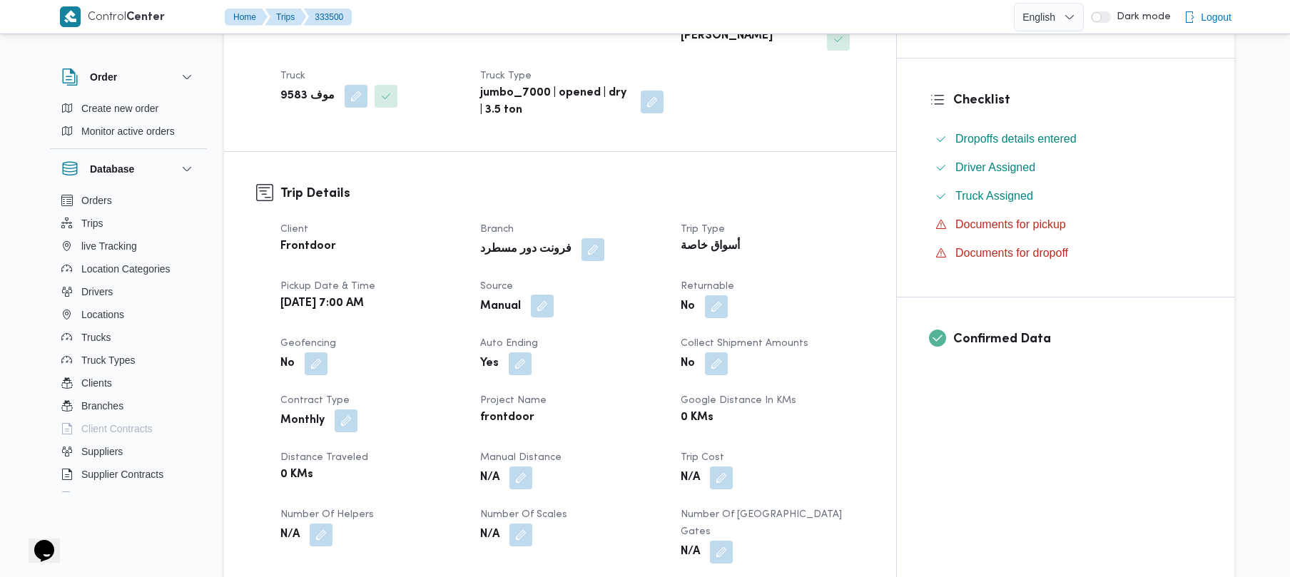
click at [554, 295] on button "button" at bounding box center [542, 306] width 23 height 23
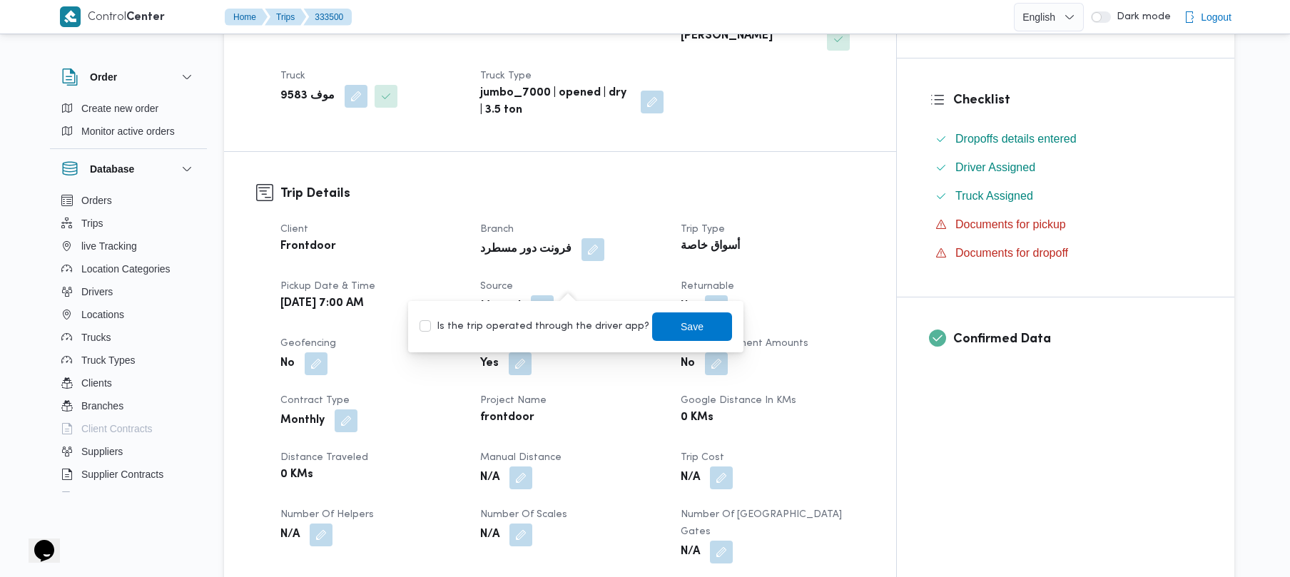
click at [569, 323] on label "Is the trip operated through the driver app?" at bounding box center [535, 326] width 230 height 17
checkbox input "true"
click at [692, 326] on span "Save" at bounding box center [692, 326] width 80 height 29
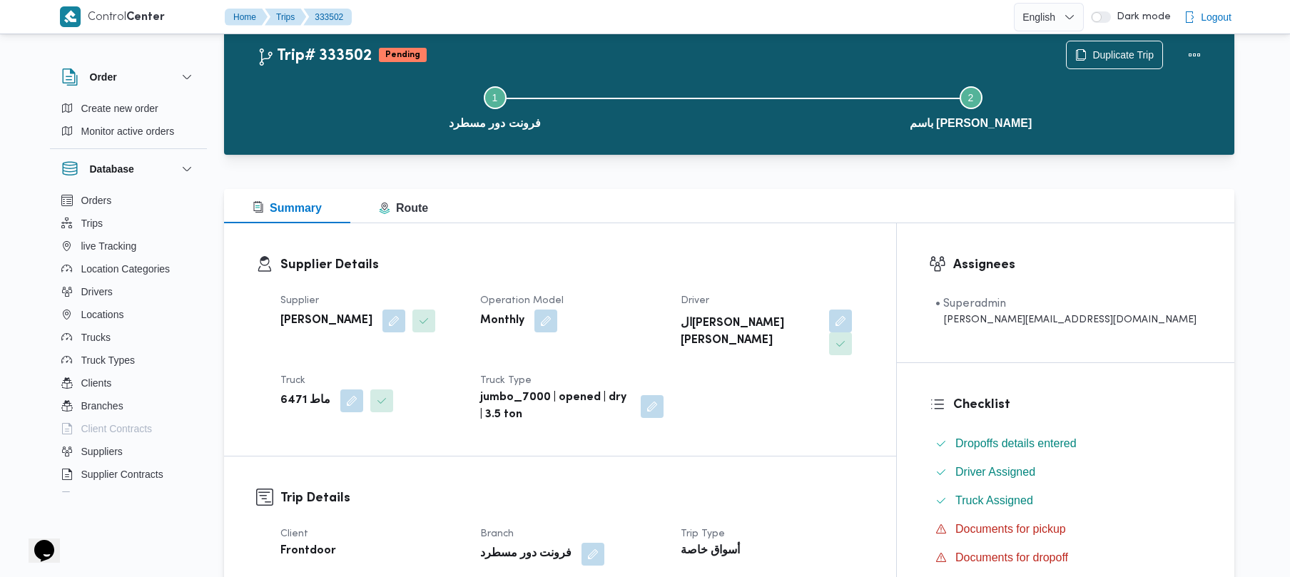
scroll to position [190, 0]
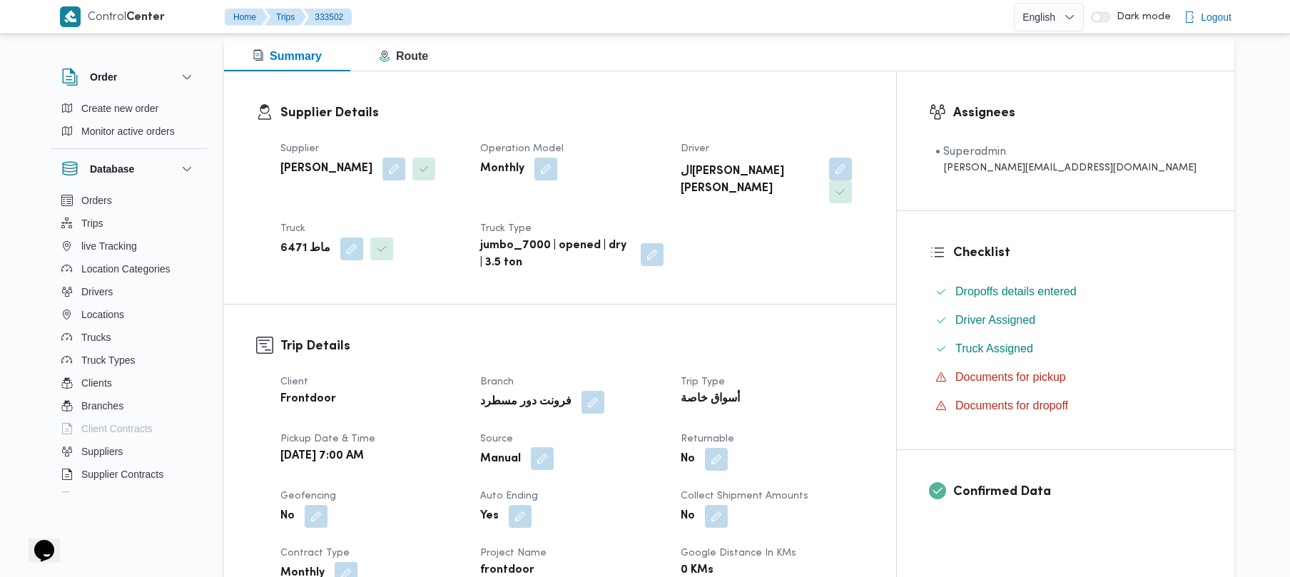
click at [554, 448] on button "button" at bounding box center [542, 459] width 23 height 23
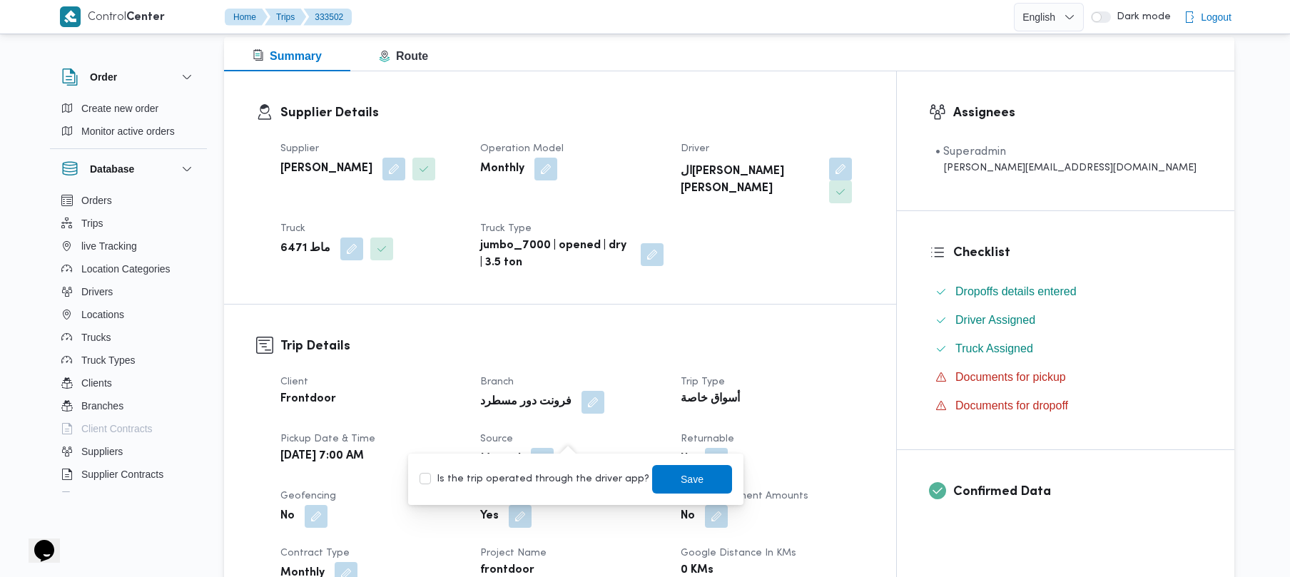
click at [552, 483] on label "Is the trip operated through the driver app?" at bounding box center [535, 479] width 230 height 17
checkbox input "true"
click at [695, 480] on span "Save" at bounding box center [692, 479] width 80 height 29
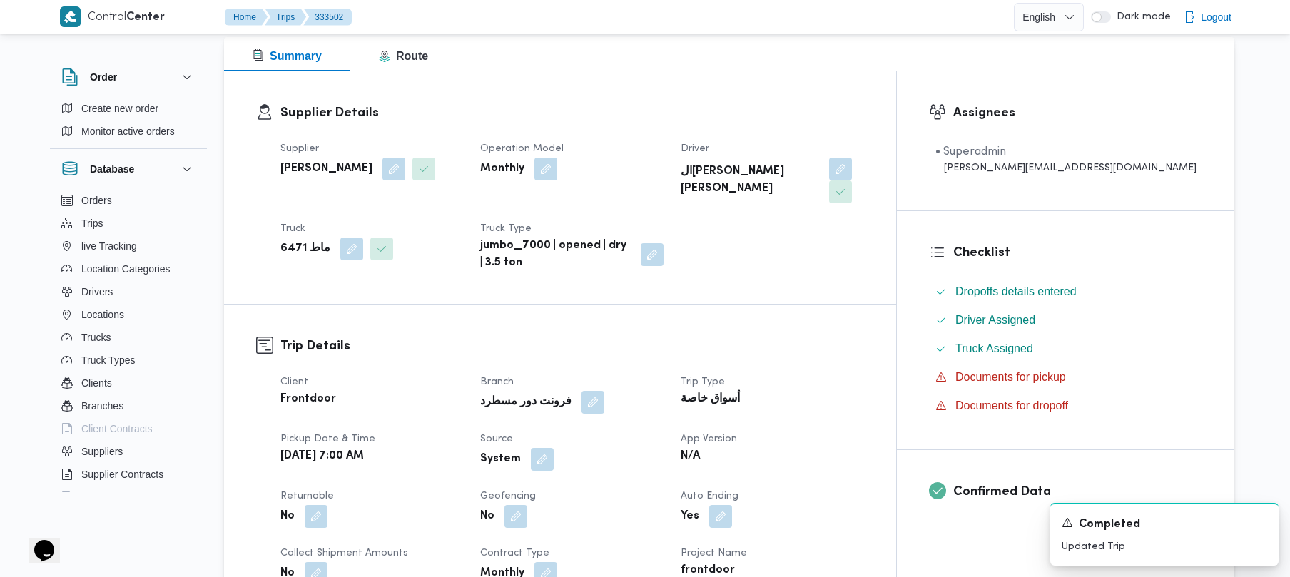
click at [709, 127] on dl "Supplier Details Supplier محمد صلاح عبداللطيف الشريف Operation Model Monthly Dr…" at bounding box center [572, 187] width 584 height 168
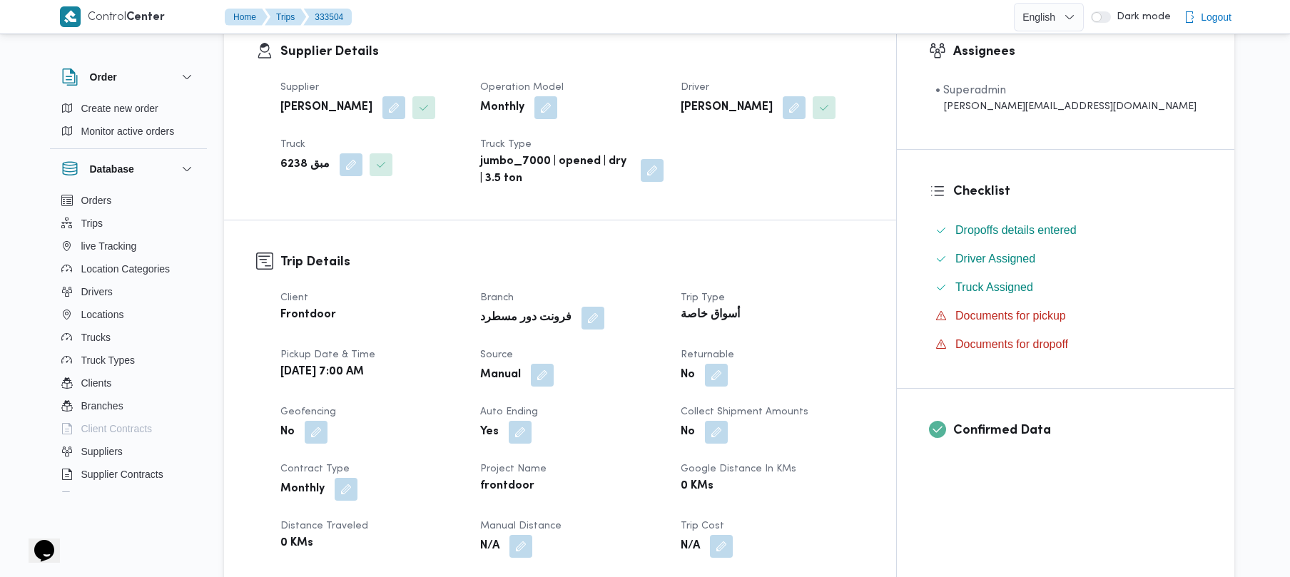
scroll to position [418, 0]
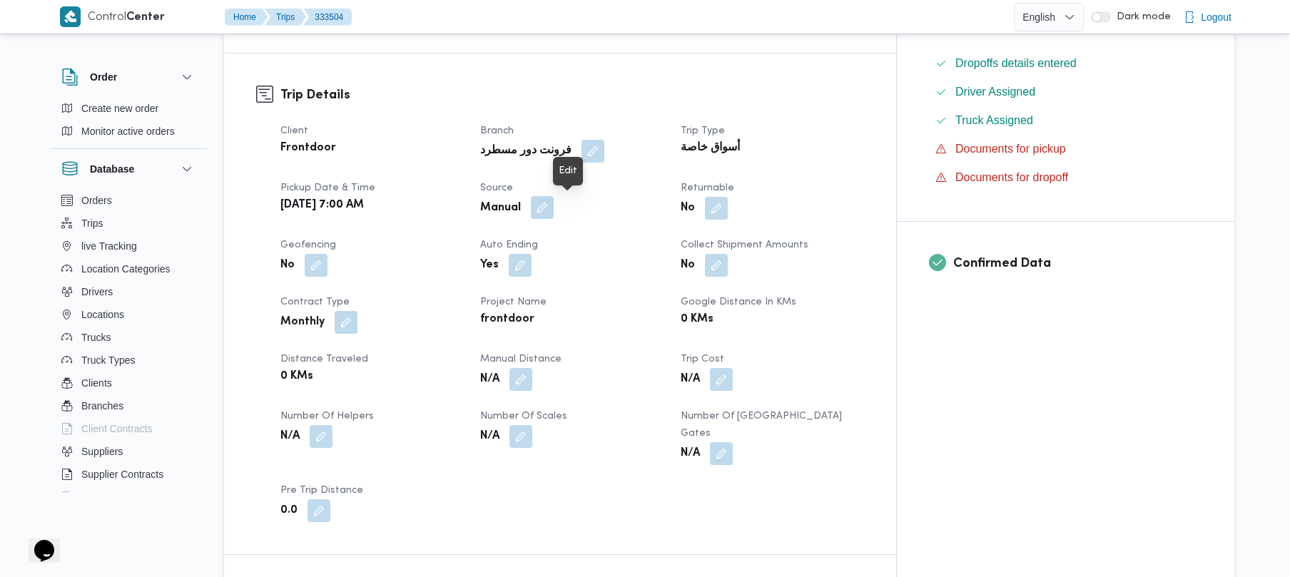
click at [554, 203] on button "button" at bounding box center [542, 207] width 23 height 23
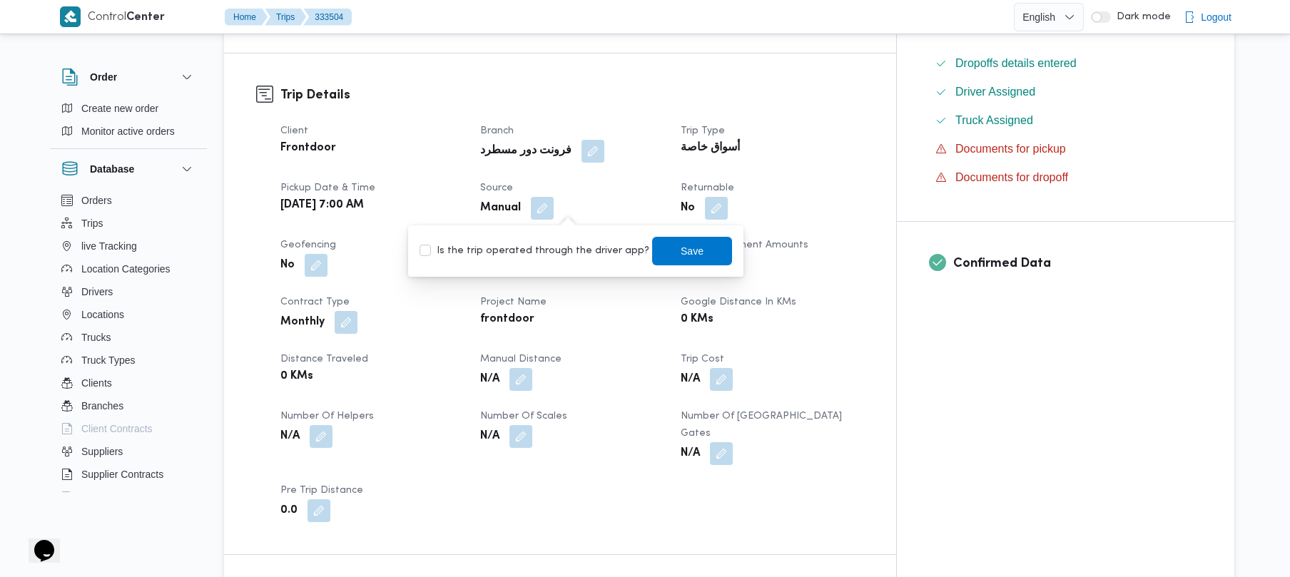
click at [552, 253] on label "Is the trip operated through the driver app?" at bounding box center [535, 251] width 230 height 17
checkbox input "true"
click at [681, 254] on span "Save" at bounding box center [692, 250] width 23 height 17
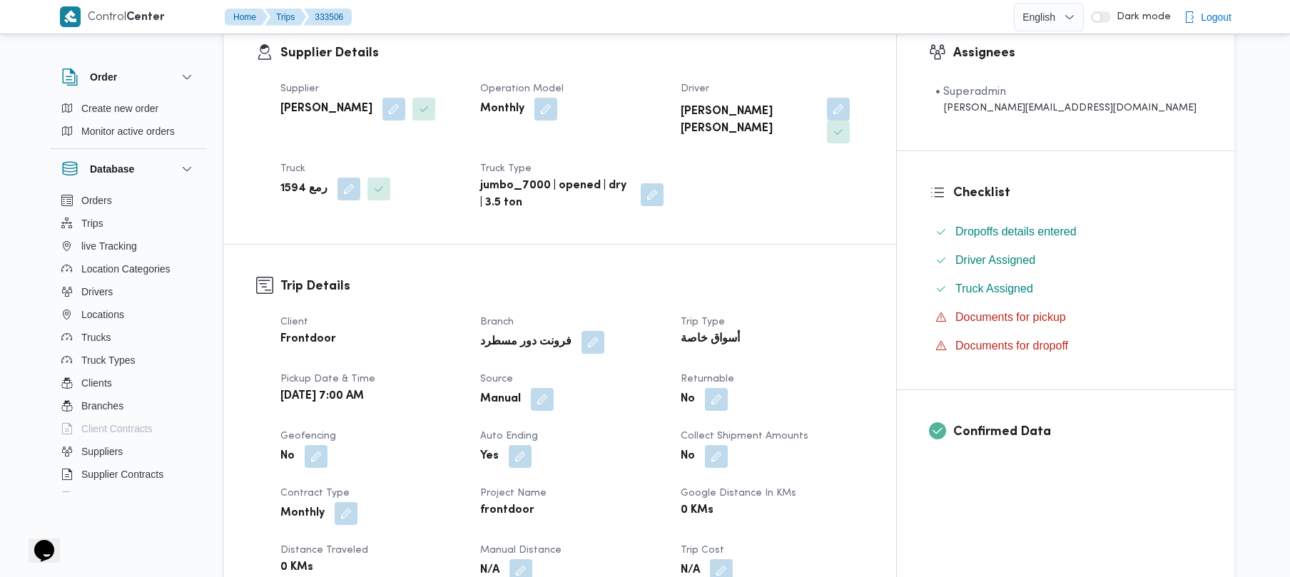
scroll to position [343, 0]
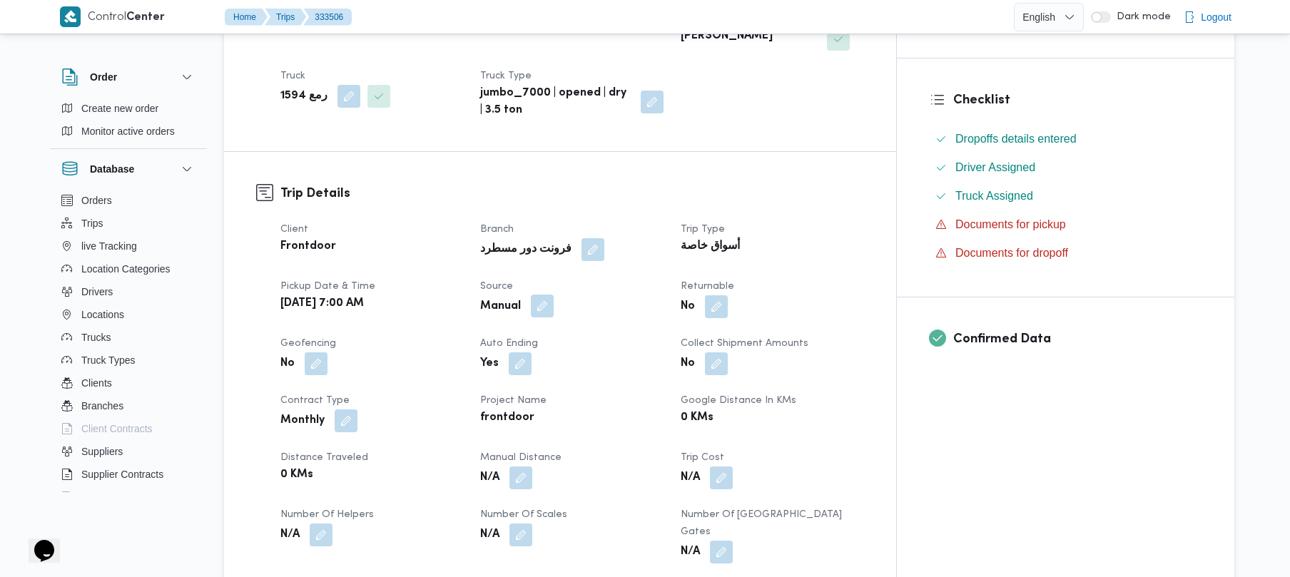
click at [554, 295] on button "button" at bounding box center [542, 306] width 23 height 23
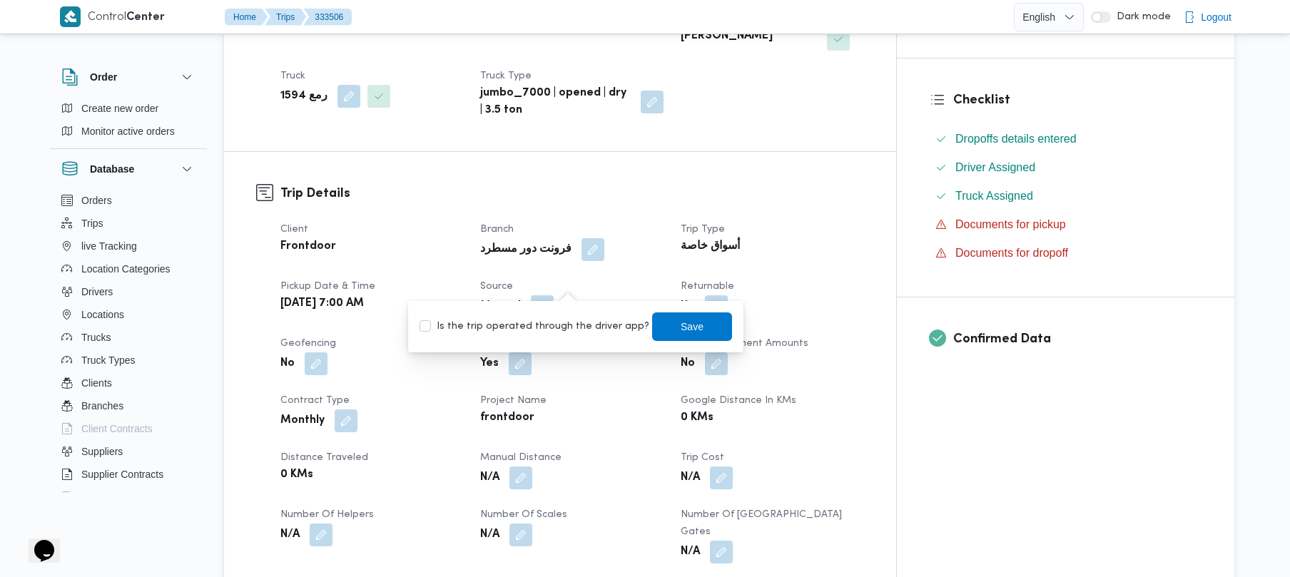
click at [550, 321] on label "Is the trip operated through the driver app?" at bounding box center [535, 326] width 230 height 17
checkbox input "true"
click at [681, 327] on span "Save" at bounding box center [692, 326] width 23 height 17
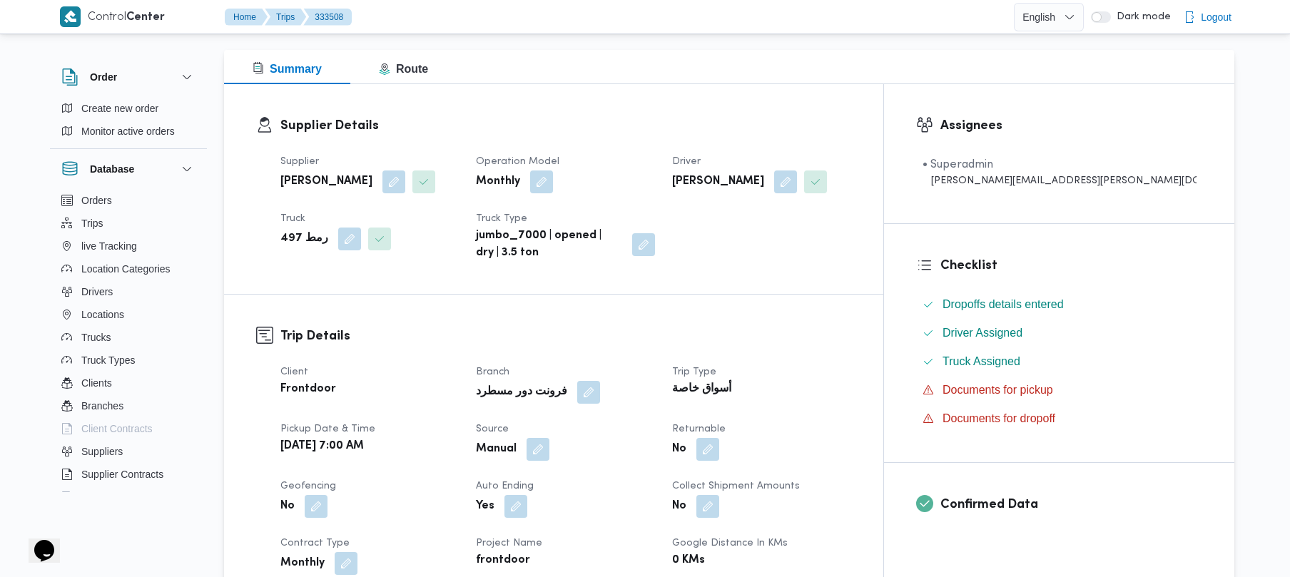
scroll to position [266, 0]
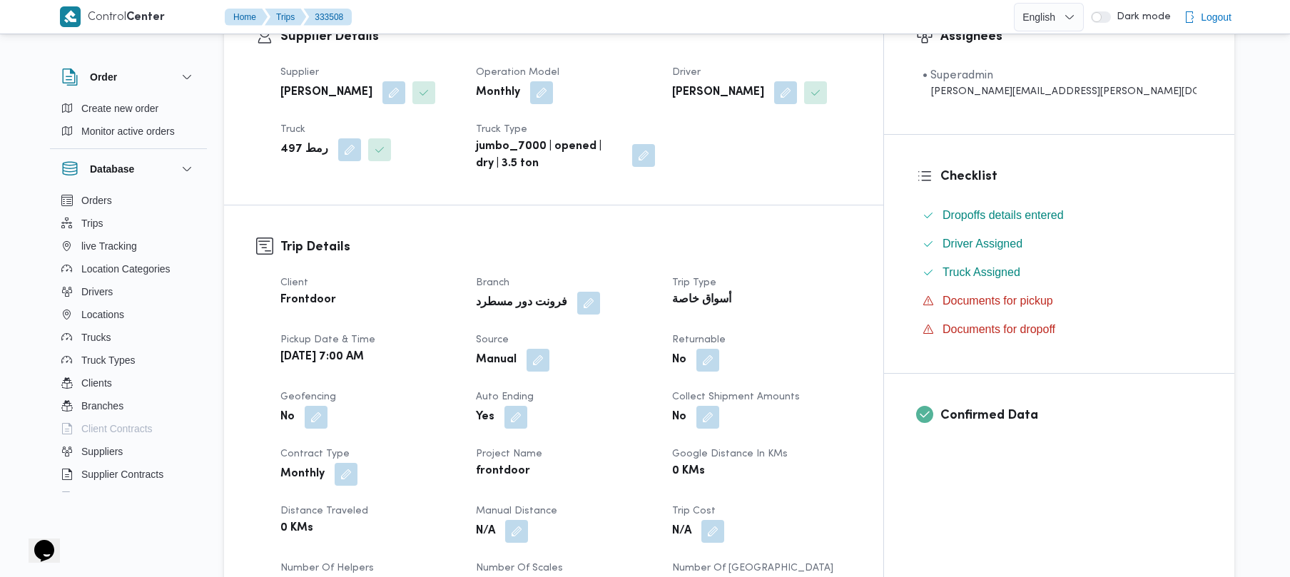
click at [574, 375] on div "Client Frontdoor Branch فرونت دور مسطرد Trip Type أسواق خاصة Pickup date & time…" at bounding box center [566, 474] width 588 height 417
click at [550, 358] on button "button" at bounding box center [538, 359] width 23 height 23
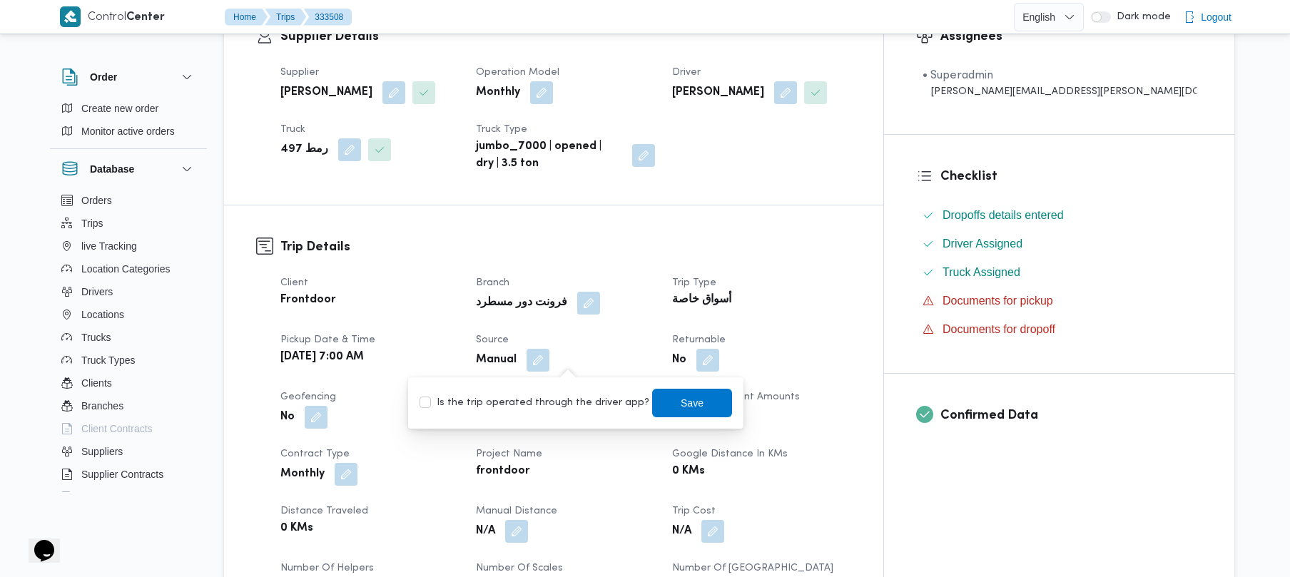
click at [551, 403] on label "Is the trip operated through the driver app?" at bounding box center [535, 403] width 230 height 17
checkbox input "true"
click at [685, 400] on span "Save" at bounding box center [692, 402] width 23 height 17
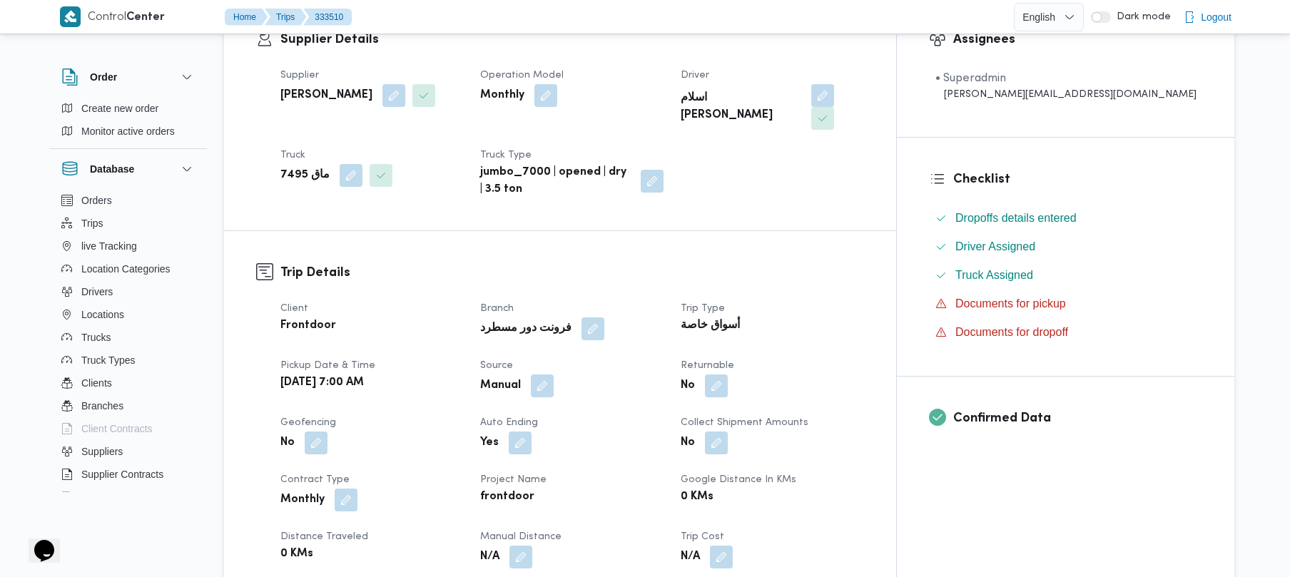
scroll to position [266, 0]
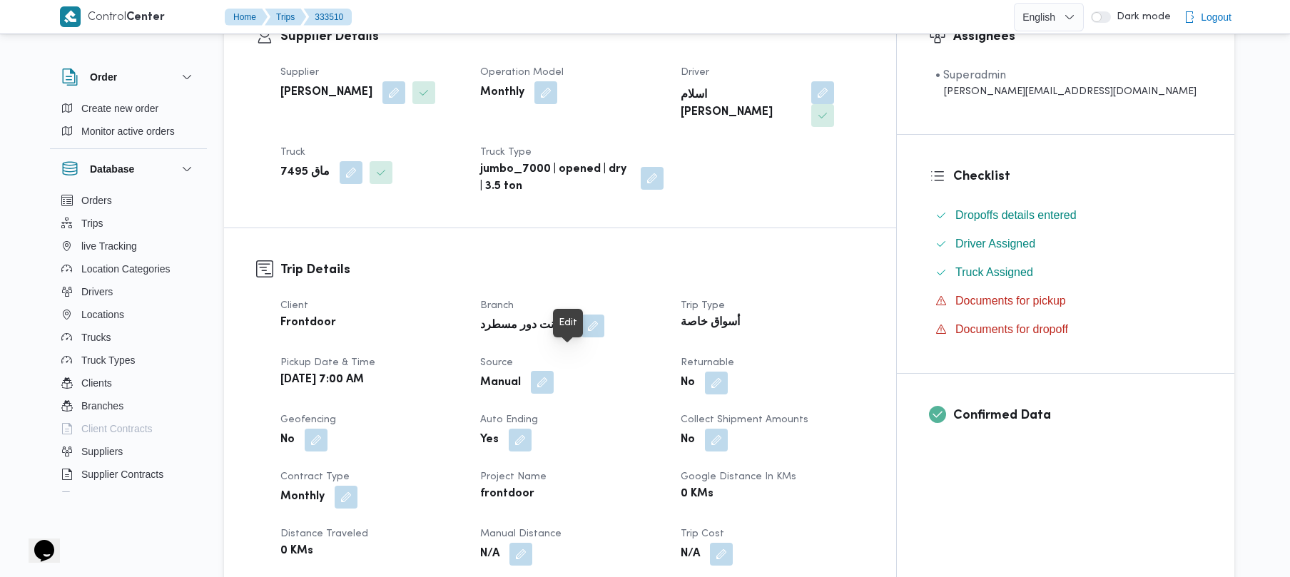
click at [554, 371] on button "button" at bounding box center [542, 382] width 23 height 23
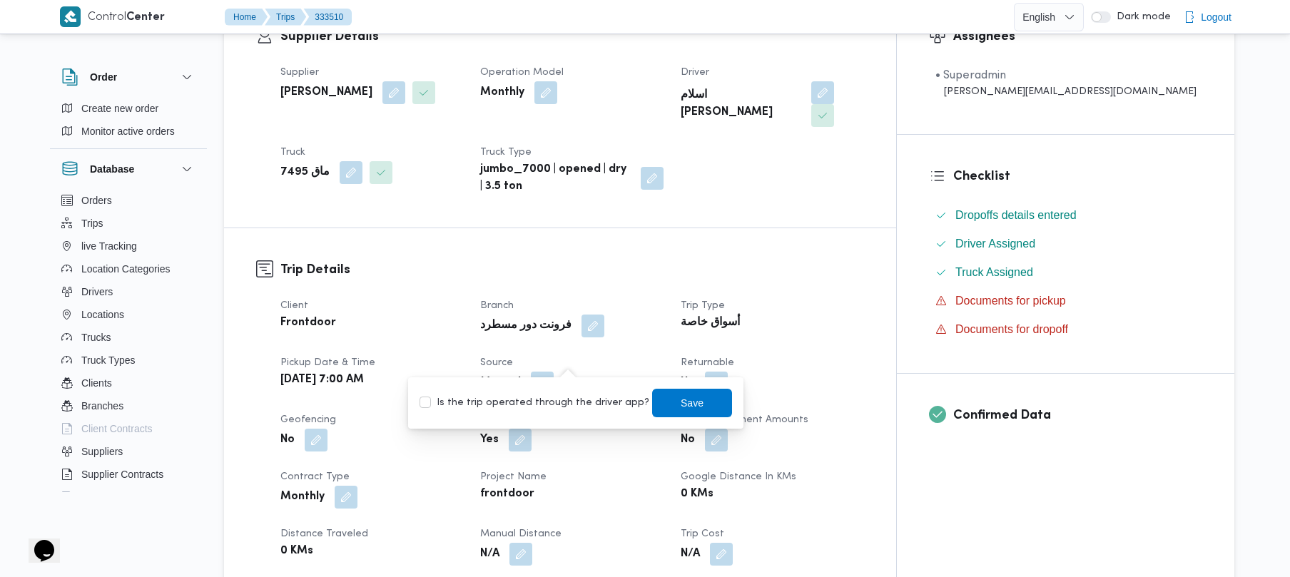
click at [551, 400] on label "Is the trip operated through the driver app?" at bounding box center [535, 403] width 230 height 17
checkbox input "true"
click at [681, 395] on span "Save" at bounding box center [692, 402] width 23 height 17
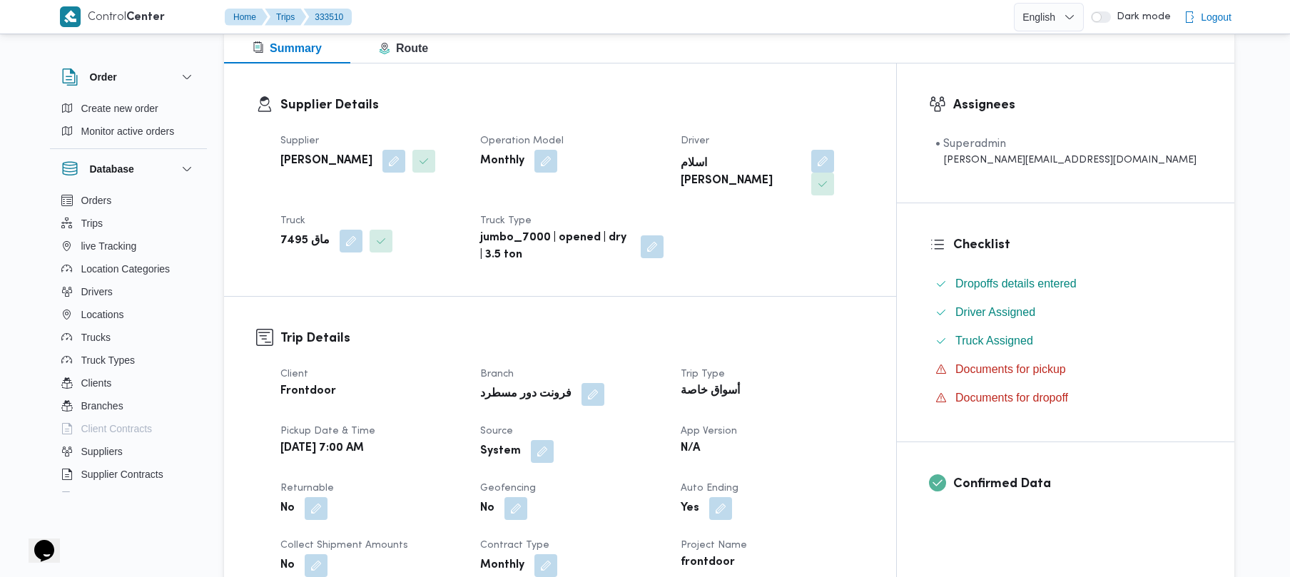
scroll to position [228, 0]
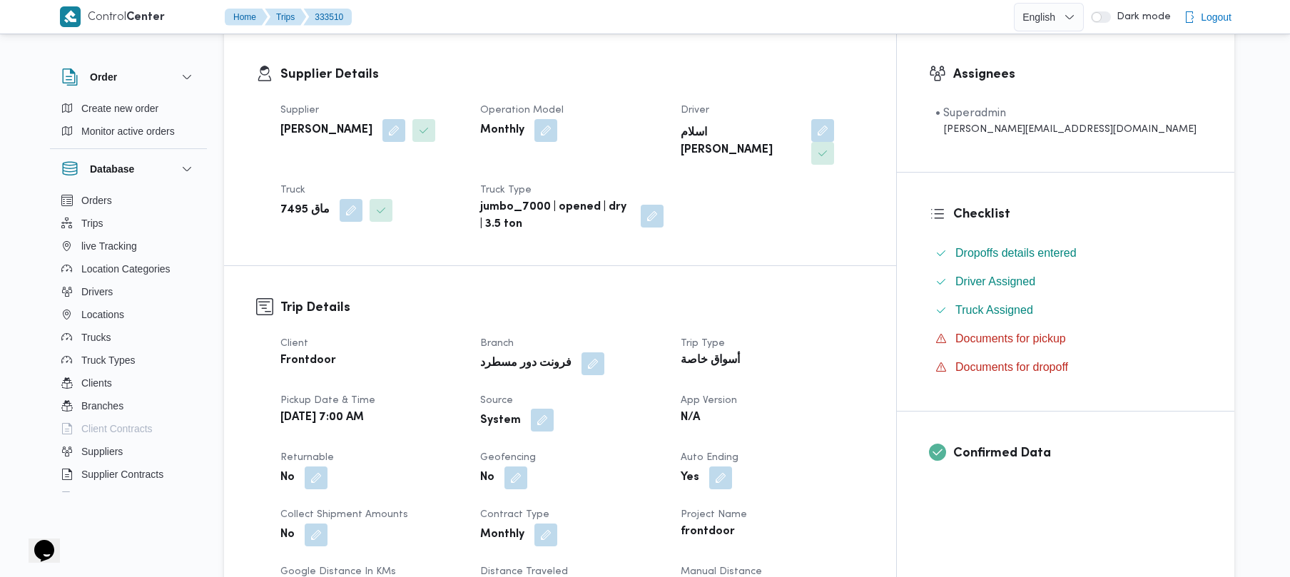
click at [554, 409] on button "button" at bounding box center [542, 420] width 23 height 23
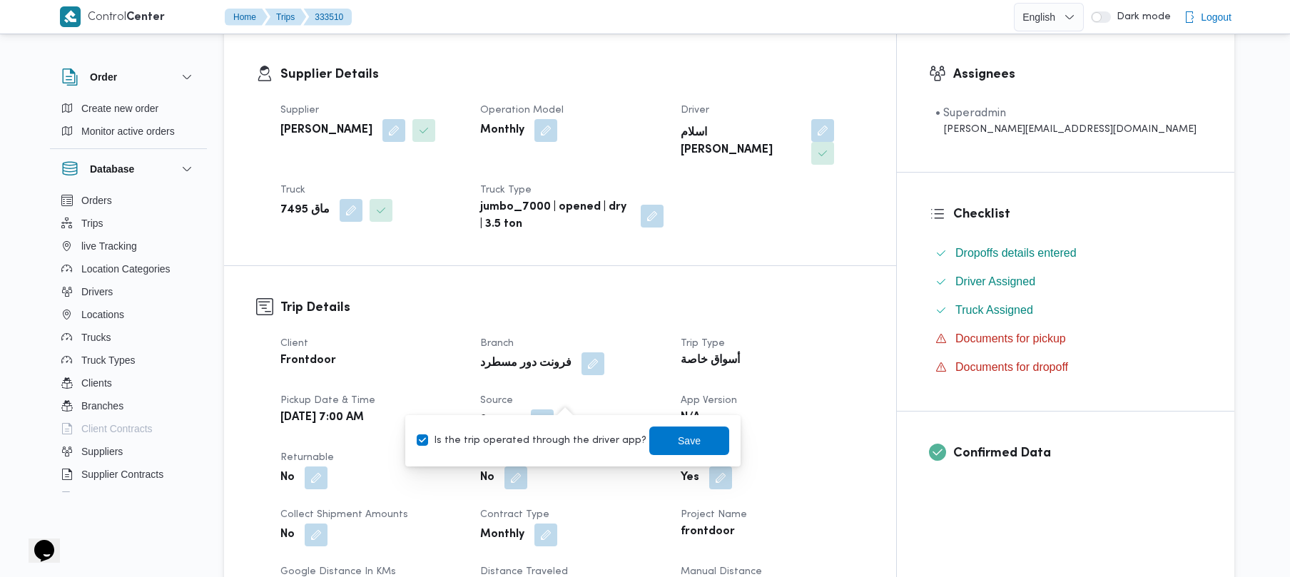
click at [550, 438] on label "Is the trip operated through the driver app?" at bounding box center [532, 441] width 230 height 17
click at [566, 438] on label "Is the trip operated through the driver app?" at bounding box center [532, 441] width 230 height 17
checkbox input "true"
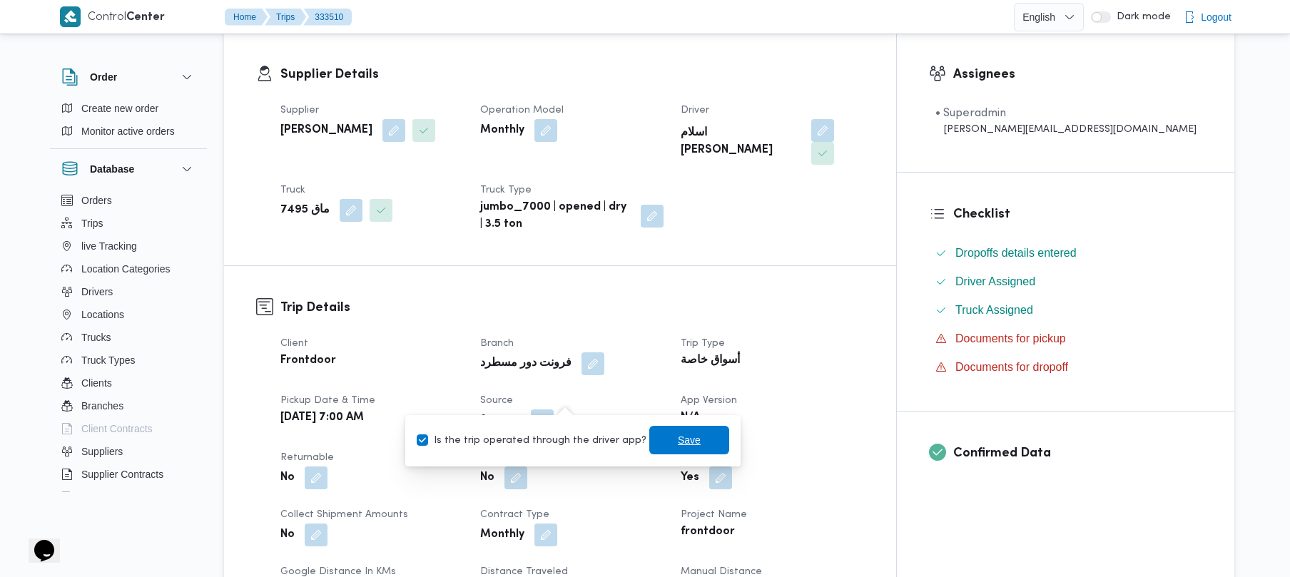
click at [678, 443] on span "Save" at bounding box center [689, 440] width 23 height 17
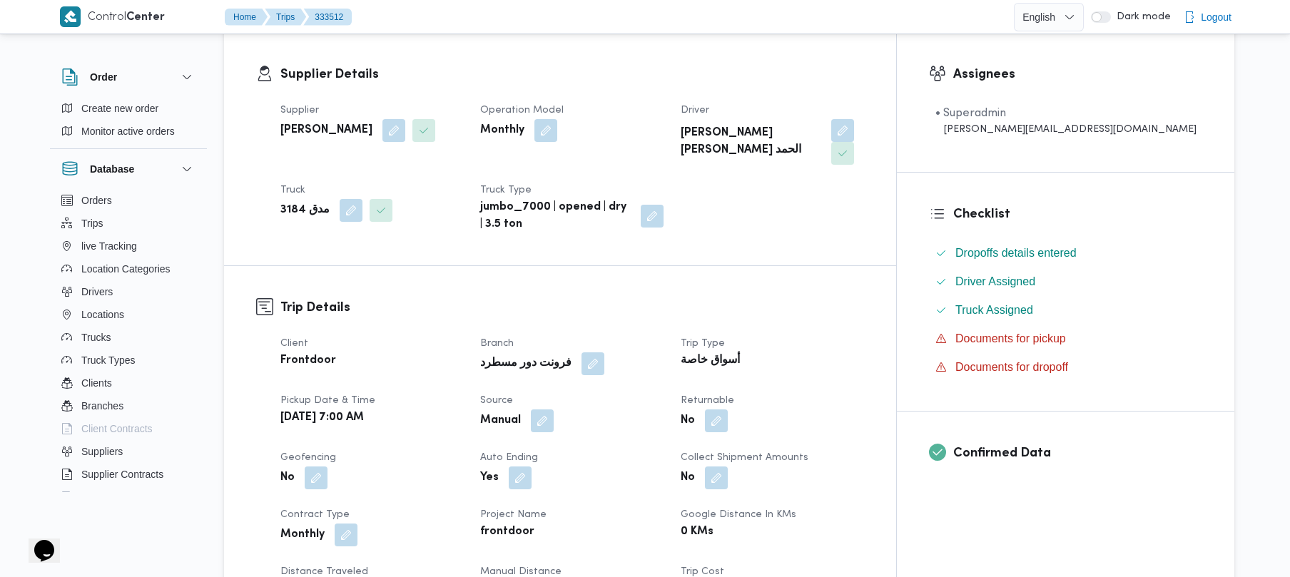
scroll to position [304, 0]
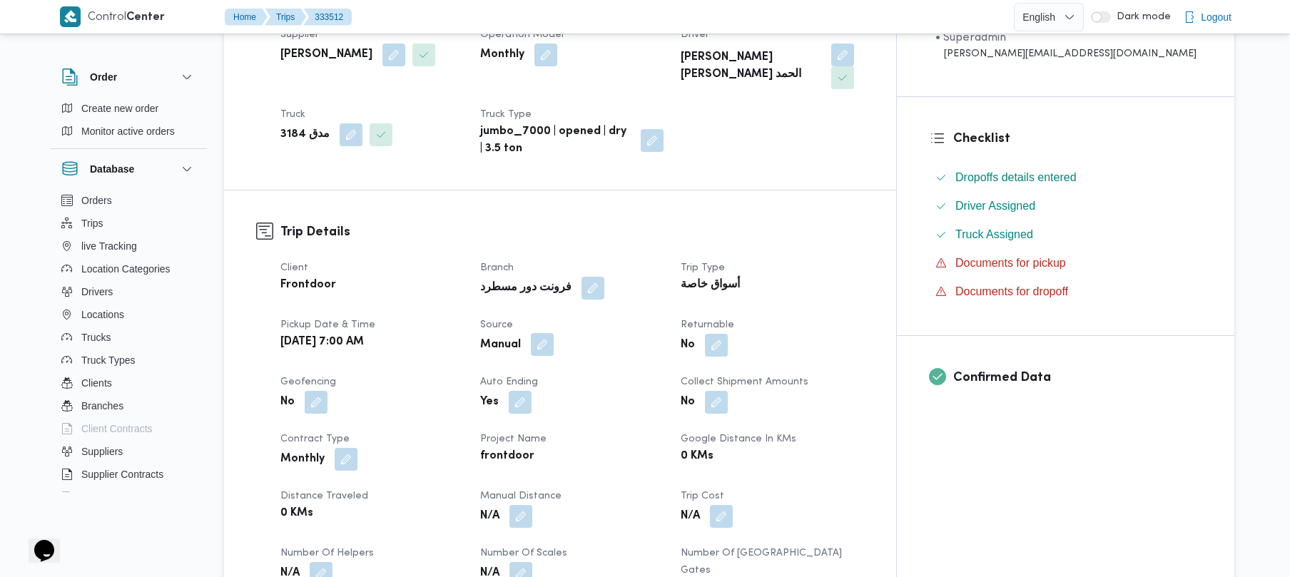
click at [554, 333] on button "button" at bounding box center [542, 344] width 23 height 23
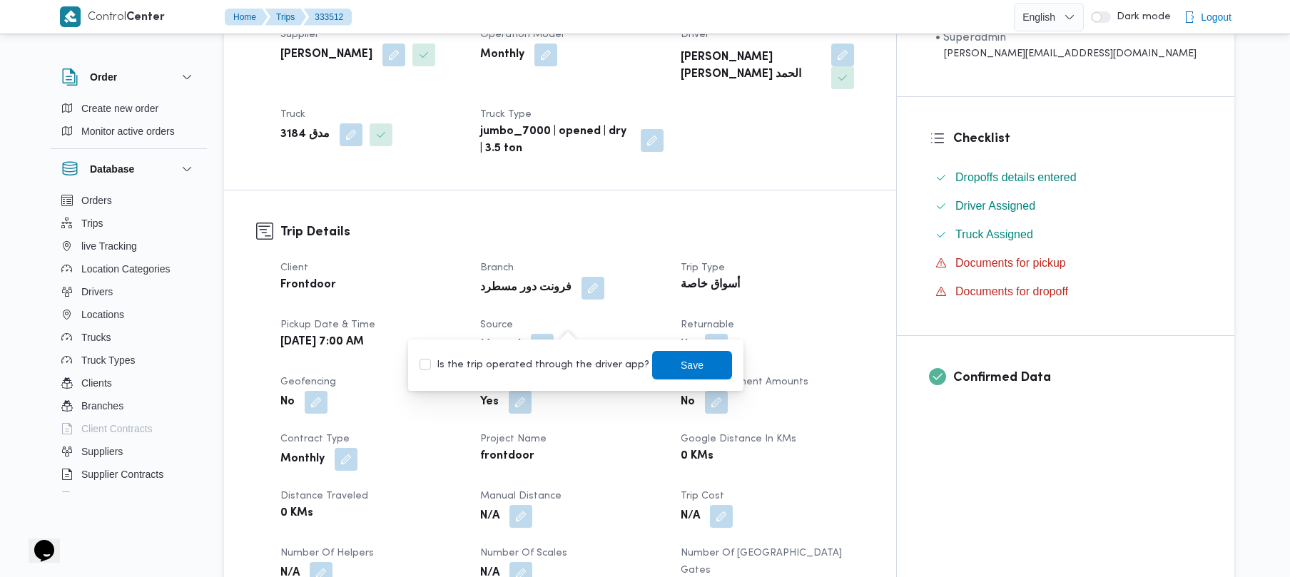
click at [564, 364] on label "Is the trip operated through the driver app?" at bounding box center [535, 365] width 230 height 17
checkbox input "true"
click at [681, 370] on span "Save" at bounding box center [692, 364] width 23 height 17
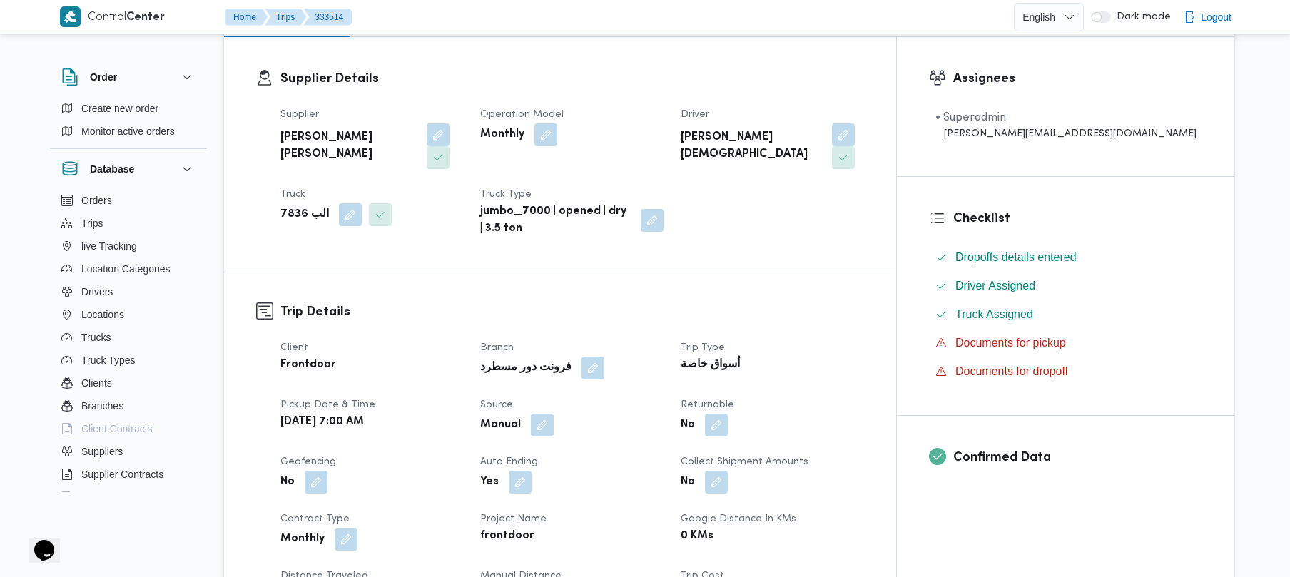
scroll to position [228, 0]
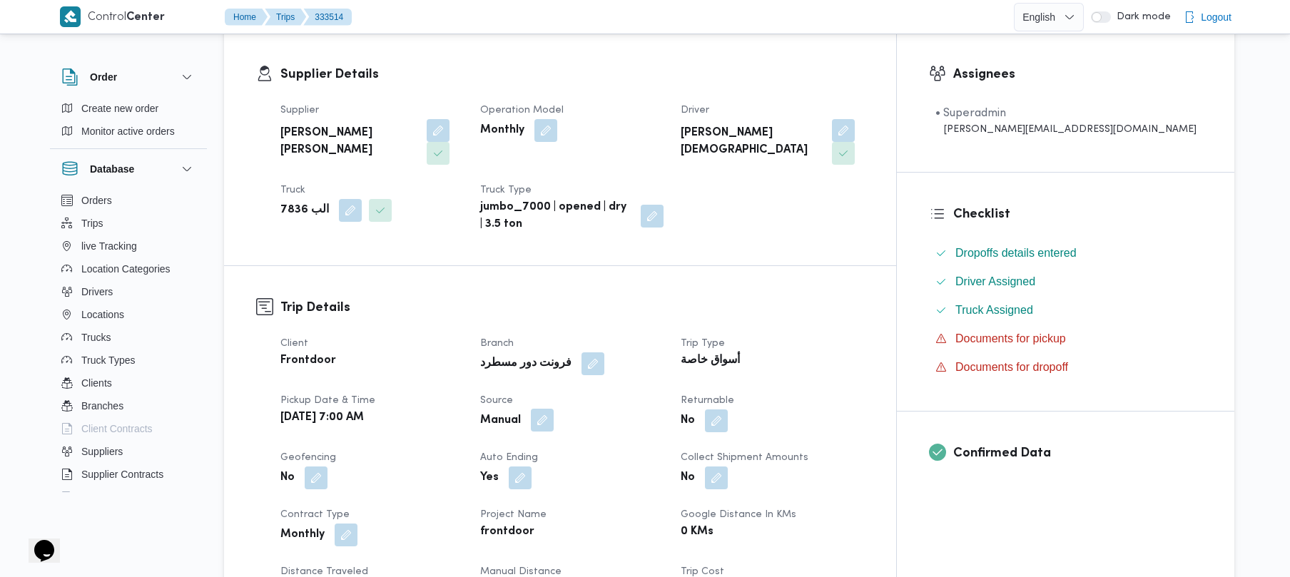
click at [554, 409] on button "button" at bounding box center [542, 420] width 23 height 23
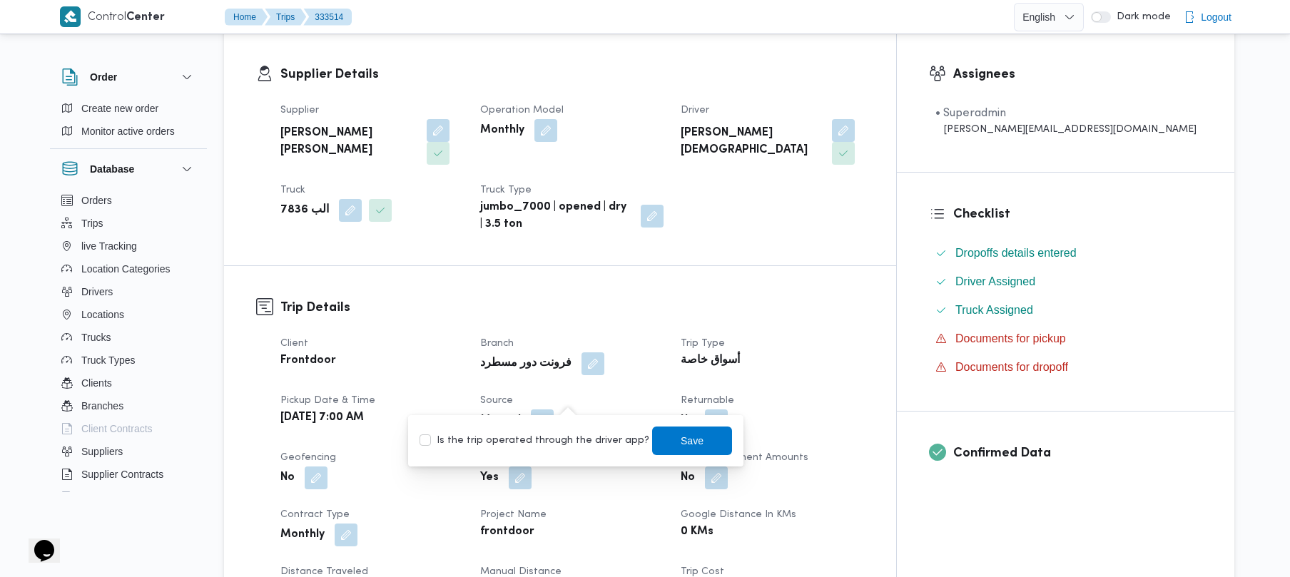
click at [558, 440] on label "Is the trip operated through the driver app?" at bounding box center [535, 441] width 230 height 17
checkbox input "true"
click at [681, 435] on span "Save" at bounding box center [692, 440] width 23 height 17
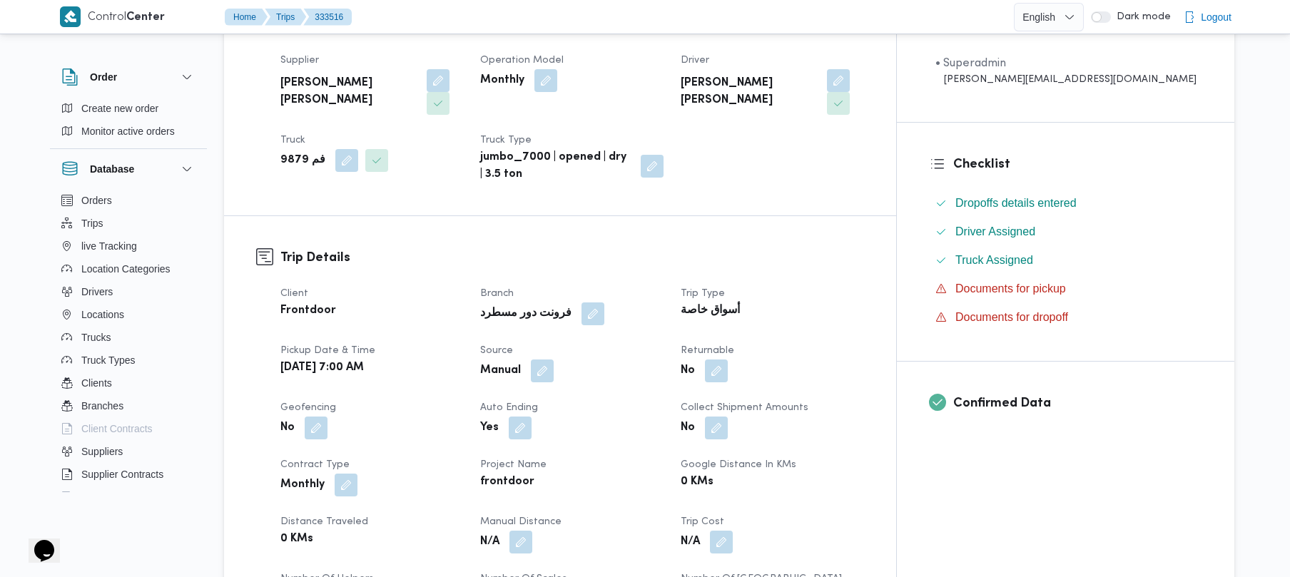
scroll to position [304, 0]
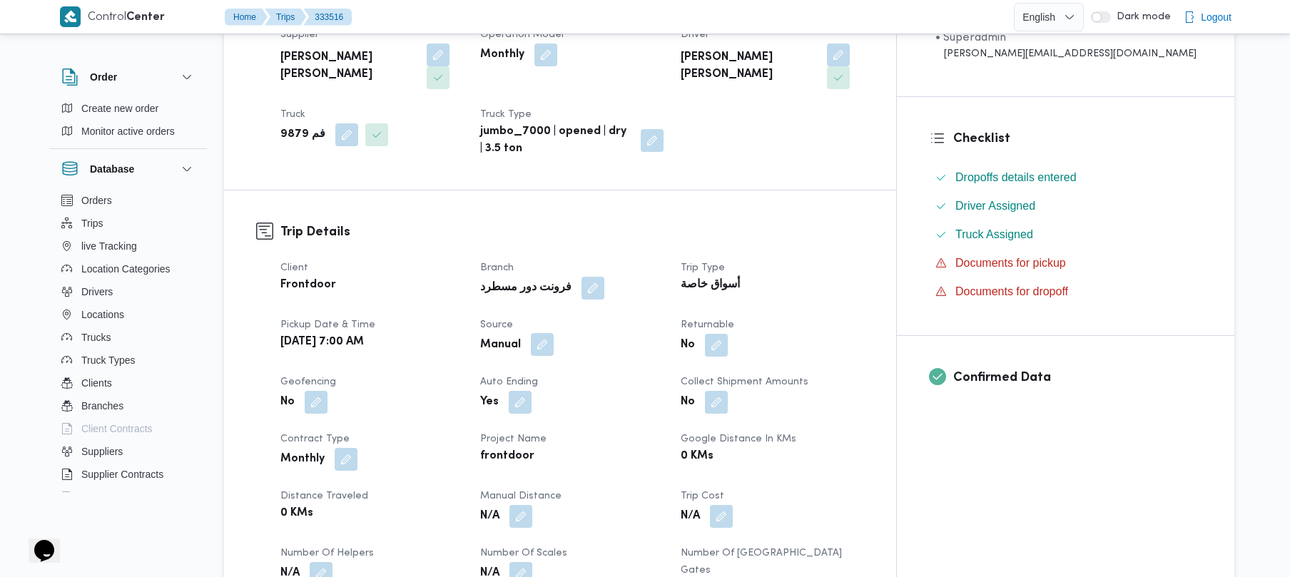
click at [554, 333] on button "button" at bounding box center [542, 344] width 23 height 23
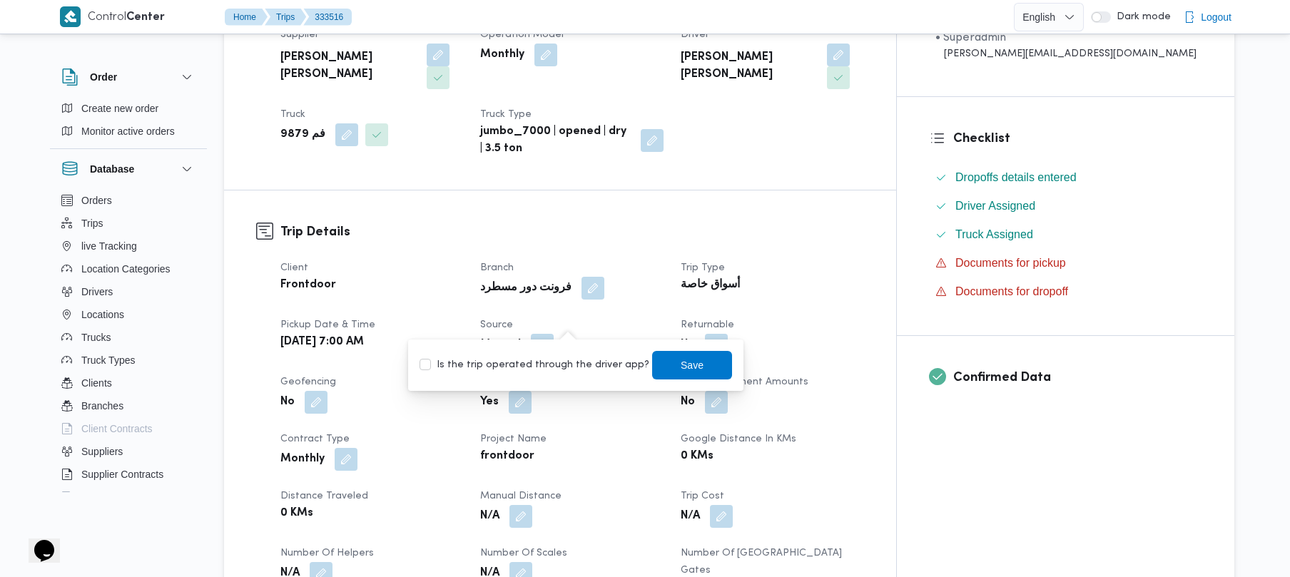
click at [537, 374] on div "Is the trip operated through the driver app? Save" at bounding box center [575, 365] width 315 height 31
click at [537, 370] on label "Is the trip operated through the driver app?" at bounding box center [535, 365] width 230 height 17
checkbox input "true"
click at [681, 360] on span "Save" at bounding box center [692, 364] width 23 height 17
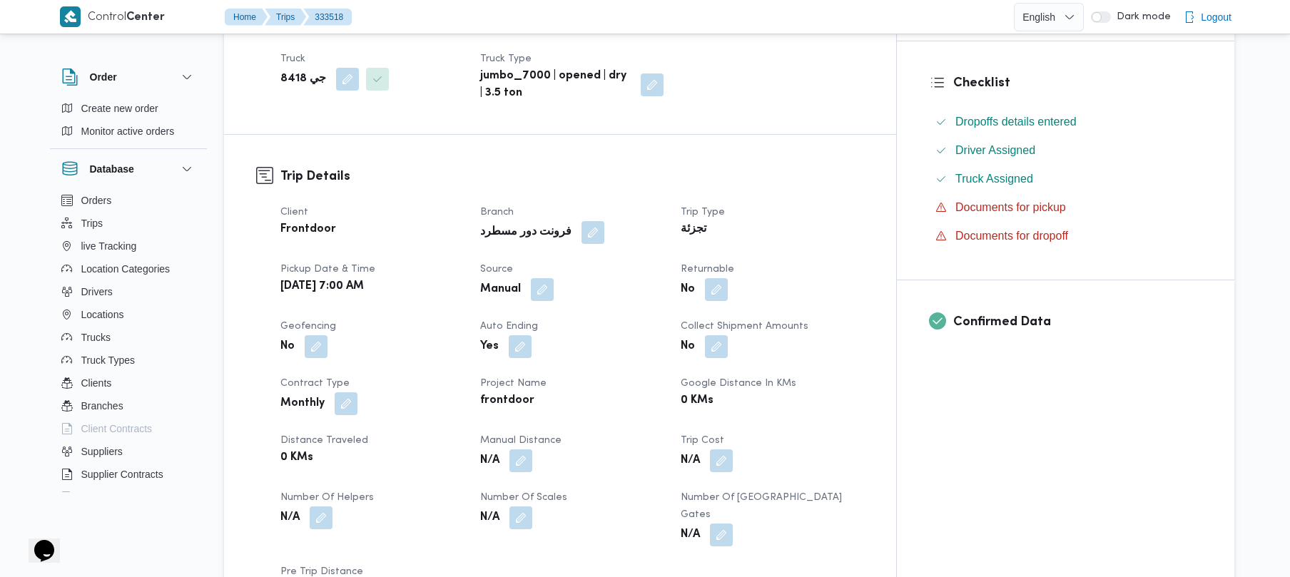
scroll to position [380, 0]
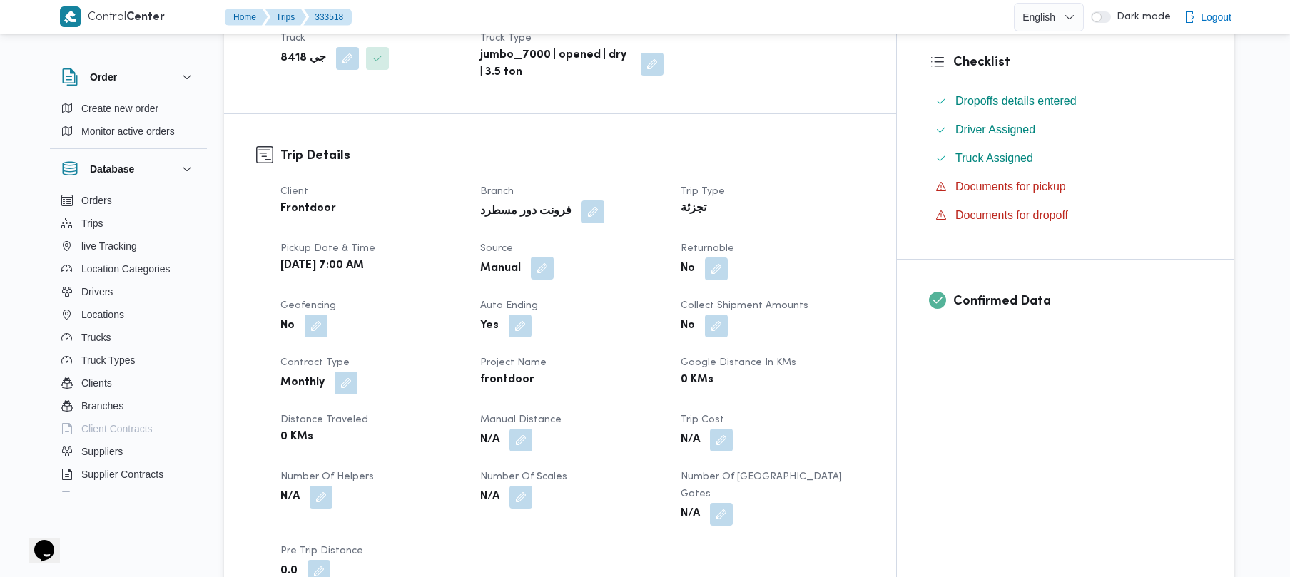
click at [554, 257] on button "button" at bounding box center [542, 268] width 23 height 23
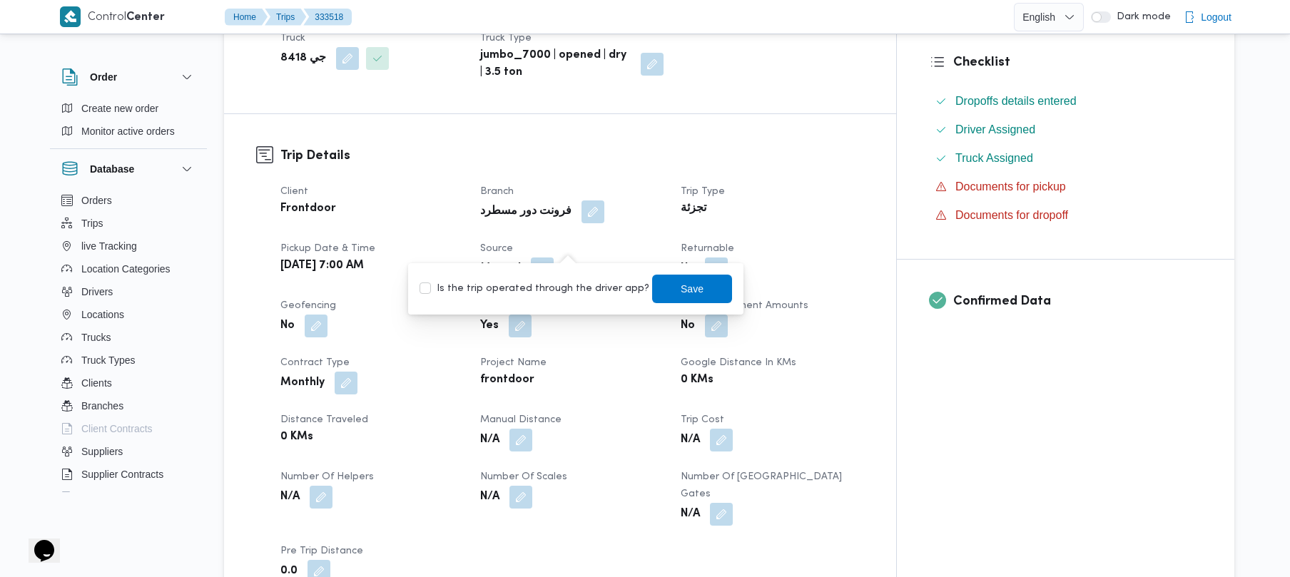
click at [572, 280] on label "Is the trip operated through the driver app?" at bounding box center [535, 288] width 230 height 17
checkbox input "true"
click at [694, 285] on span "Save" at bounding box center [692, 288] width 80 height 29
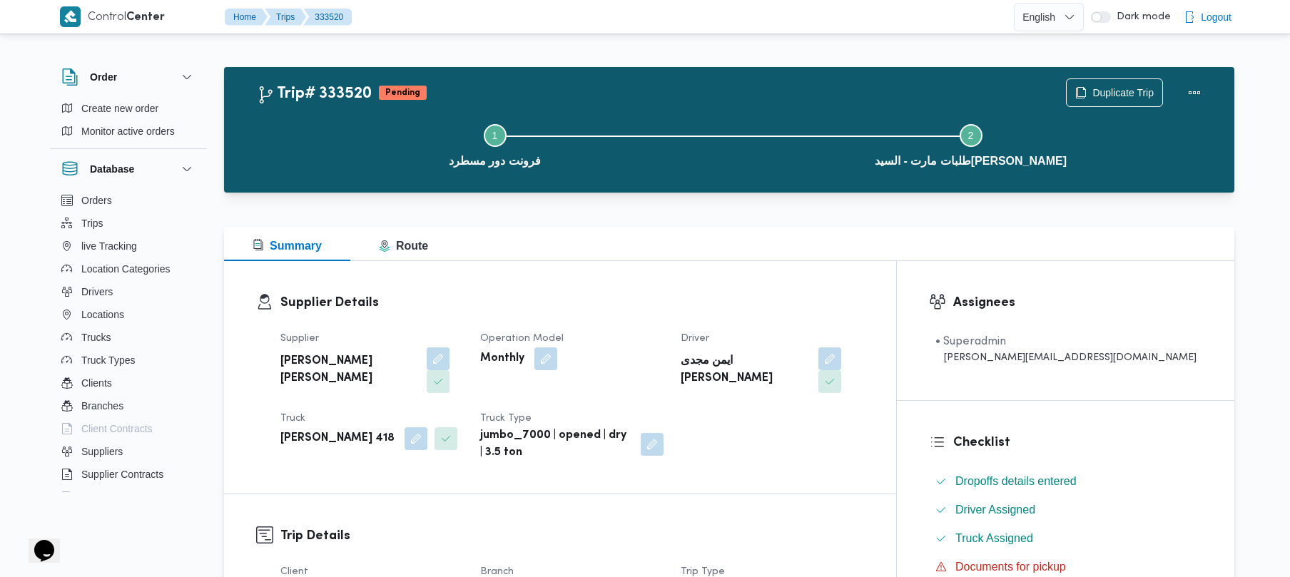
click at [747, 318] on dl "Supplier Details Supplier محمد عيد عبدالسلام عبدالحافظ Operation Model Monthly …" at bounding box center [572, 377] width 584 height 168
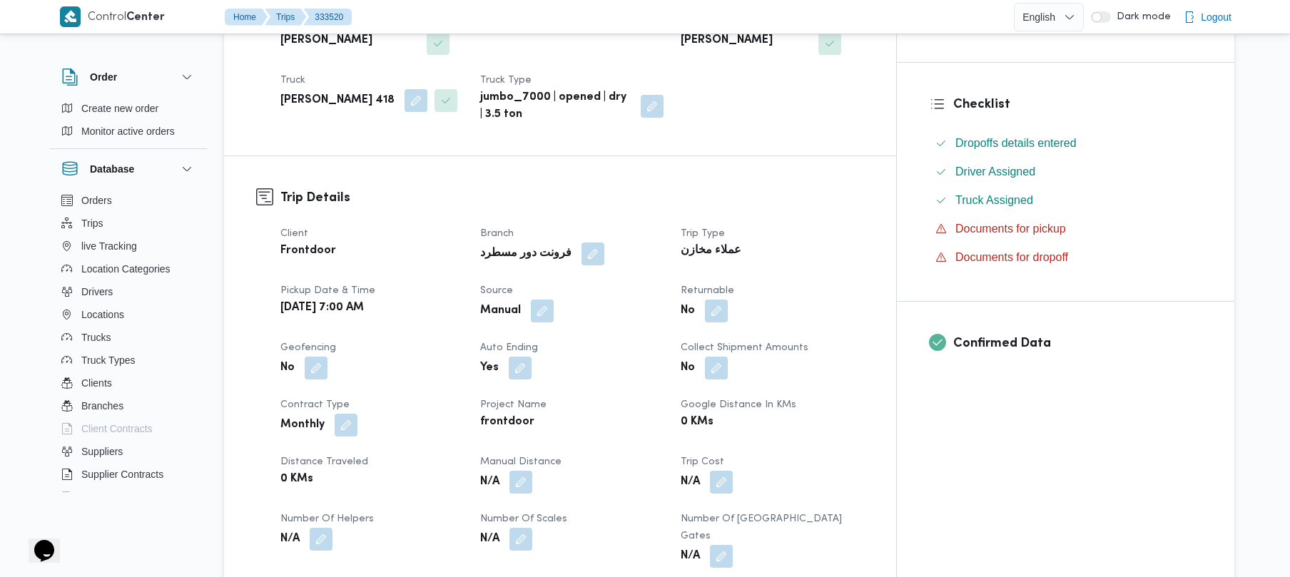
scroll to position [343, 0]
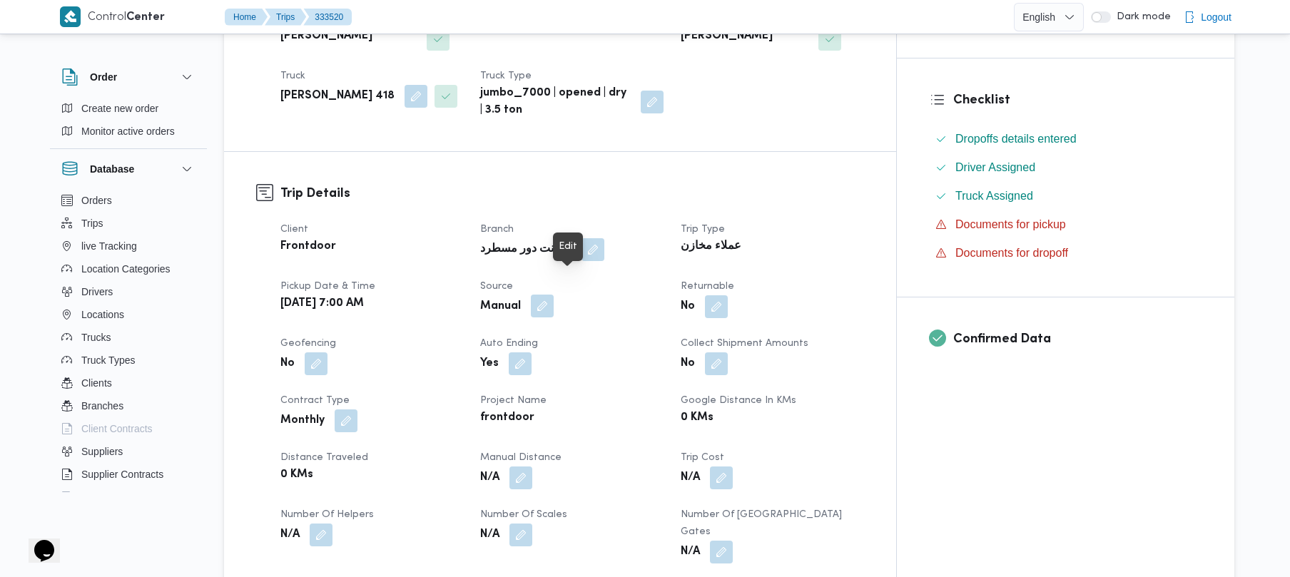
click at [554, 295] on button "button" at bounding box center [542, 306] width 23 height 23
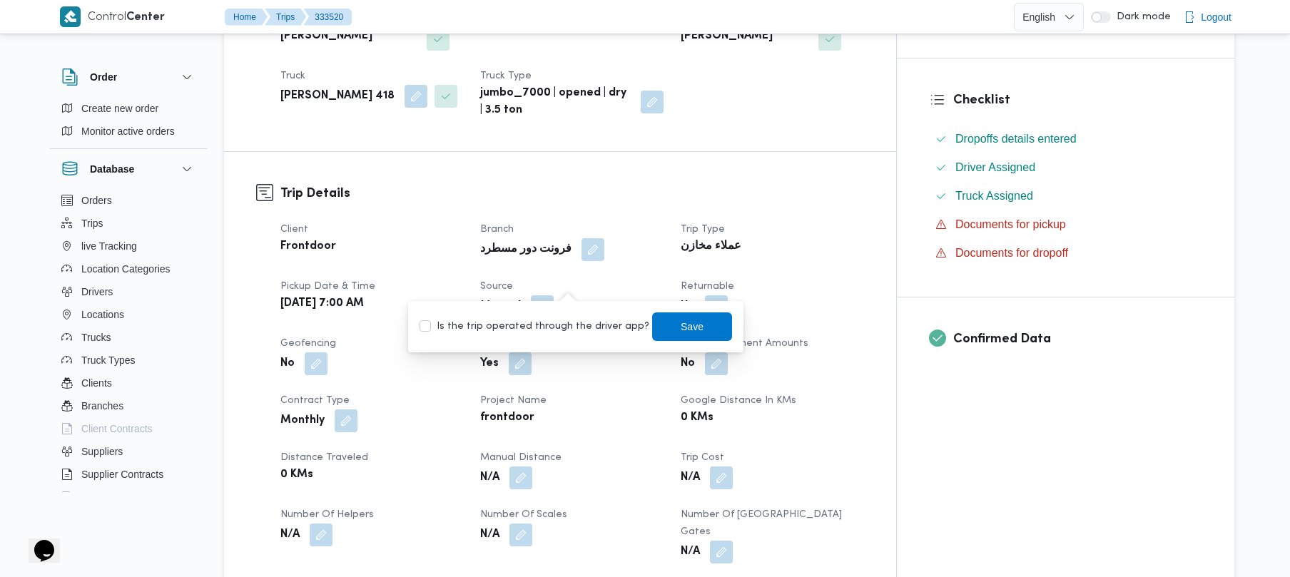
click at [565, 318] on label "Is the trip operated through the driver app?" at bounding box center [535, 326] width 230 height 17
checkbox input "true"
click at [685, 321] on span "Save" at bounding box center [692, 326] width 23 height 17
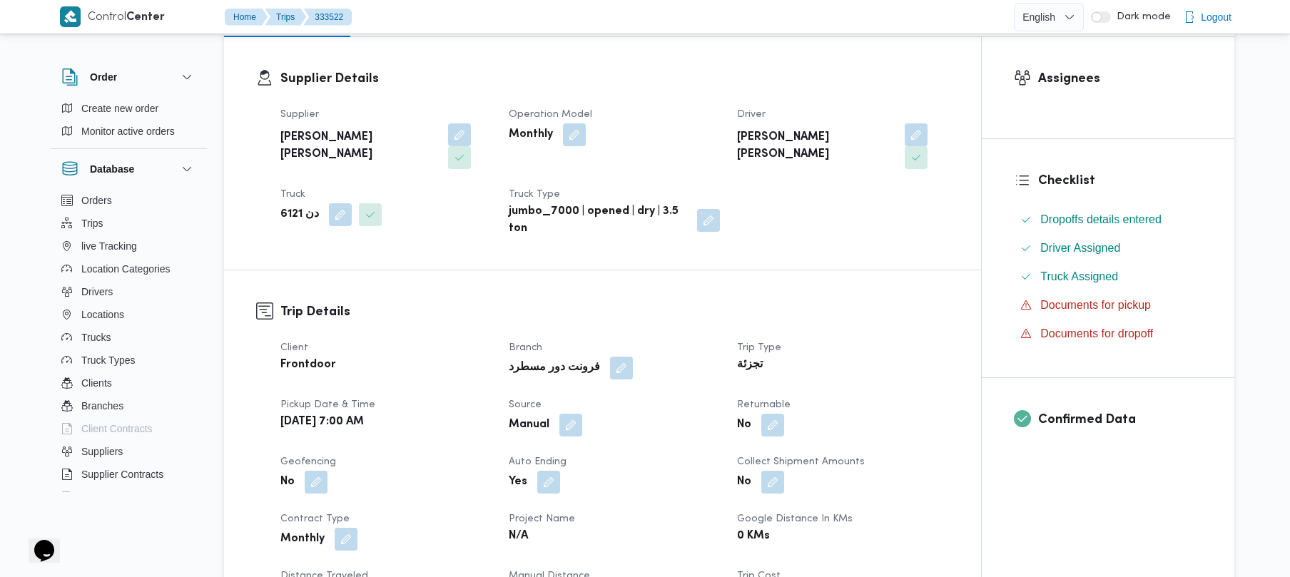
scroll to position [228, 0]
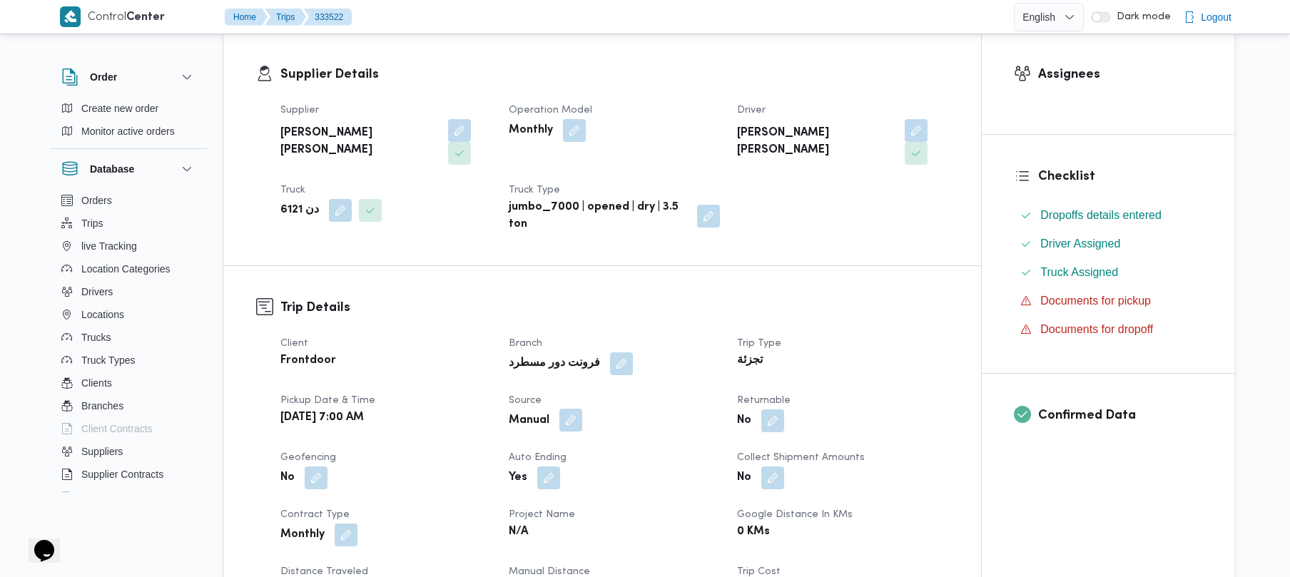
click at [567, 409] on button "button" at bounding box center [571, 420] width 23 height 23
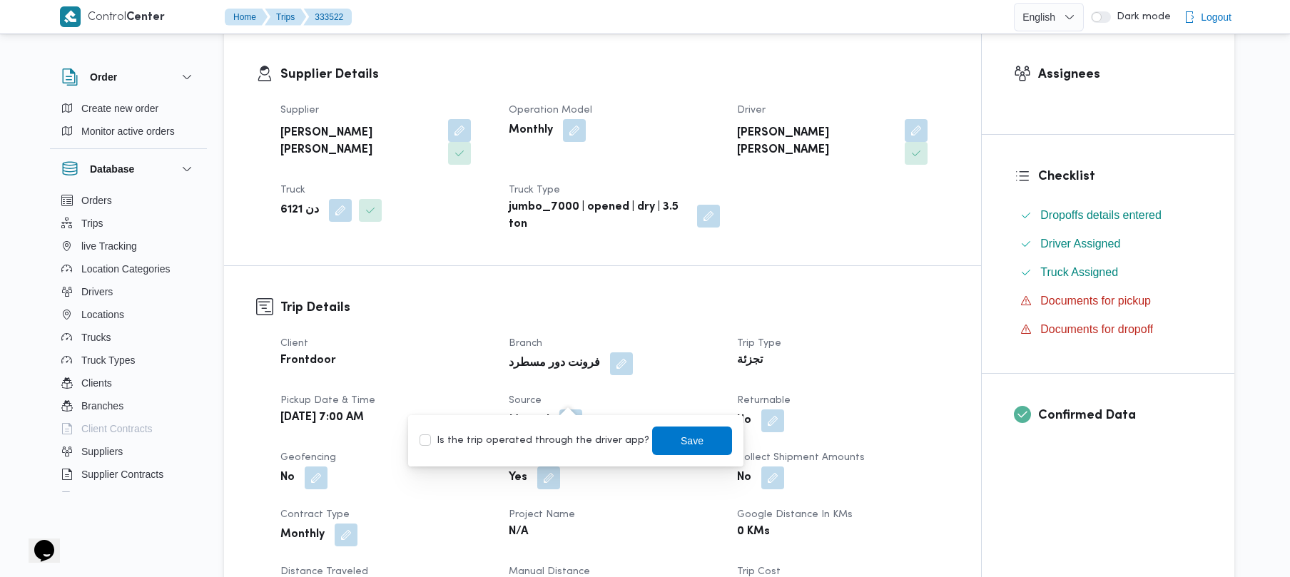
click at [558, 440] on label "Is the trip operated through the driver app?" at bounding box center [535, 441] width 230 height 17
checkbox input "true"
click at [659, 443] on span "Save" at bounding box center [692, 440] width 80 height 29
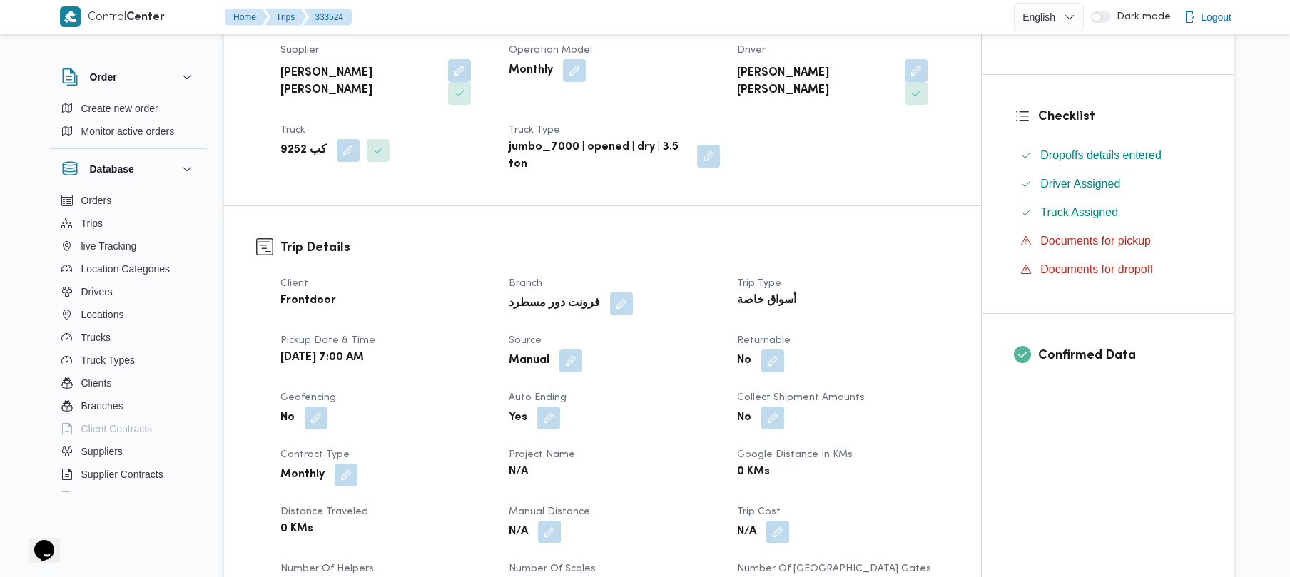
scroll to position [304, 0]
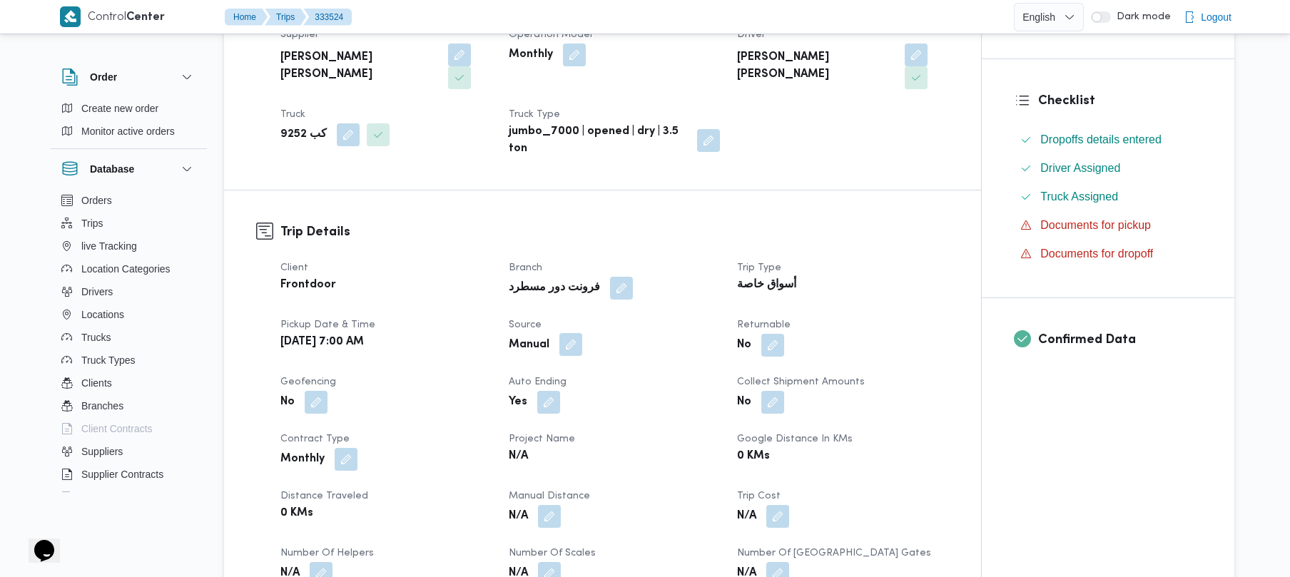
click at [569, 333] on button "button" at bounding box center [571, 344] width 23 height 23
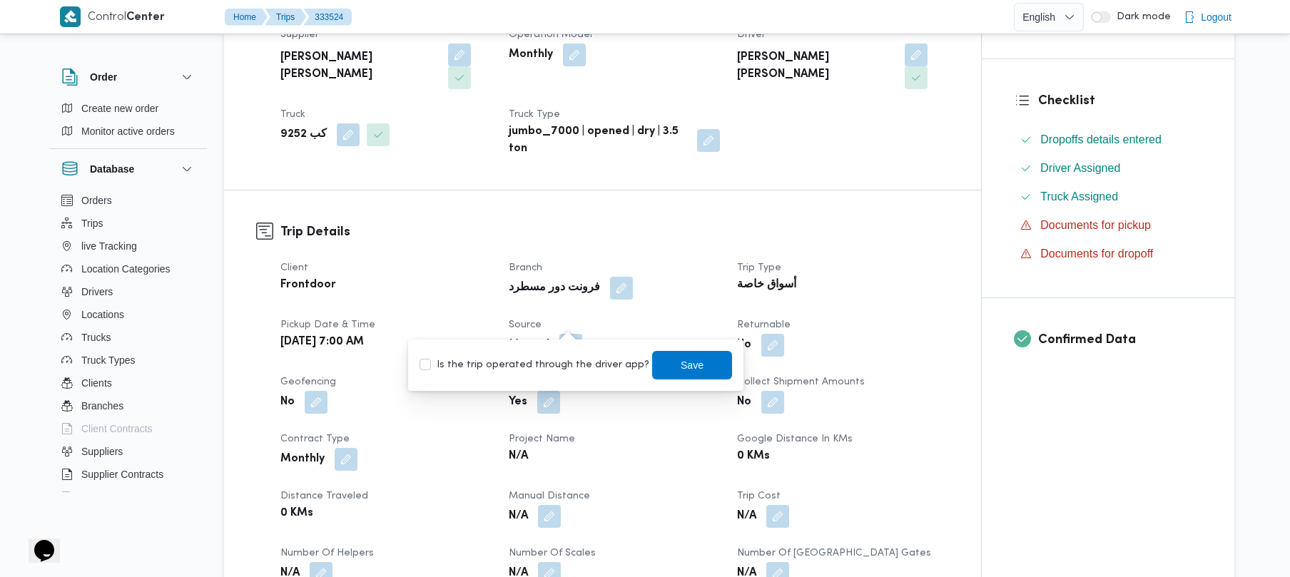
click at [548, 357] on label "Is the trip operated through the driver app?" at bounding box center [535, 365] width 230 height 17
checkbox input "true"
click at [662, 360] on span "Save" at bounding box center [692, 364] width 80 height 29
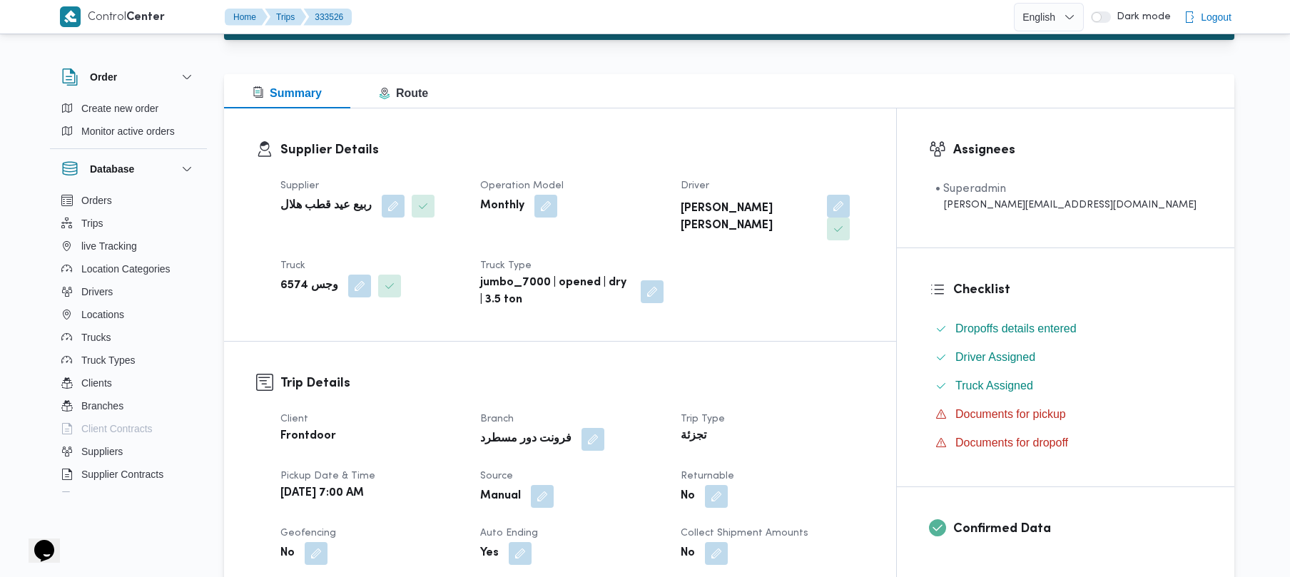
scroll to position [228, 0]
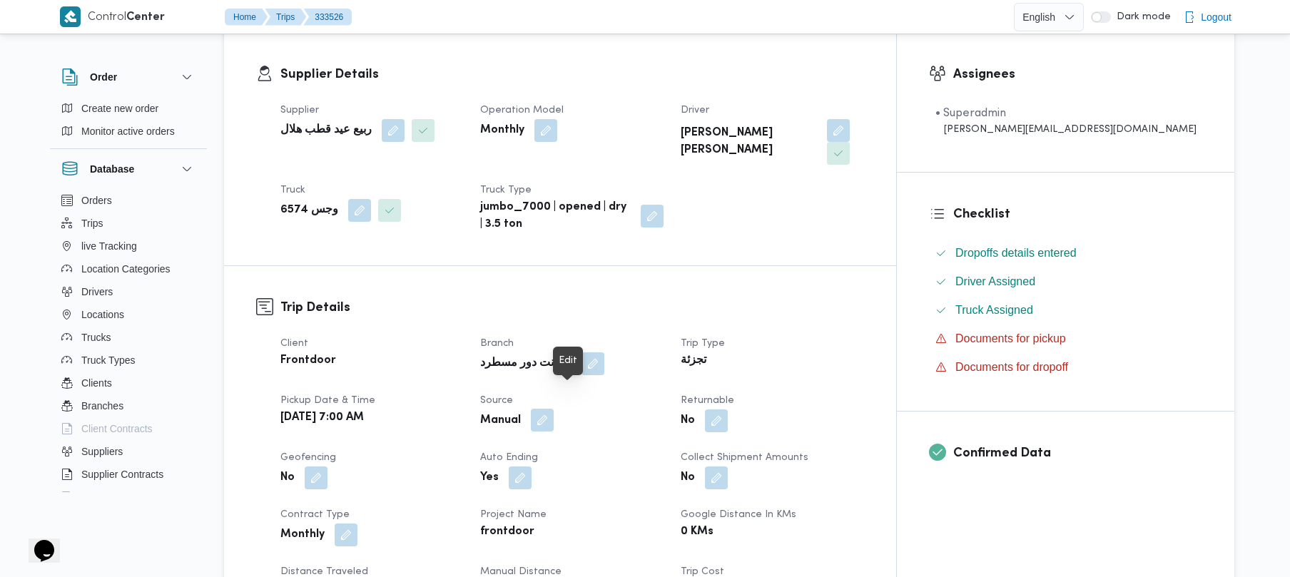
click at [554, 409] on button "button" at bounding box center [542, 420] width 23 height 23
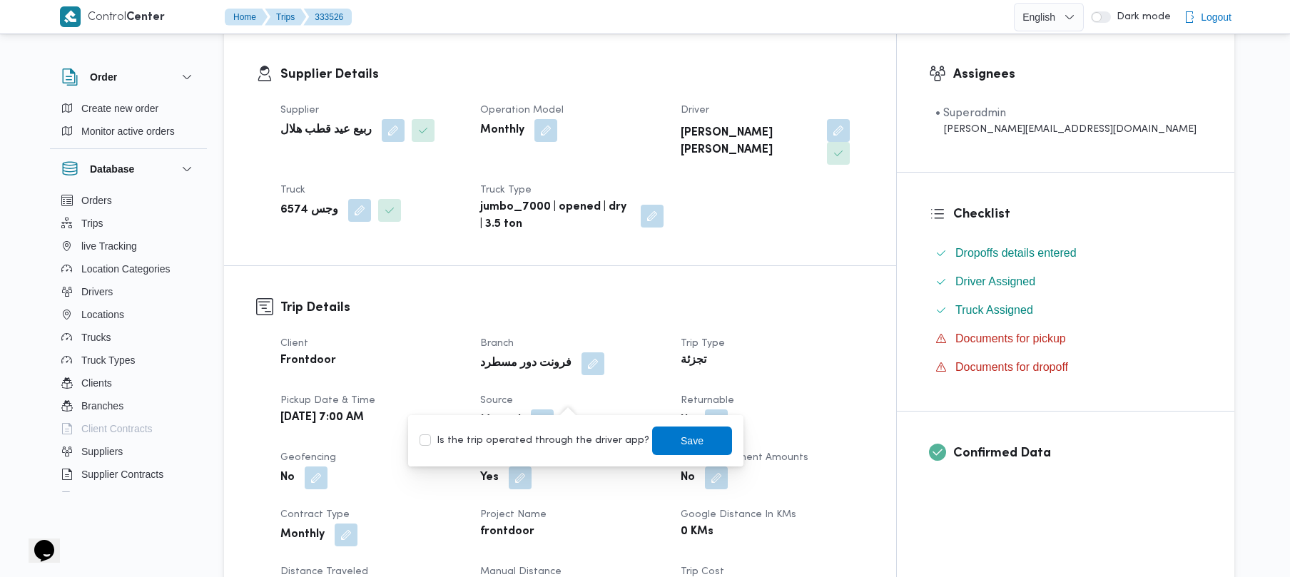
click at [566, 435] on label "Is the trip operated through the driver app?" at bounding box center [535, 441] width 230 height 17
checkbox input "true"
click at [657, 435] on span "Save" at bounding box center [692, 440] width 80 height 29
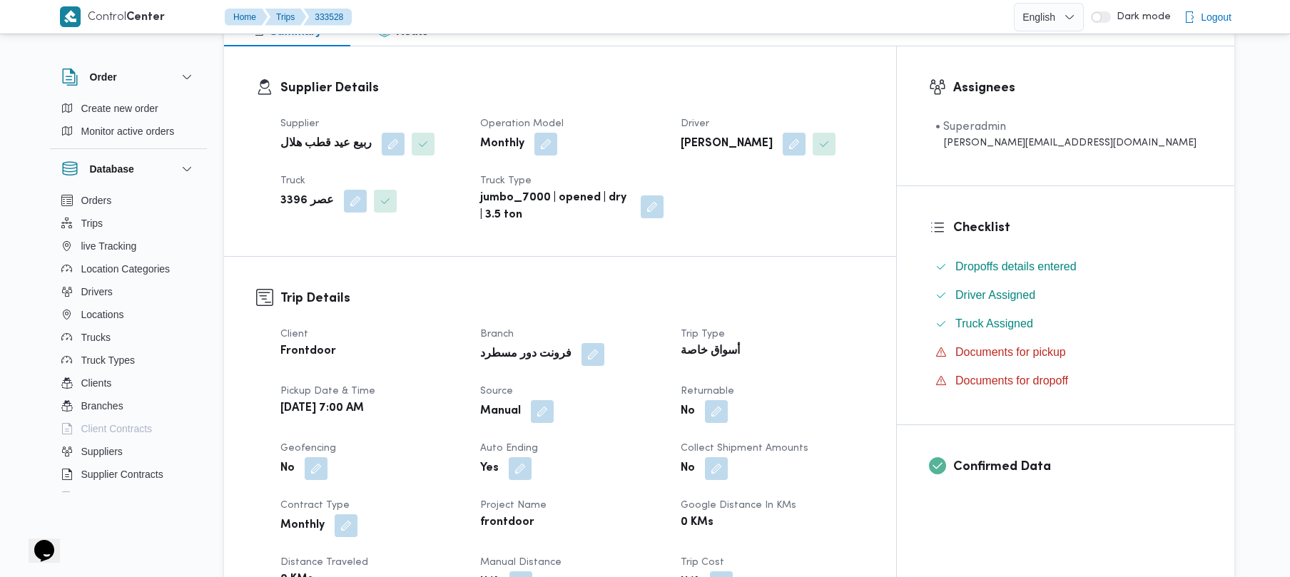
scroll to position [380, 0]
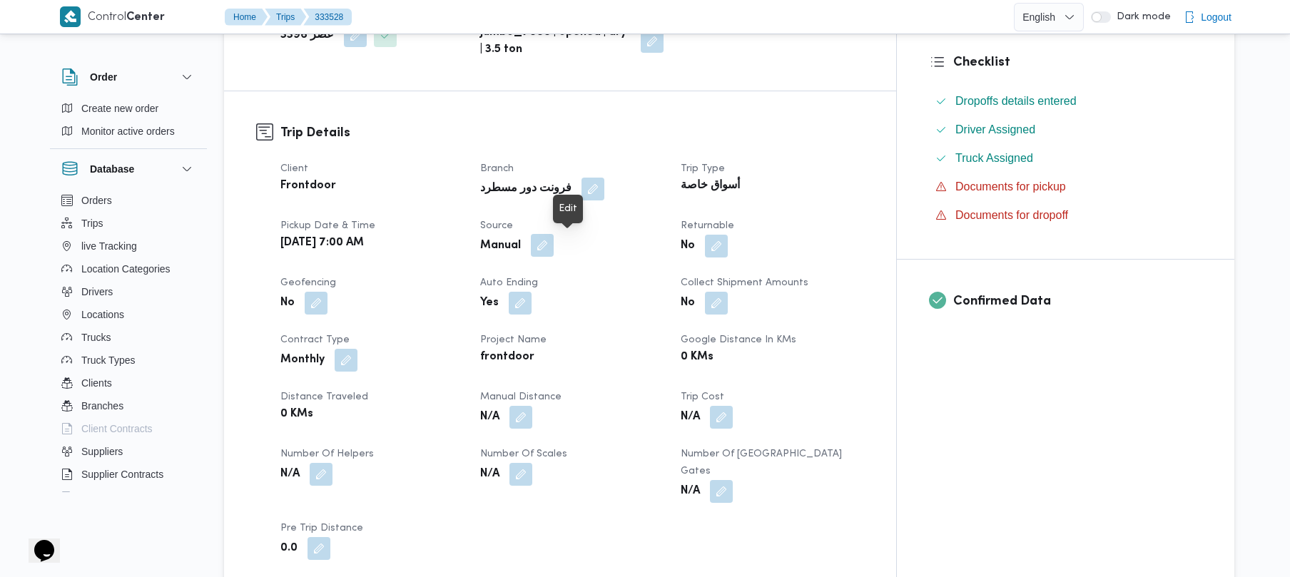
click at [554, 246] on button "button" at bounding box center [542, 245] width 23 height 23
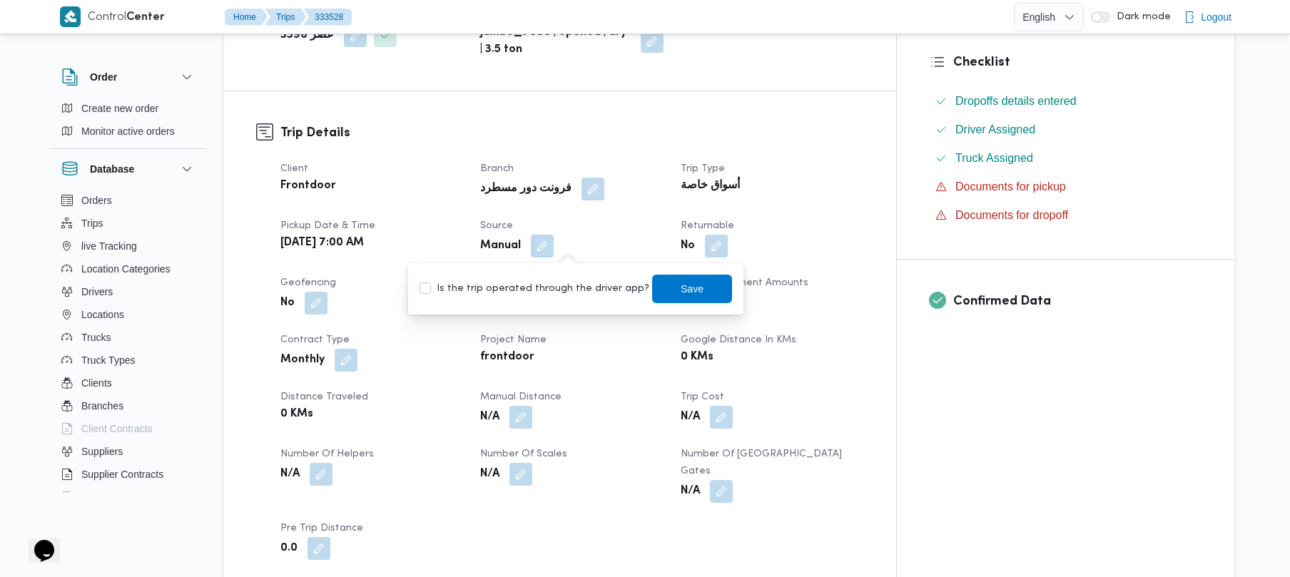
click at [557, 297] on label "Is the trip operated through the driver app?" at bounding box center [535, 288] width 230 height 17
checkbox input "true"
click at [681, 283] on span "Save" at bounding box center [692, 288] width 23 height 17
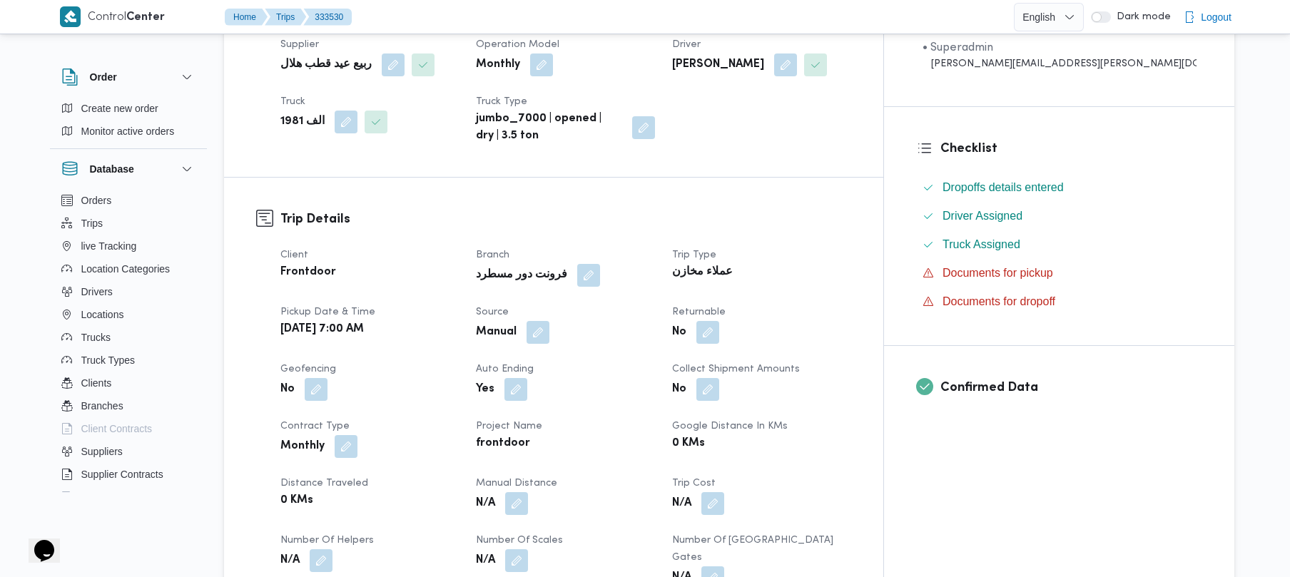
scroll to position [457, 0]
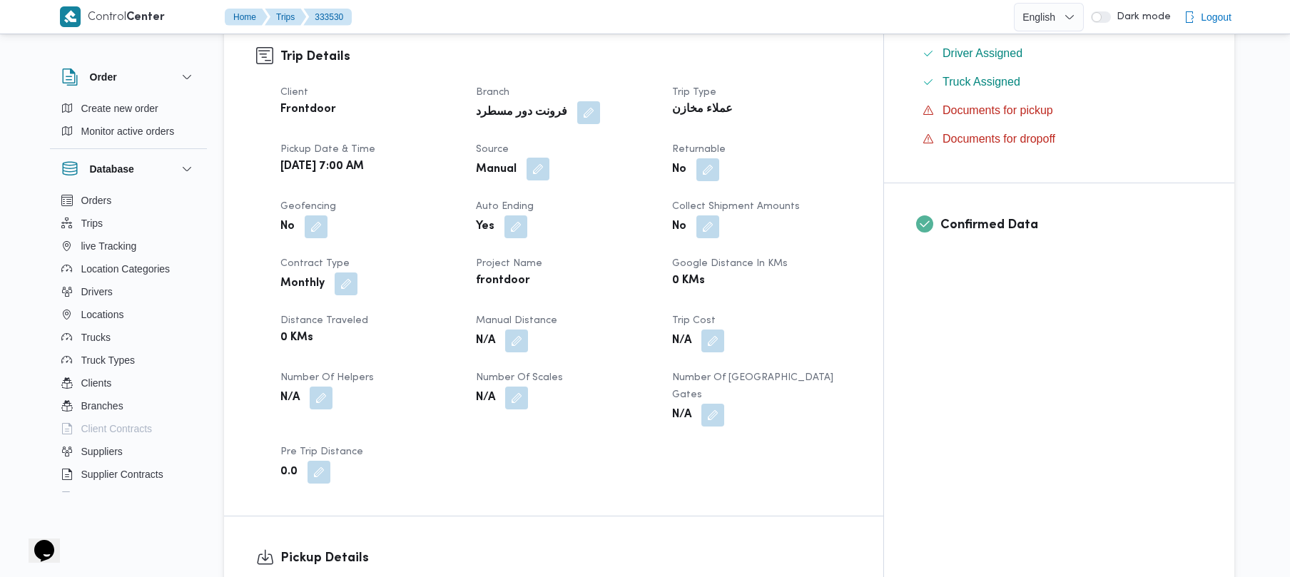
click at [550, 170] on button "button" at bounding box center [538, 169] width 23 height 23
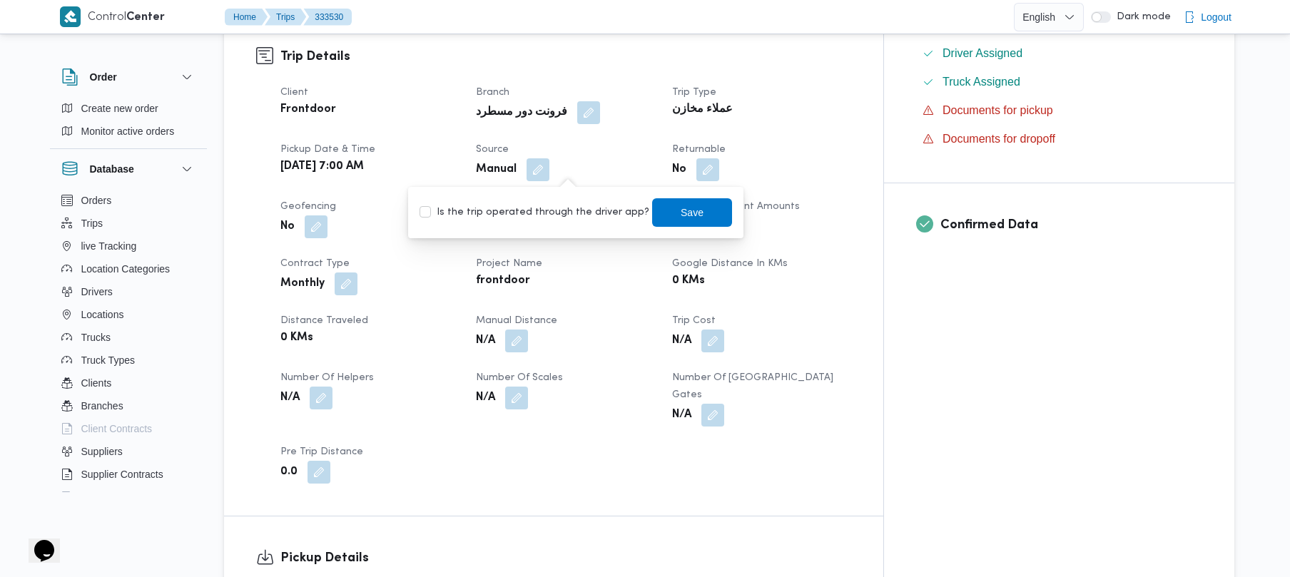
click at [557, 209] on label "Is the trip operated through the driver app?" at bounding box center [535, 212] width 230 height 17
checkbox input "true"
click at [681, 211] on span "Save" at bounding box center [692, 211] width 23 height 17
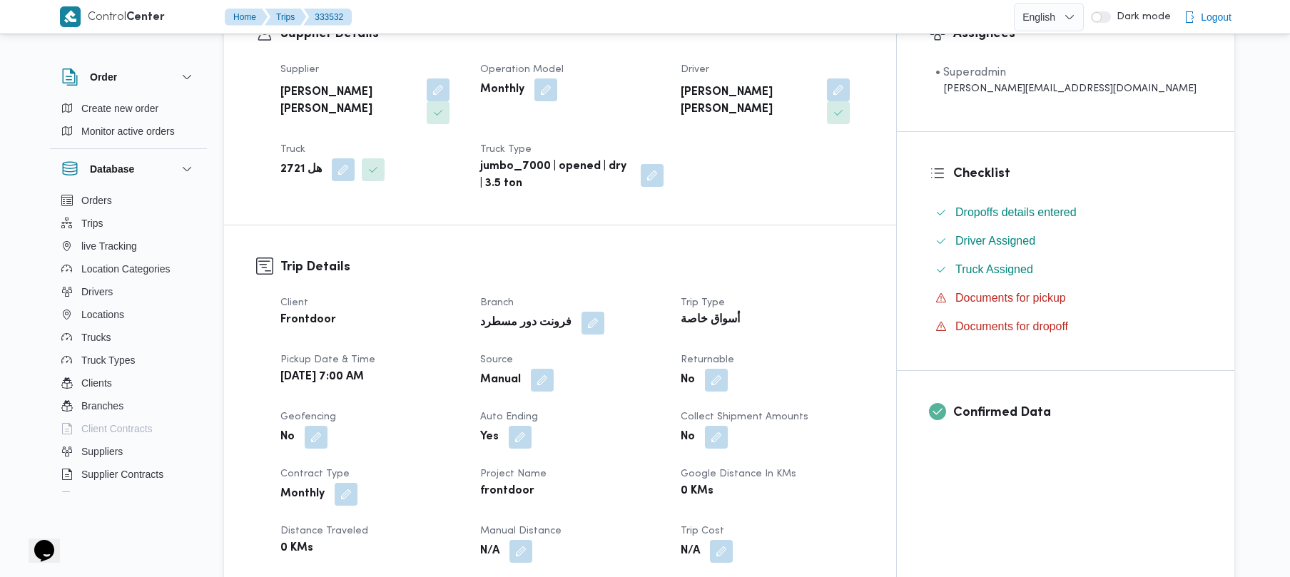
scroll to position [343, 0]
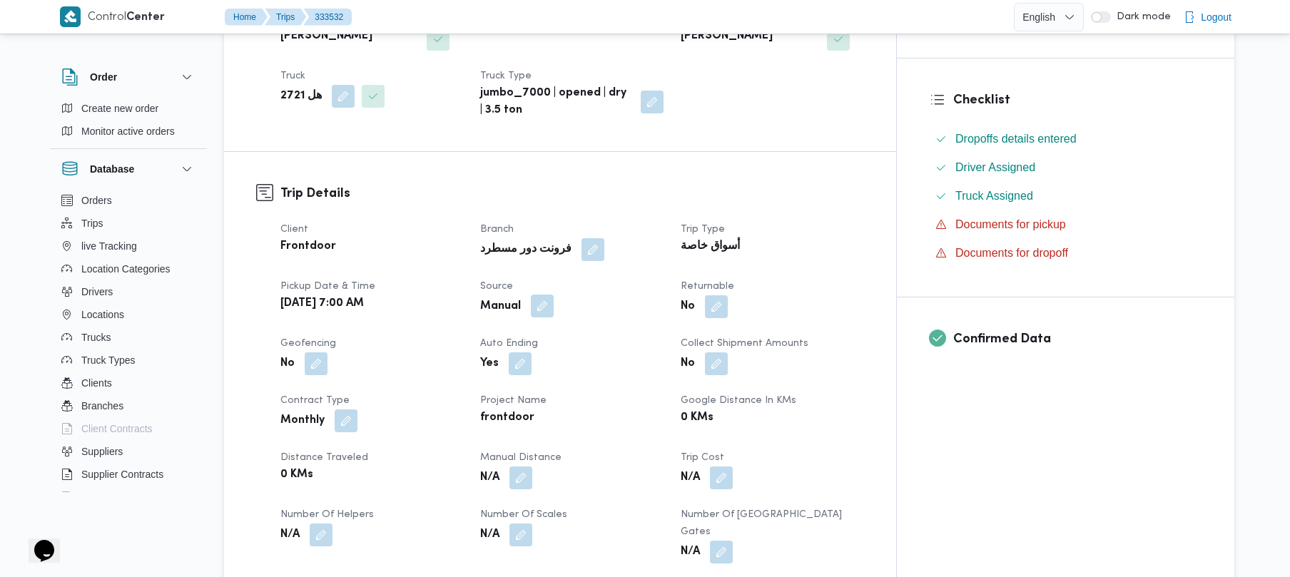
click at [554, 295] on button "button" at bounding box center [542, 306] width 23 height 23
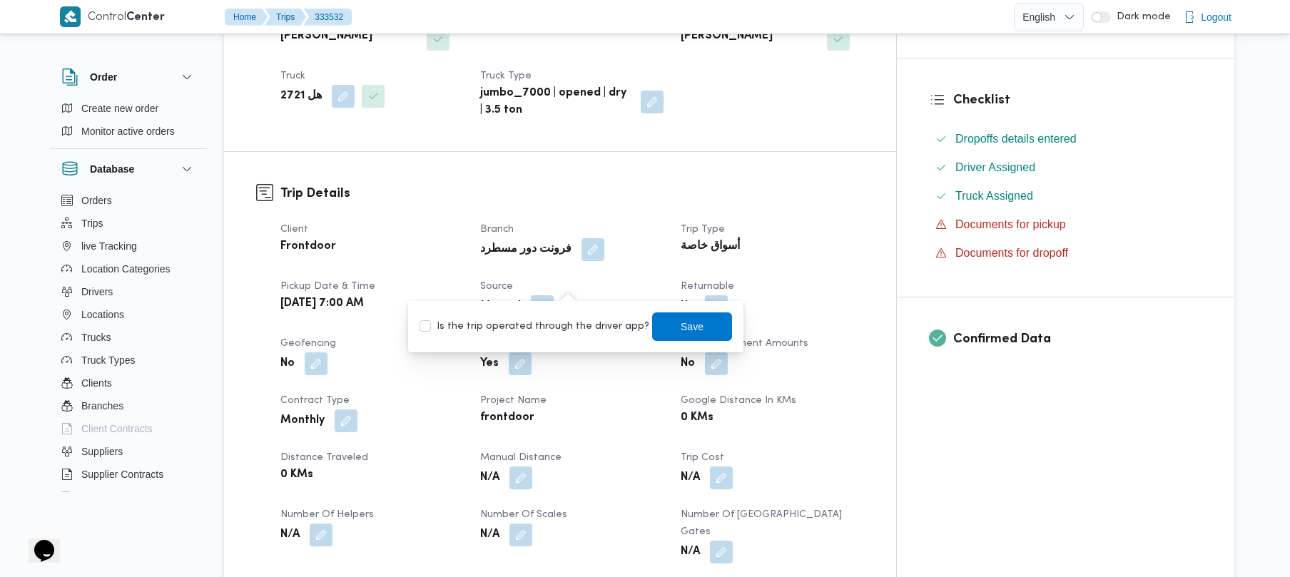
click at [568, 328] on label "Is the trip operated through the driver app?" at bounding box center [535, 326] width 230 height 17
checkbox input "true"
click at [664, 327] on span "Save" at bounding box center [692, 326] width 80 height 29
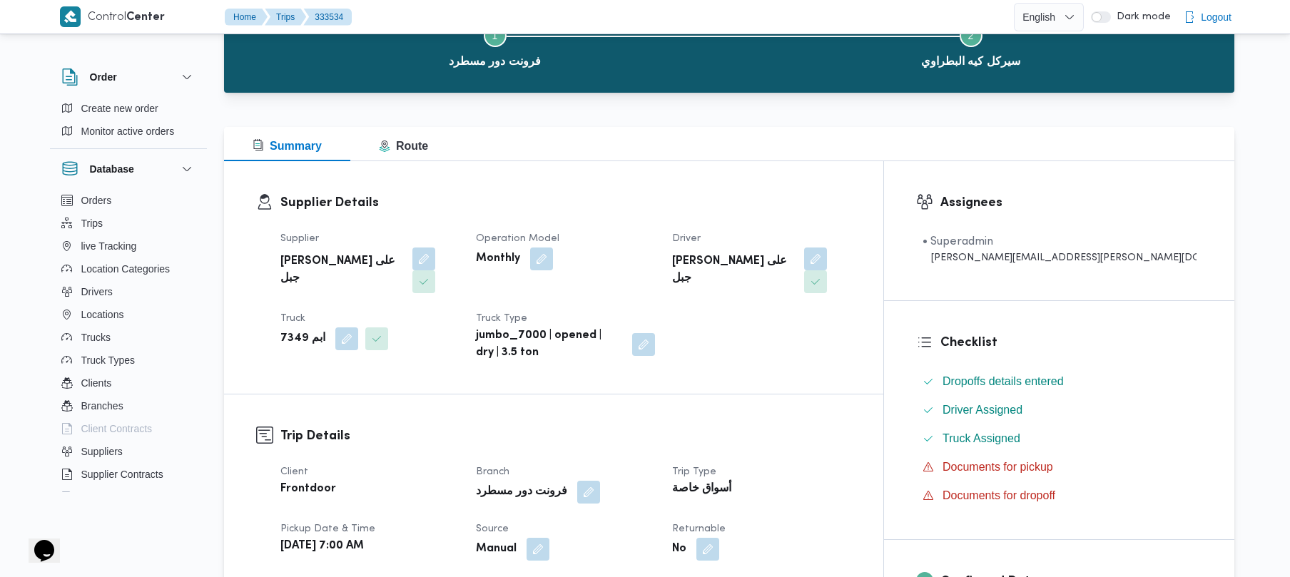
scroll to position [304, 0]
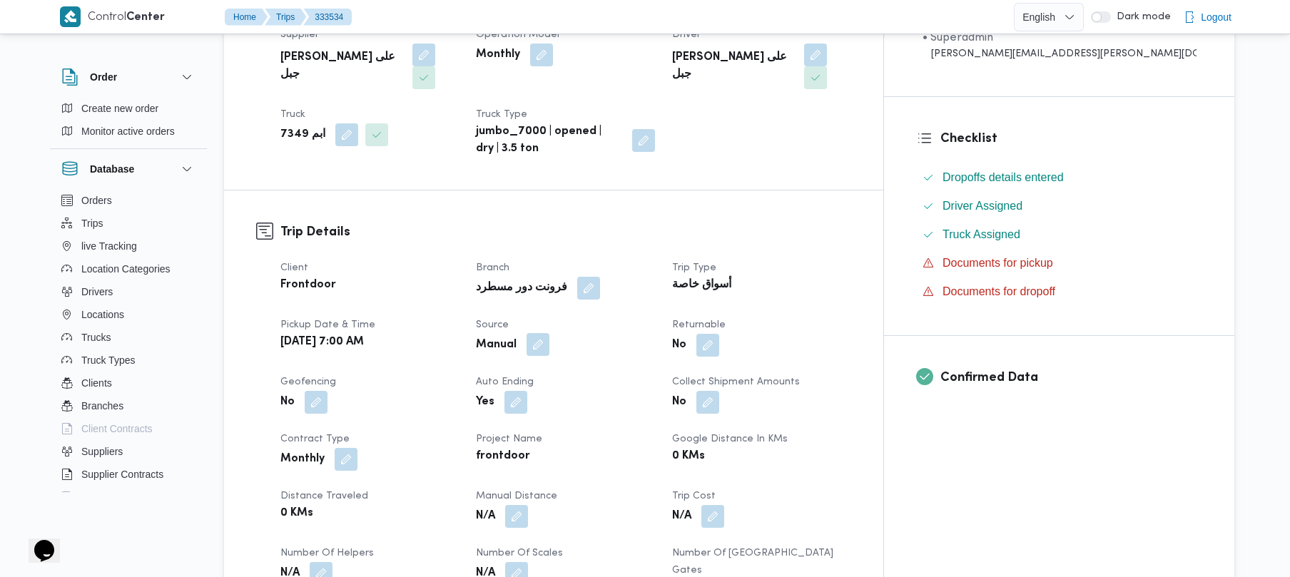
click at [550, 333] on button "button" at bounding box center [538, 344] width 23 height 23
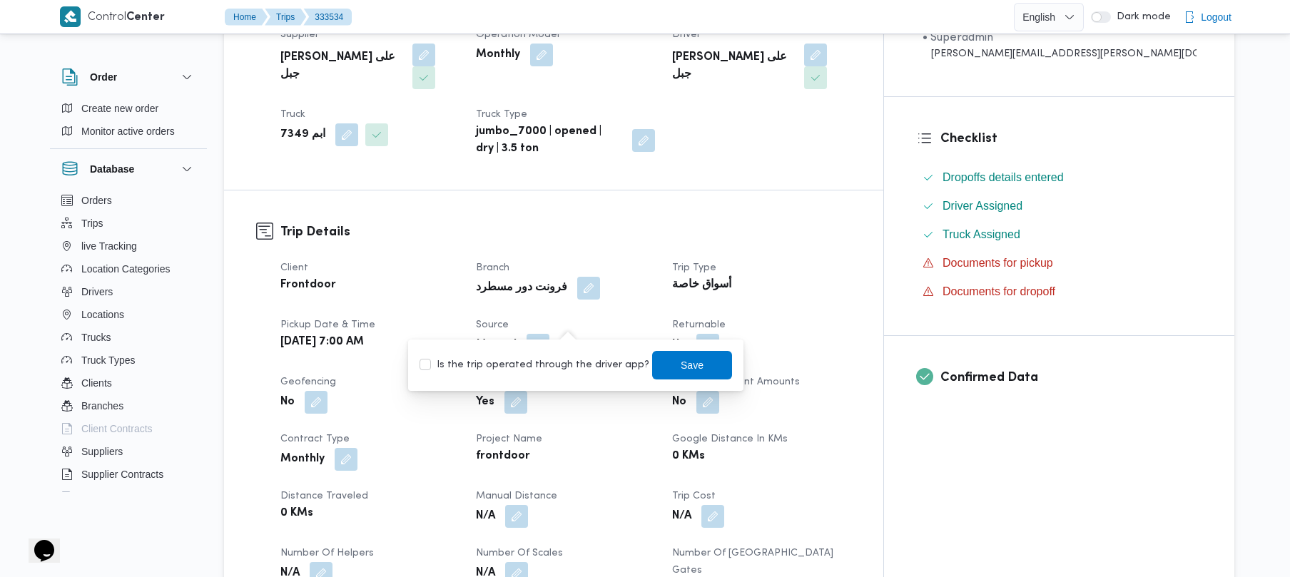
click at [564, 358] on label "Is the trip operated through the driver app?" at bounding box center [535, 365] width 230 height 17
checkbox input "true"
click at [695, 360] on span "Save" at bounding box center [692, 364] width 80 height 29
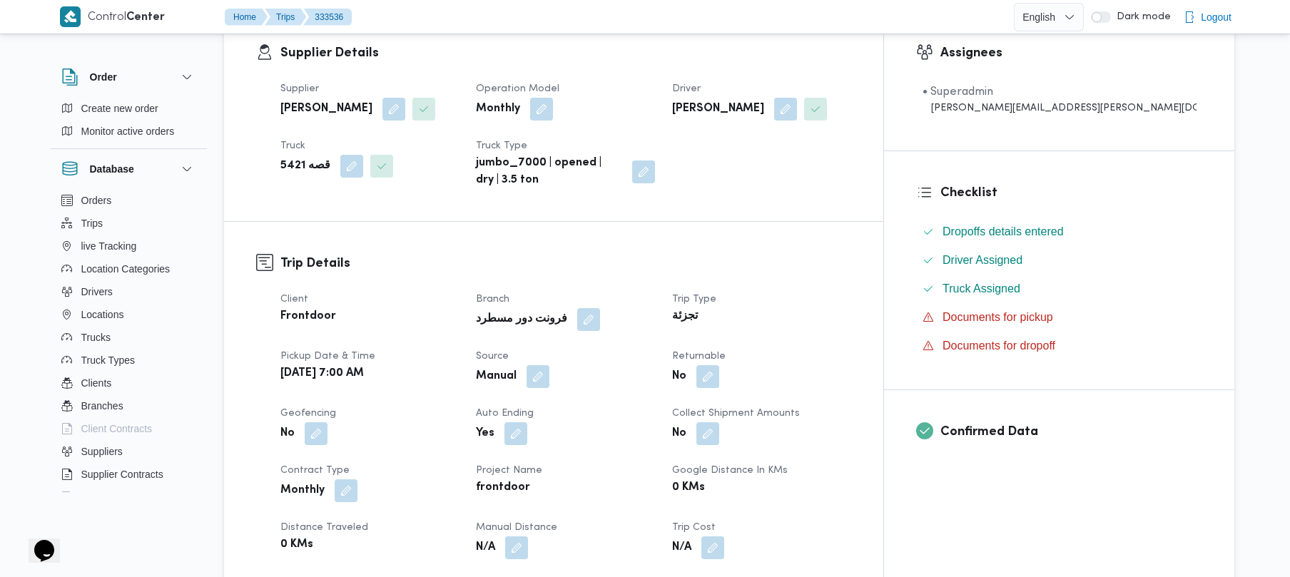
scroll to position [380, 0]
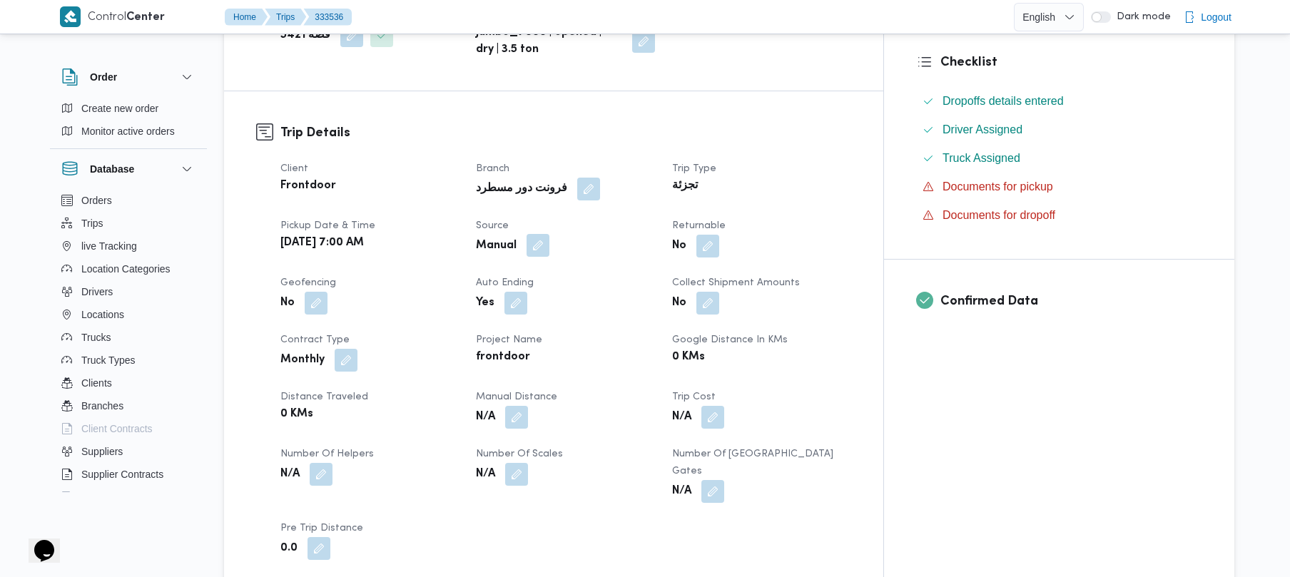
click at [550, 243] on button "button" at bounding box center [538, 245] width 23 height 23
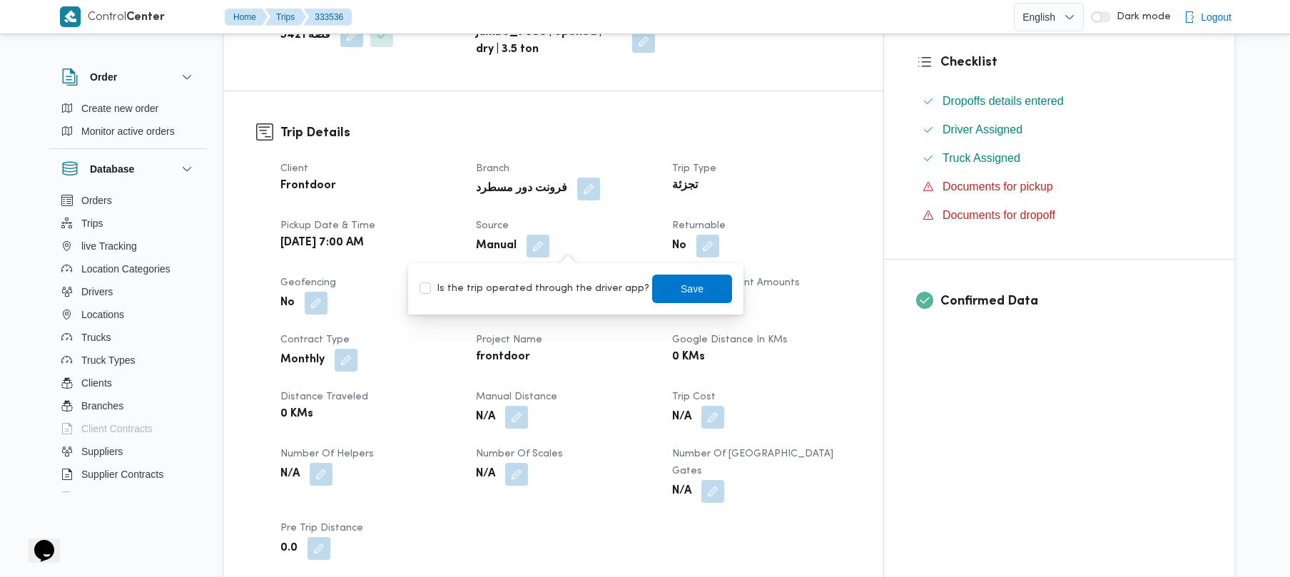
click at [563, 283] on label "Is the trip operated through the driver app?" at bounding box center [535, 288] width 230 height 17
checkbox input "true"
click at [683, 281] on span "Save" at bounding box center [692, 288] width 23 height 17
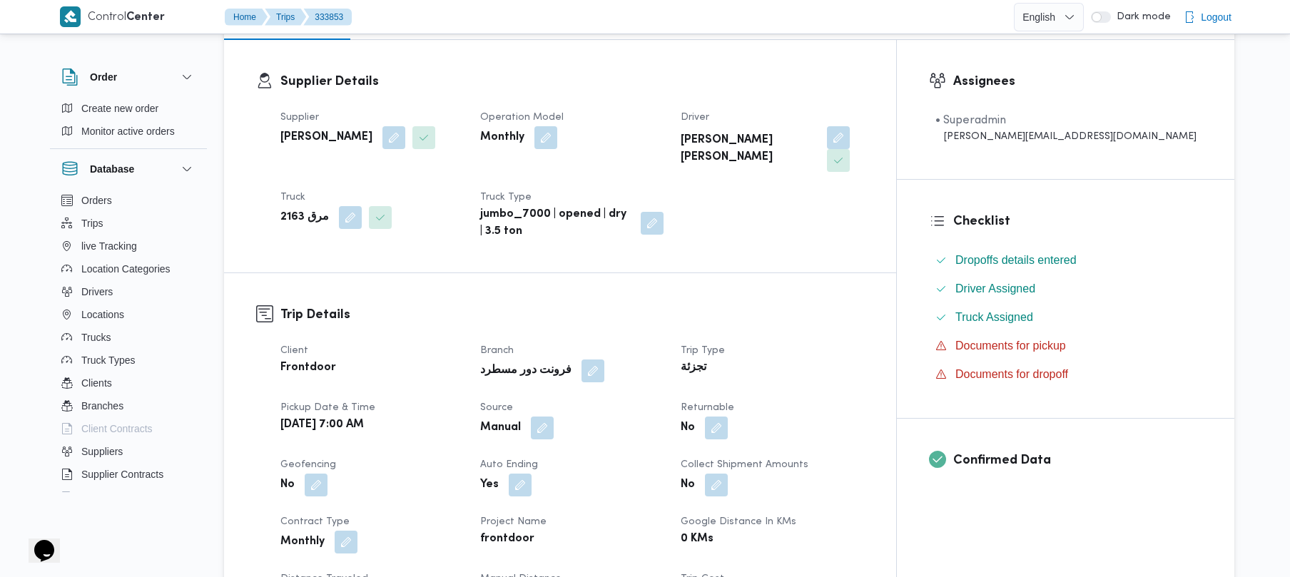
scroll to position [266, 0]
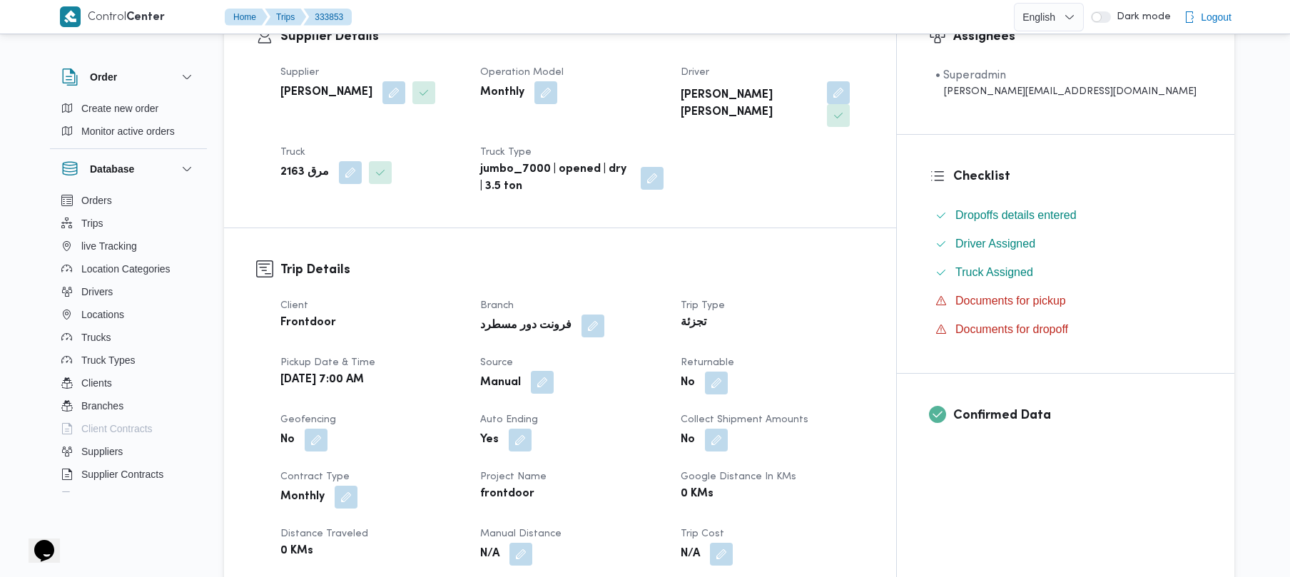
click at [554, 371] on button "button" at bounding box center [542, 382] width 23 height 23
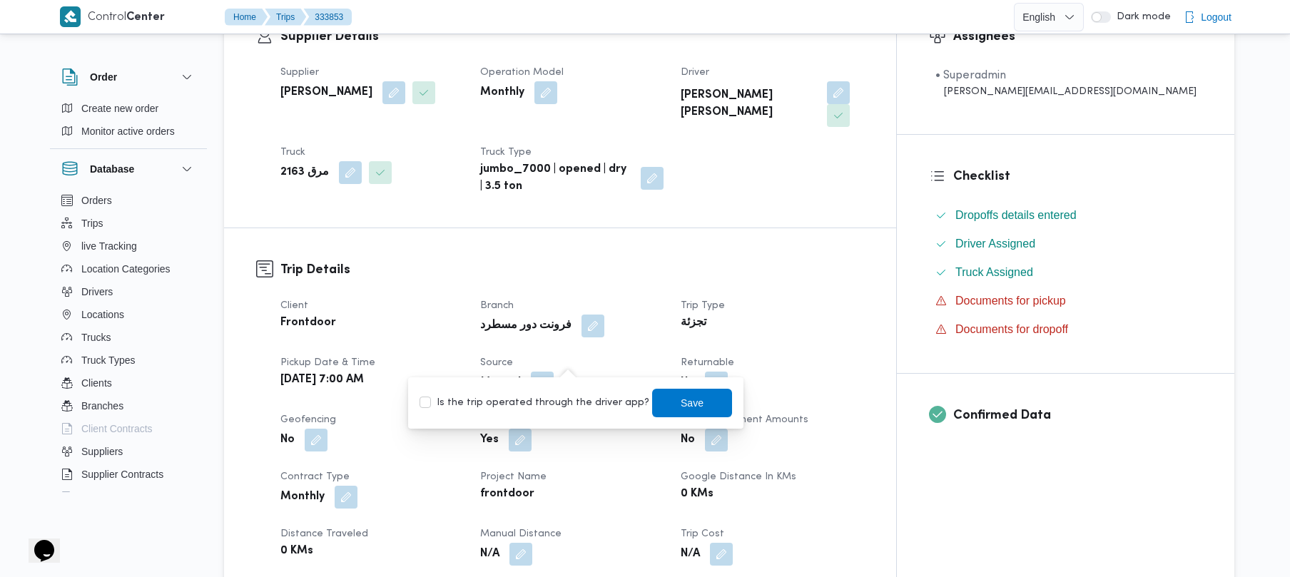
click at [541, 410] on label "Is the trip operated through the driver app?" at bounding box center [535, 403] width 230 height 17
checkbox input "true"
click at [688, 398] on span "Save" at bounding box center [692, 402] width 80 height 29
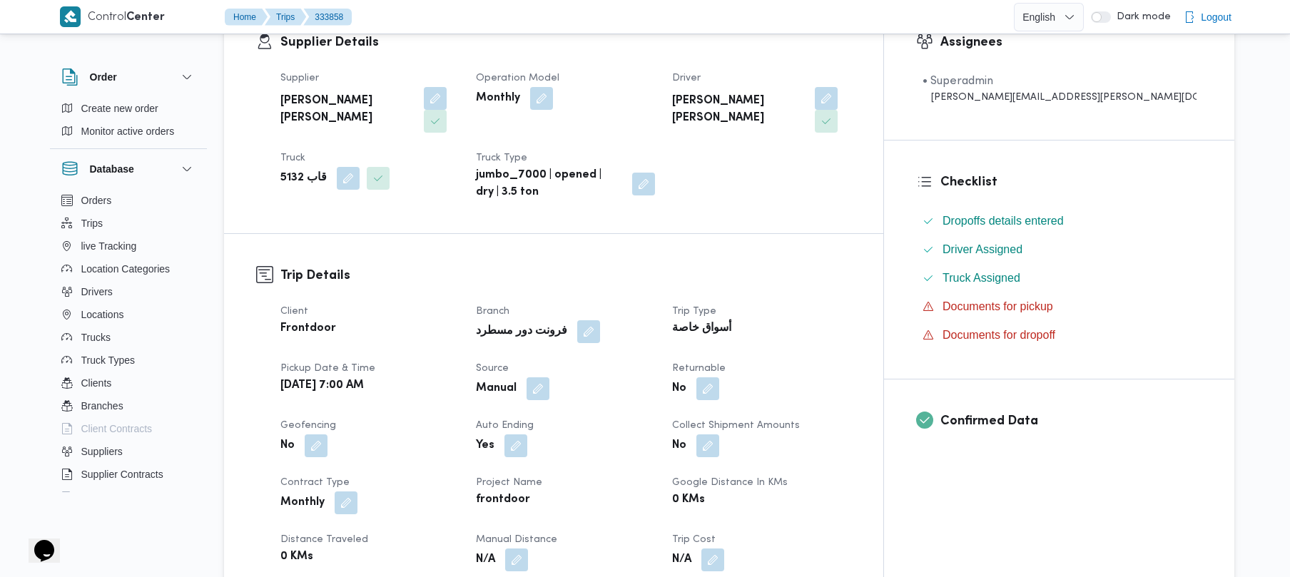
scroll to position [343, 0]
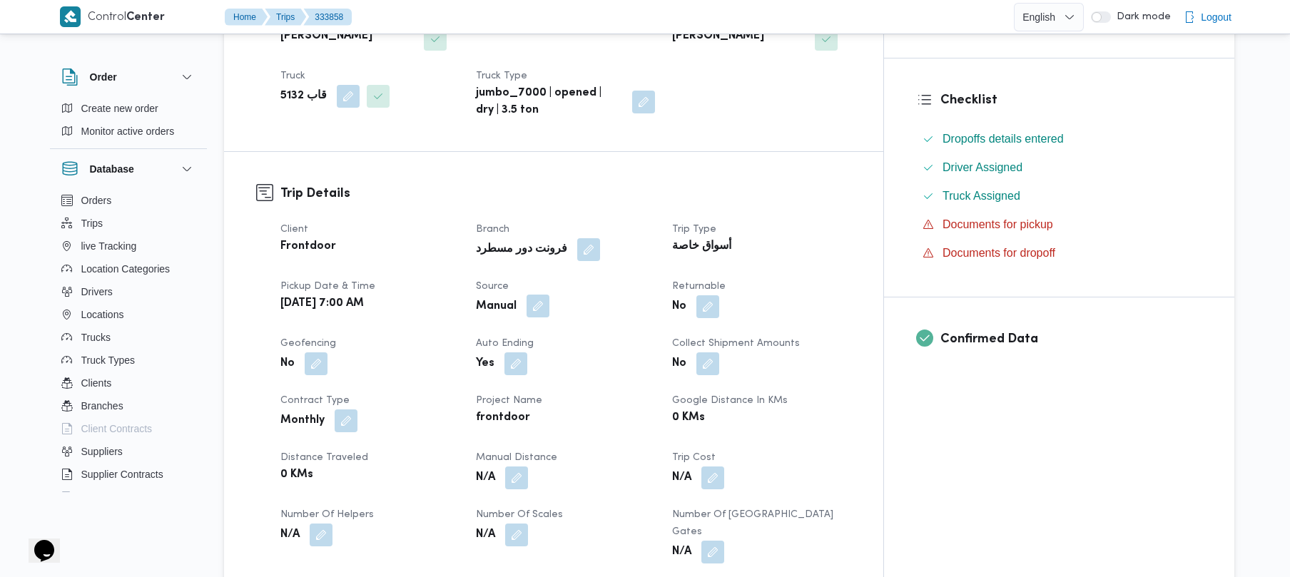
click at [550, 295] on button "button" at bounding box center [538, 306] width 23 height 23
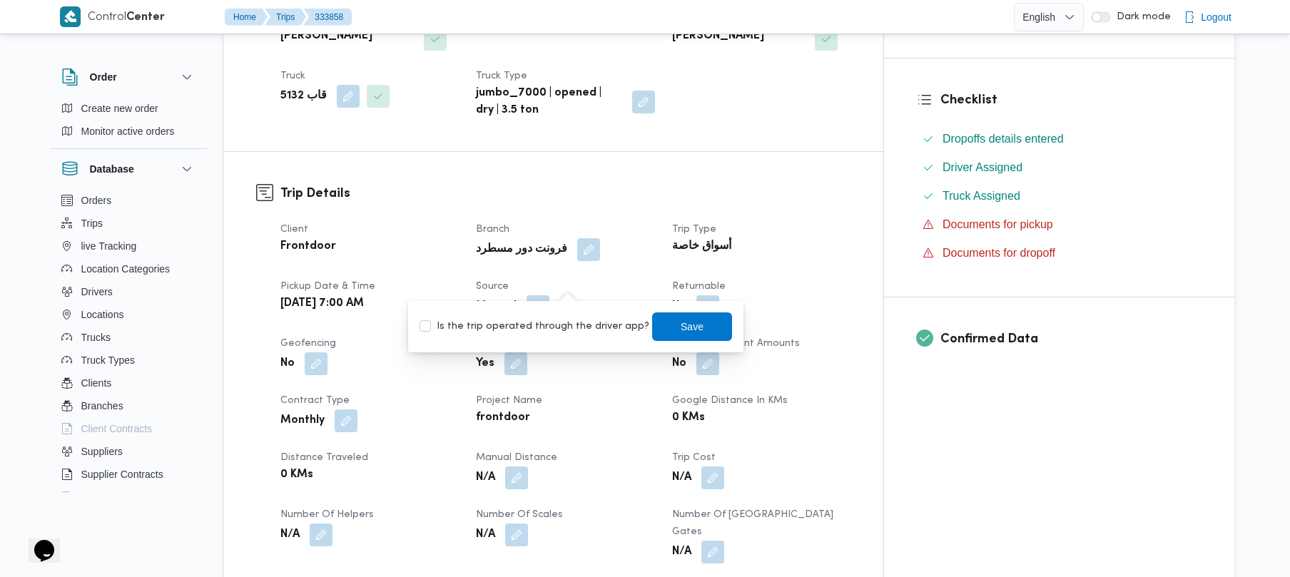
click at [575, 324] on label "Is the trip operated through the driver app?" at bounding box center [535, 326] width 230 height 17
checkbox input "true"
click at [689, 321] on span "Save" at bounding box center [692, 326] width 80 height 29
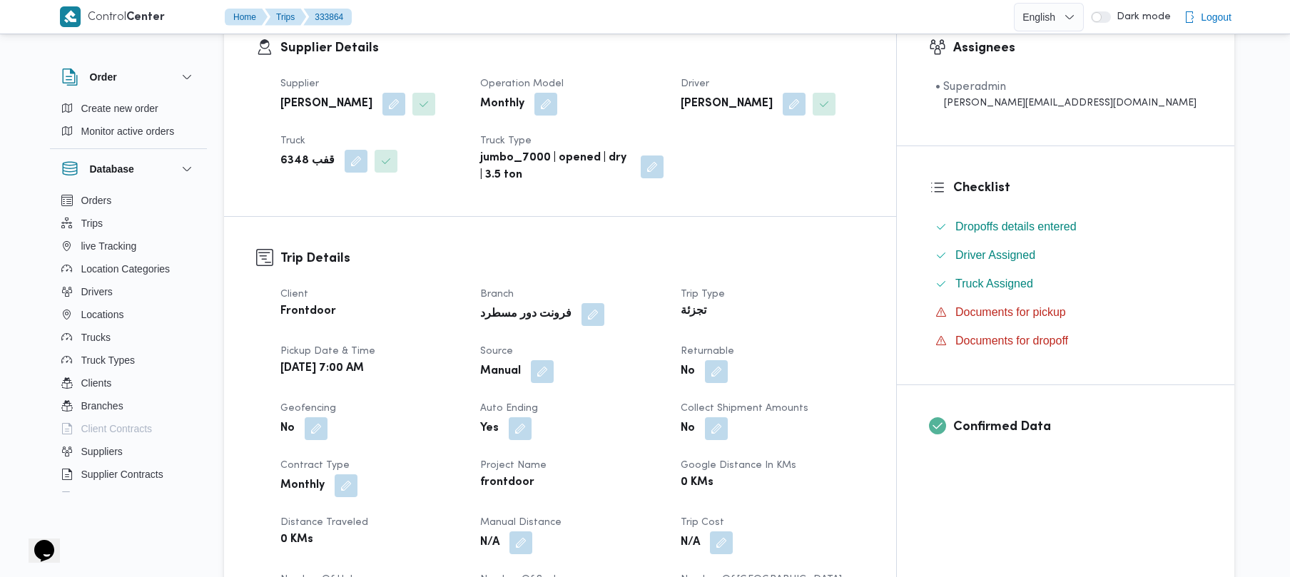
scroll to position [418, 0]
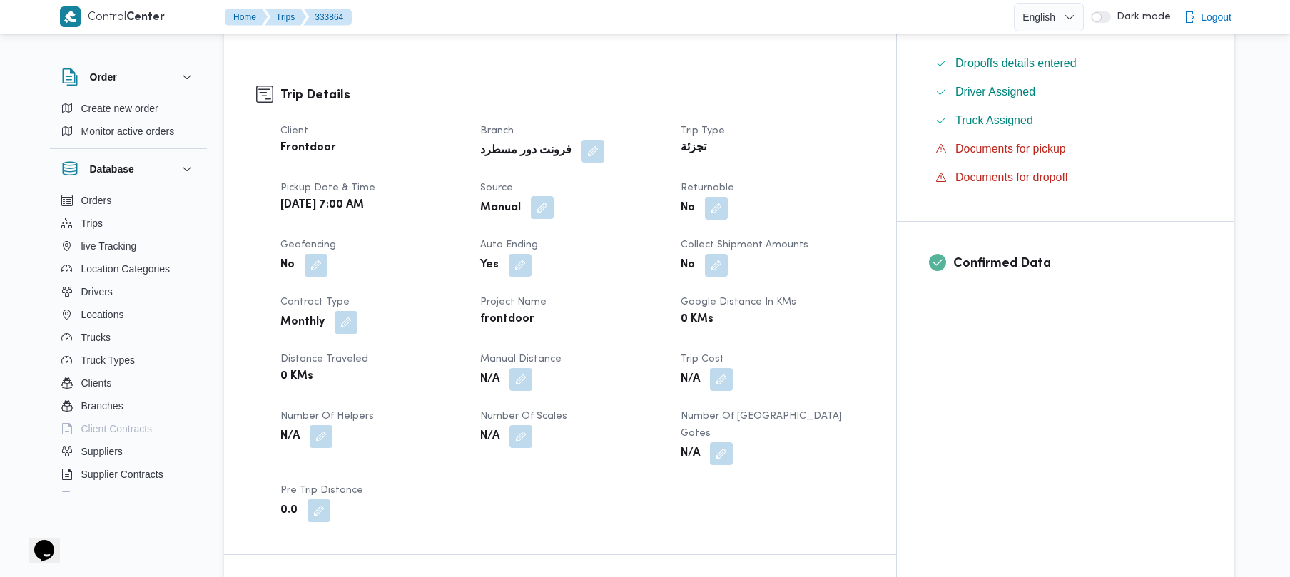
click at [554, 204] on button "button" at bounding box center [542, 207] width 23 height 23
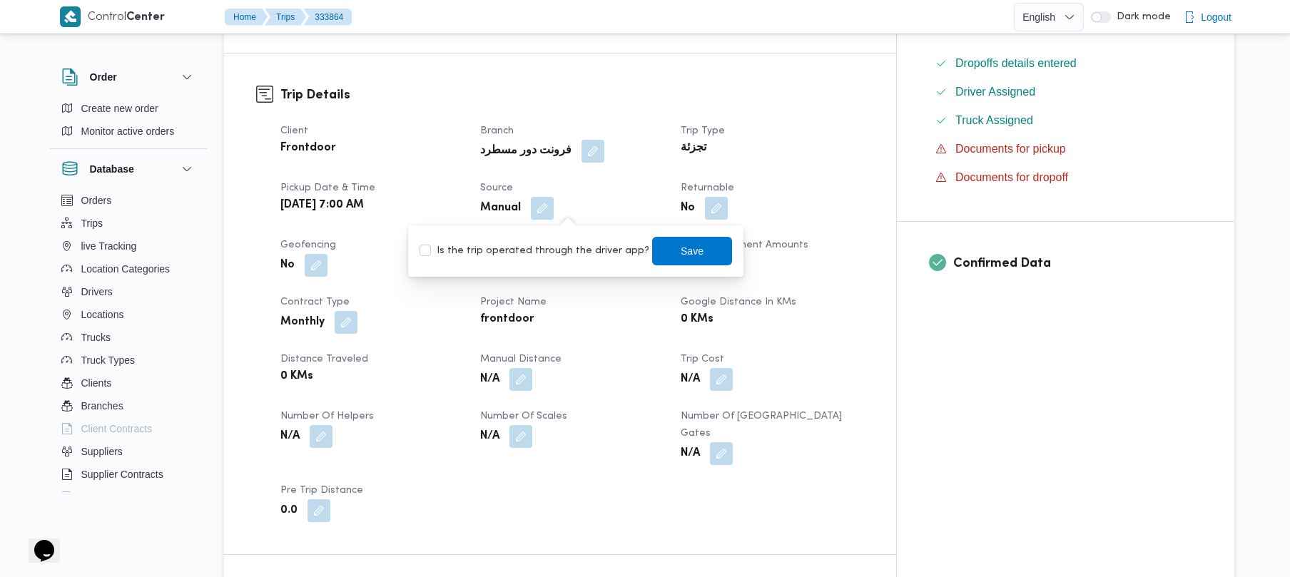
click at [574, 257] on label "Is the trip operated through the driver app?" at bounding box center [535, 251] width 230 height 17
checkbox input "true"
click at [681, 244] on span "Save" at bounding box center [692, 250] width 23 height 17
